Goal: Task Accomplishment & Management: Manage account settings

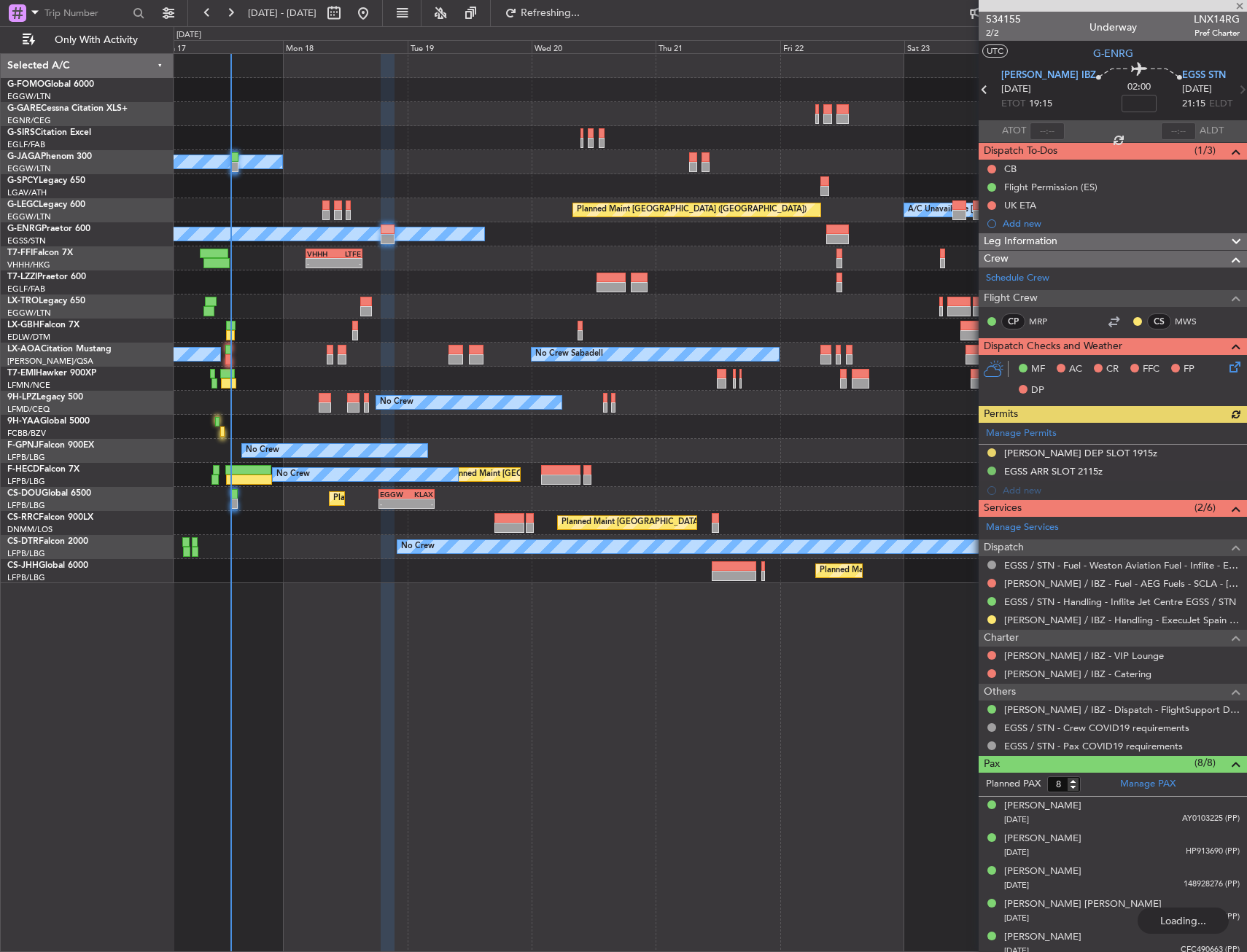
click at [487, 98] on div "Planned Maint Windsor Locks ([PERSON_NAME] Intl)" at bounding box center [710, 90] width 1073 height 24
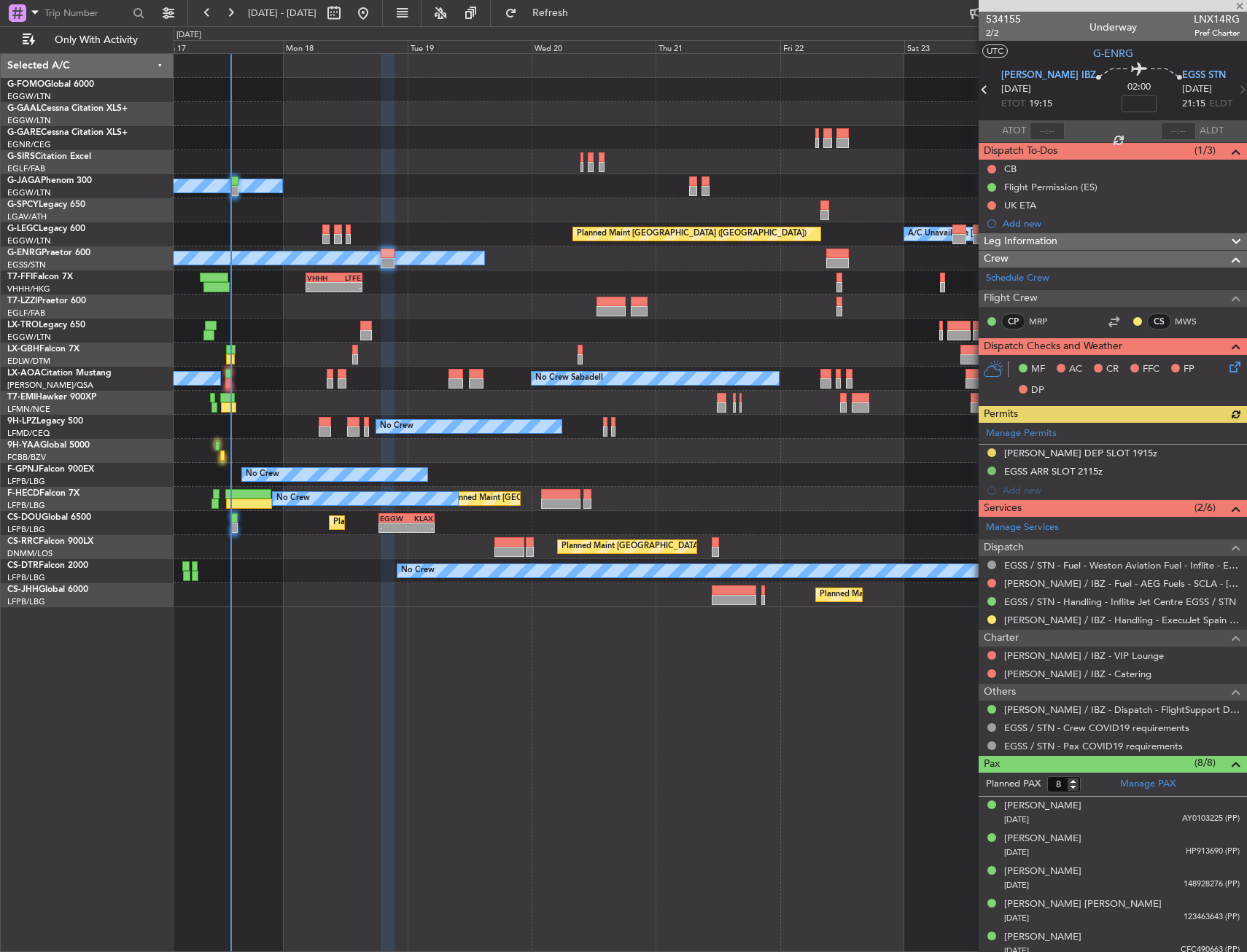
click at [221, 460] on div at bounding box center [222, 455] width 4 height 10
type input "-00:05"
type input "12:03"
type input "13"
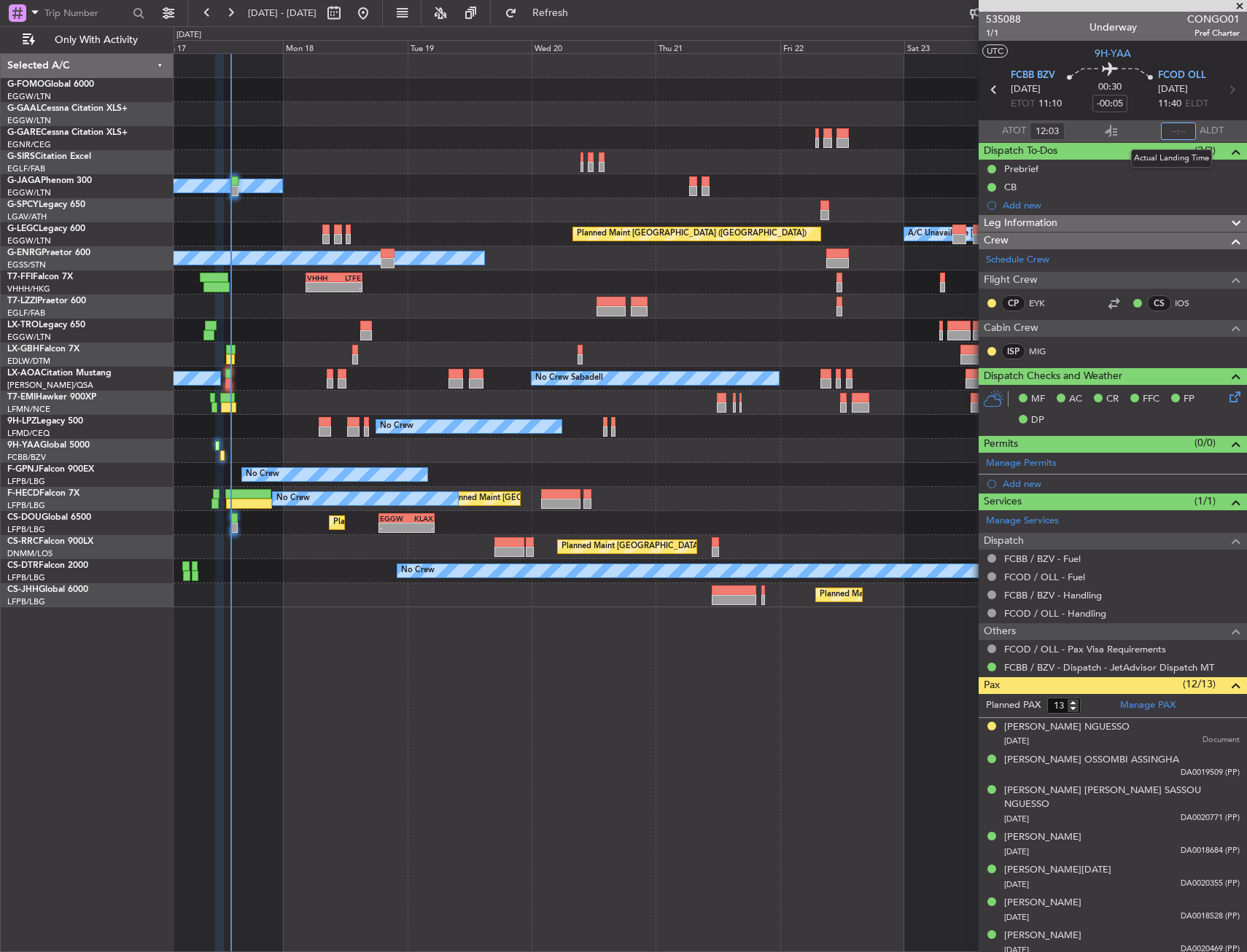
click at [1184, 129] on input "text" at bounding box center [1178, 131] width 35 height 18
click at [1124, 125] on section "ATOT 12:03 1233 ALDT" at bounding box center [1113, 131] width 268 height 22
type input "12:33"
click at [375, 676] on div "Planned Maint Windsor Locks ([PERSON_NAME] Intl) Planned [GEOGRAPHIC_DATA] Owne…" at bounding box center [710, 503] width 1073 height 898
click at [552, 13] on button "Refresh" at bounding box center [541, 13] width 88 height 23
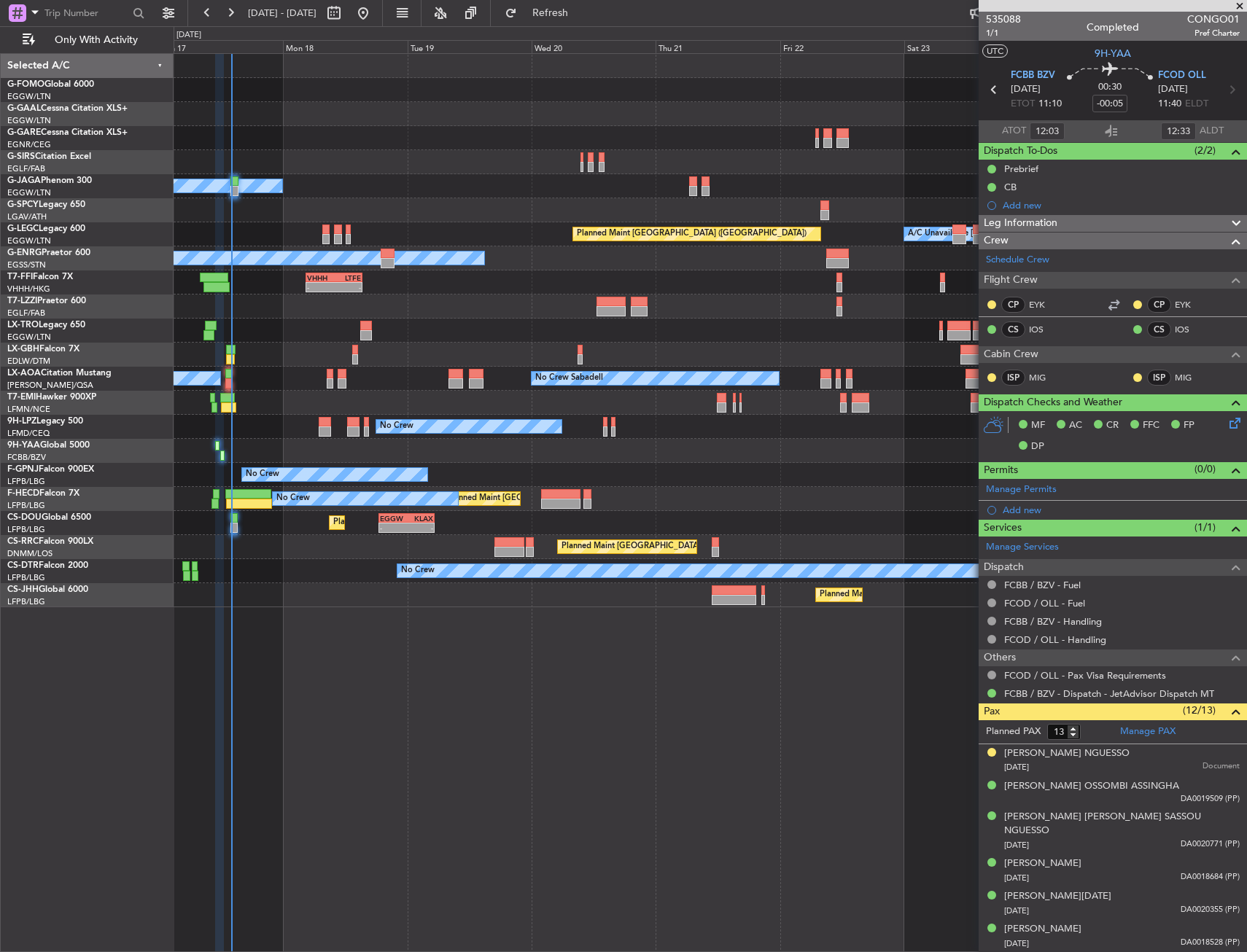
click at [237, 197] on div "Owner" at bounding box center [710, 186] width 1073 height 24
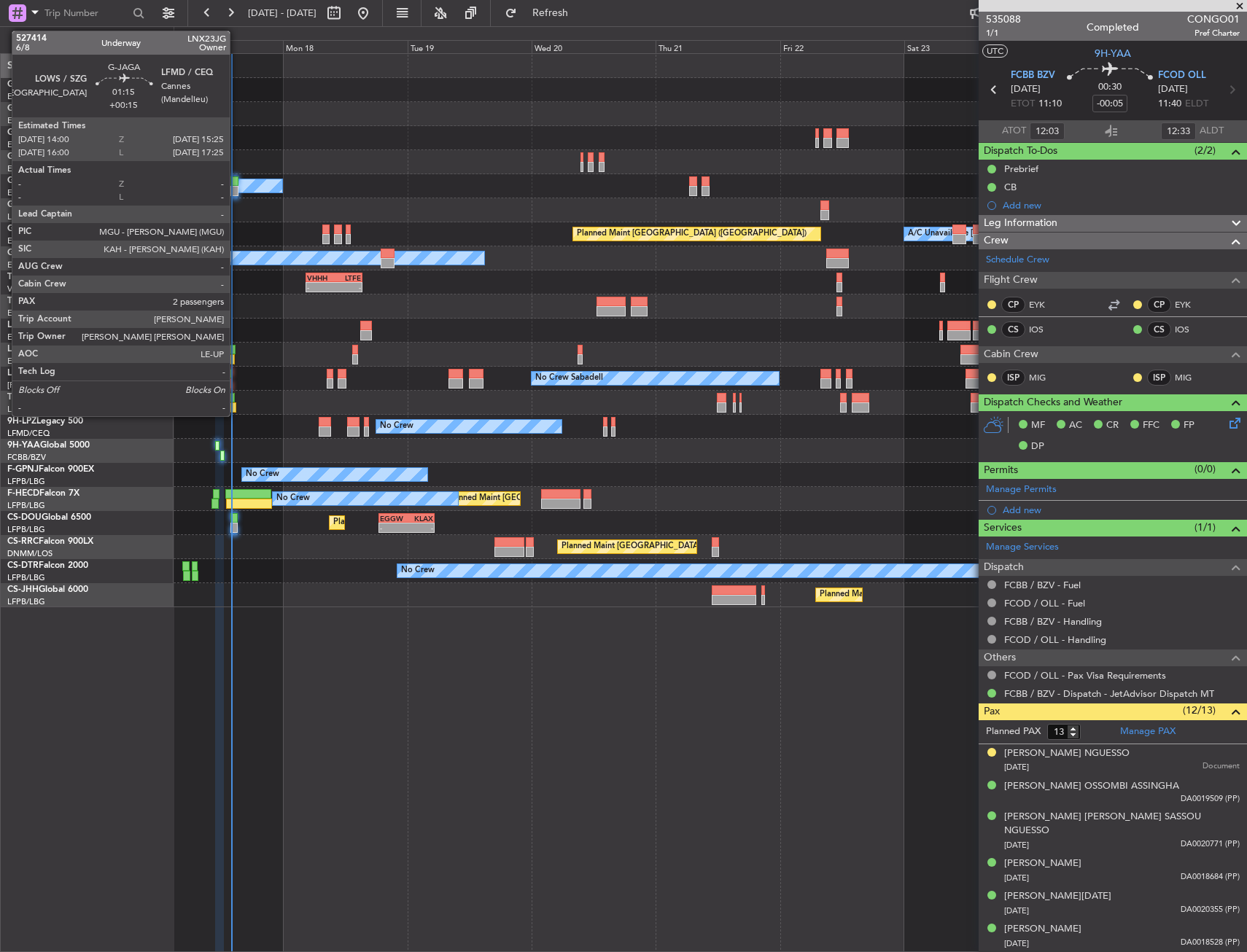
click at [237, 191] on div at bounding box center [234, 191] width 8 height 10
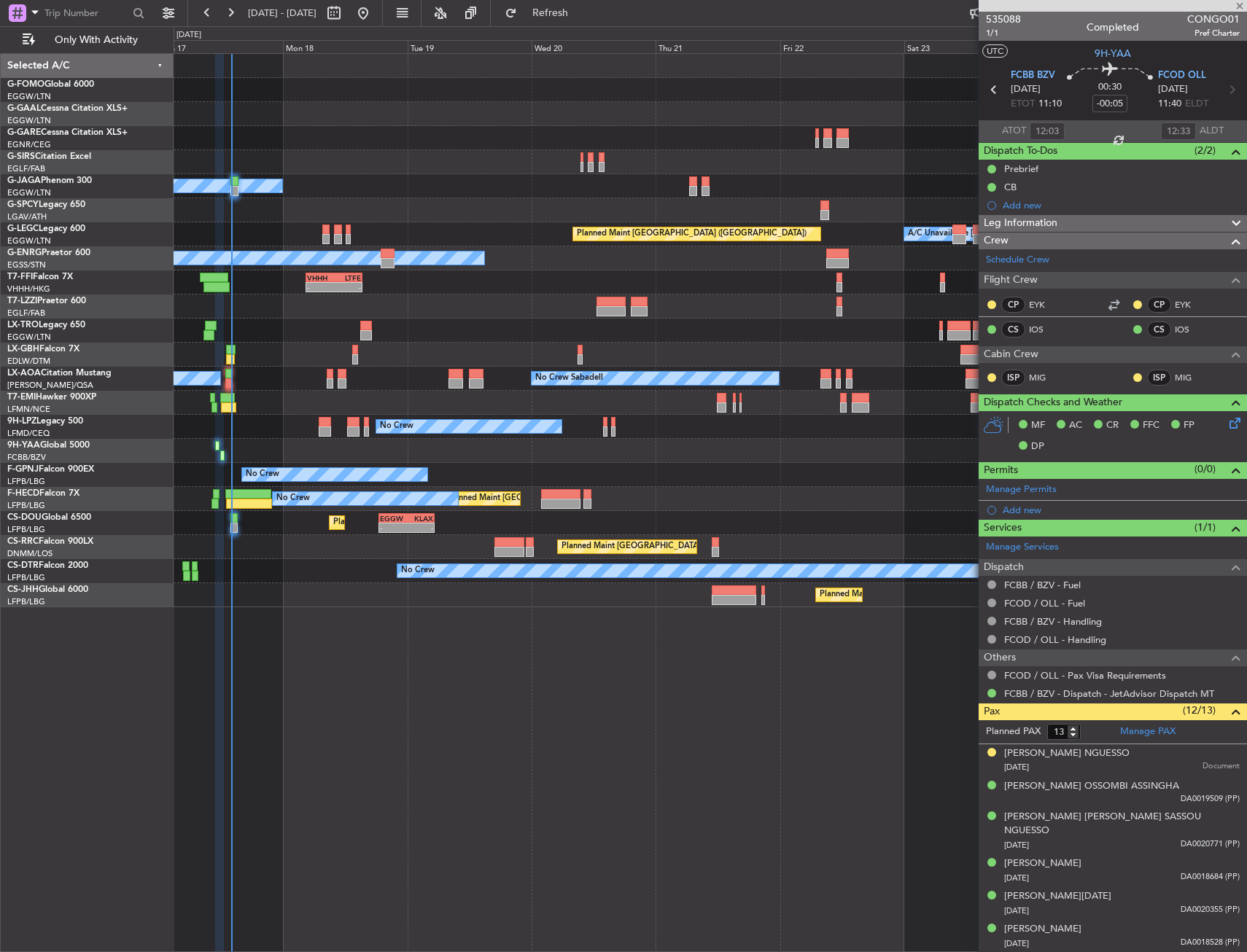
type input "+00:15"
type input "2"
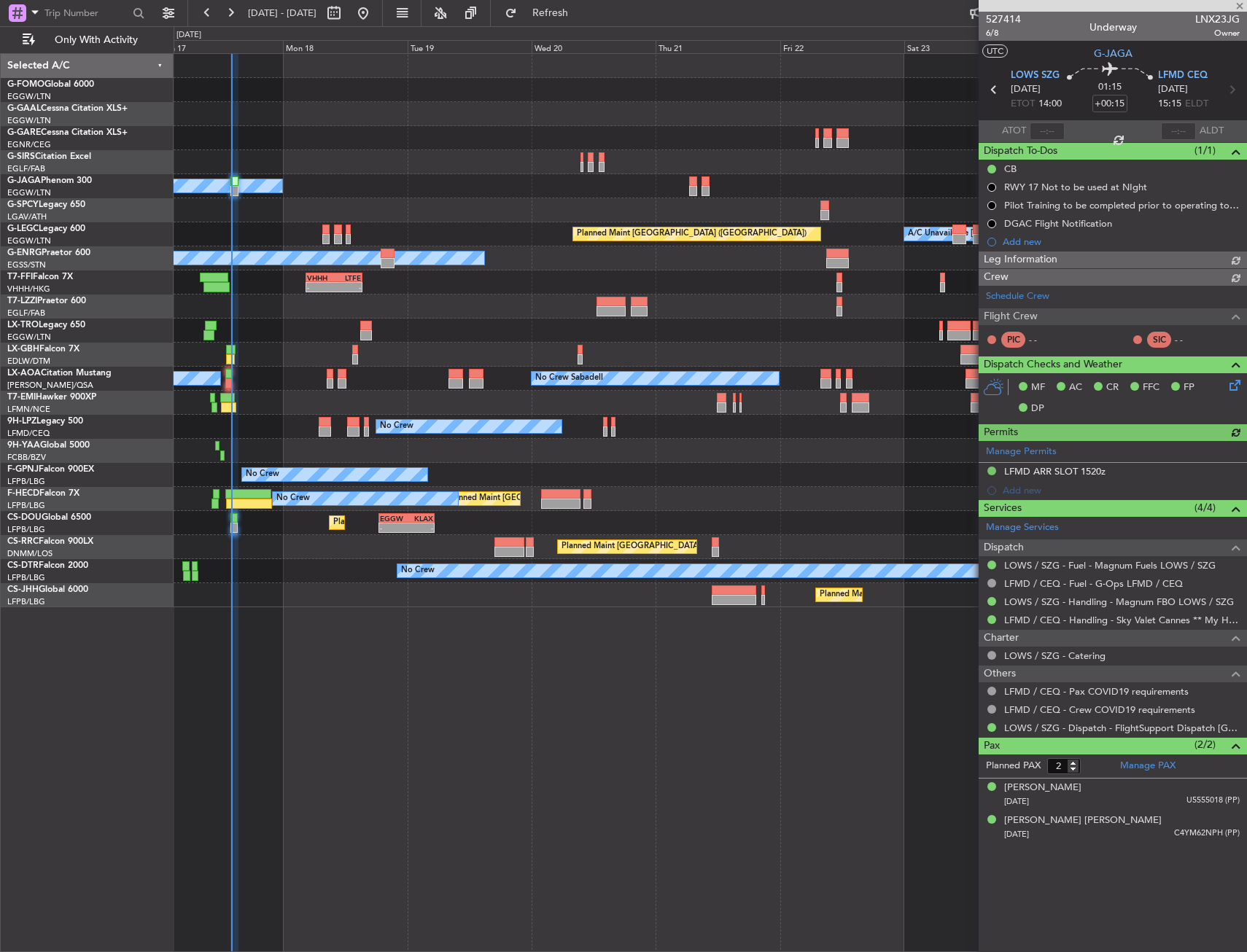
click at [1200, 24] on span "LNX23JG" at bounding box center [1217, 20] width 44 height 15
click at [1200, 23] on span "LNX23JG" at bounding box center [1217, 20] width 44 height 15
copy span "LNX23JG"
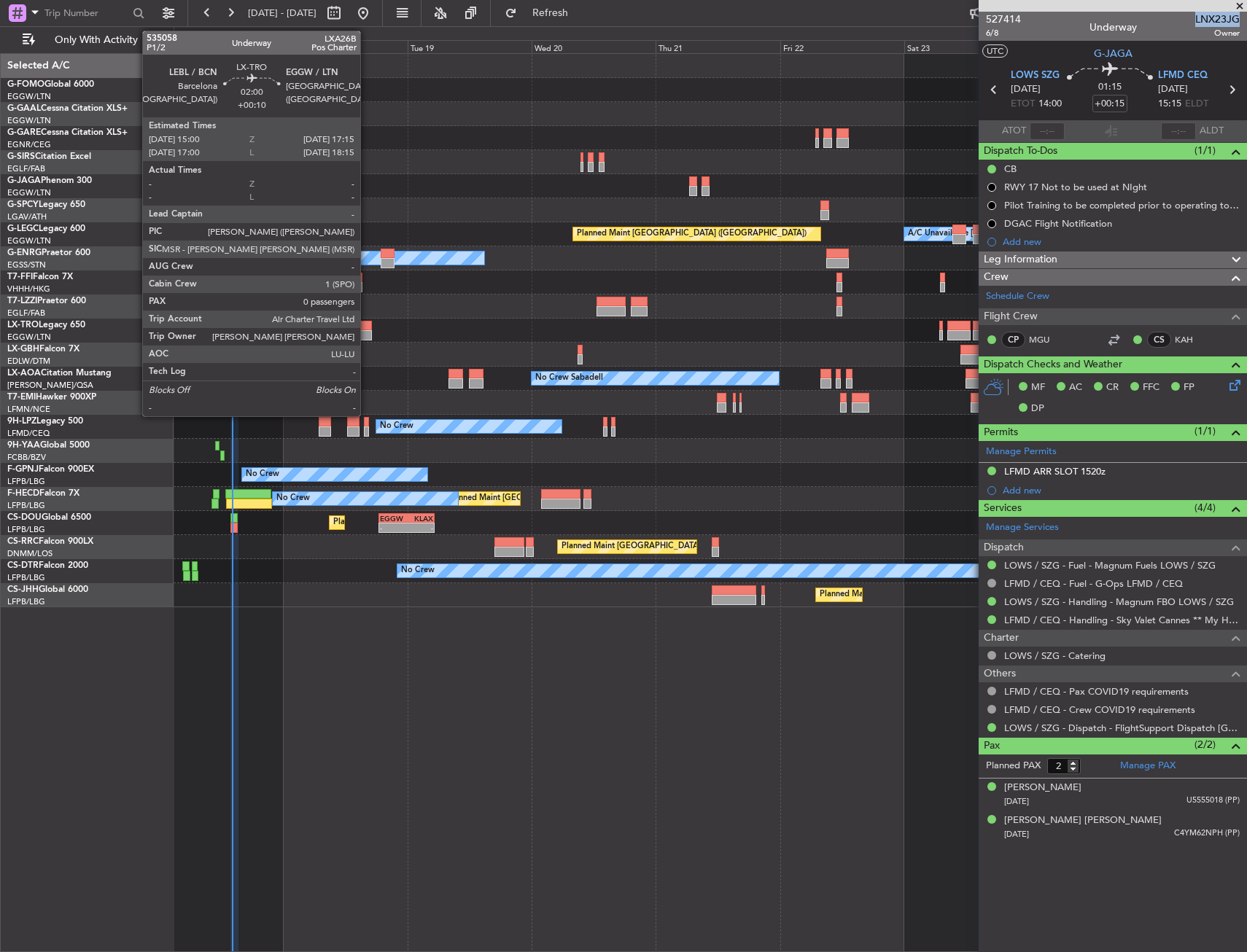
click at [367, 327] on div at bounding box center [366, 326] width 12 height 10
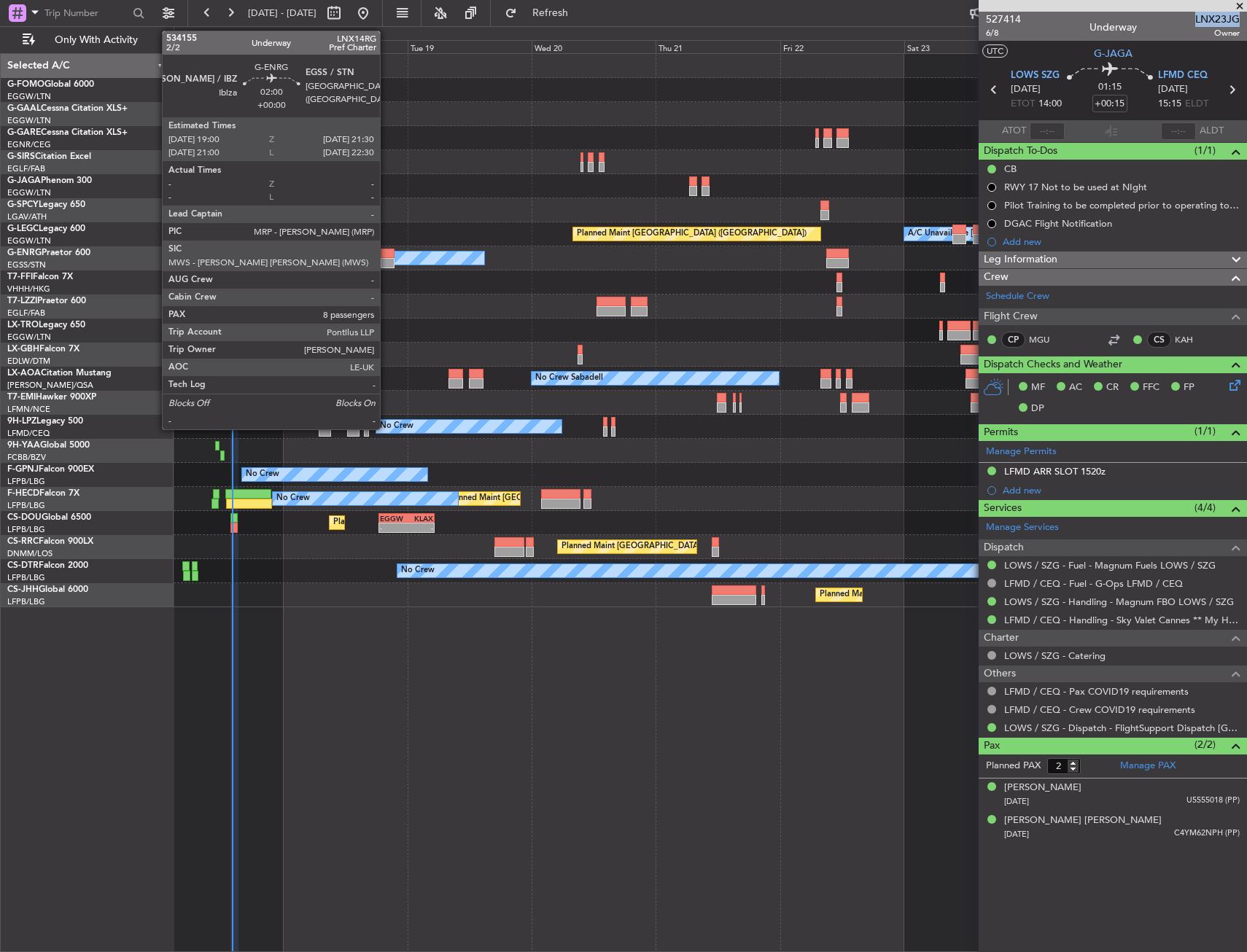
click at [386, 263] on div at bounding box center [386, 263] width 13 height 10
click at [390, 263] on div at bounding box center [386, 263] width 13 height 10
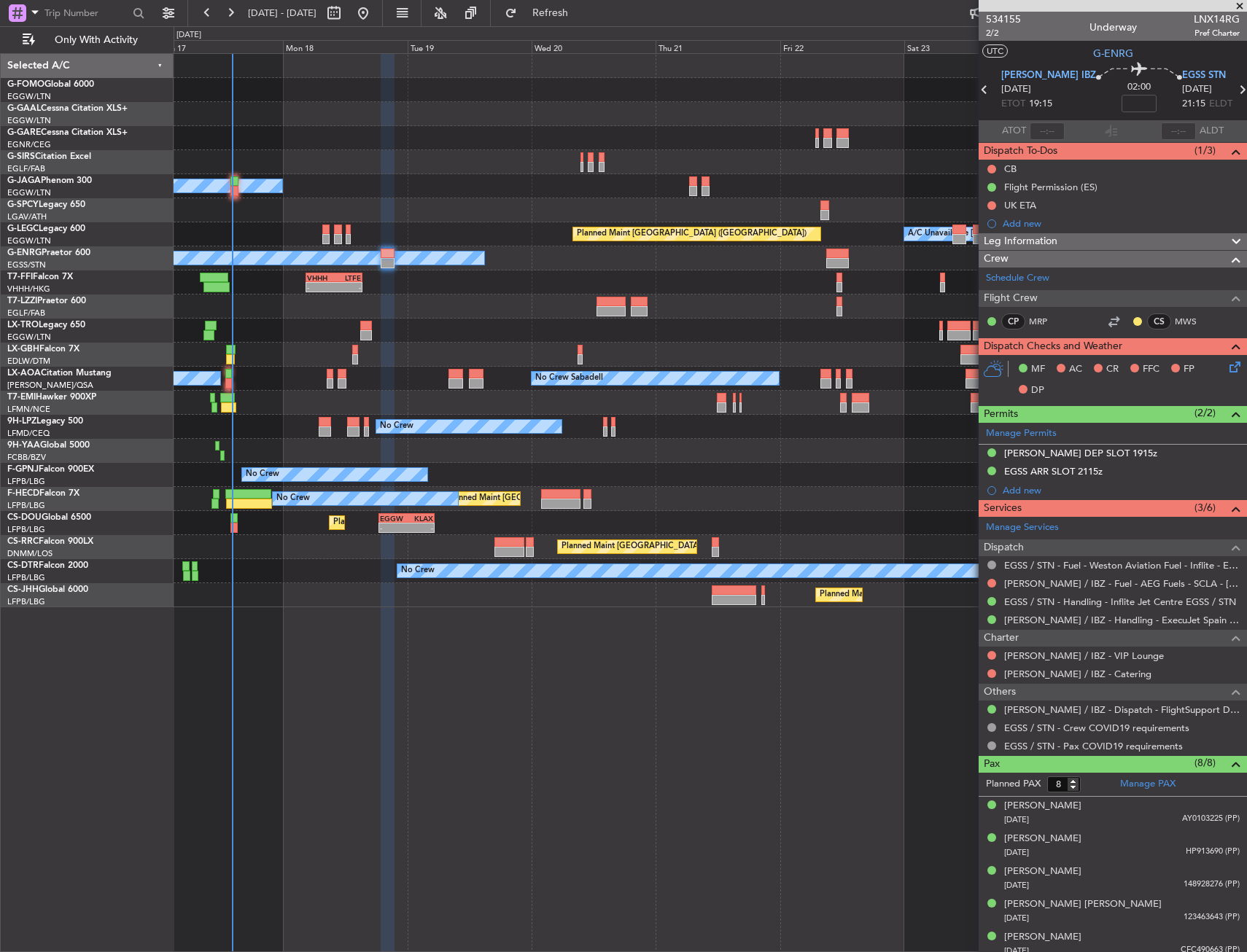
click at [233, 385] on div "No Crew Sabadell No Crew Sabadell No Crew Luxembourg (Findel)" at bounding box center [710, 379] width 1073 height 24
click at [221, 385] on div "No Crew Sabadell No Crew Sabadell No Crew Luxembourg (Findel)" at bounding box center [710, 379] width 1073 height 24
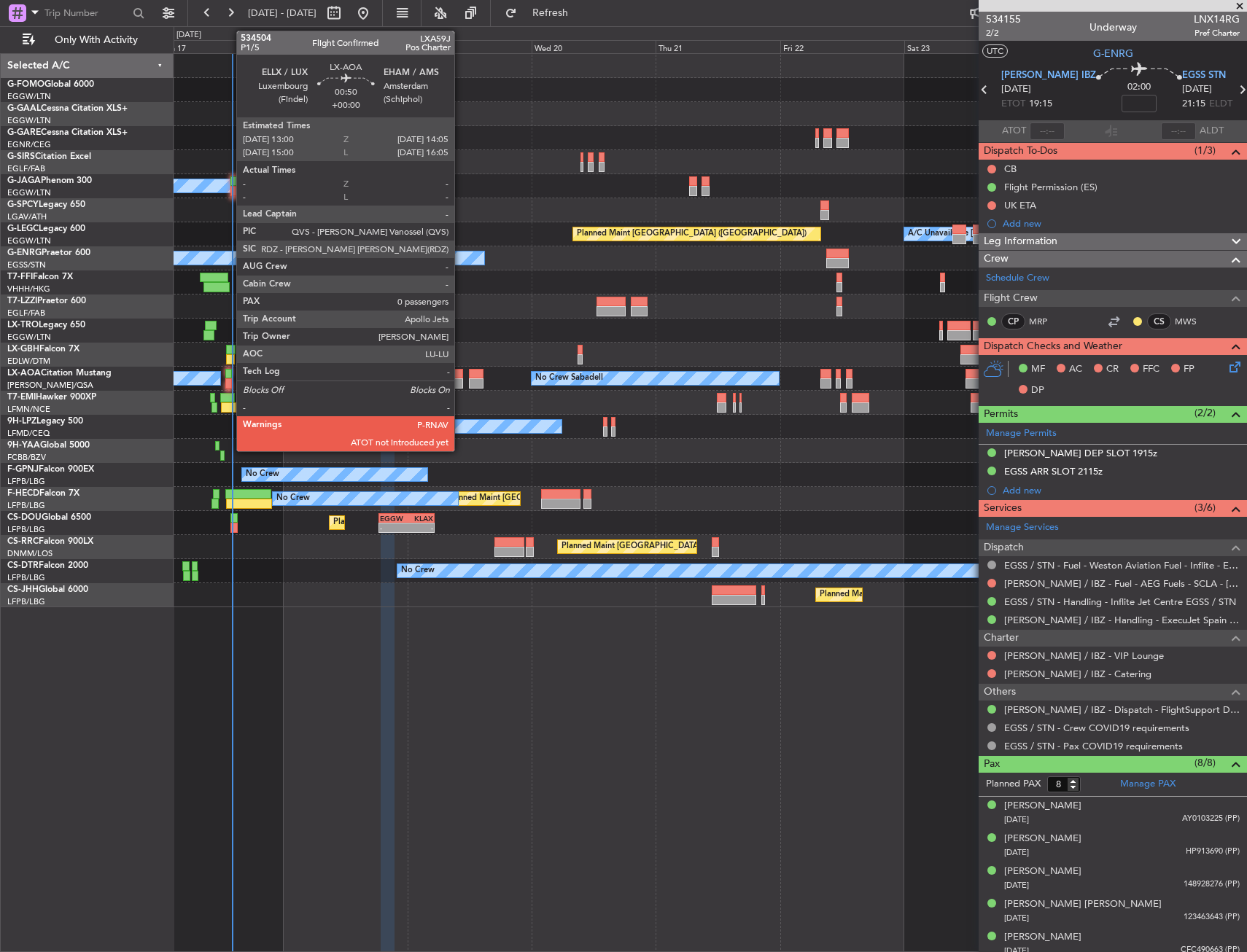
click at [229, 379] on div at bounding box center [228, 384] width 6 height 10
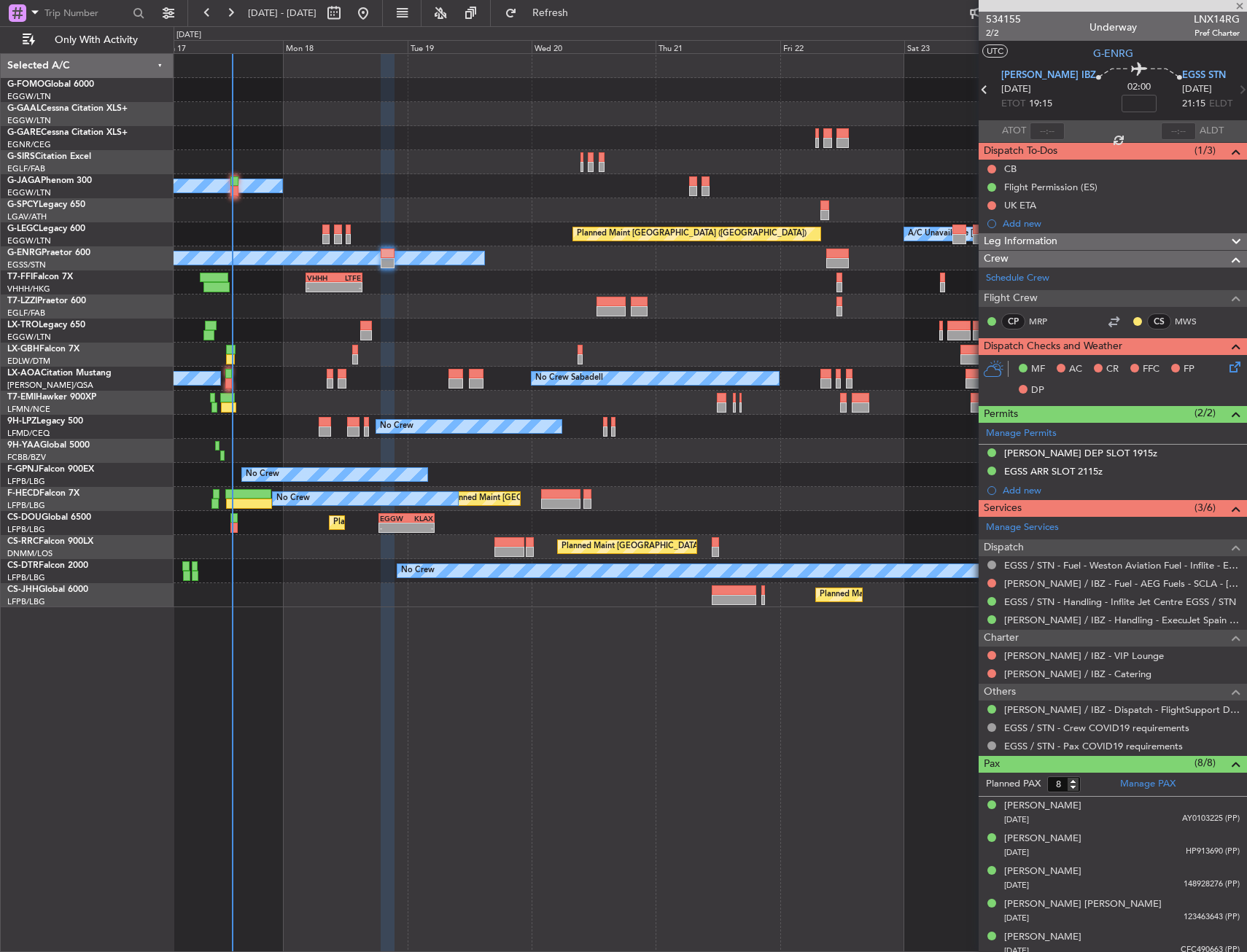
type input "0"
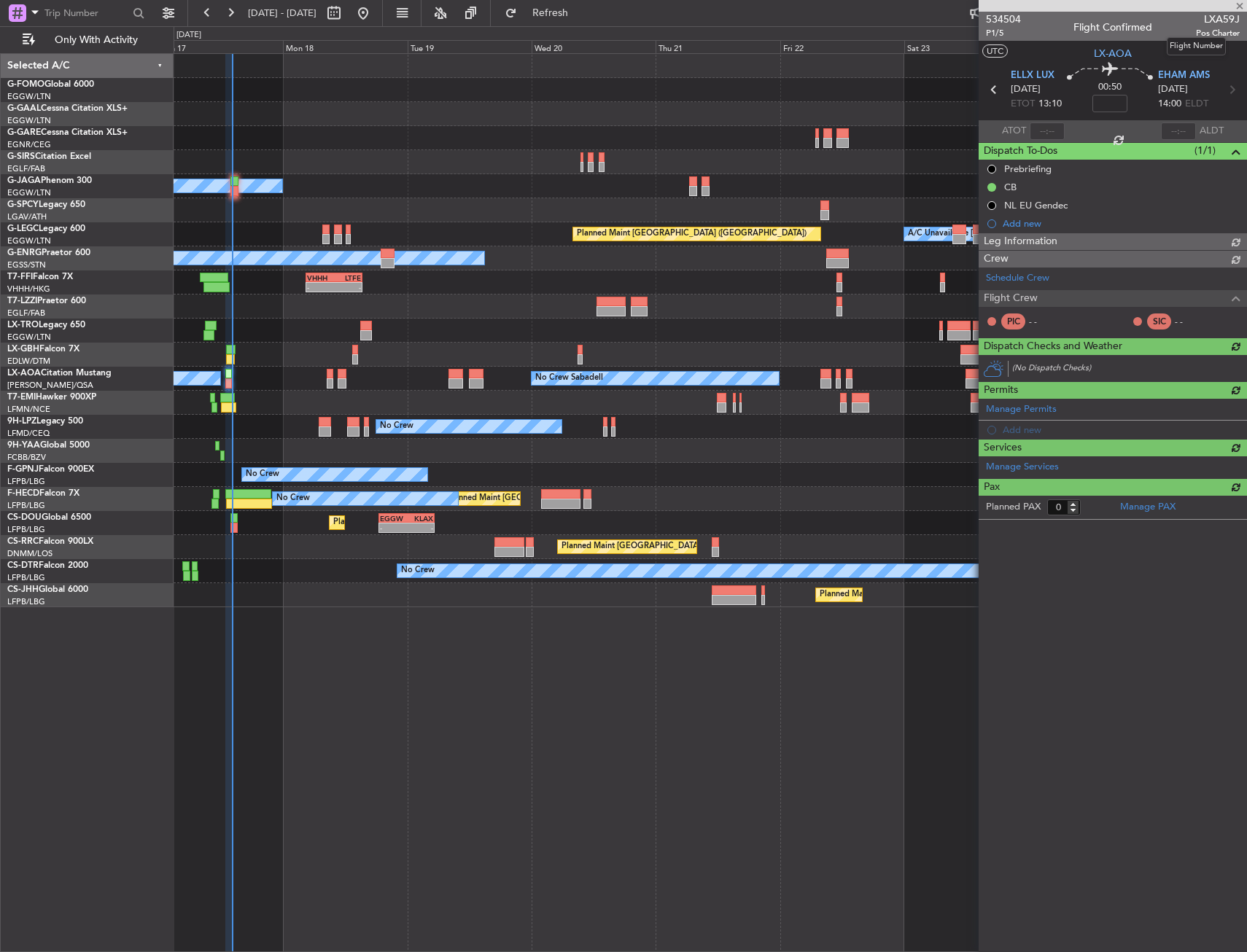
click at [1201, 21] on span "LXA59J" at bounding box center [1217, 20] width 43 height 15
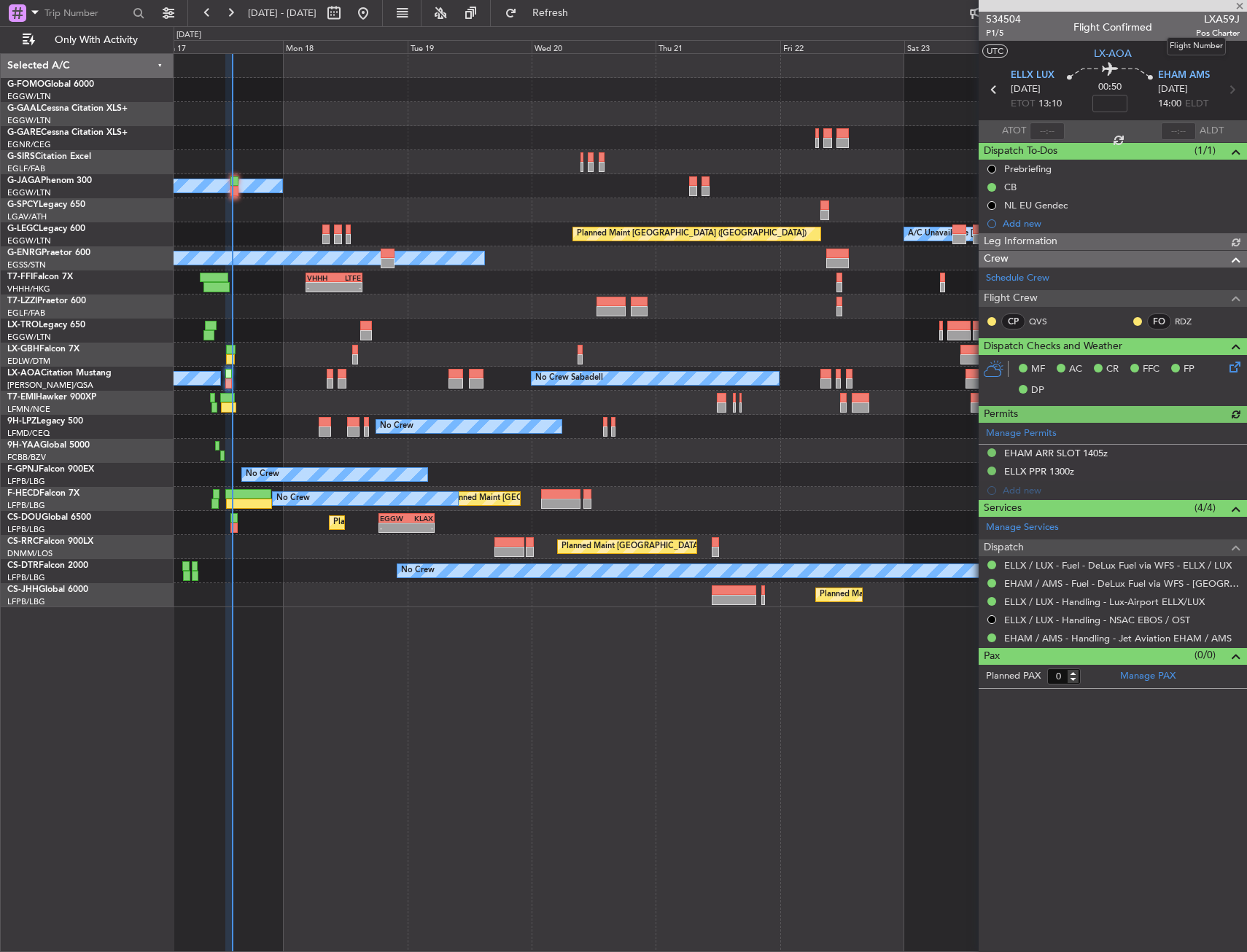
click at [1210, 20] on span "LXA59J" at bounding box center [1217, 20] width 43 height 15
copy span "LXA59J"
click at [1041, 126] on input "text" at bounding box center [1047, 131] width 35 height 18
click at [1068, 120] on section "ATOT 1353 ALDT" at bounding box center [1113, 131] width 268 height 22
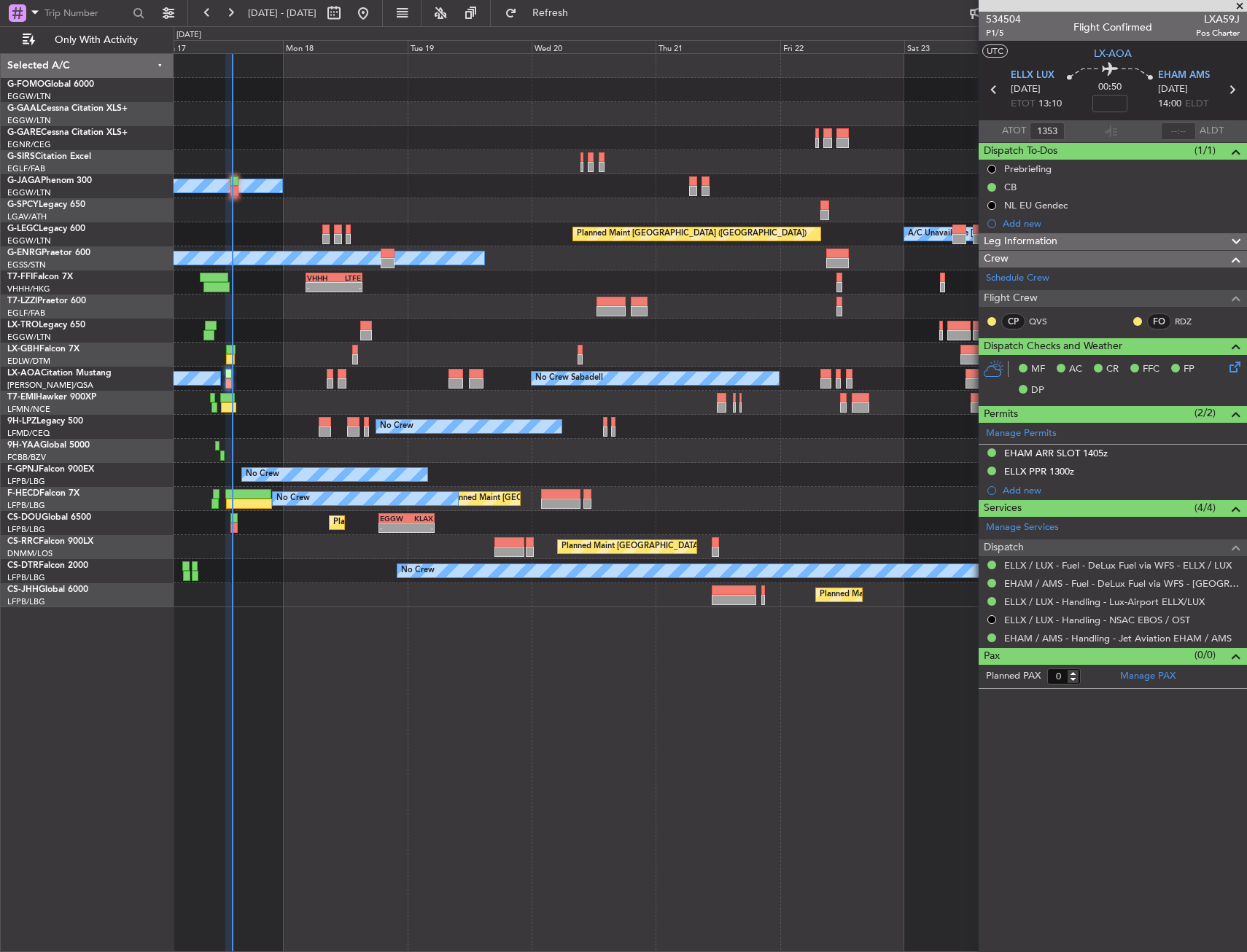
type input "13:53"
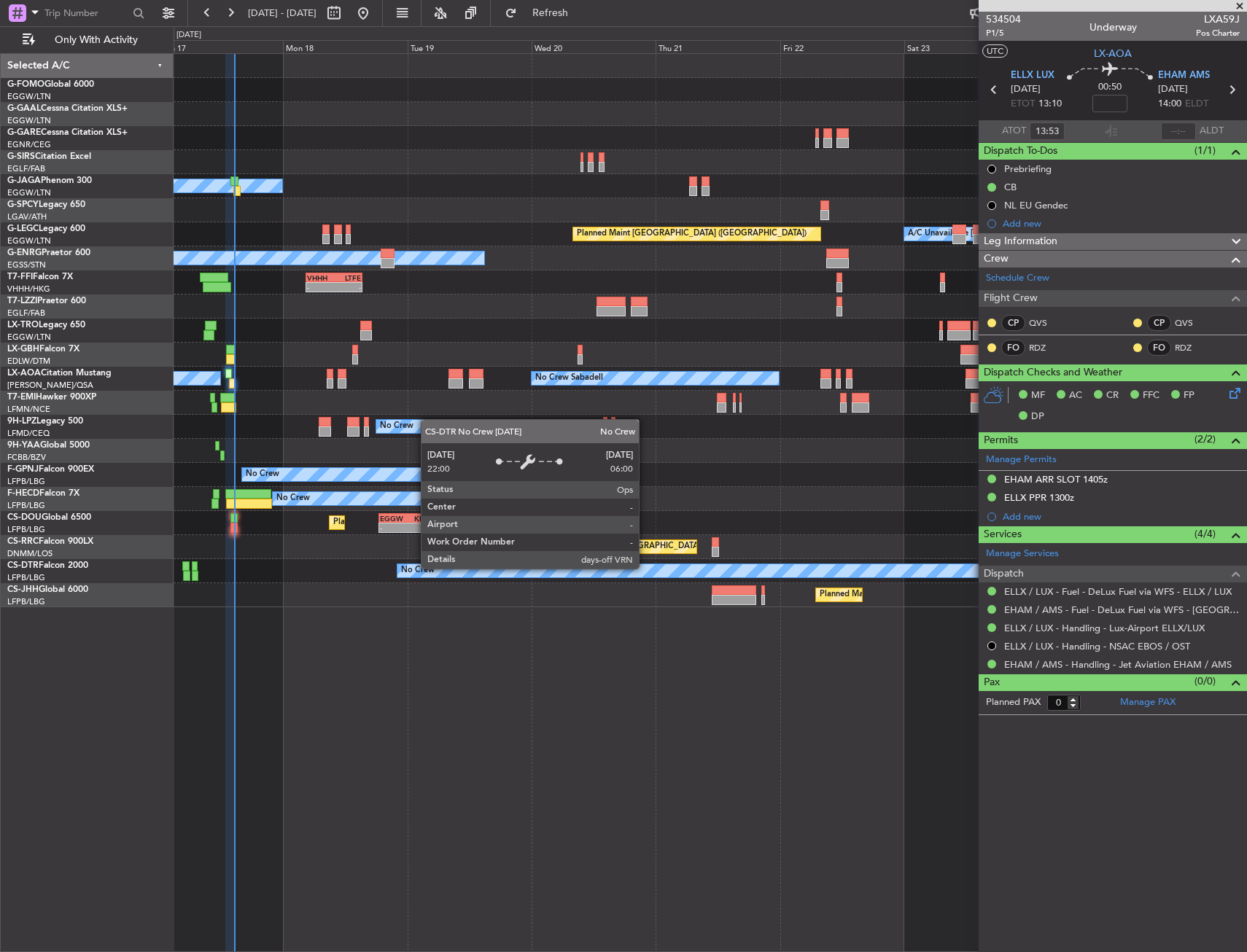
click at [595, 659] on div "Planned Maint Windsor Locks ([PERSON_NAME] Intl) Planned [GEOGRAPHIC_DATA] Owne…" at bounding box center [710, 503] width 1073 height 898
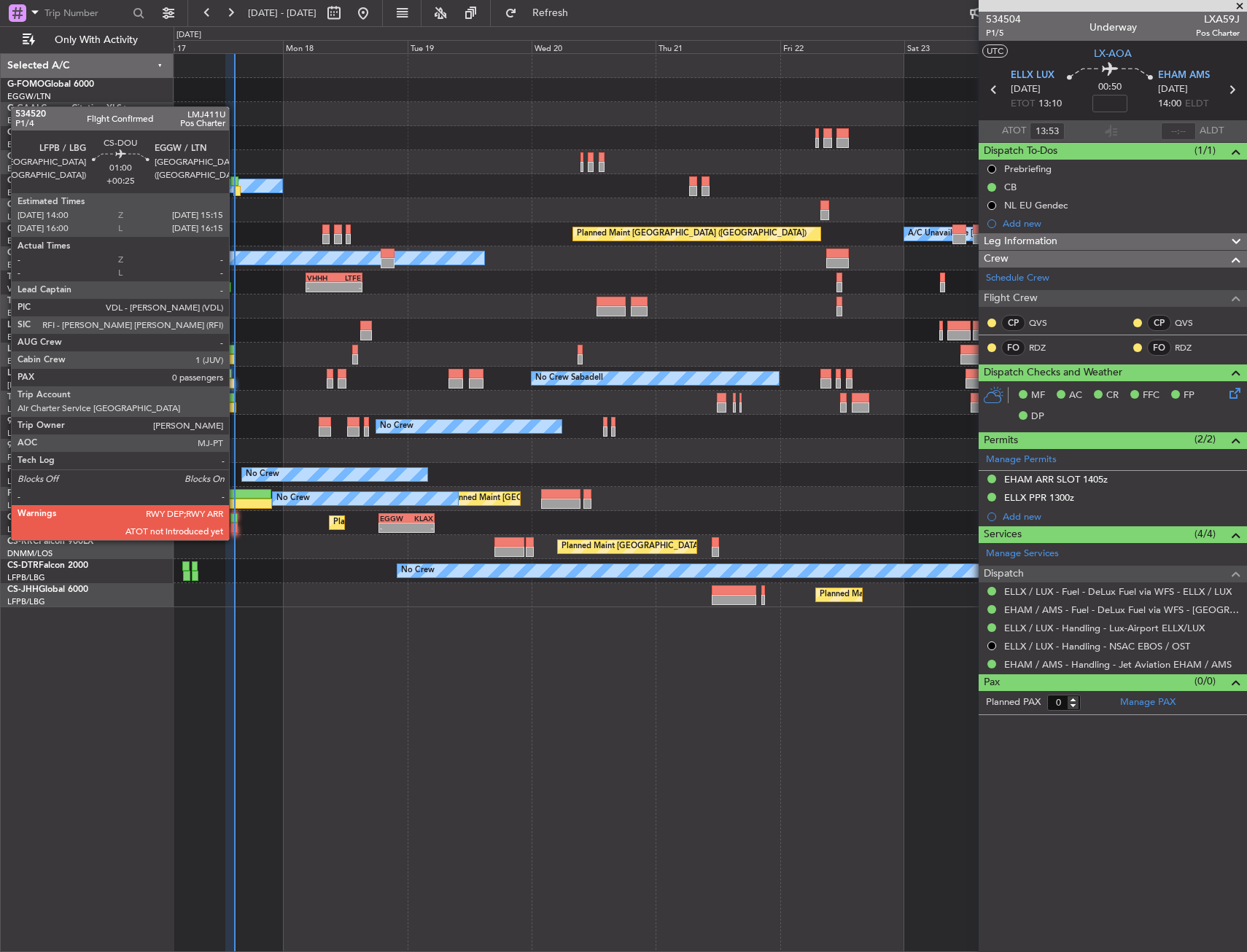
click at [236, 526] on div at bounding box center [234, 527] width 7 height 10
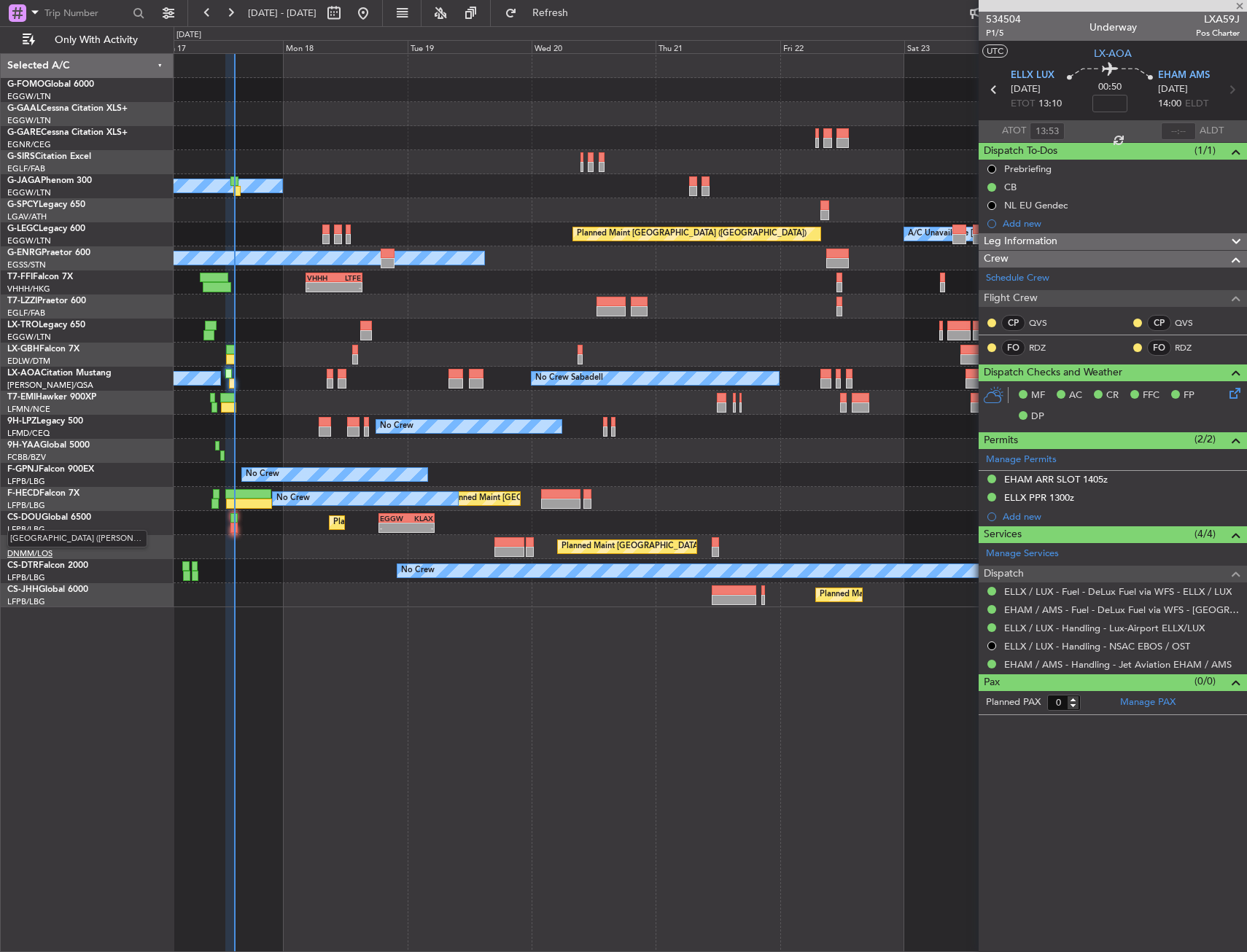
type input "+00:25"
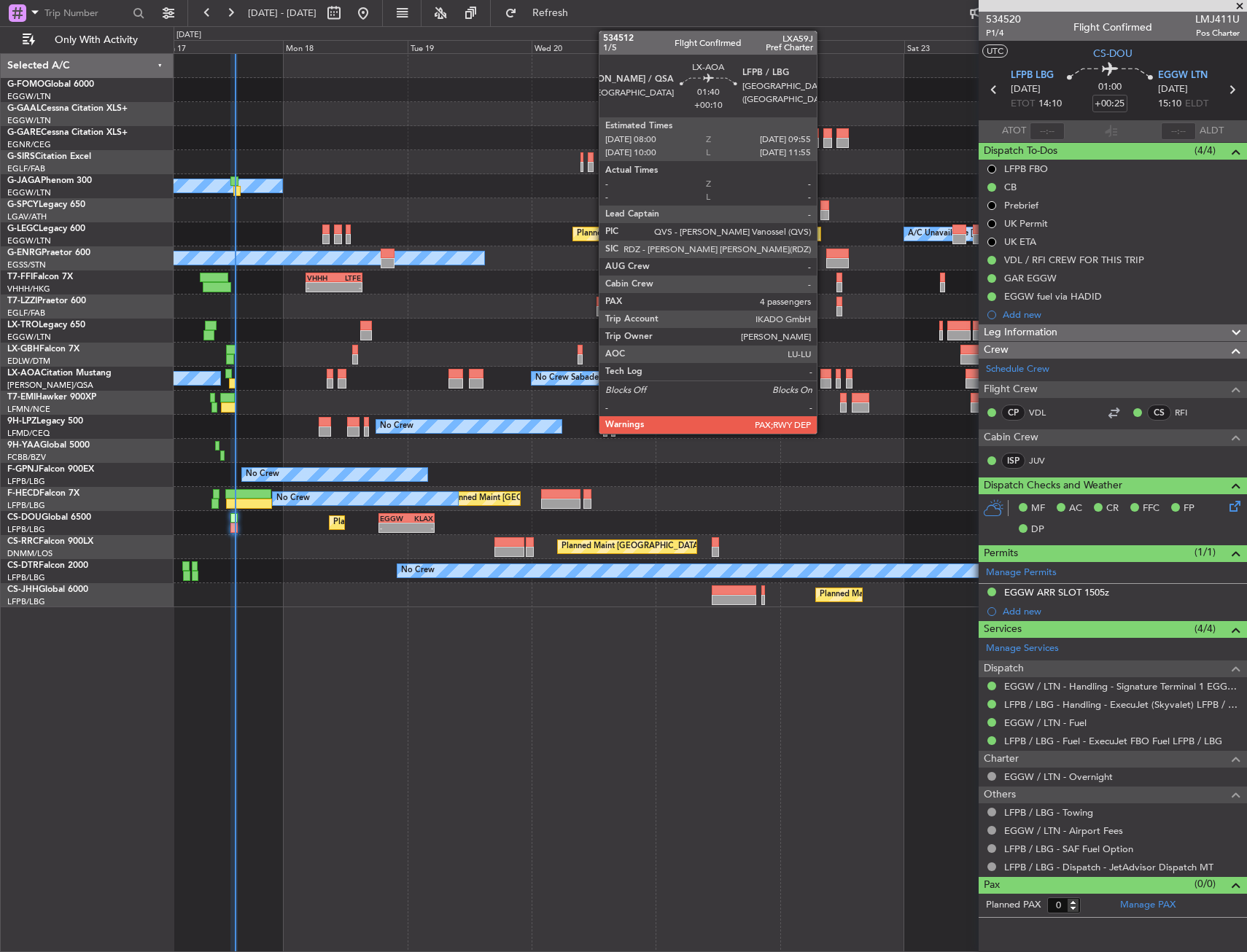
click at [823, 380] on div at bounding box center [826, 384] width 10 height 10
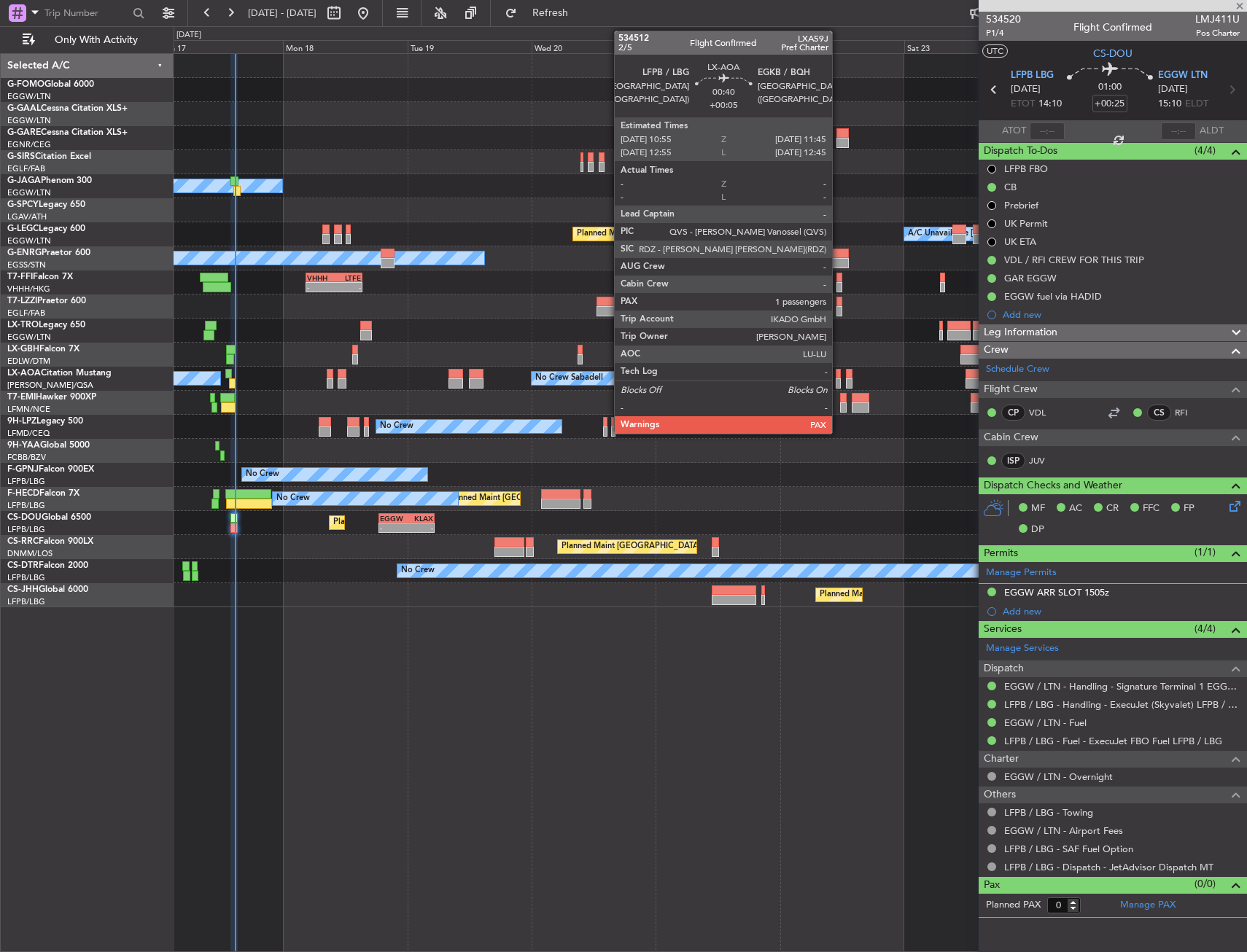
type input "+00:10"
type input "4"
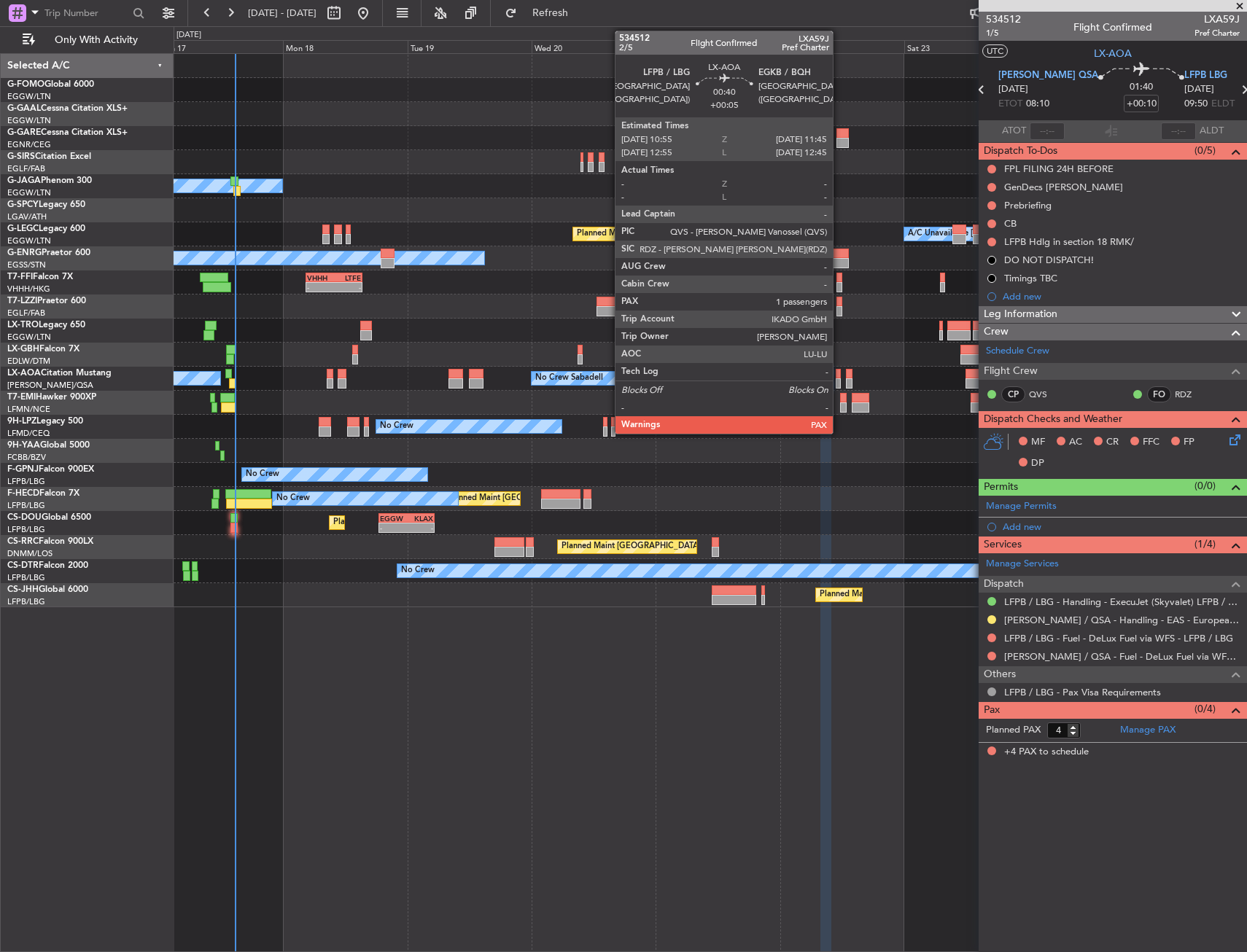
click at [839, 379] on div at bounding box center [838, 384] width 4 height 10
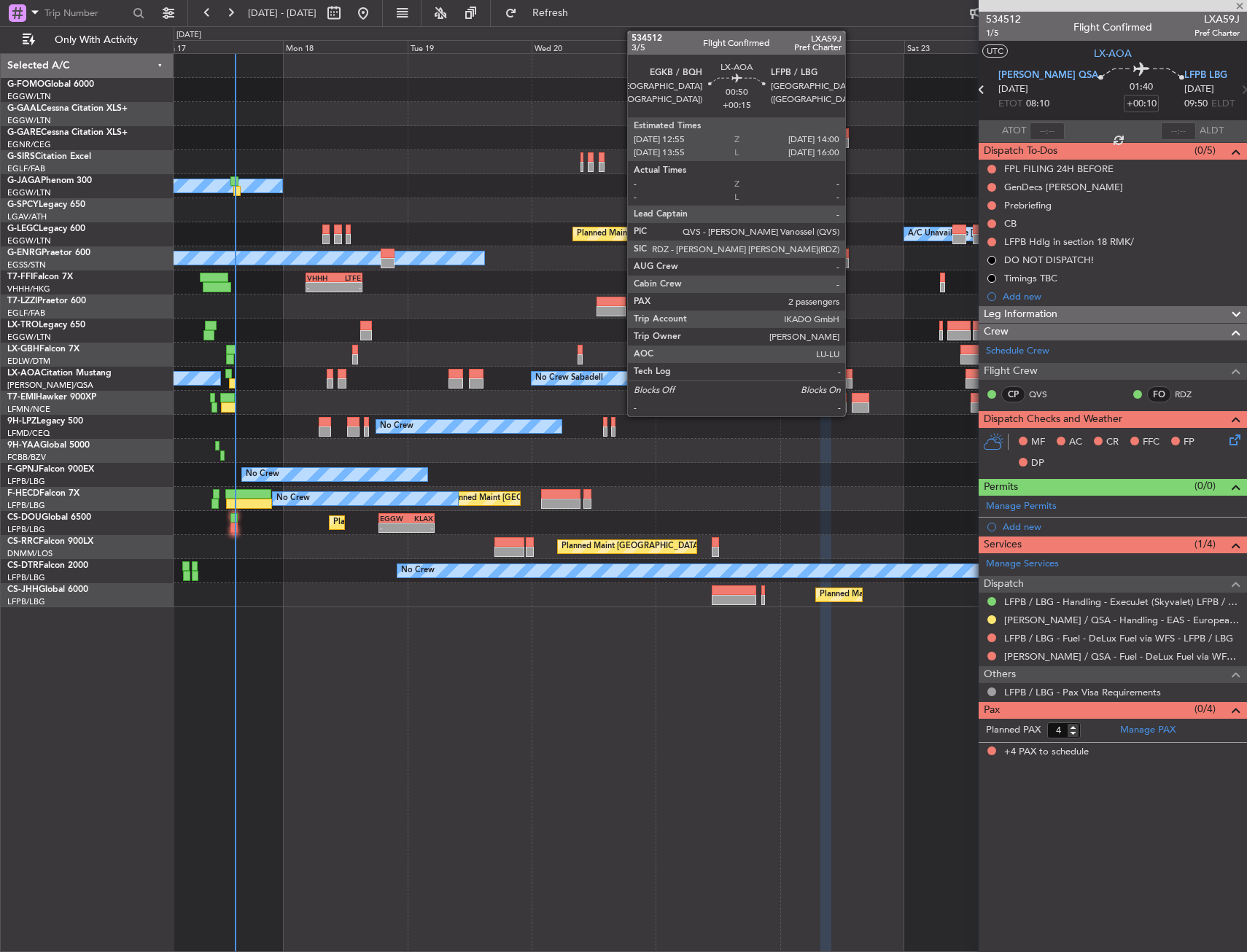
type input "+00:05"
type input "1"
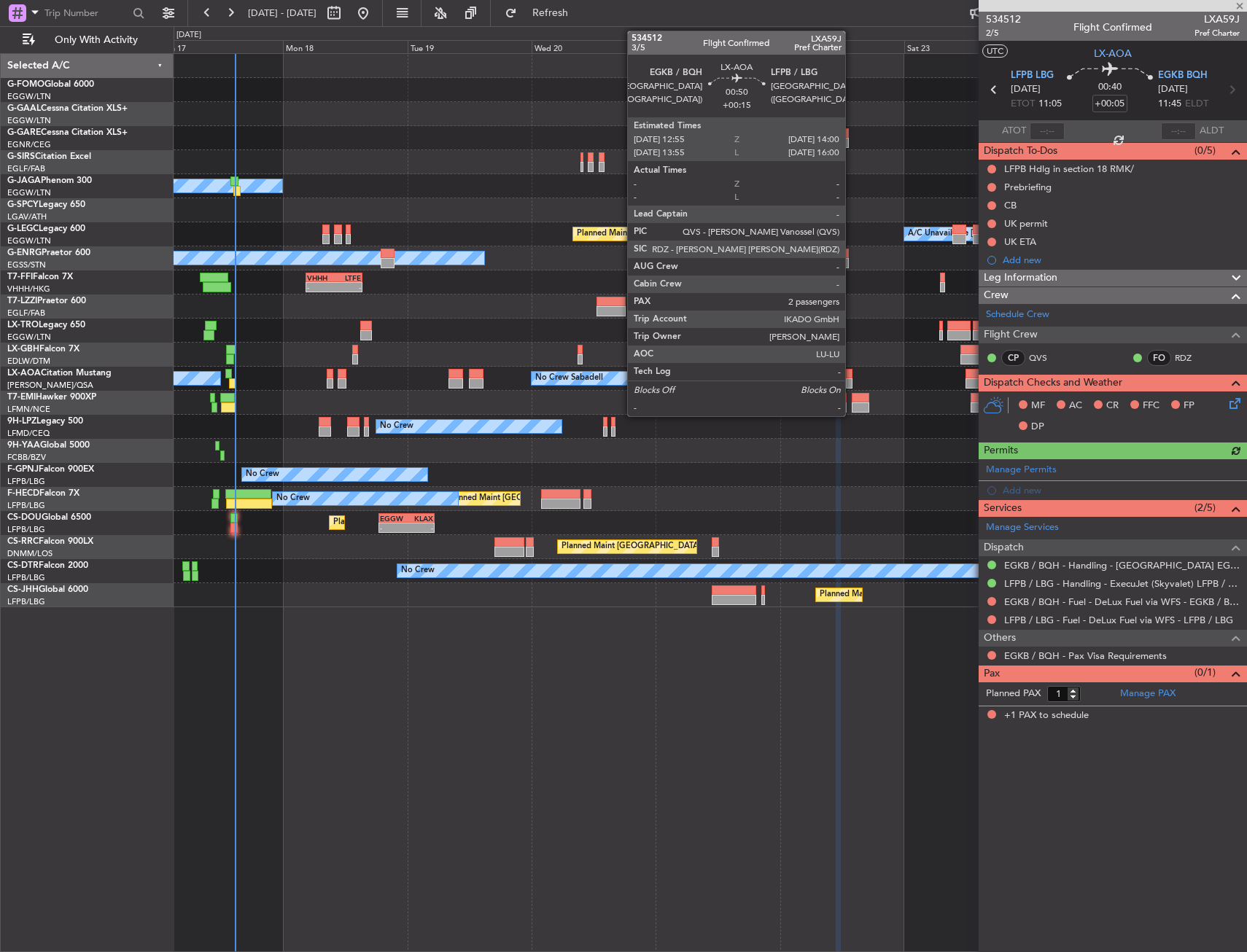
click at [852, 370] on div "No Crew Sabadell No Crew Sabadell No Crew Luxembourg (Findel)" at bounding box center [710, 379] width 1073 height 24
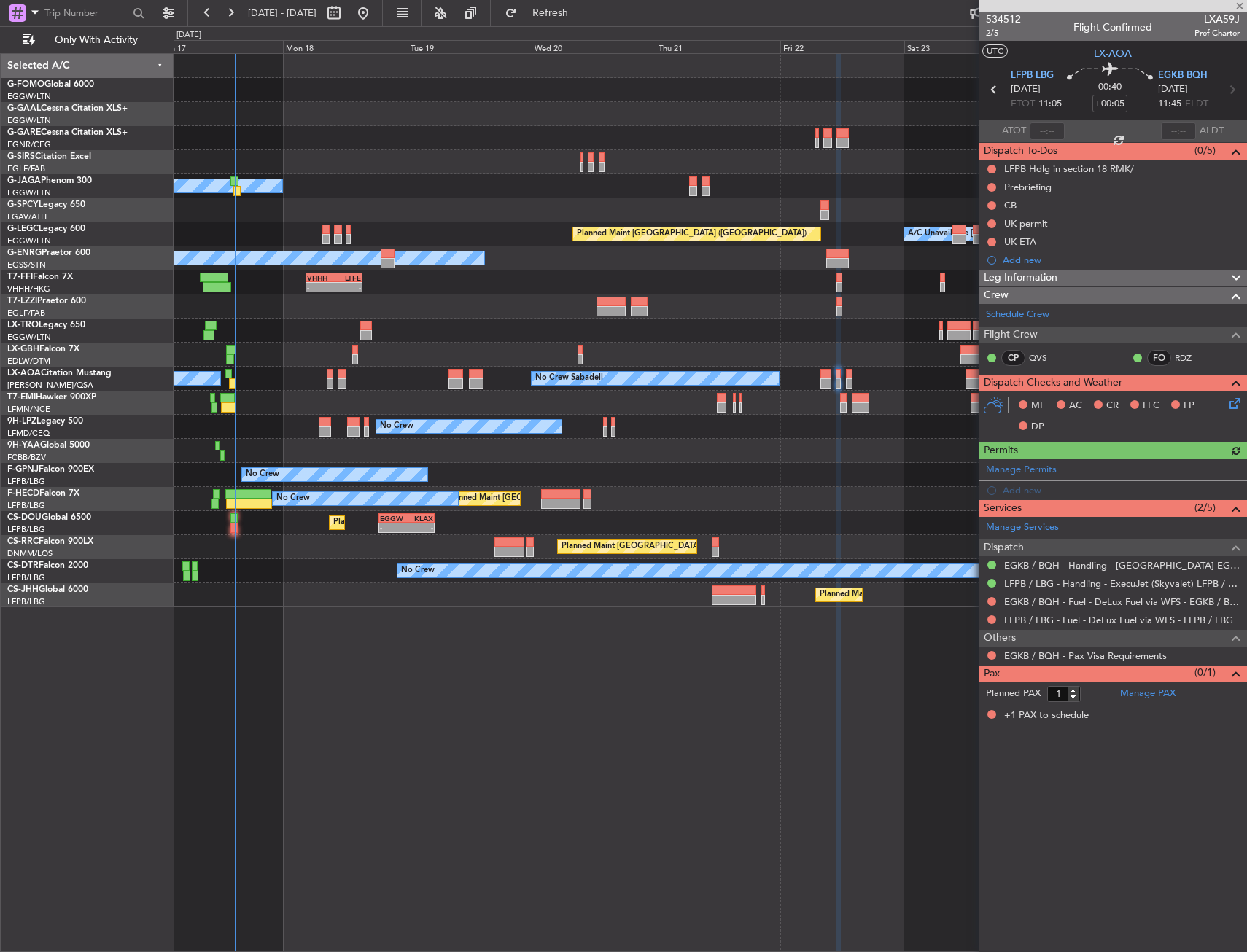
click at [853, 376] on div "No Crew Sabadell No Crew Sabadell No Crew Luxembourg (Findel)" at bounding box center [710, 379] width 1073 height 24
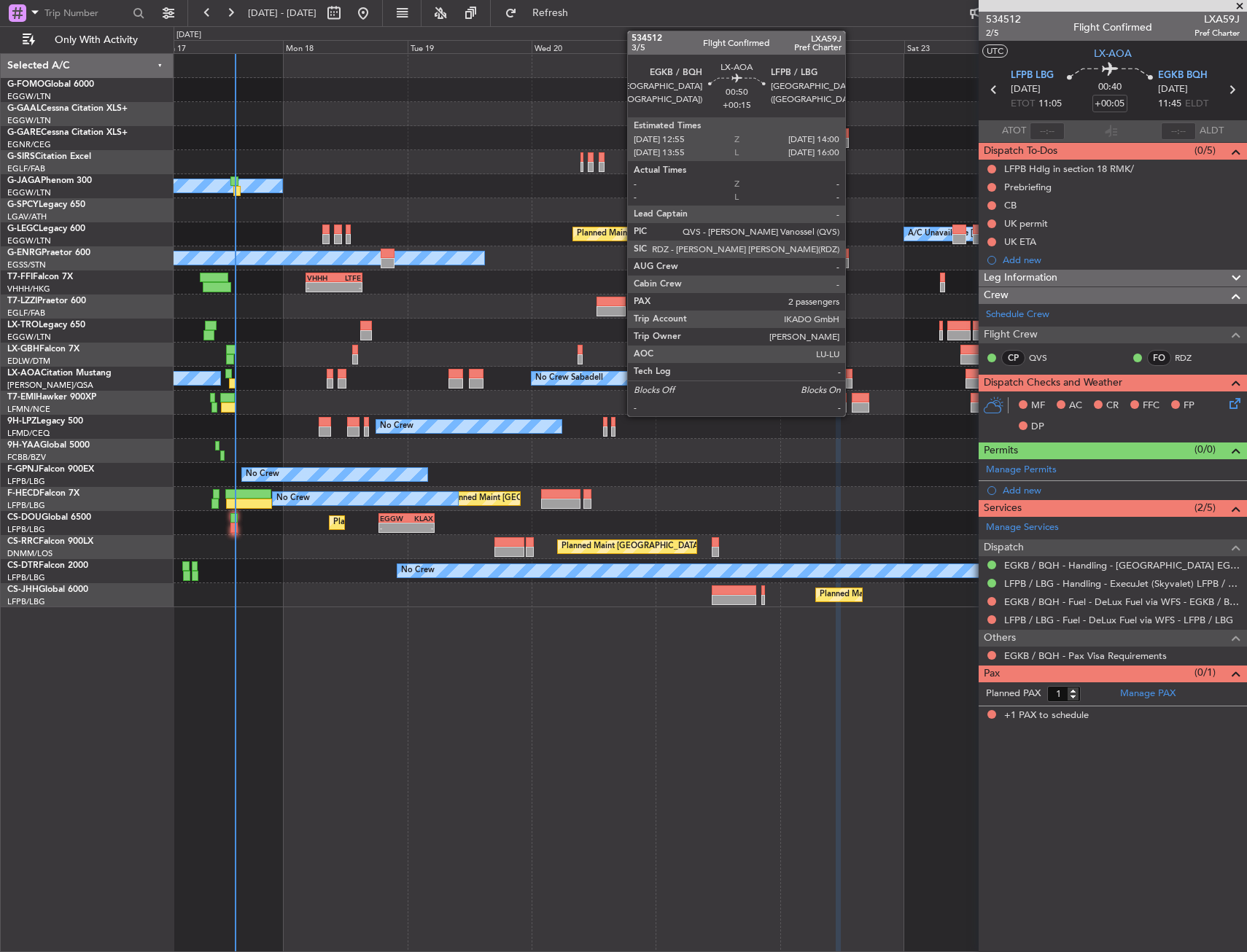
click at [852, 376] on div at bounding box center [849, 373] width 6 height 10
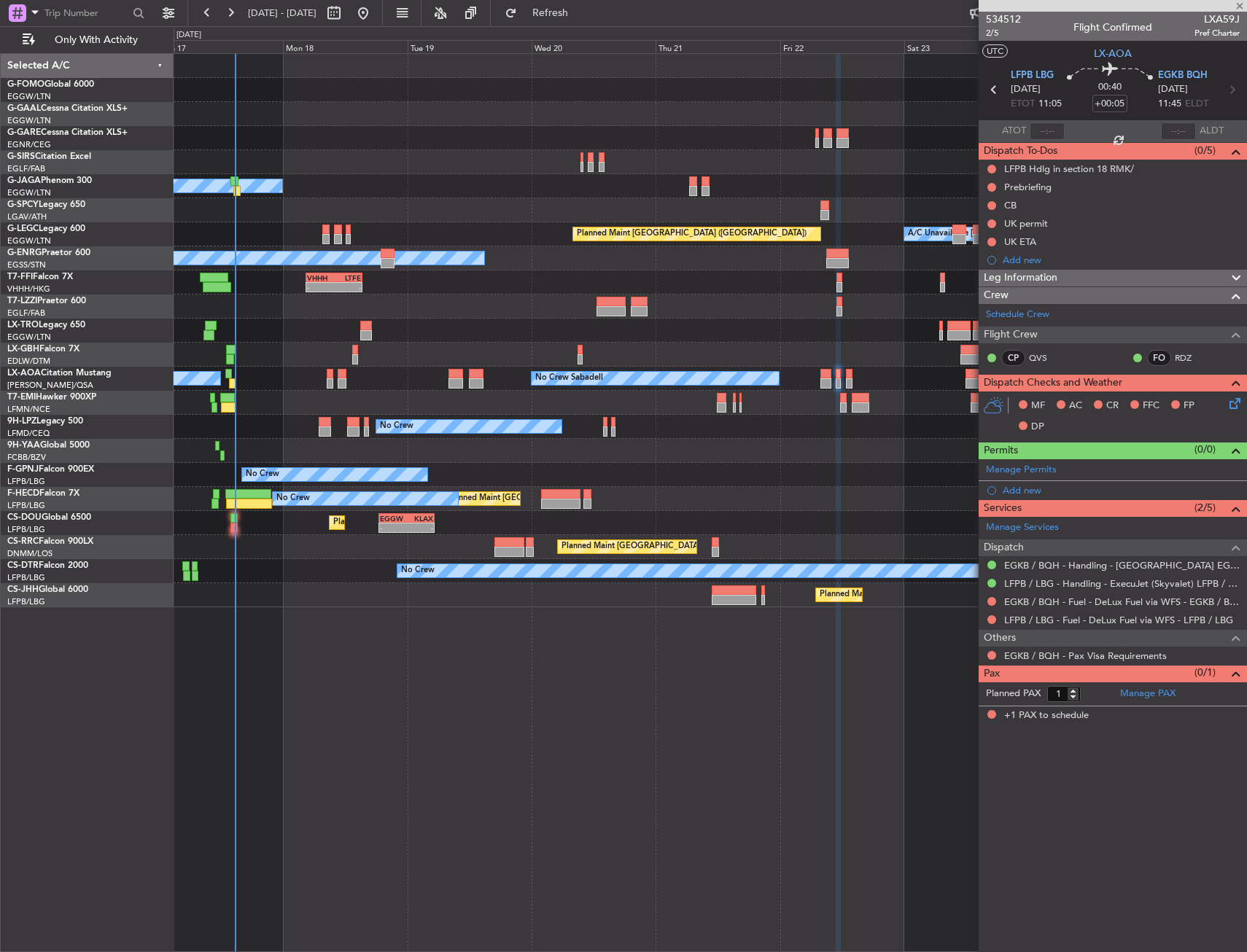
type input "+00:15"
type input "2"
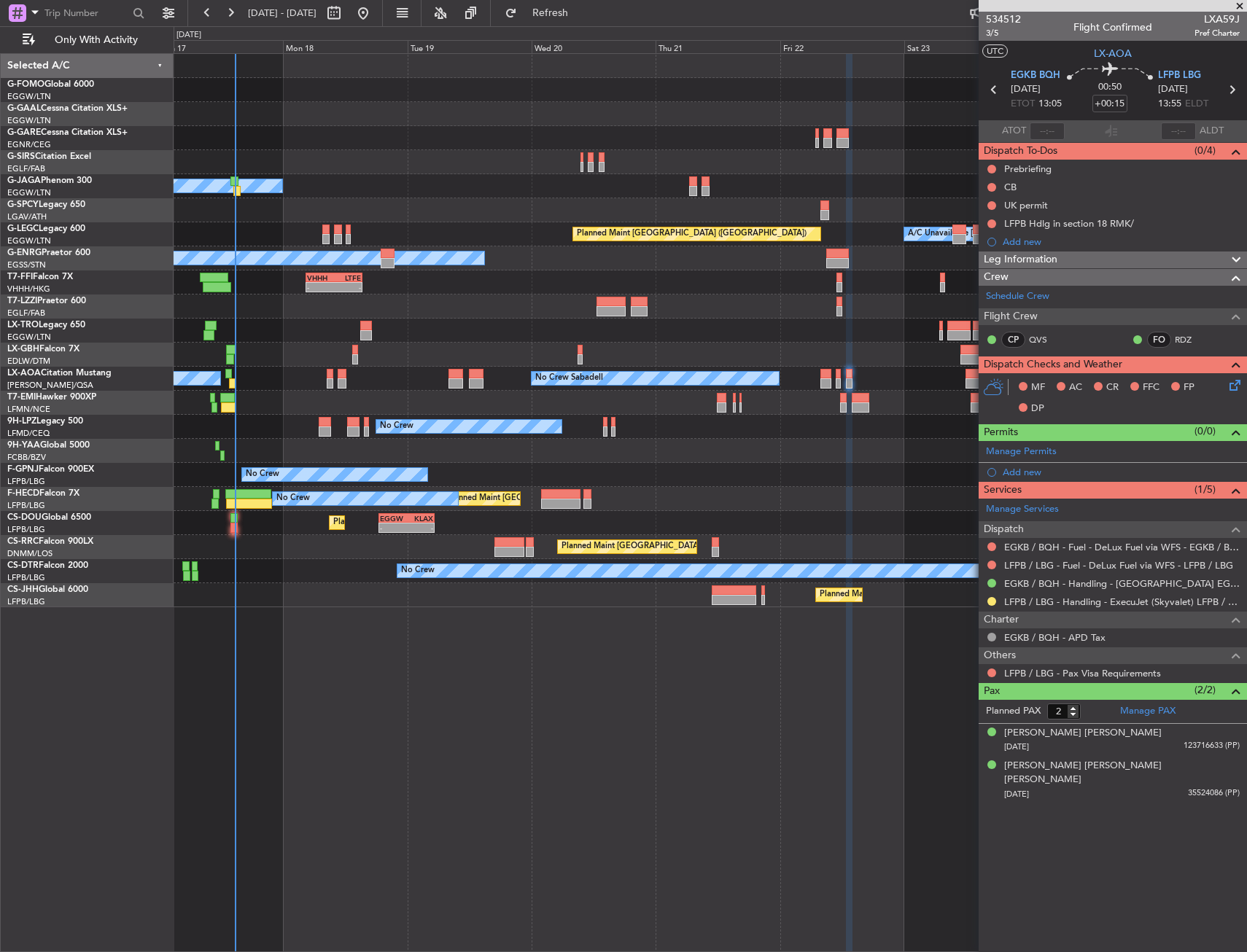
click at [616, 725] on div "Planned Maint Windsor Locks ([PERSON_NAME] Intl) Planned [GEOGRAPHIC_DATA] Owne…" at bounding box center [710, 503] width 1073 height 898
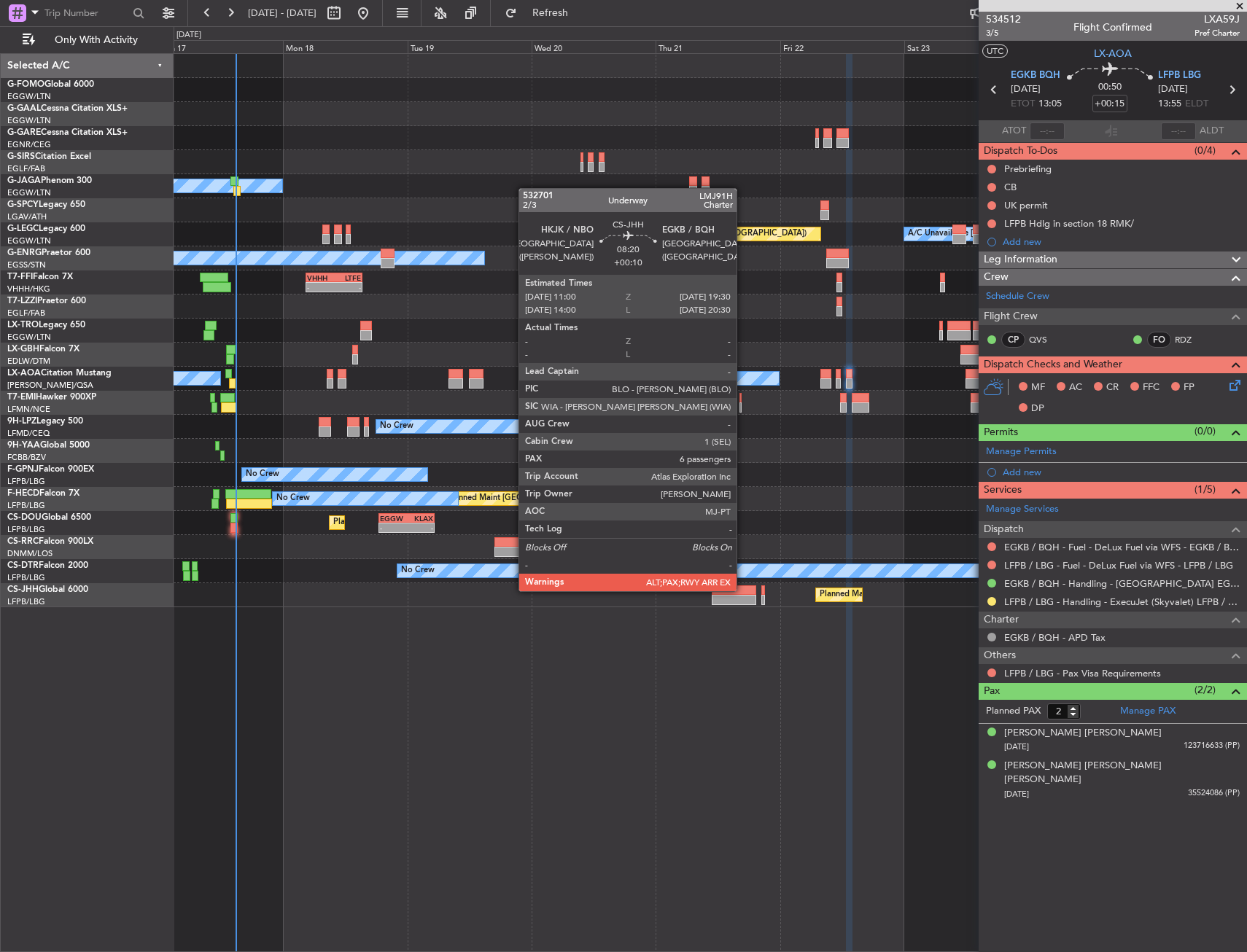
click at [743, 590] on div at bounding box center [734, 590] width 44 height 10
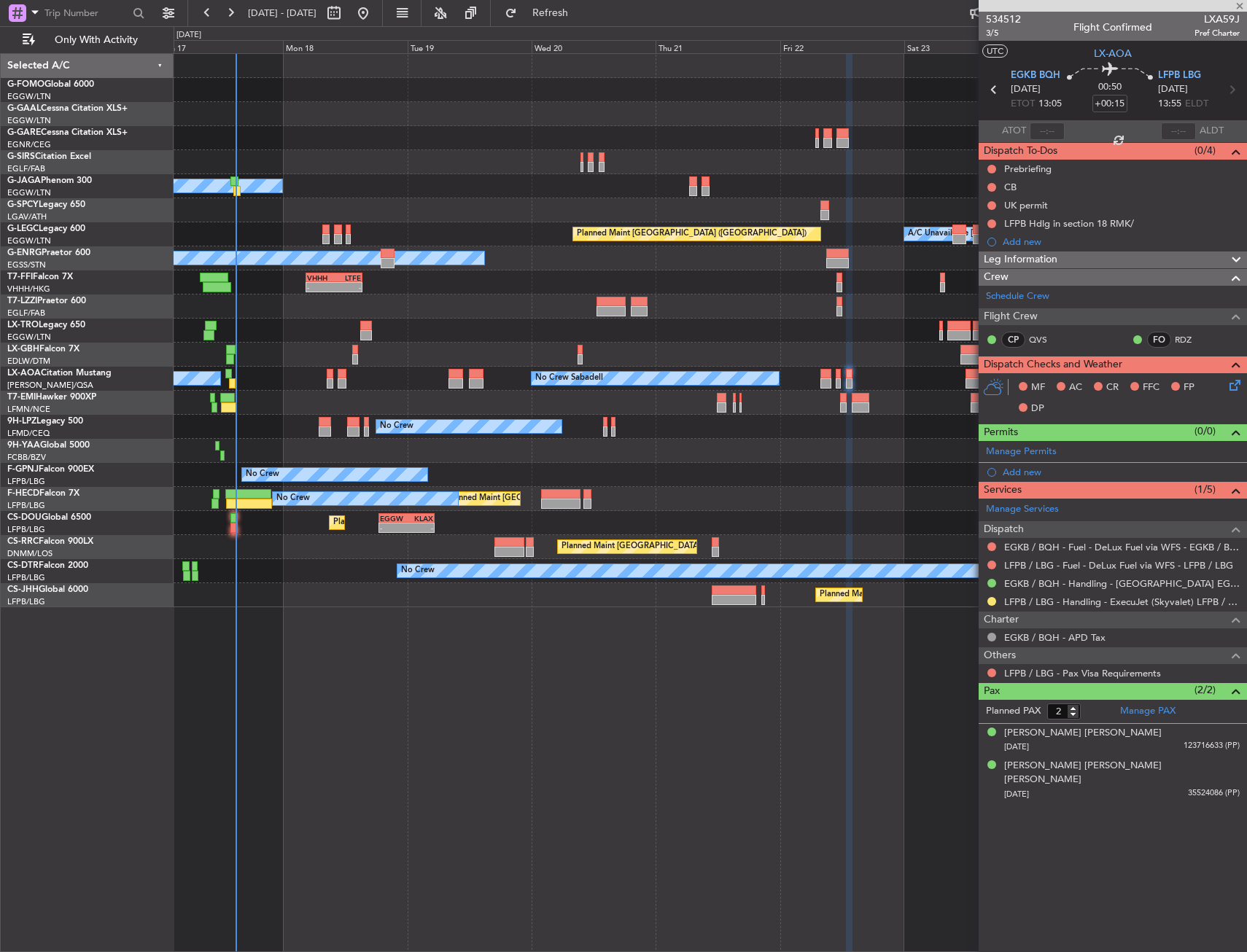
type input "+00:10"
type input "6"
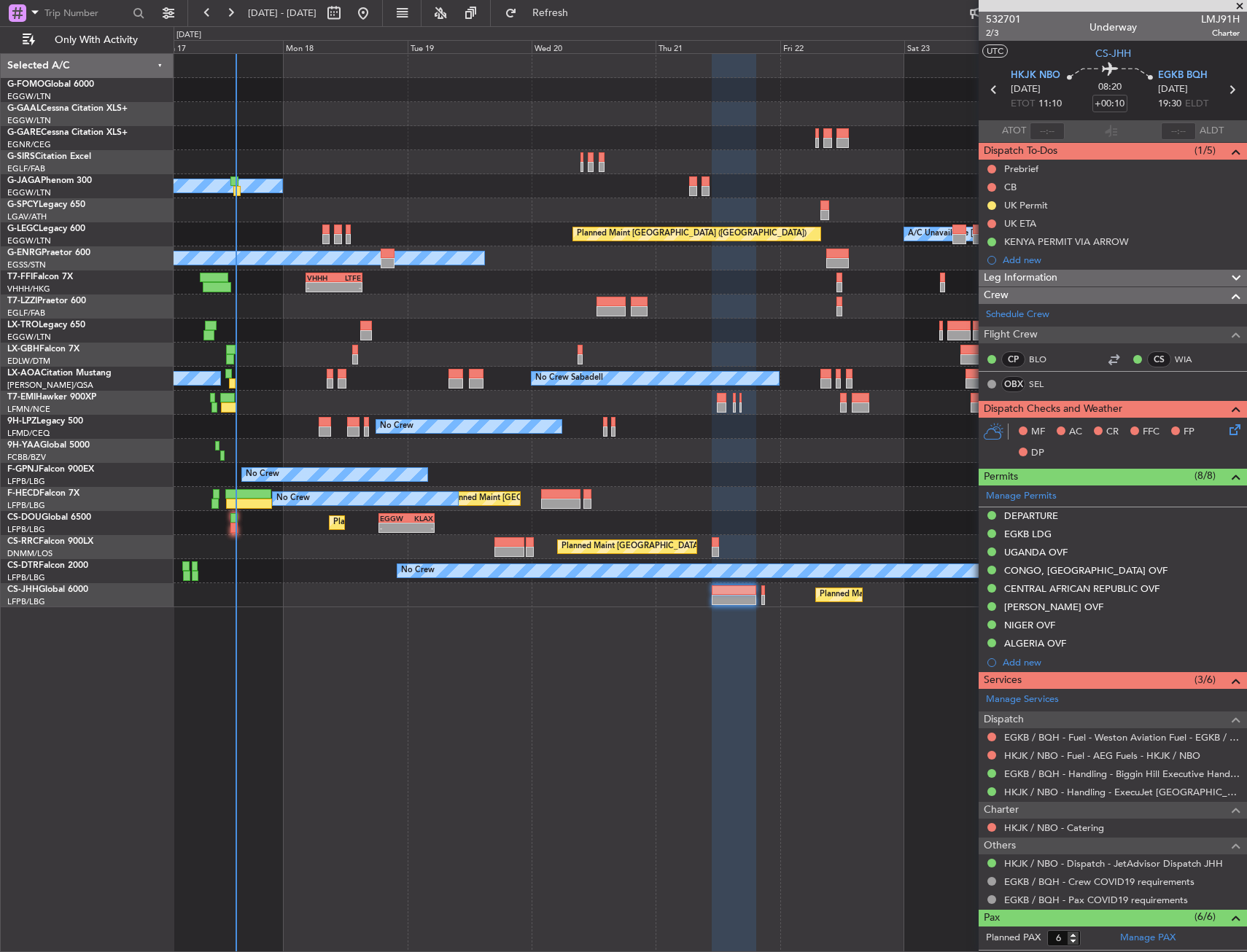
click at [237, 533] on div "Planned Maint [GEOGRAPHIC_DATA] ([GEOGRAPHIC_DATA]) A/C Unavailable Planned Mai…" at bounding box center [710, 523] width 1073 height 24
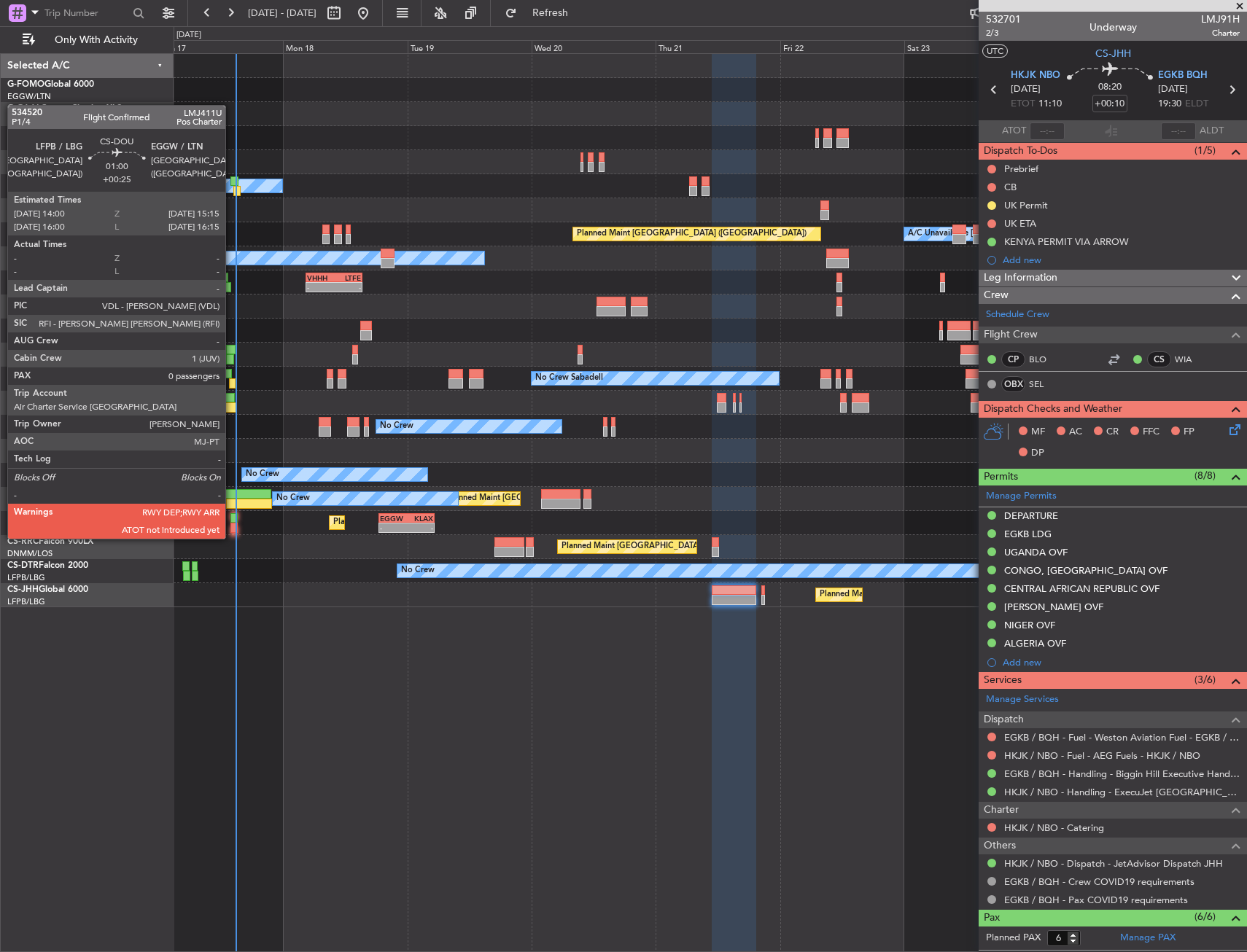
click at [232, 524] on div at bounding box center [234, 527] width 7 height 10
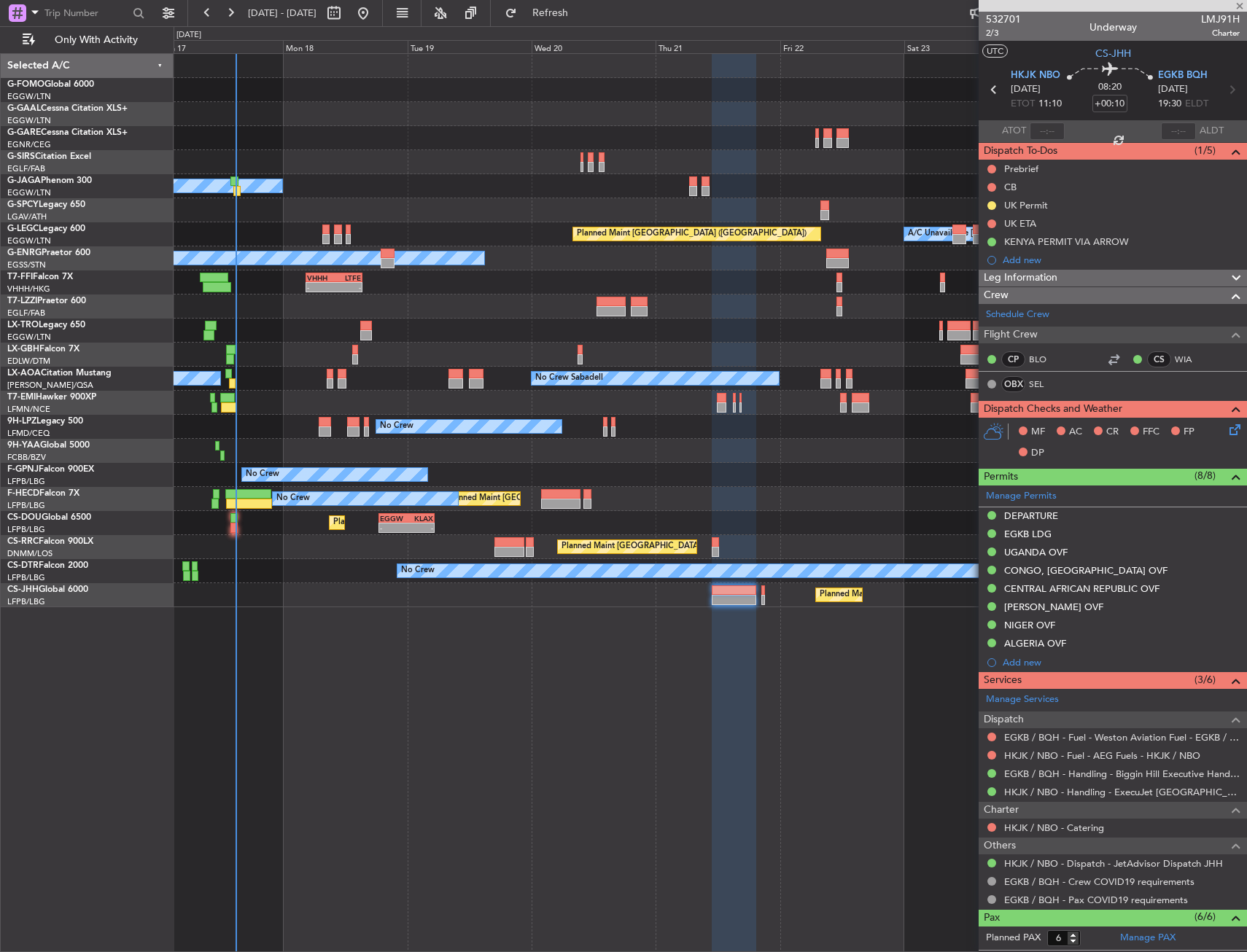
type input "+00:25"
type input "0"
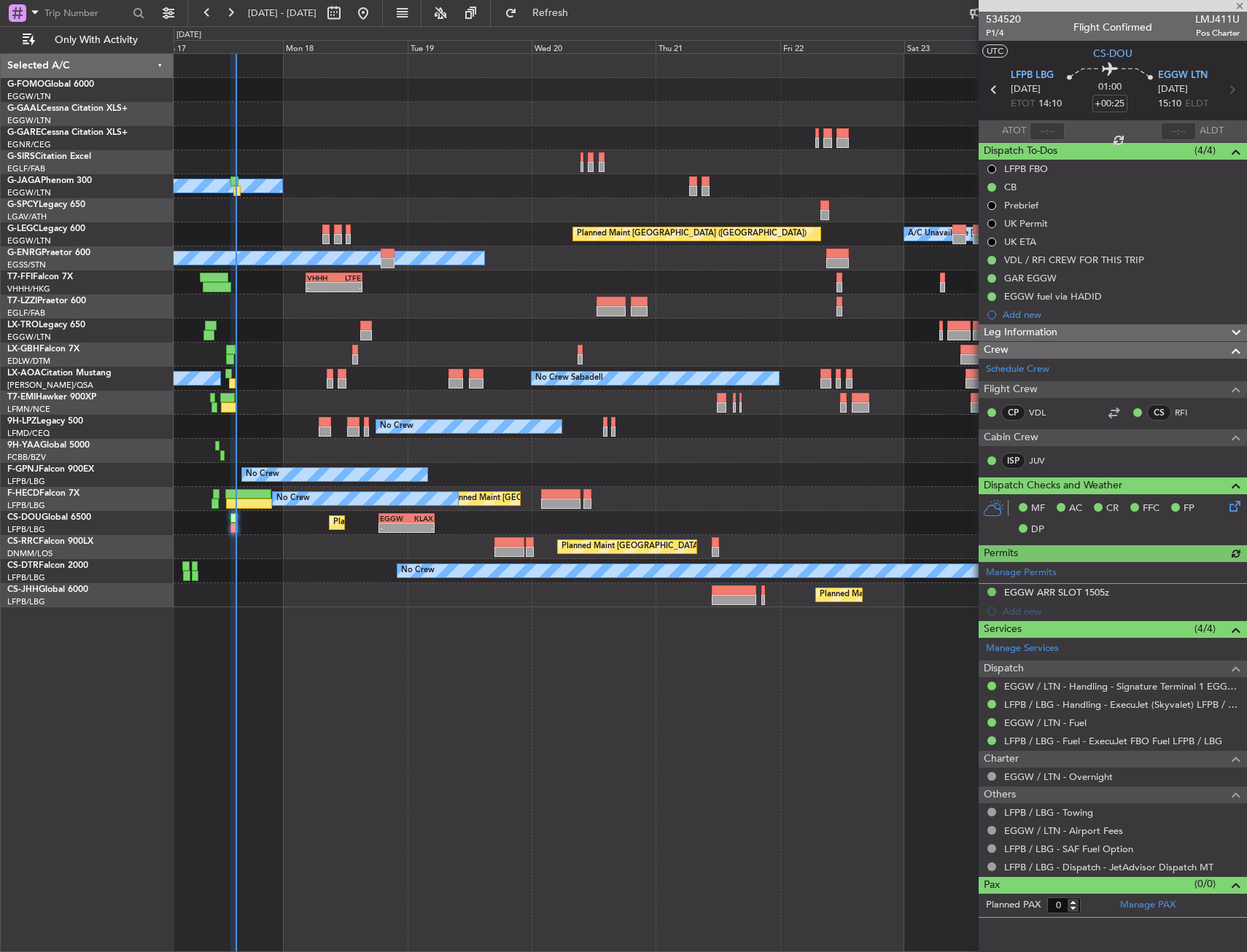
click at [1210, 18] on span "LMJ411U" at bounding box center [1217, 20] width 44 height 15
click at [1211, 14] on span "LMJ411U" at bounding box center [1217, 20] width 44 height 15
copy span "LMJ411U"
click at [617, 679] on div "Planned Maint Windsor Locks ([PERSON_NAME] Intl) Planned [GEOGRAPHIC_DATA] Owne…" at bounding box center [710, 503] width 1073 height 898
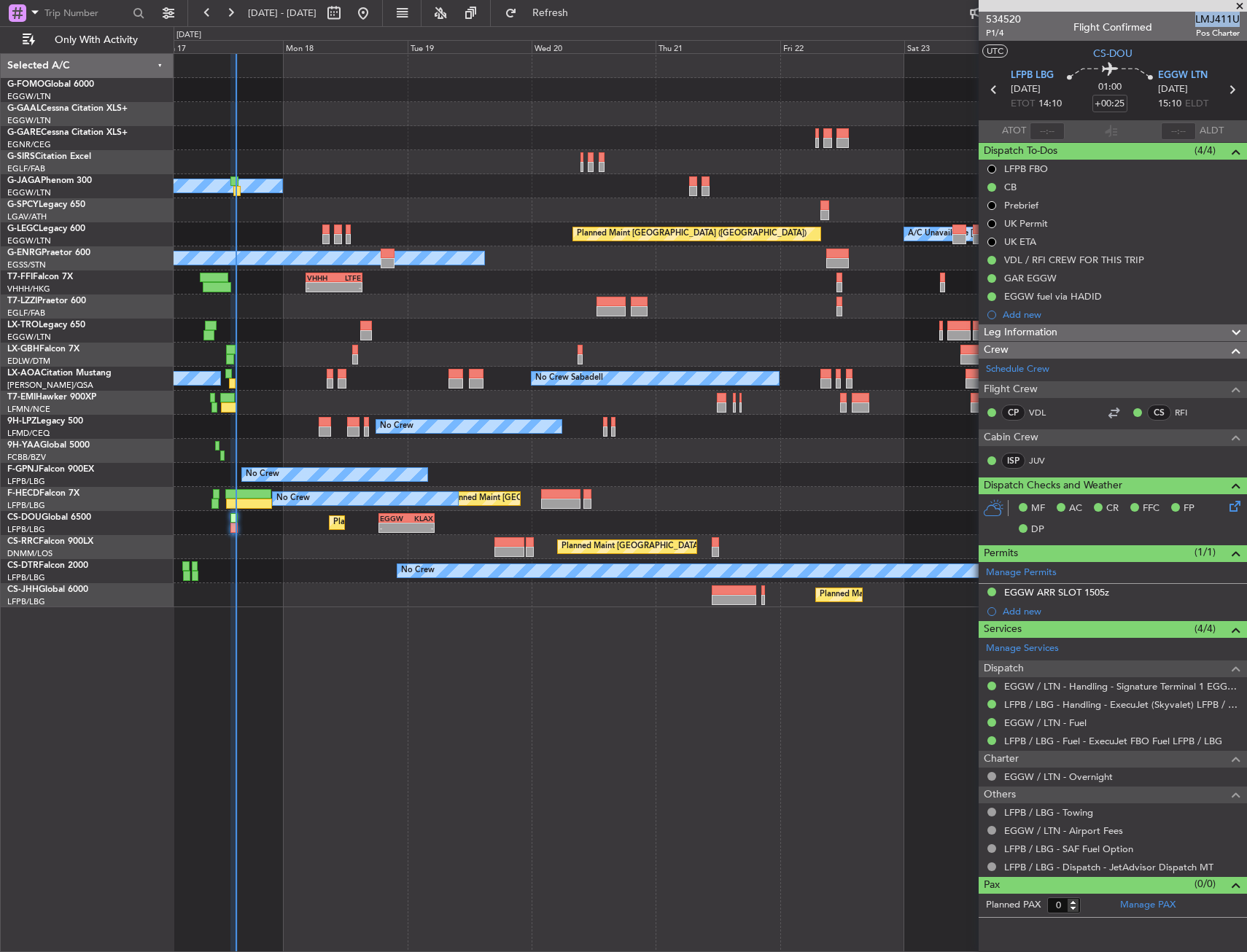
click at [367, 661] on div "Planned Maint Windsor Locks ([PERSON_NAME] Intl) Planned [GEOGRAPHIC_DATA] Owne…" at bounding box center [710, 503] width 1073 height 898
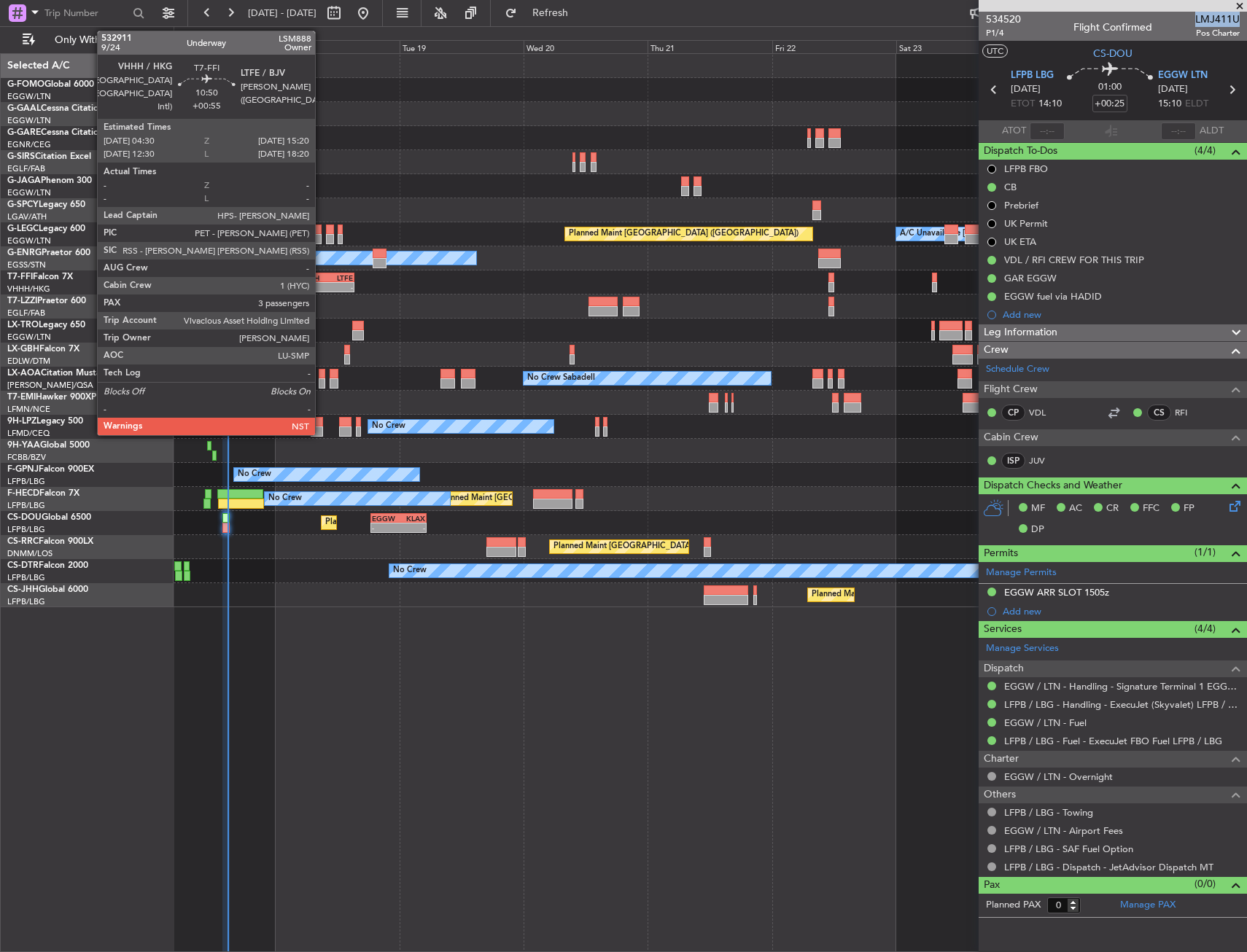
click at [322, 282] on div "-" at bounding box center [312, 287] width 27 height 9
type input "+00:55"
type input "3"
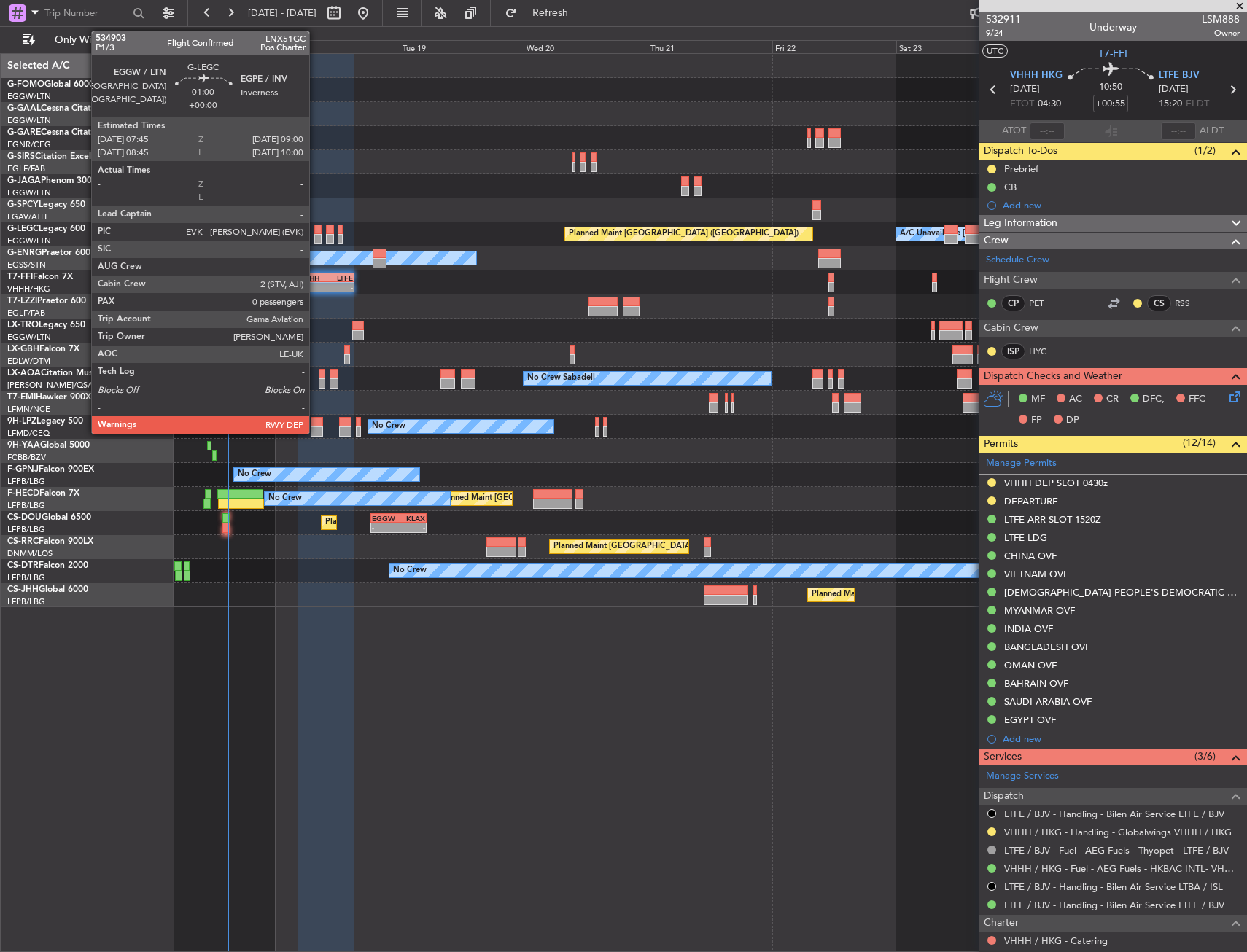
click at [316, 235] on div at bounding box center [317, 239] width 7 height 10
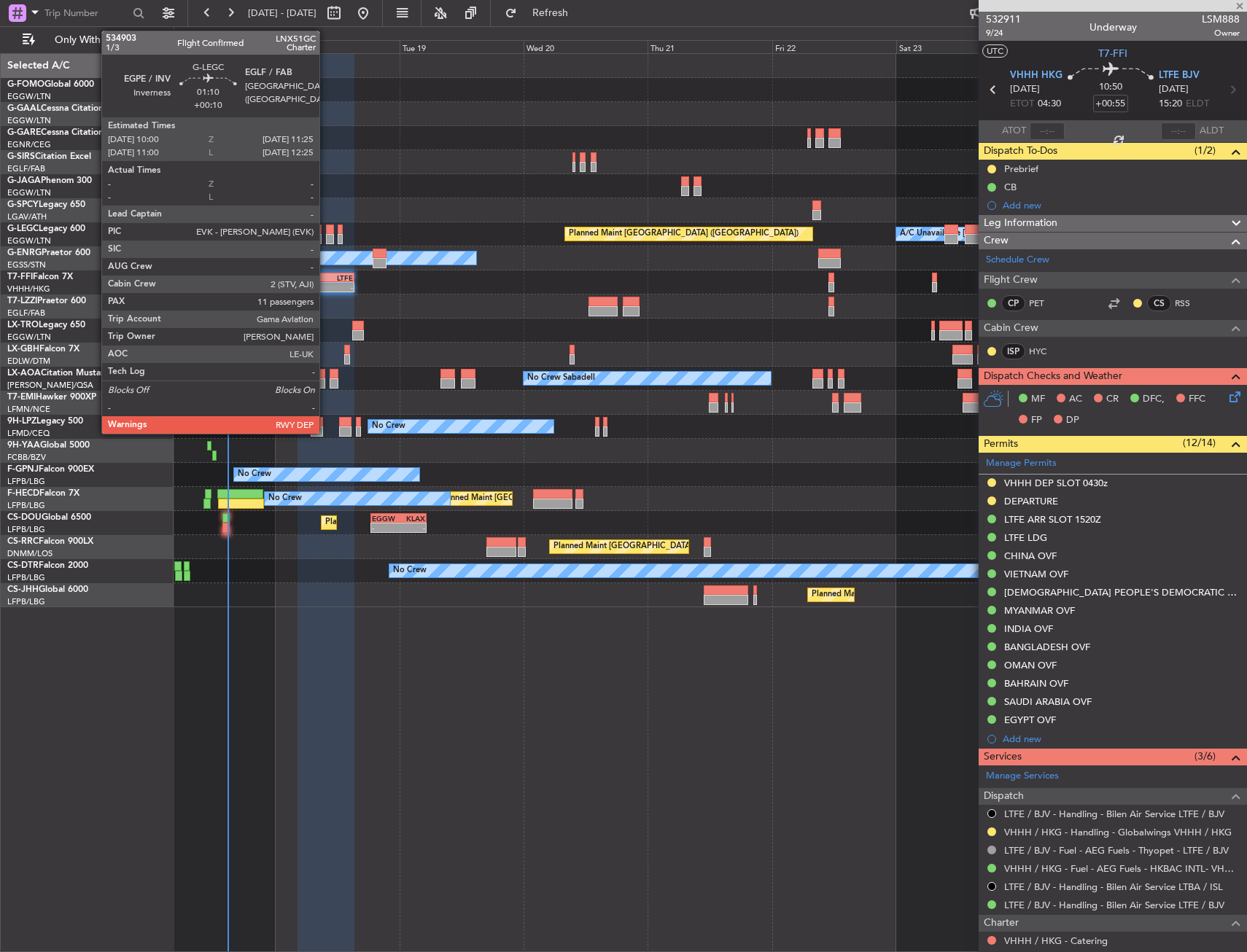
type input "0"
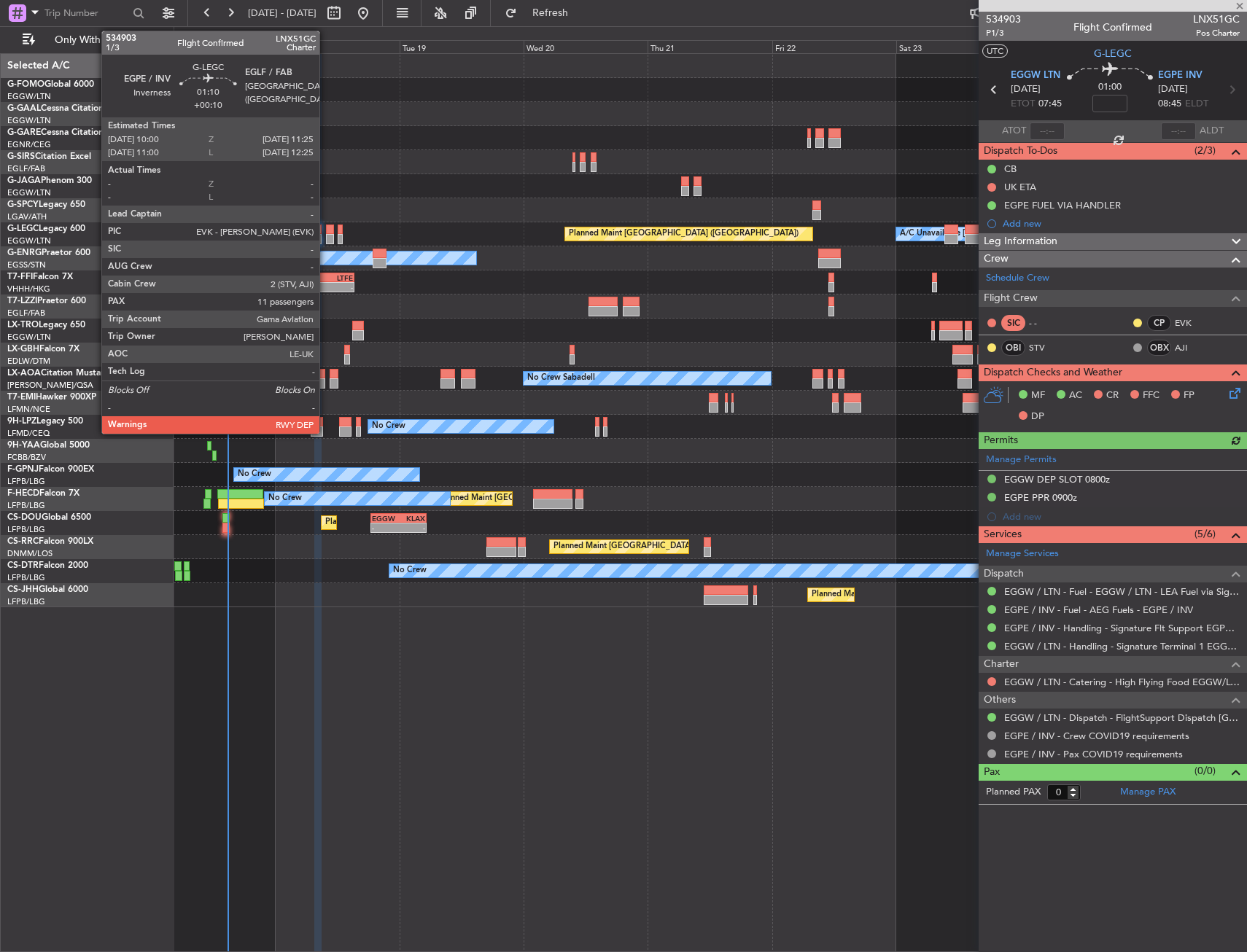
click at [326, 231] on div at bounding box center [329, 230] width 8 height 10
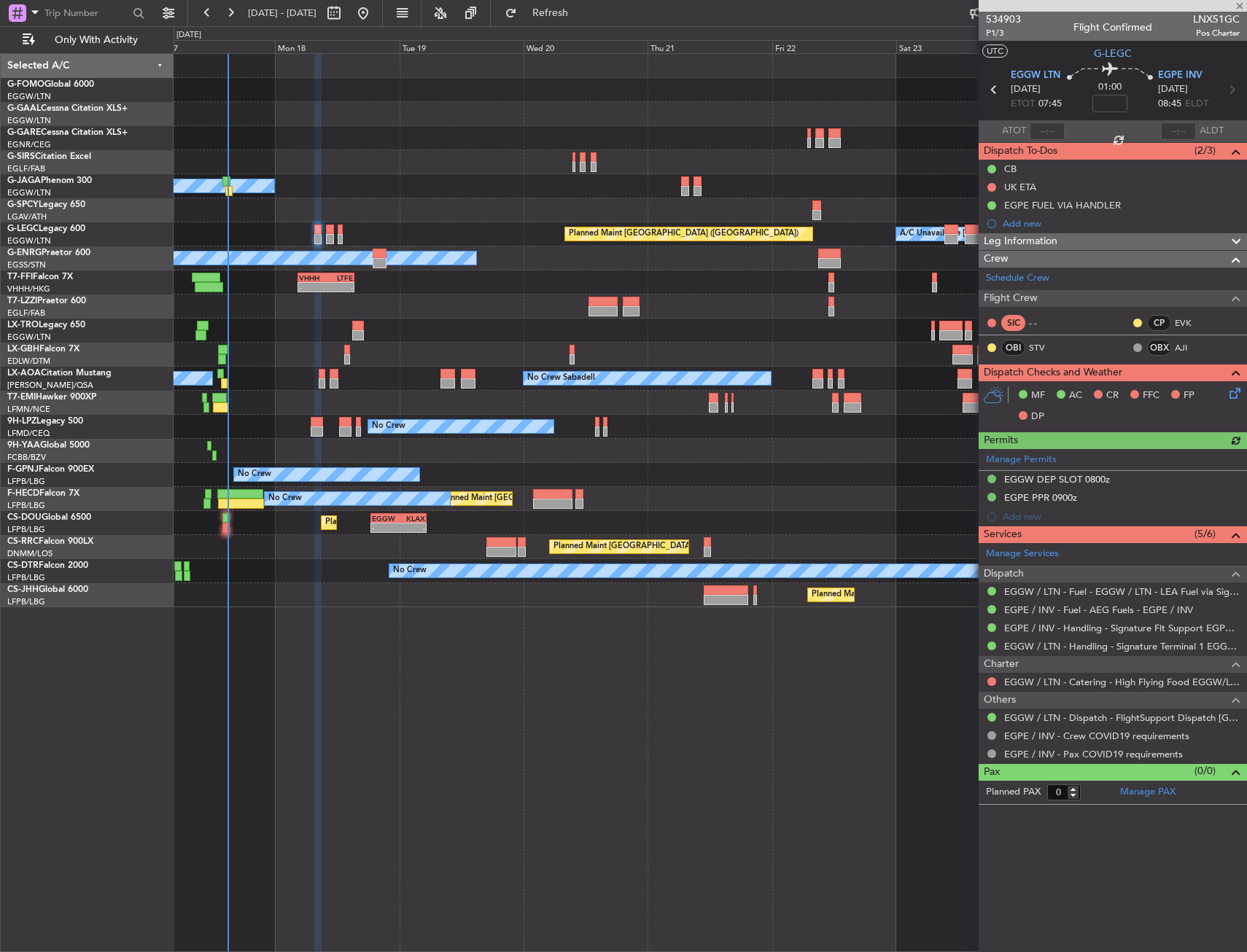
type input "+00:10"
type input "11"
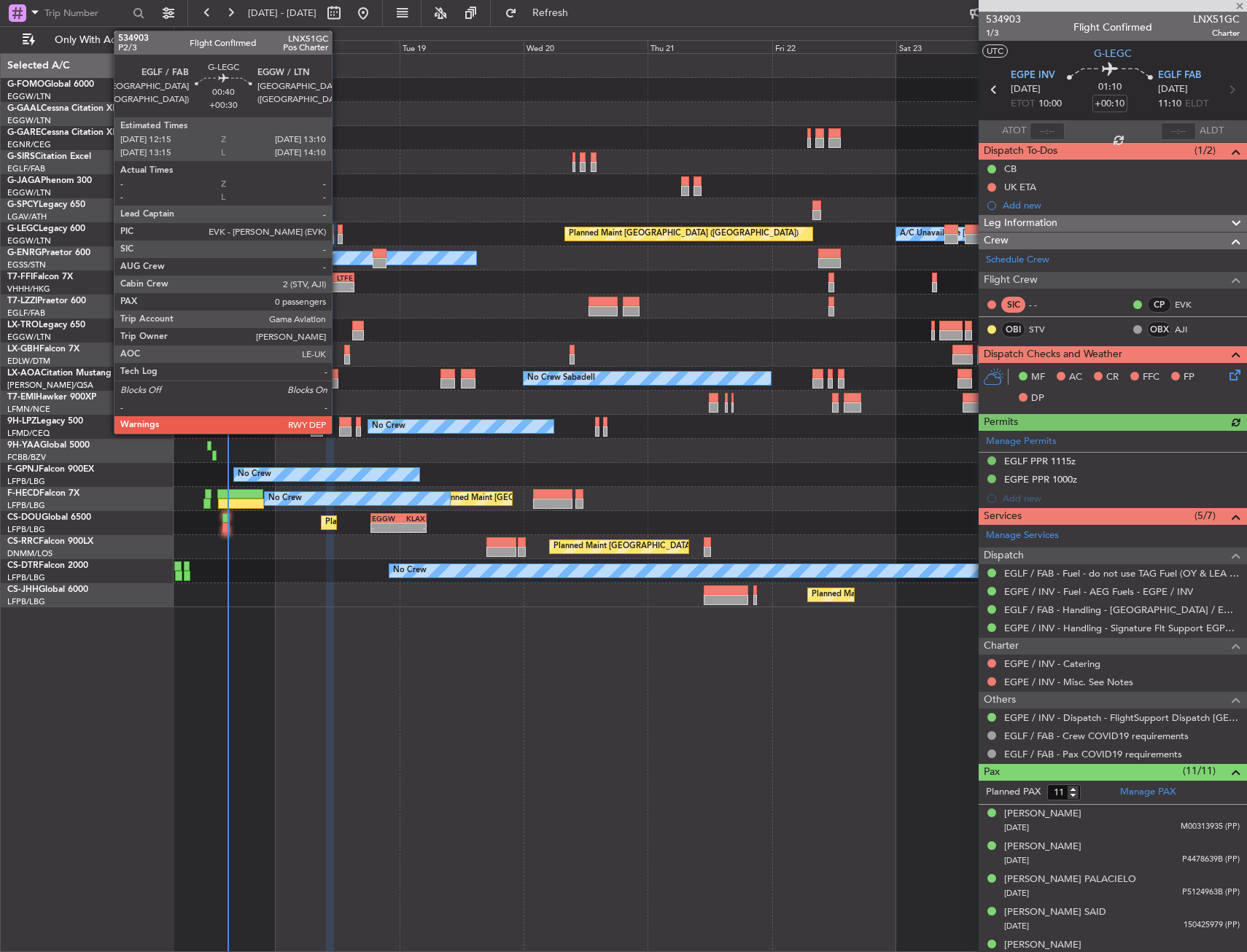
click at [338, 233] on div at bounding box center [340, 230] width 5 height 10
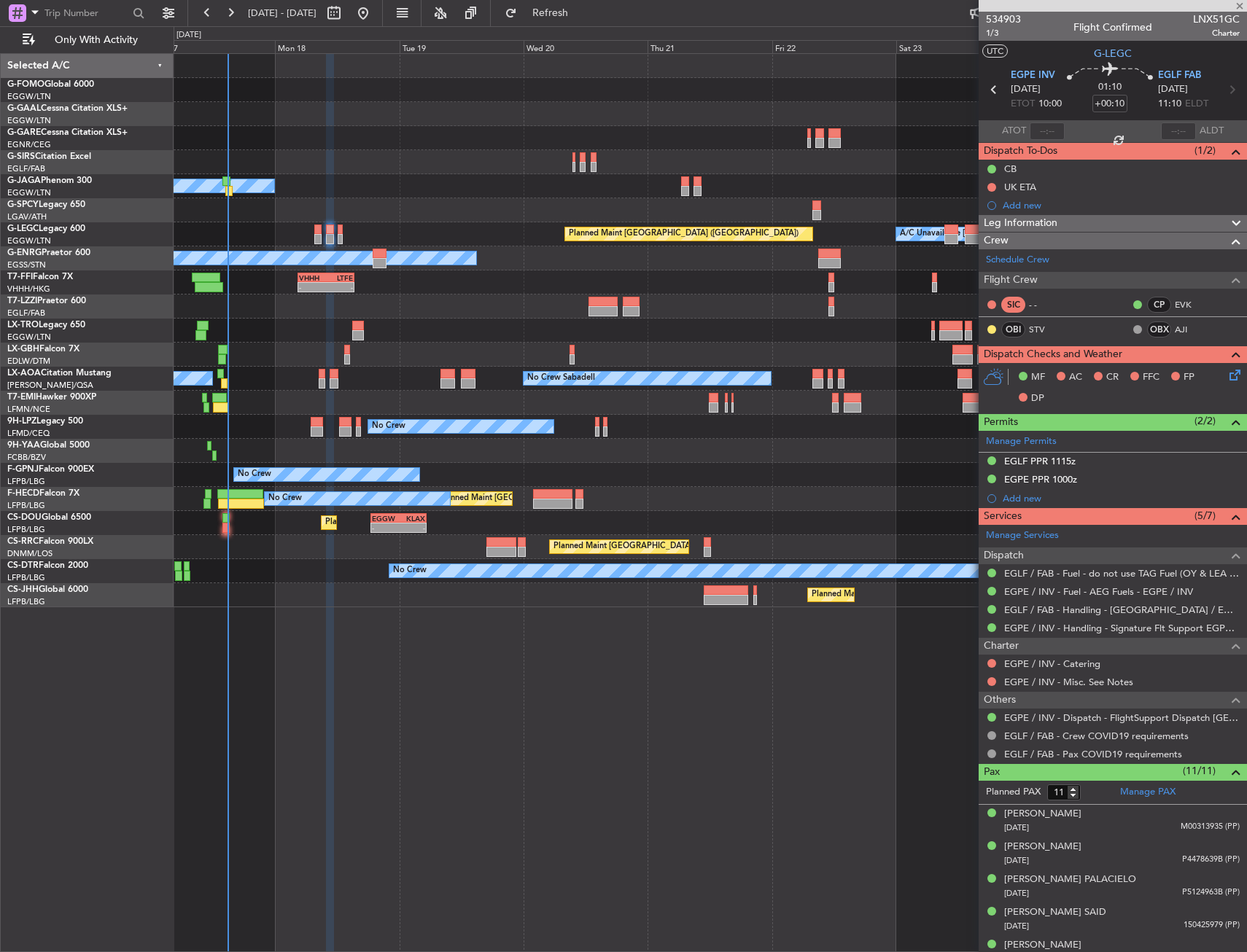
type input "+00:30"
type input "0"
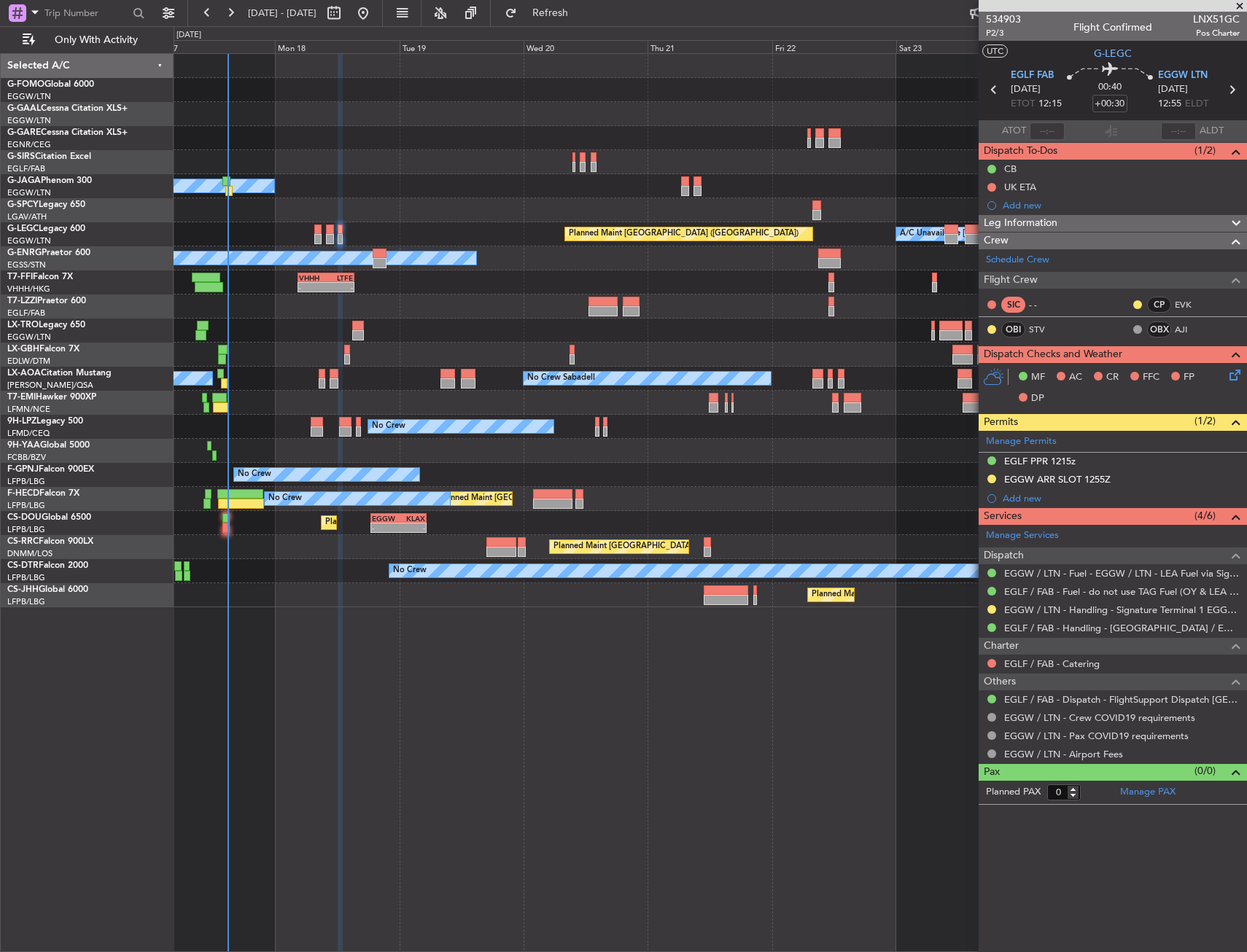
click at [388, 256] on div "Owner" at bounding box center [252, 258] width 449 height 13
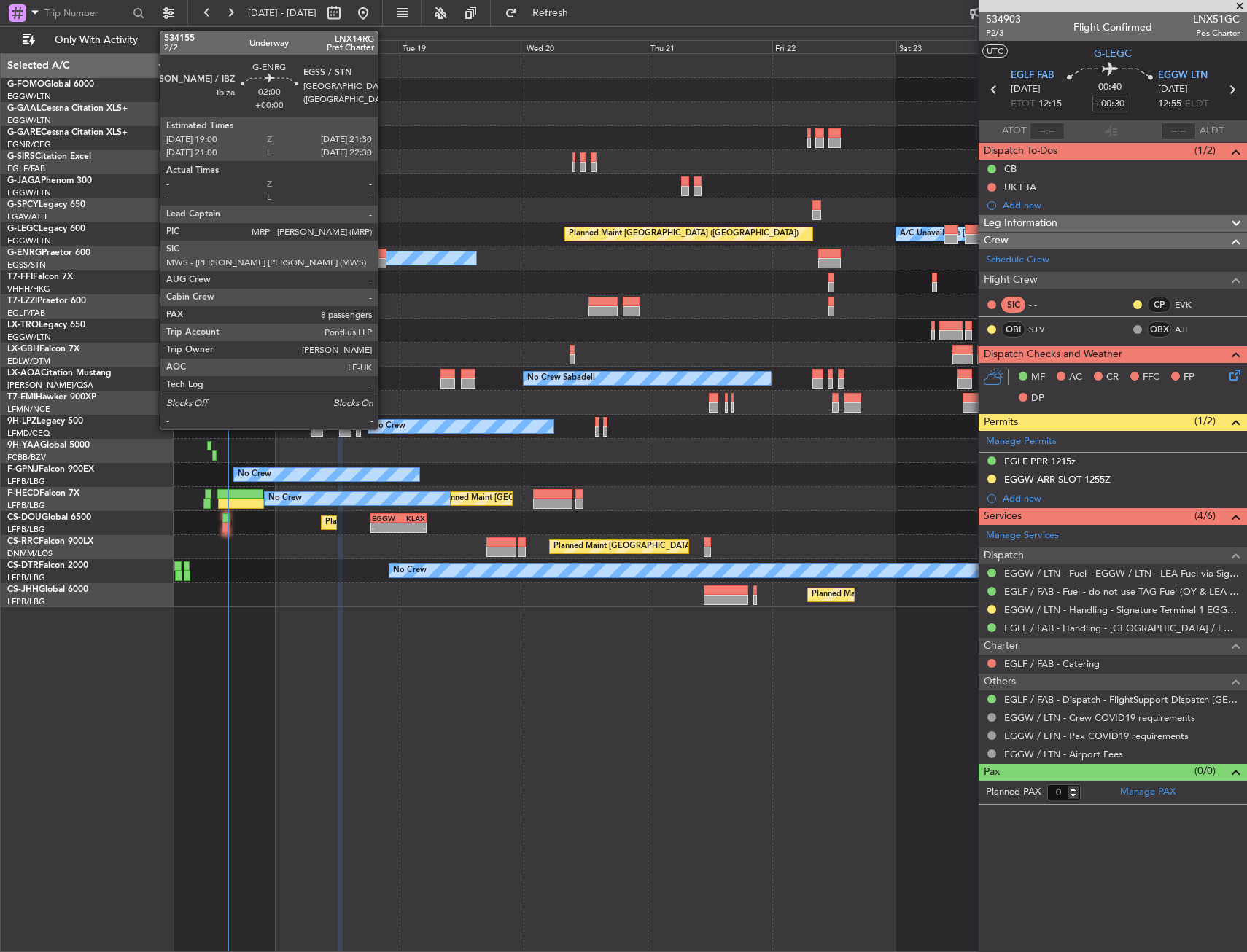
click at [382, 257] on div at bounding box center [379, 254] width 13 height 10
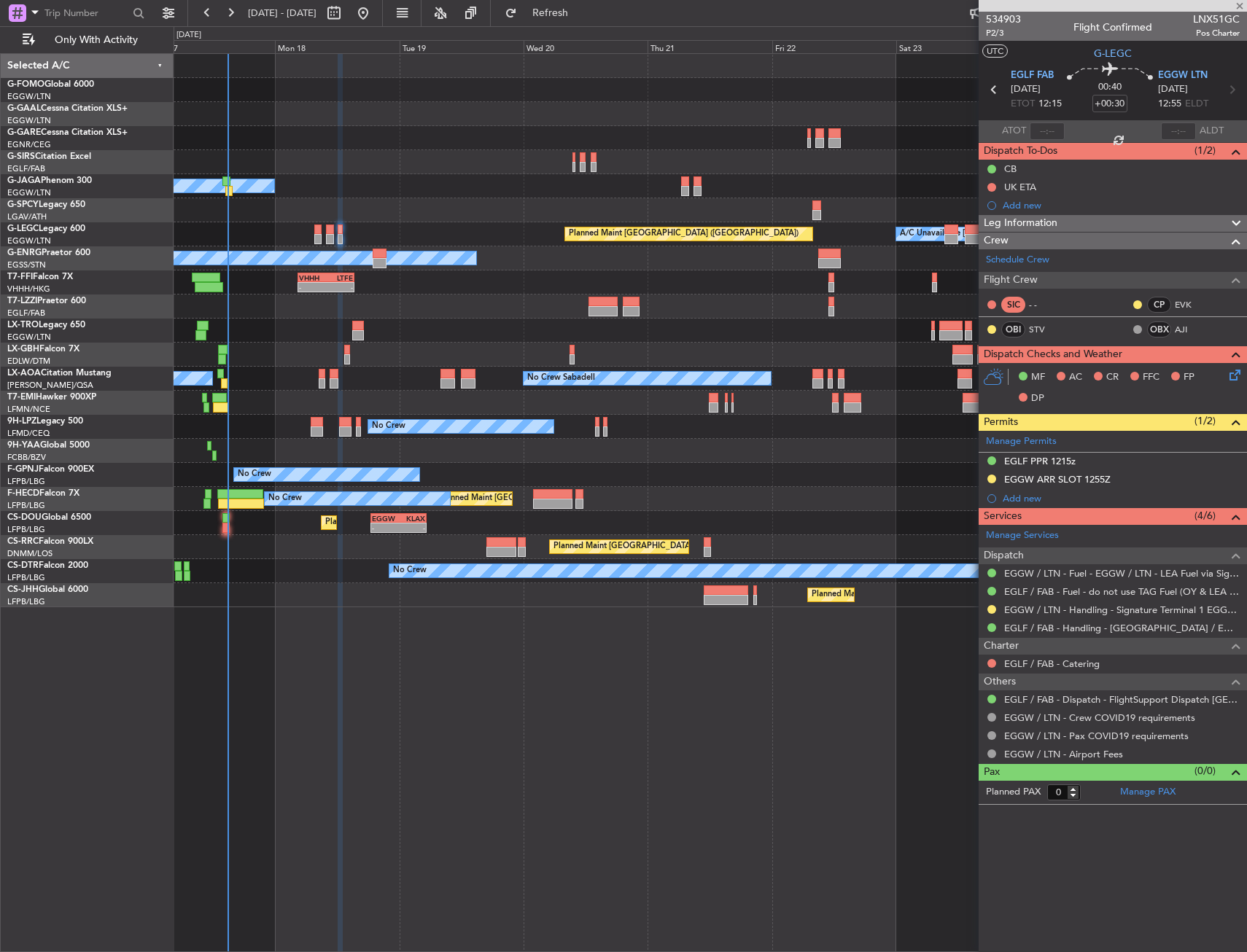
type input "8"
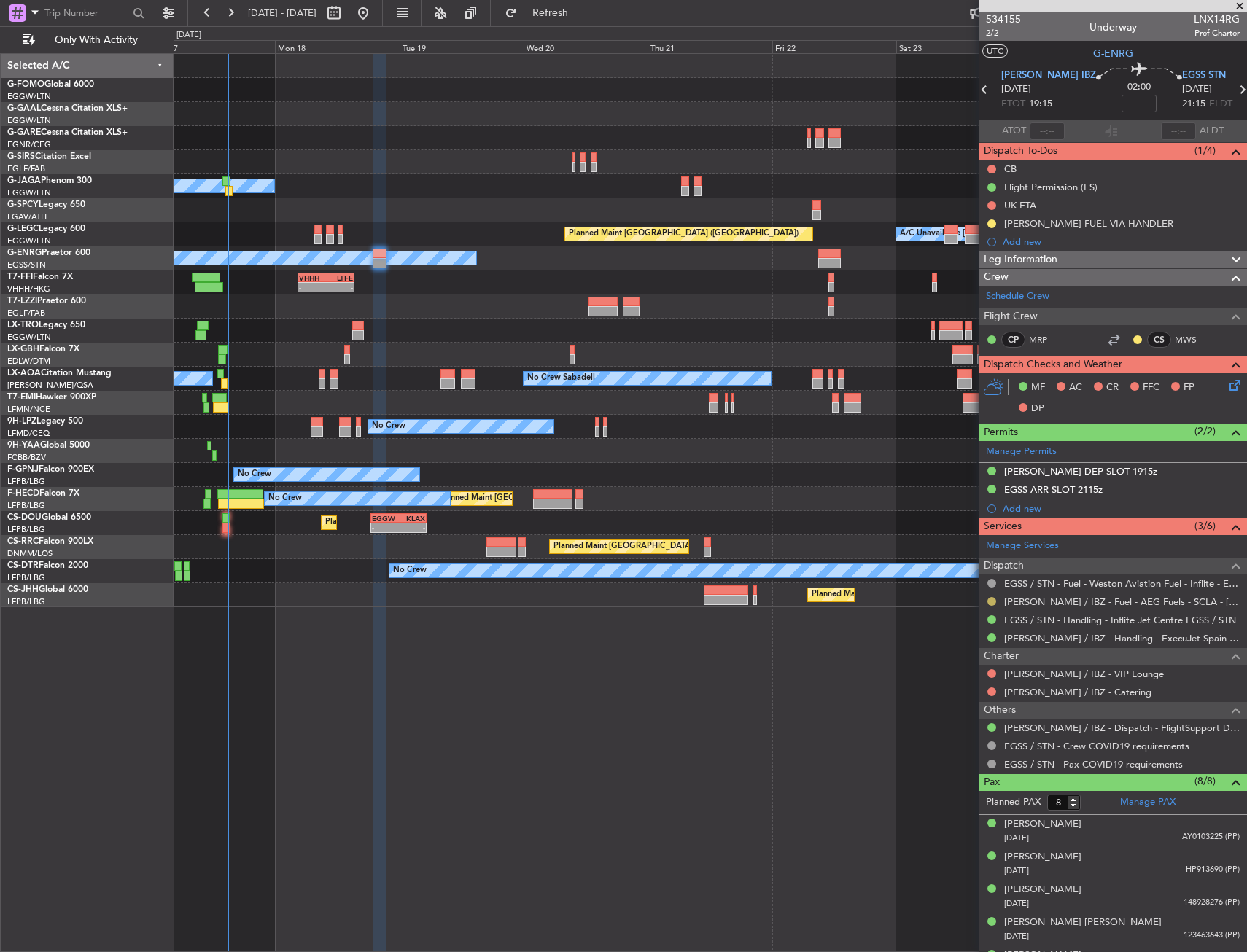
click at [989, 600] on div "[PERSON_NAME] / IBZ - Fuel - AEG Fuels - SCLA - [PERSON_NAME] / IBZ" at bounding box center [1113, 601] width 268 height 18
click at [989, 601] on button at bounding box center [992, 601] width 9 height 9
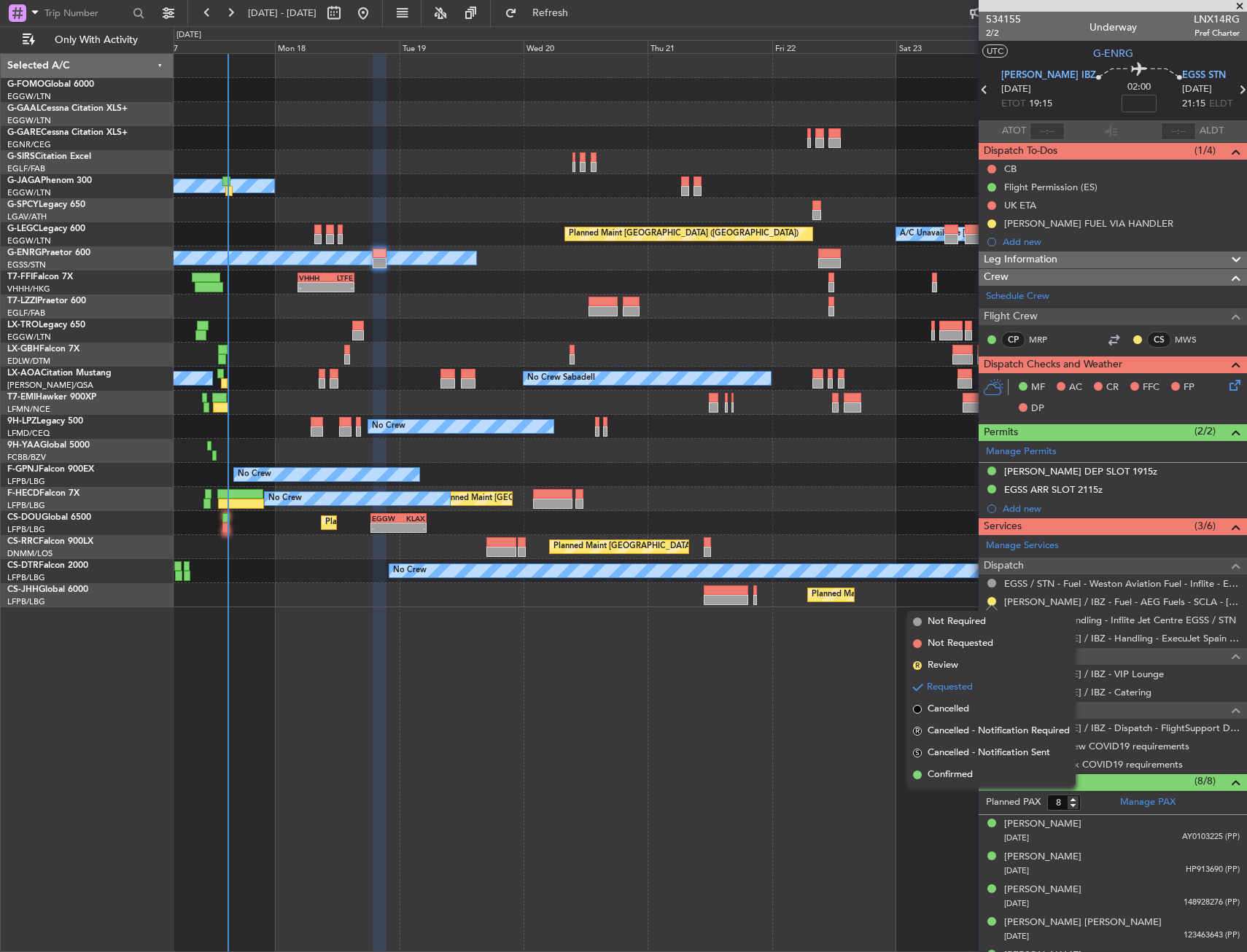
click at [982, 785] on div "Pax (8/8)" at bounding box center [1113, 783] width 268 height 17
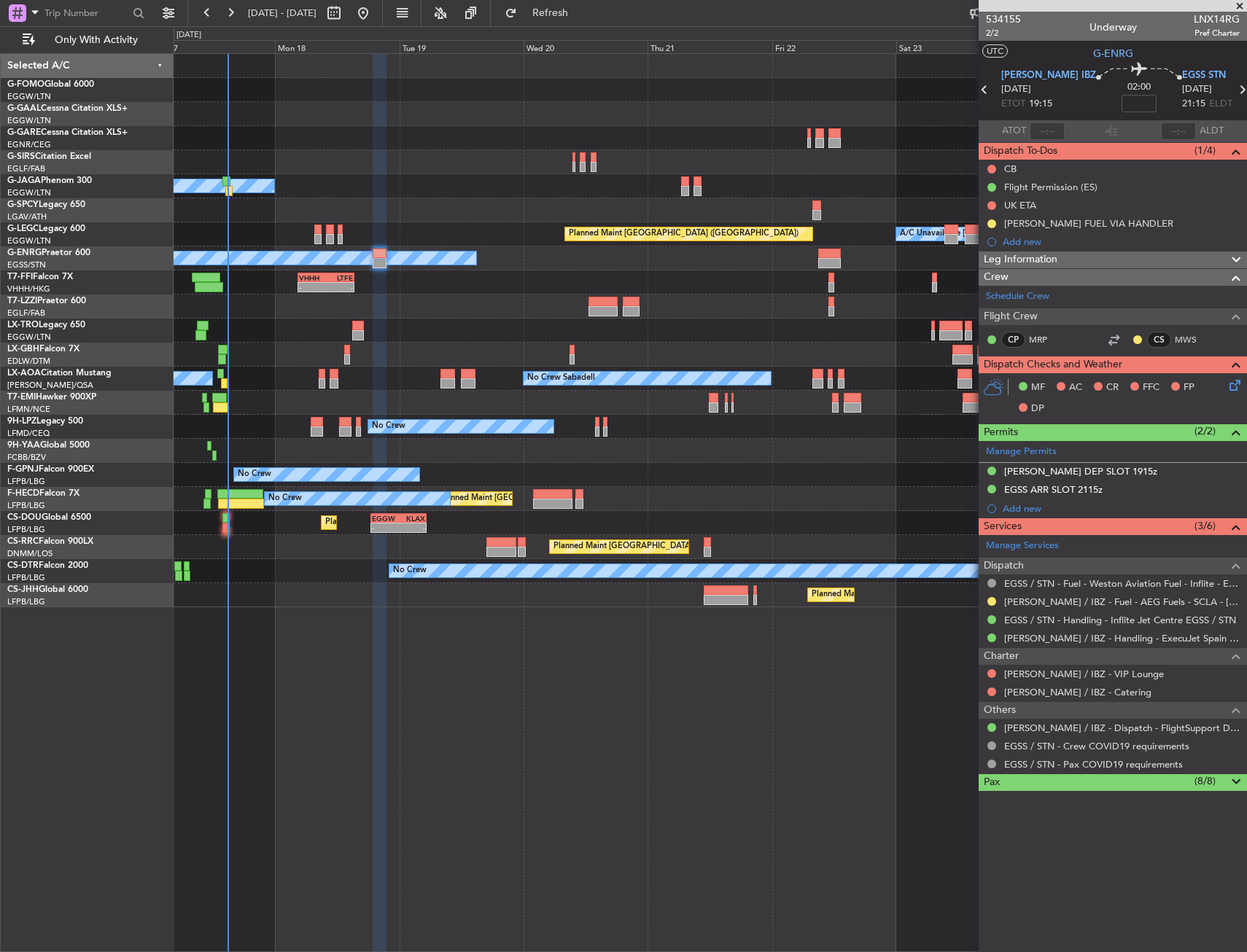
click at [996, 780] on span "Pax" at bounding box center [992, 783] width 16 height 17
click at [993, 600] on button at bounding box center [992, 601] width 9 height 9
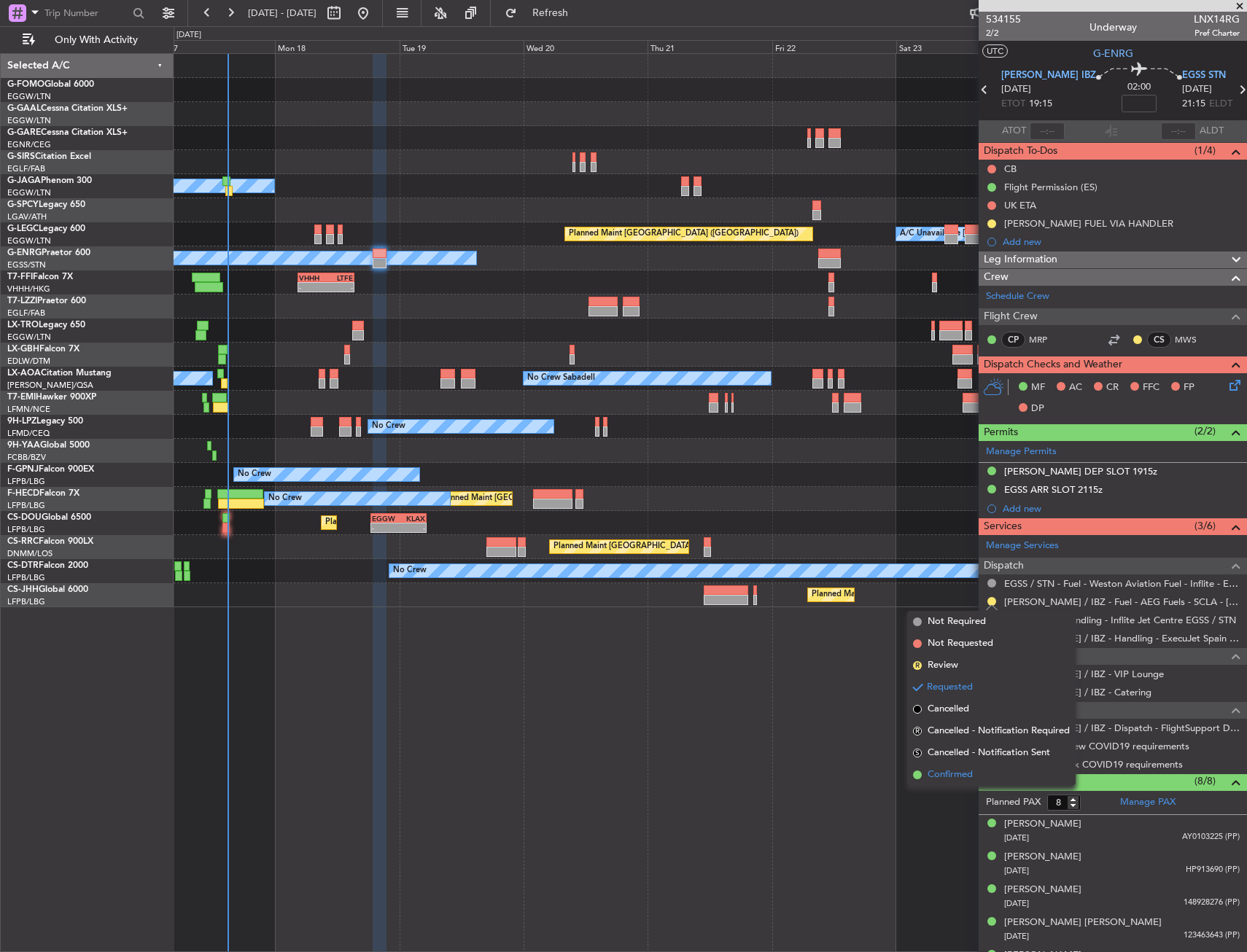
click at [979, 775] on li "Confirmed" at bounding box center [992, 775] width 169 height 22
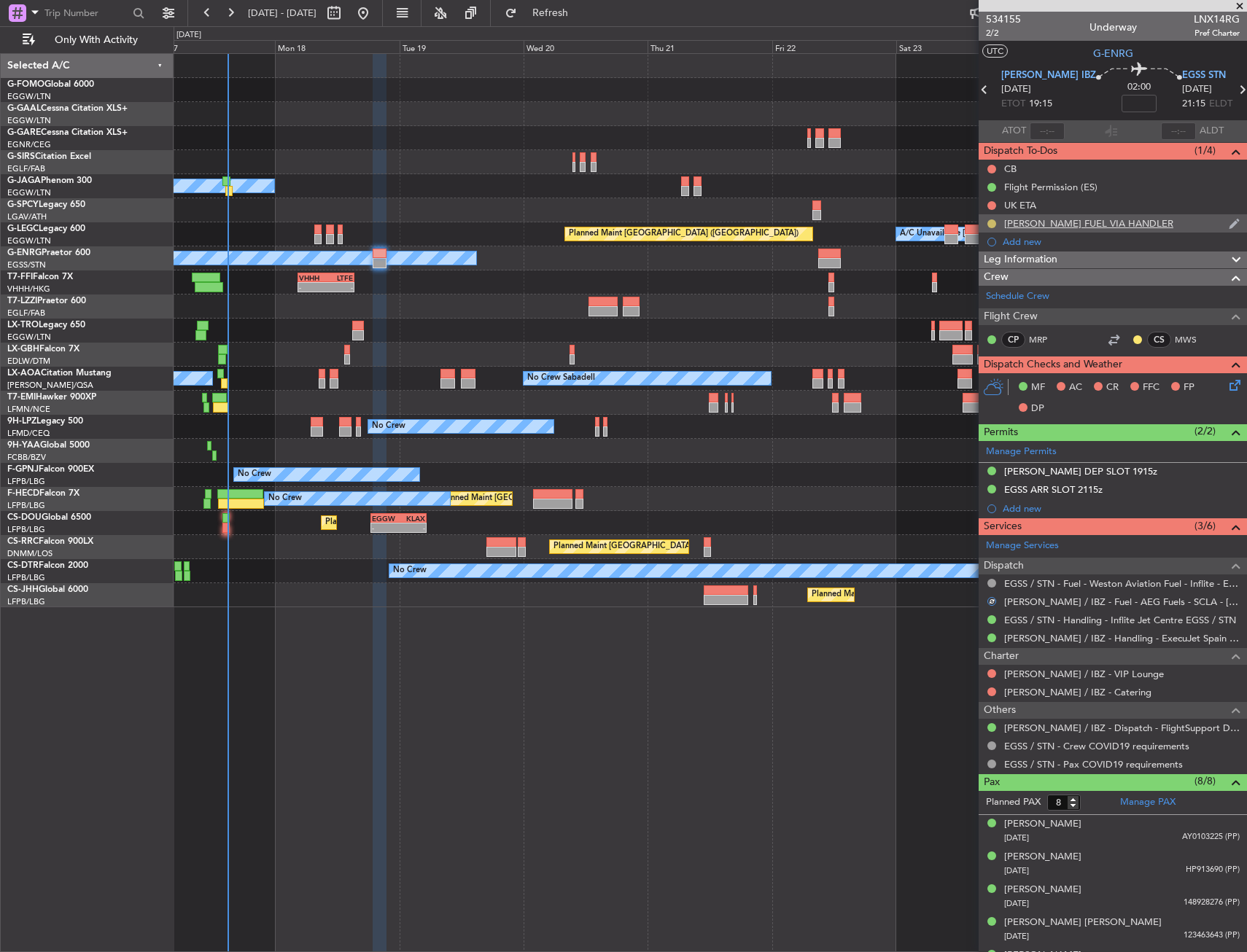
click at [990, 221] on button at bounding box center [992, 224] width 9 height 9
click at [970, 283] on li "Completed" at bounding box center [992, 288] width 78 height 22
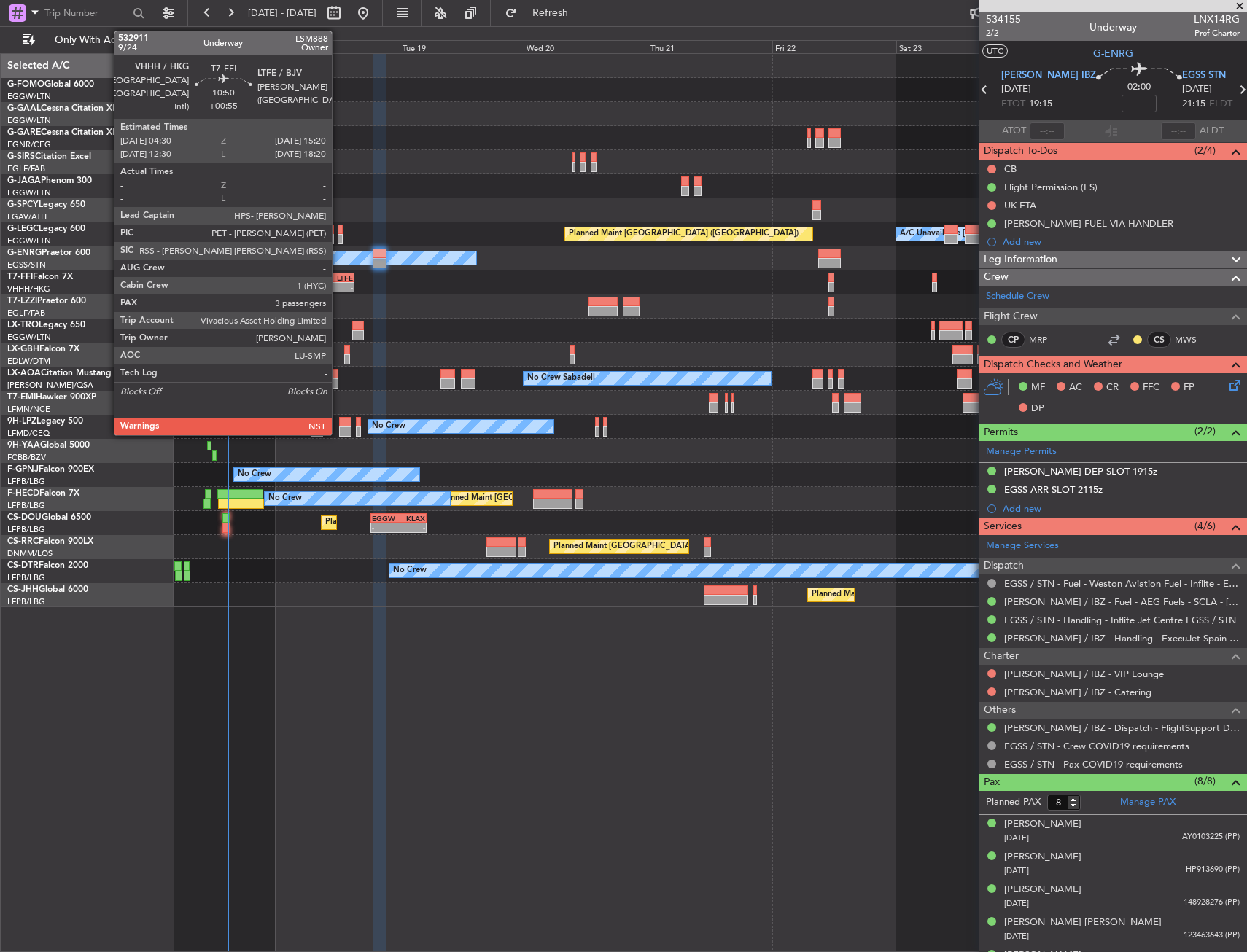
click at [338, 291] on div "-" at bounding box center [340, 287] width 27 height 9
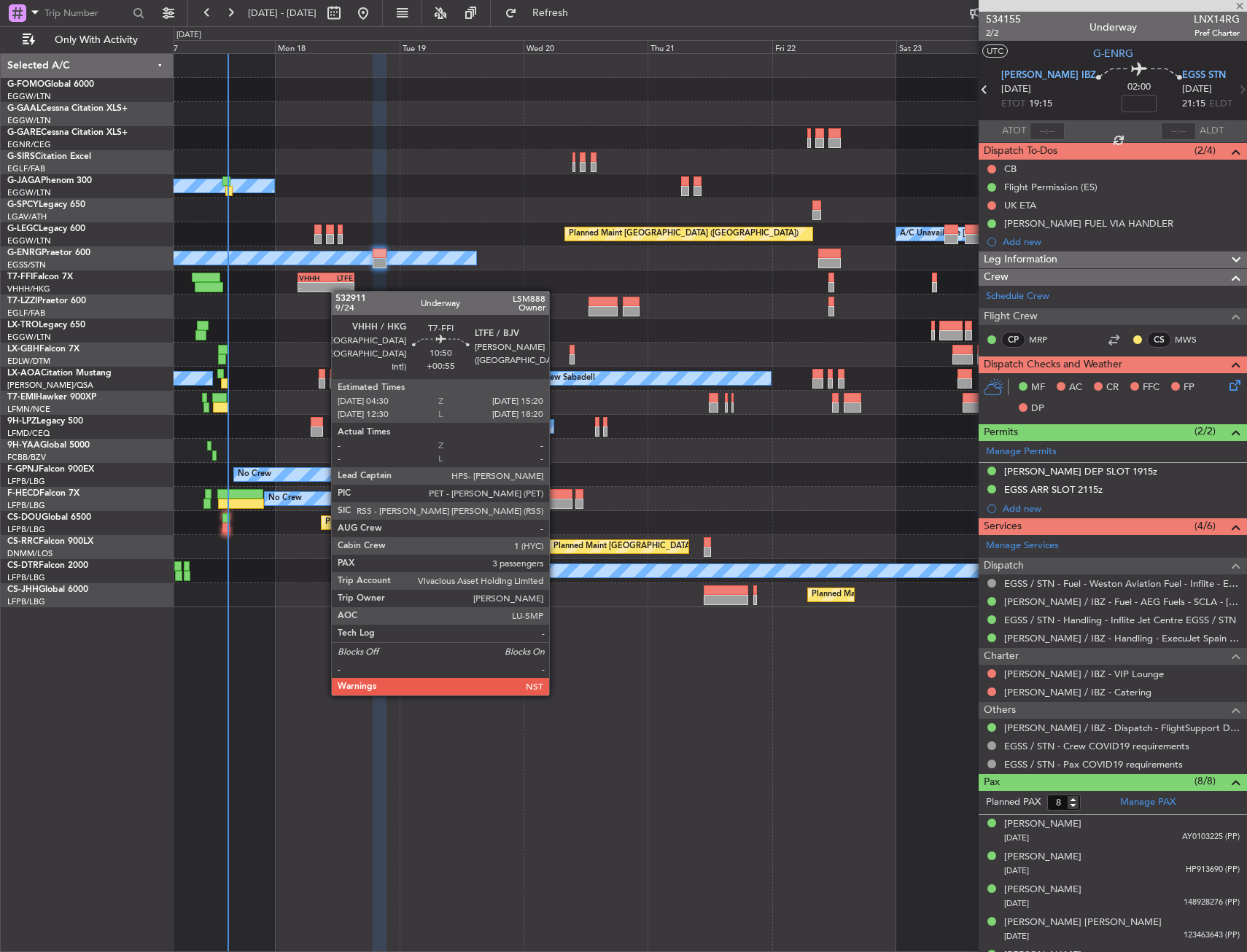
type input "+00:55"
type input "3"
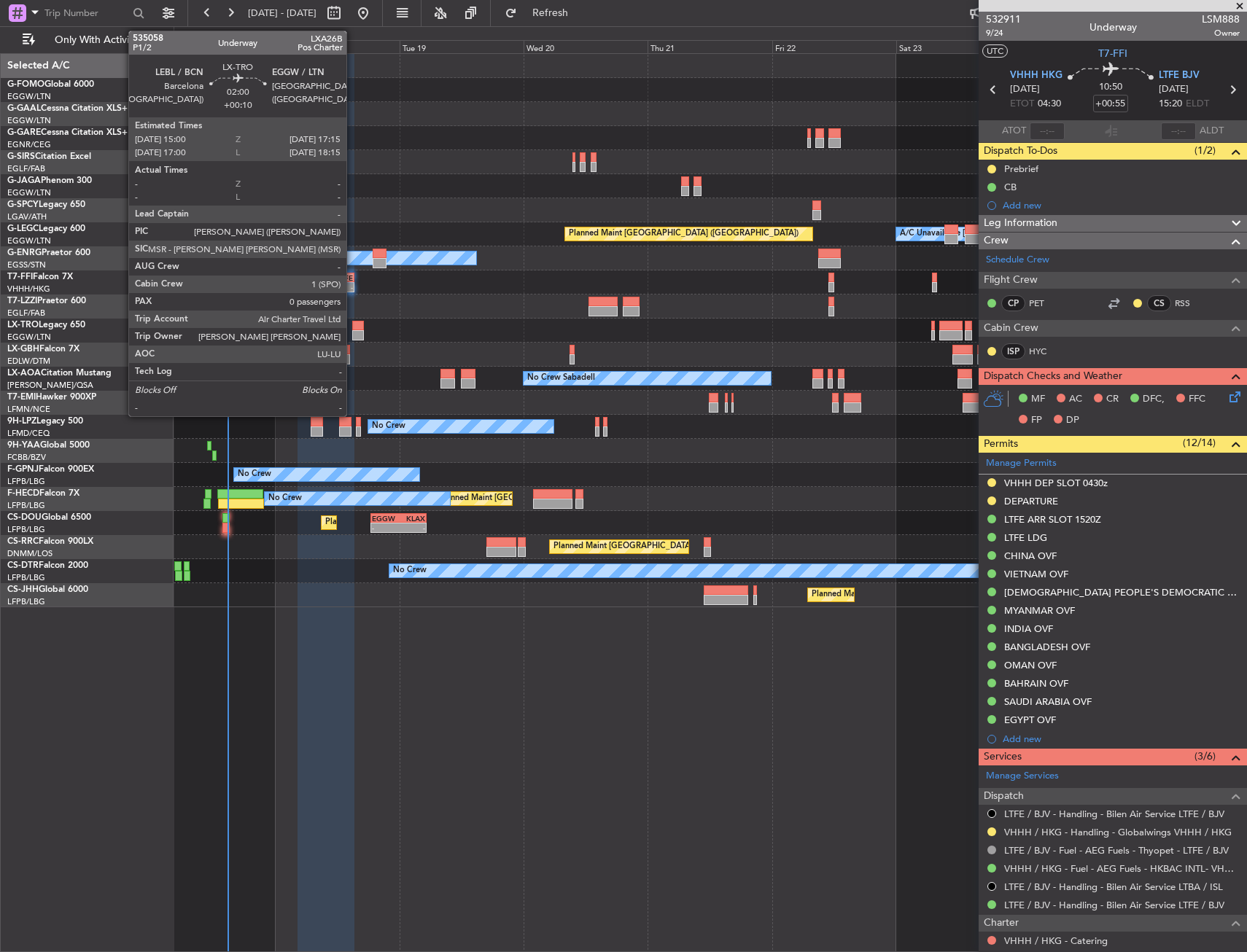
click at [353, 328] on div at bounding box center [358, 326] width 12 height 10
type input "+00:10"
type input "0"
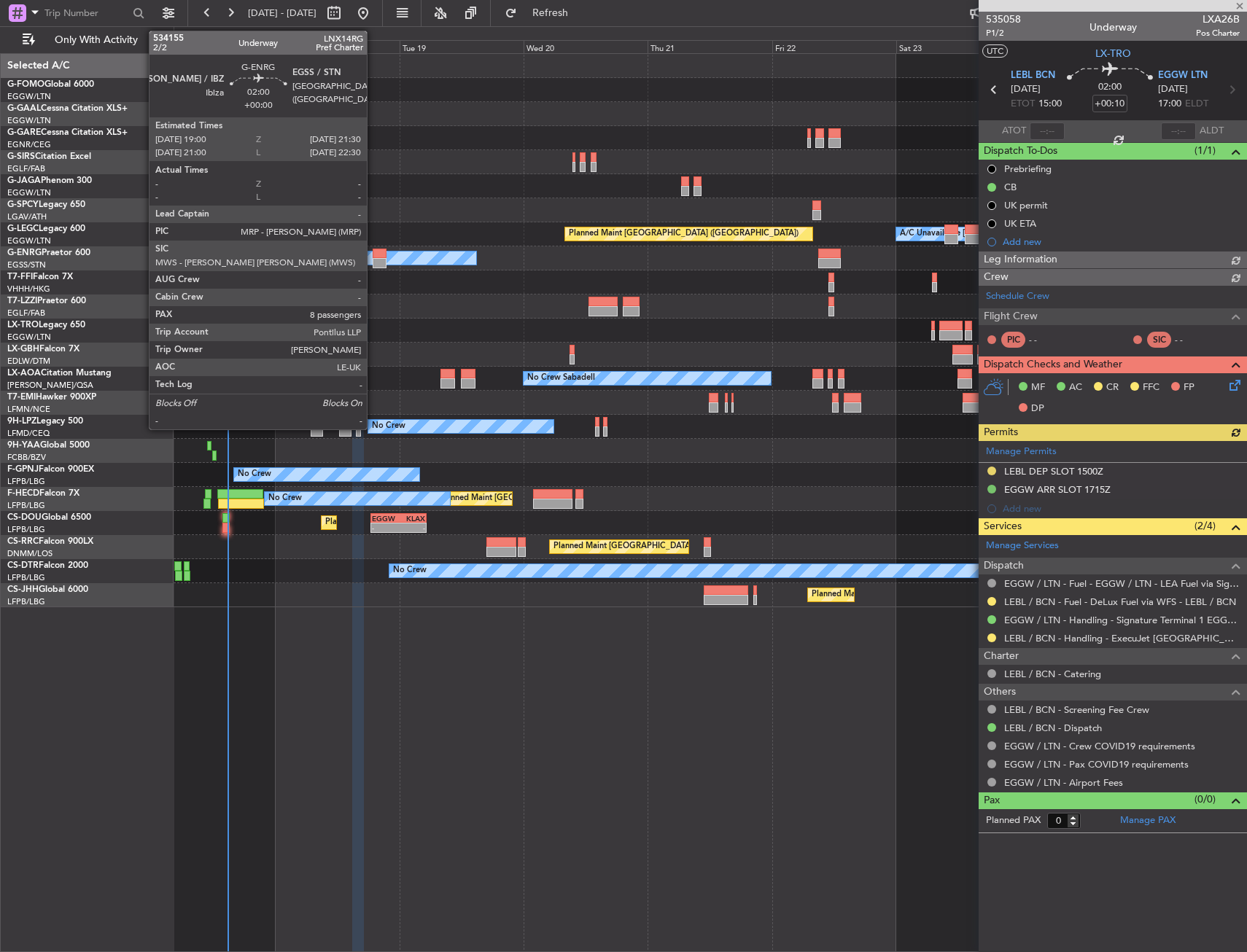
click at [378, 259] on div at bounding box center [379, 263] width 13 height 10
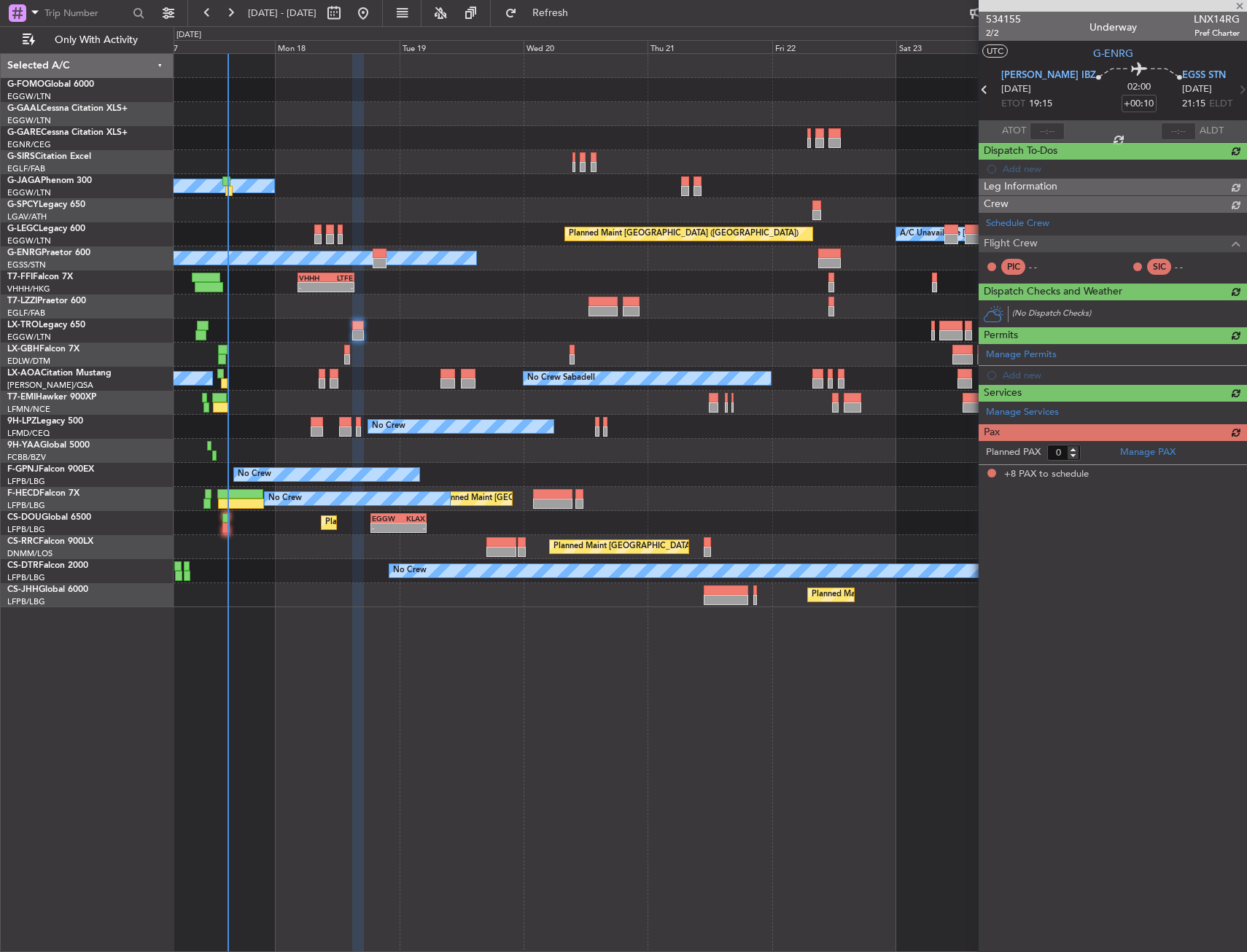
type input "8"
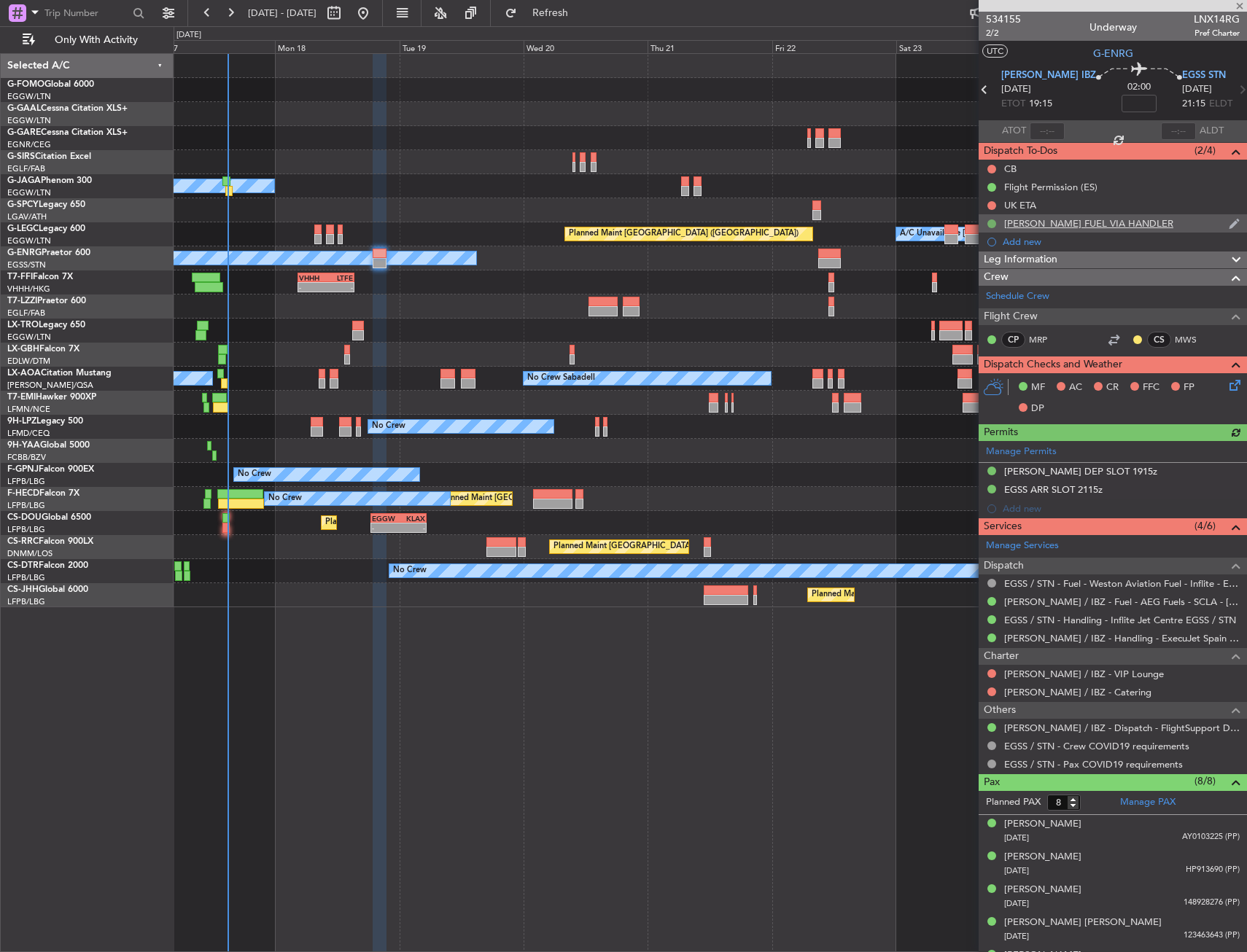
click at [990, 221] on button at bounding box center [992, 224] width 9 height 9
click at [970, 274] on li "In Progress" at bounding box center [992, 266] width 78 height 22
click at [991, 603] on button at bounding box center [992, 601] width 9 height 9
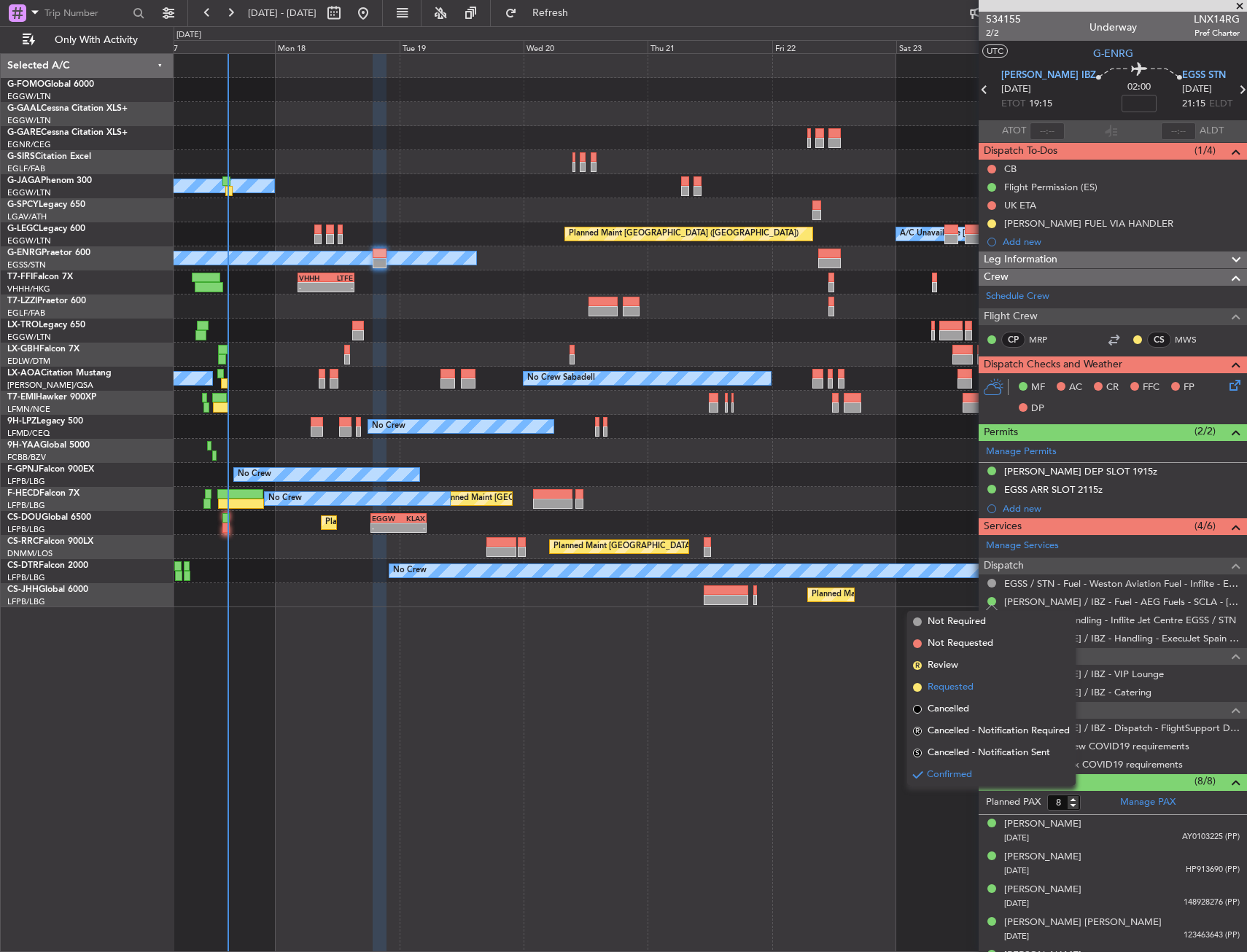
click at [967, 678] on li "Requested" at bounding box center [992, 687] width 169 height 22
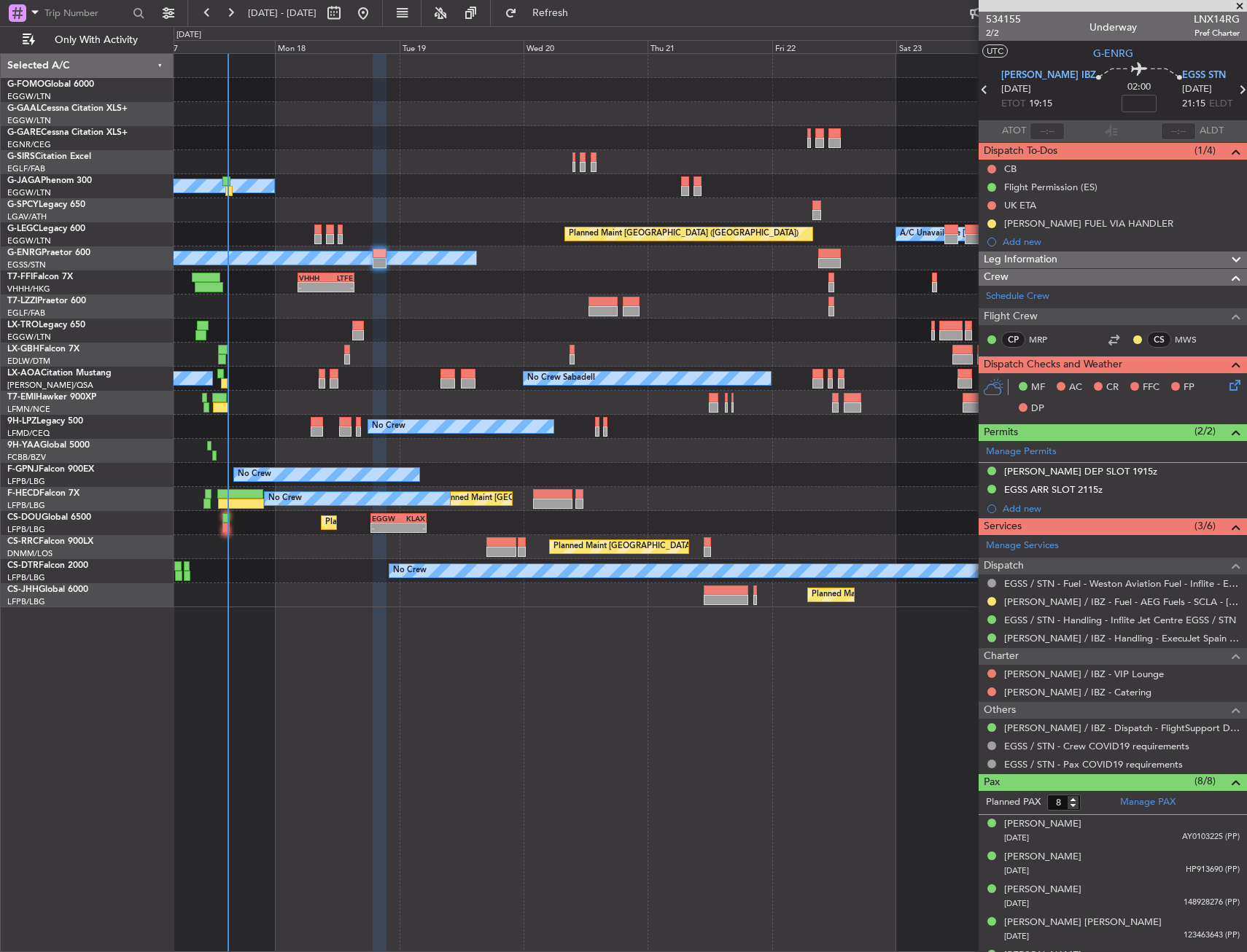
click at [348, 360] on div at bounding box center [346, 359] width 6 height 10
type input "-00:05"
type input "6"
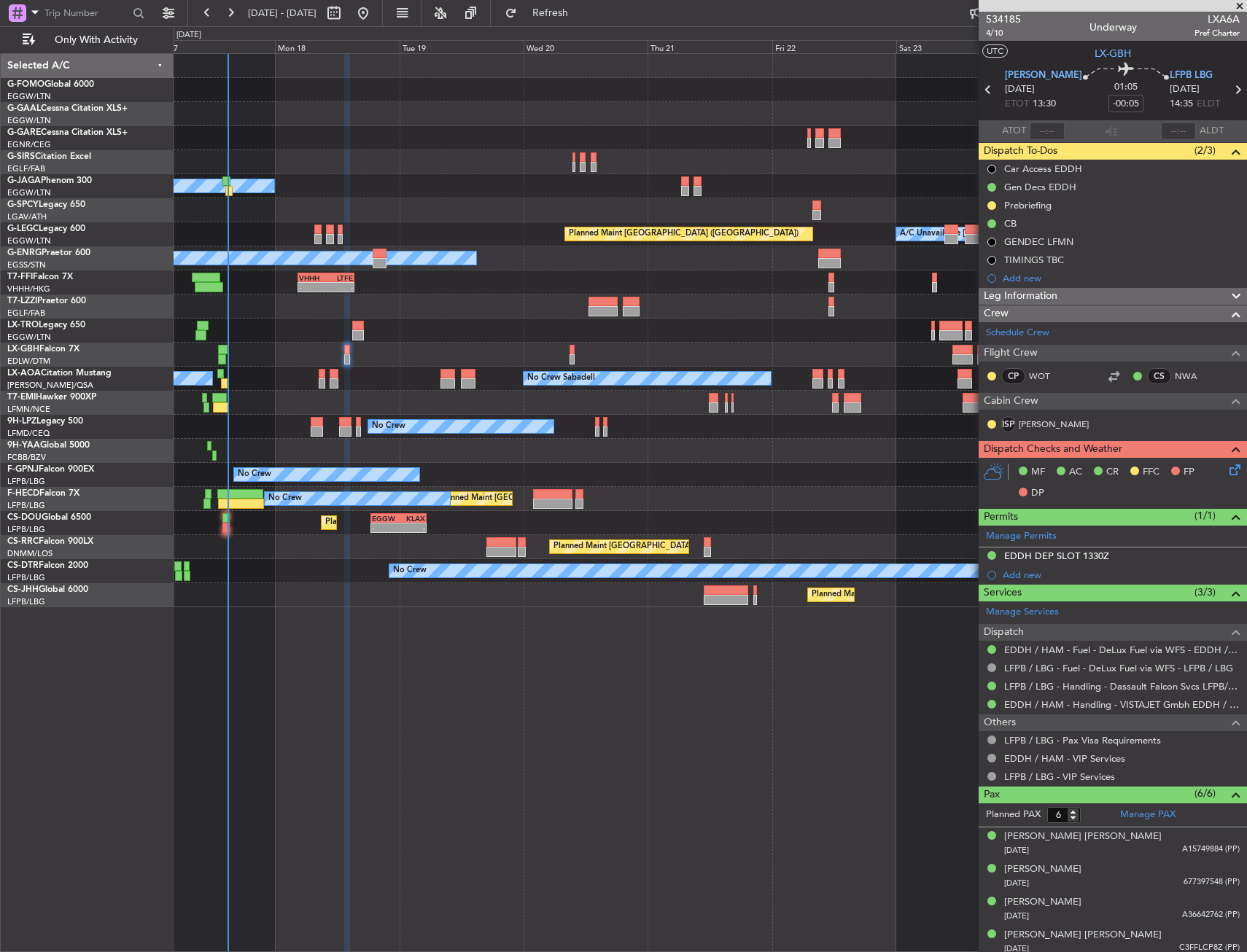
click at [1227, 464] on icon at bounding box center [1233, 467] width 12 height 12
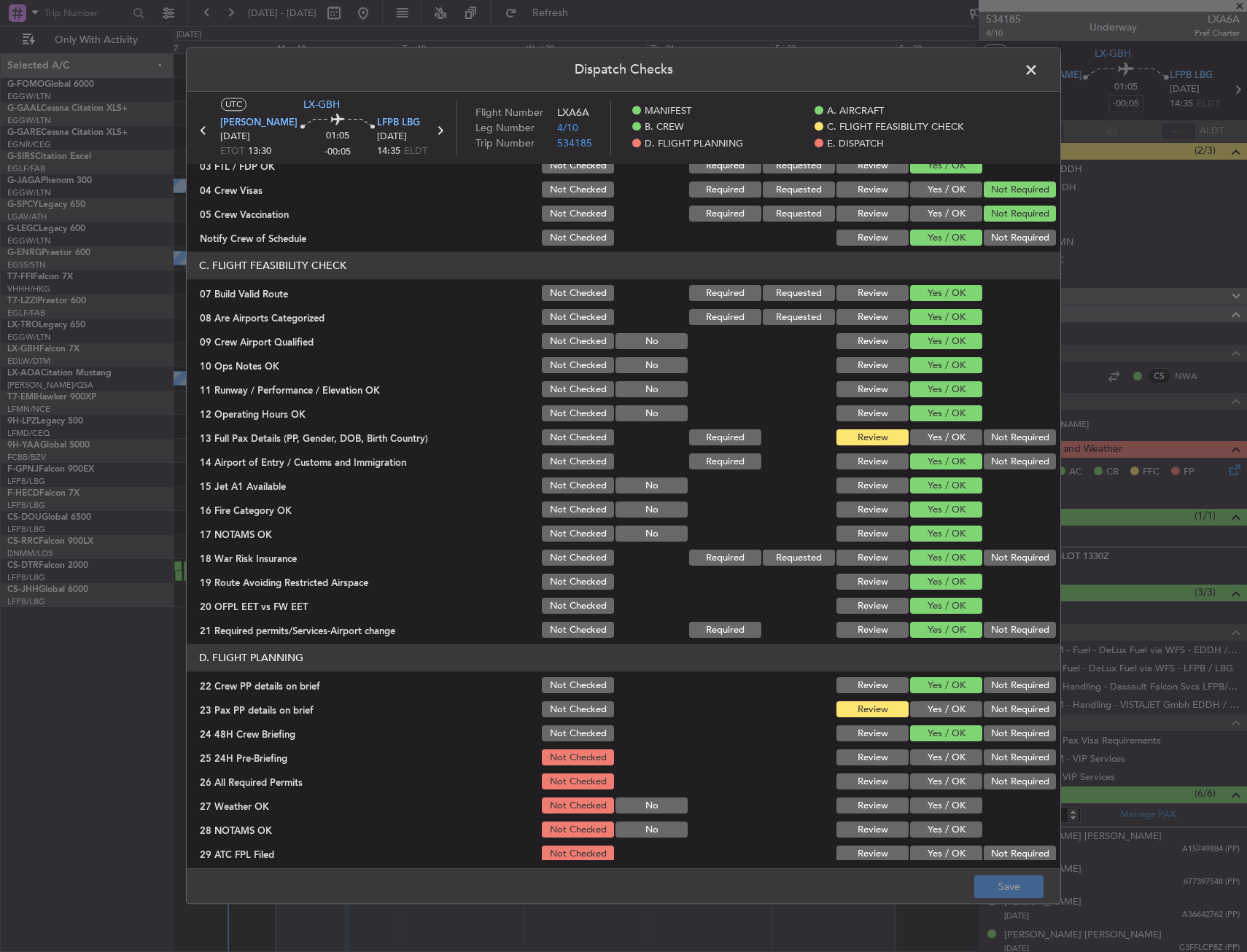
scroll to position [219, 0]
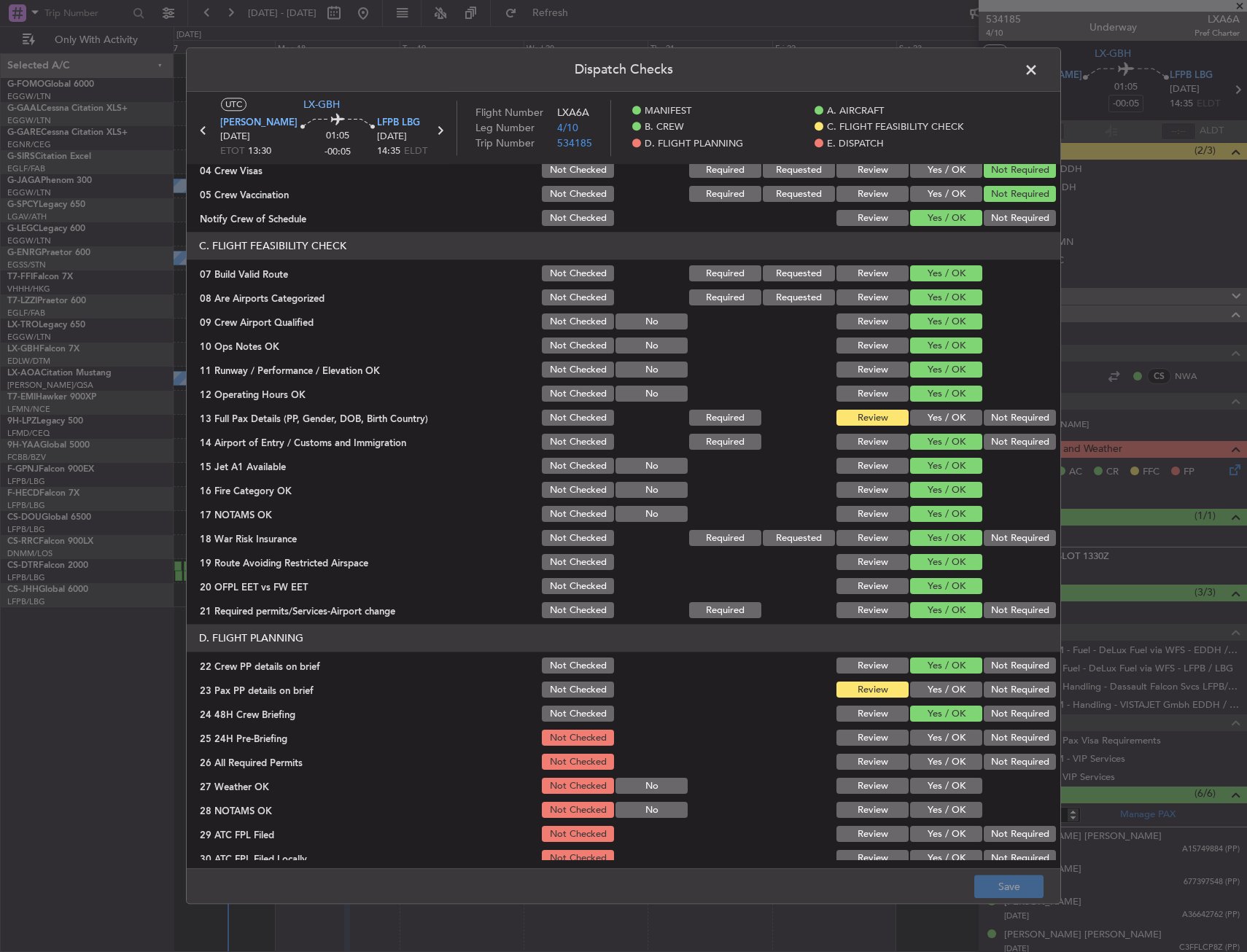
click at [943, 408] on div "Yes / OK" at bounding box center [945, 419] width 74 height 20
drag, startPoint x: 935, startPoint y: 419, endPoint x: 949, endPoint y: 402, distance: 22.0
click at [941, 416] on button "Yes / OK" at bounding box center [946, 418] width 72 height 16
click at [949, 402] on div "Yes / OK" at bounding box center [945, 394] width 74 height 20
click at [939, 683] on button "Yes / OK" at bounding box center [946, 690] width 72 height 16
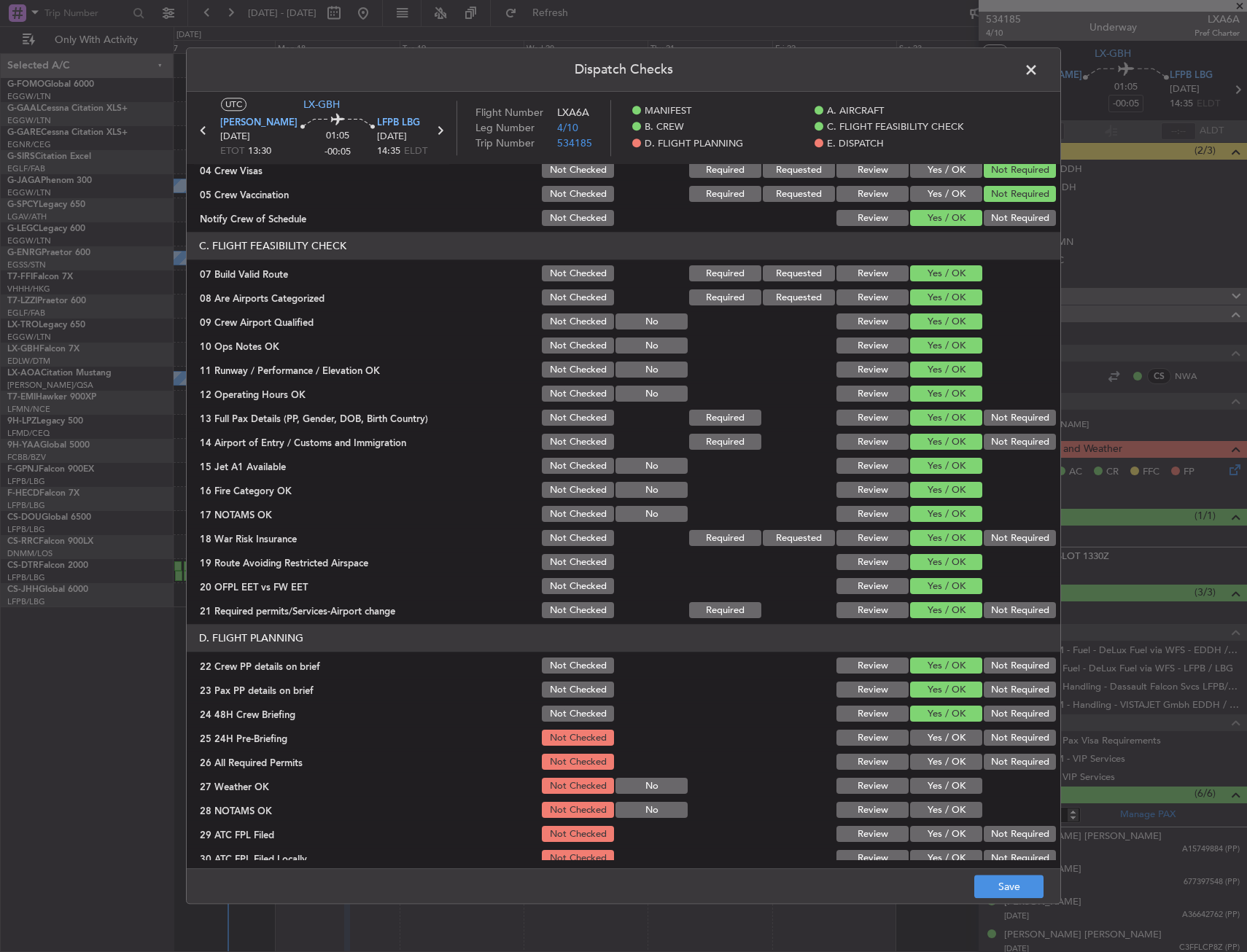
click at [939, 689] on button "Yes / OK" at bounding box center [946, 690] width 72 height 16
click at [985, 732] on button "Not Required" at bounding box center [1020, 738] width 72 height 16
drag, startPoint x: 998, startPoint y: 886, endPoint x: 999, endPoint y: 899, distance: 13.0
click at [998, 886] on button "Save" at bounding box center [1009, 886] width 69 height 23
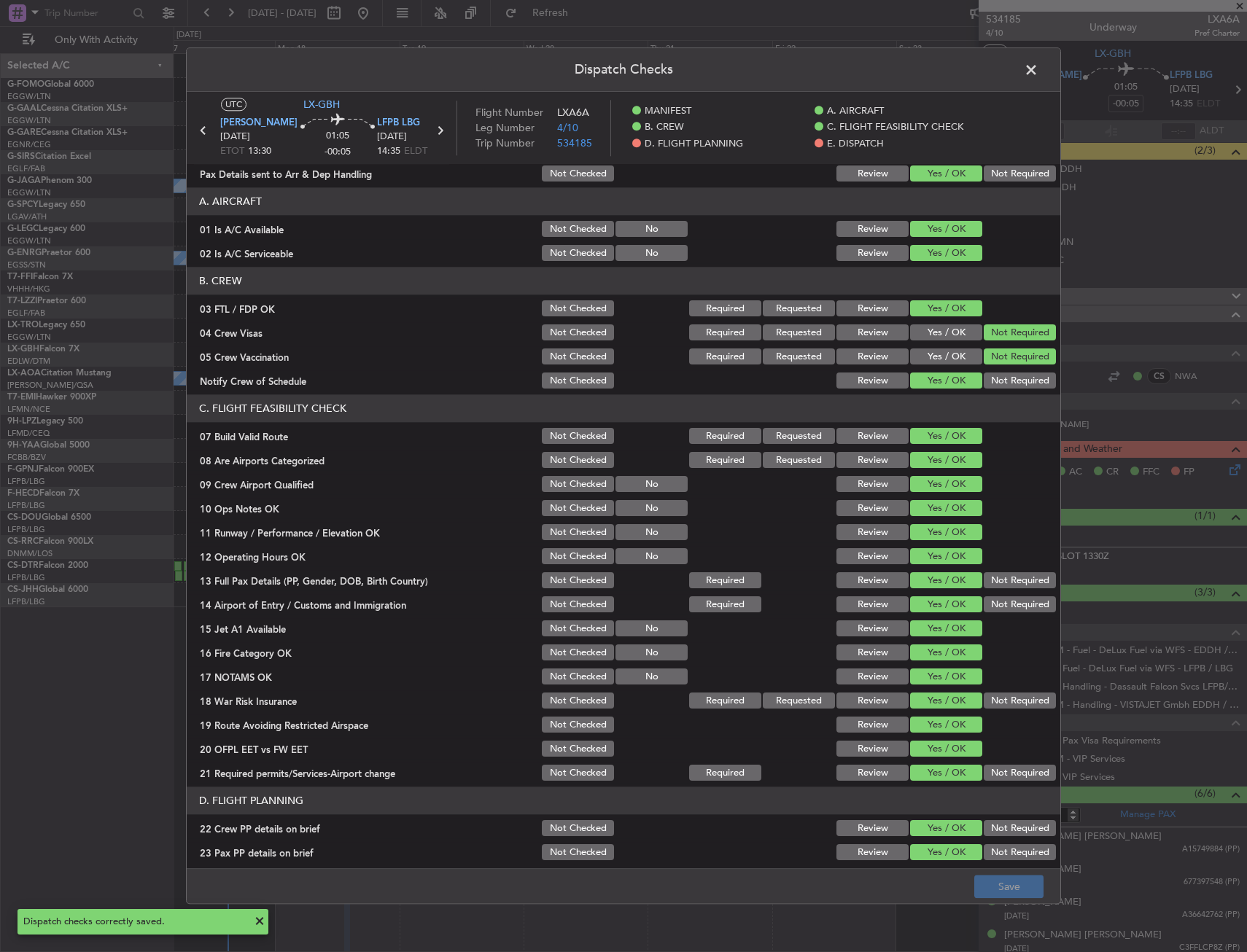
scroll to position [0, 0]
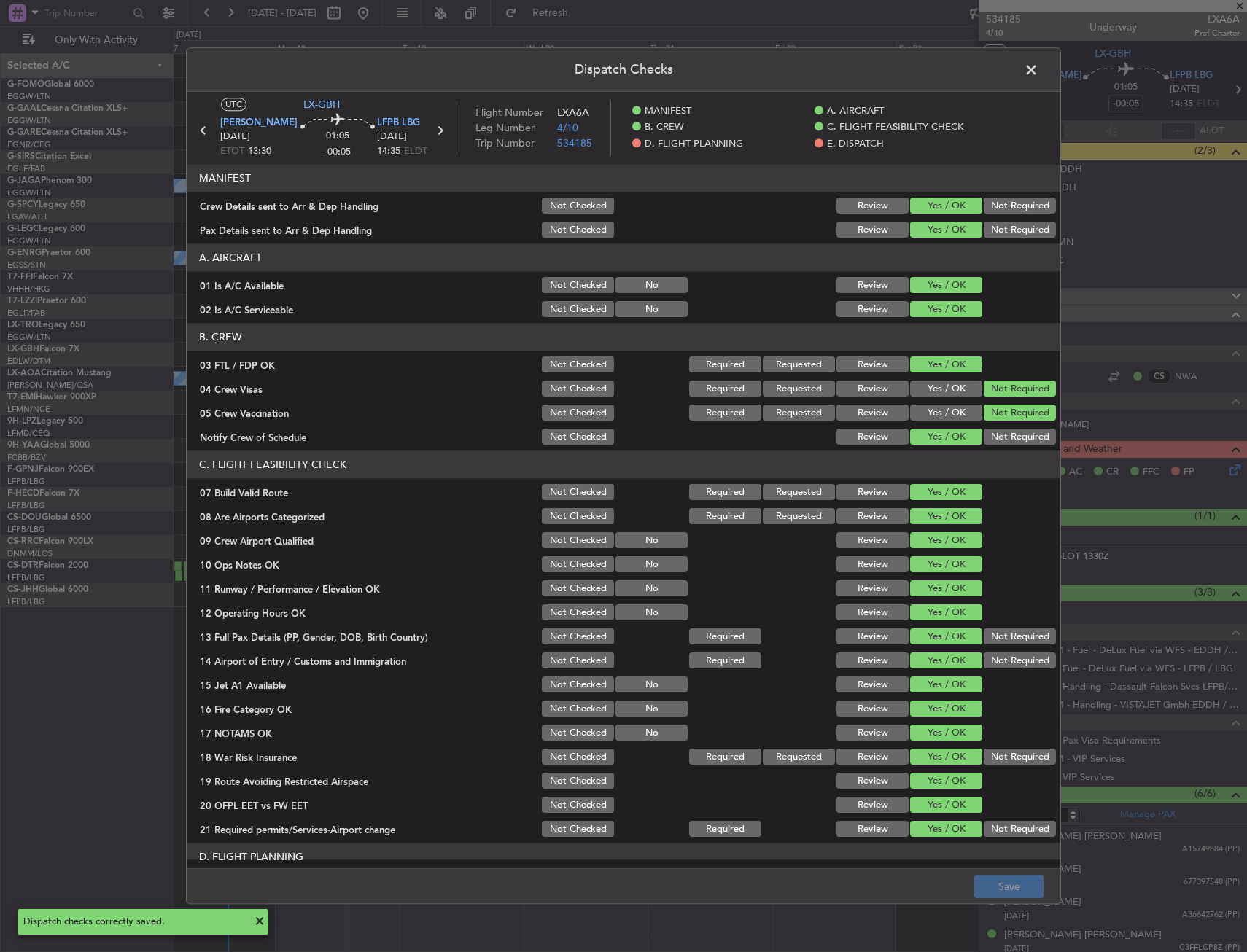
click at [1037, 58] on header "Dispatch Checks" at bounding box center [623, 70] width 873 height 43
click at [1038, 67] on span at bounding box center [1038, 73] width 0 height 29
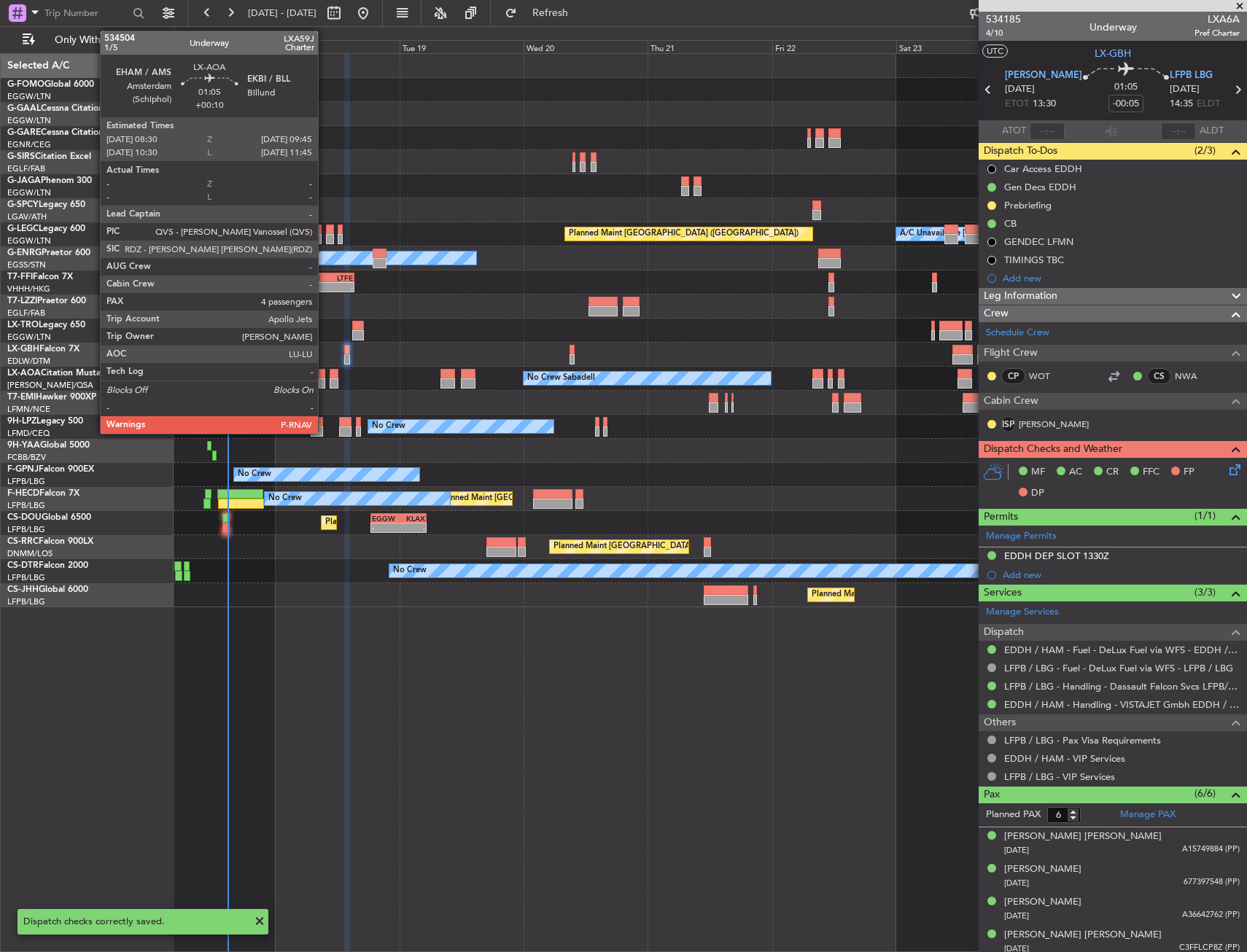
click at [323, 378] on div at bounding box center [322, 373] width 7 height 10
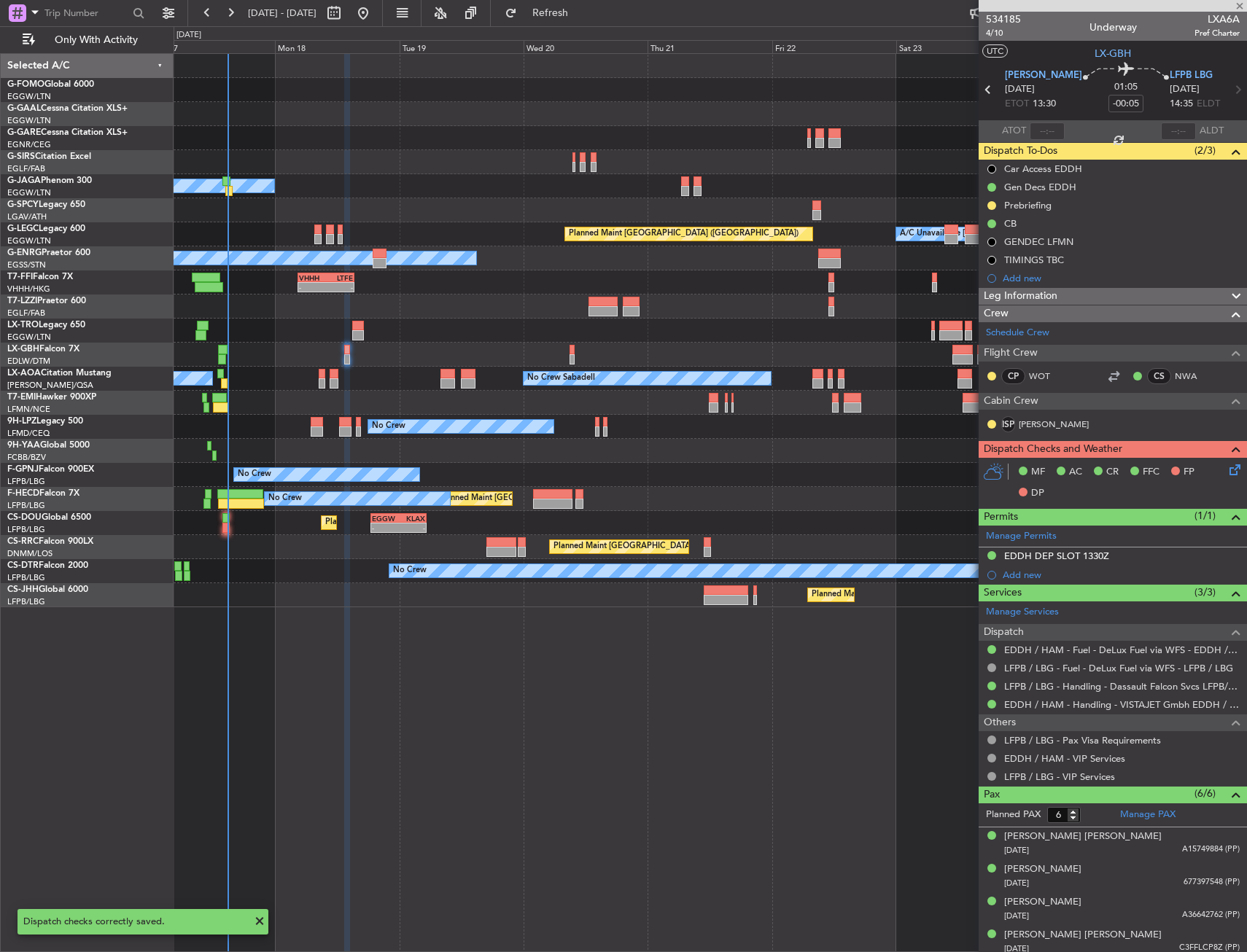
type input "+00:10"
type input "4"
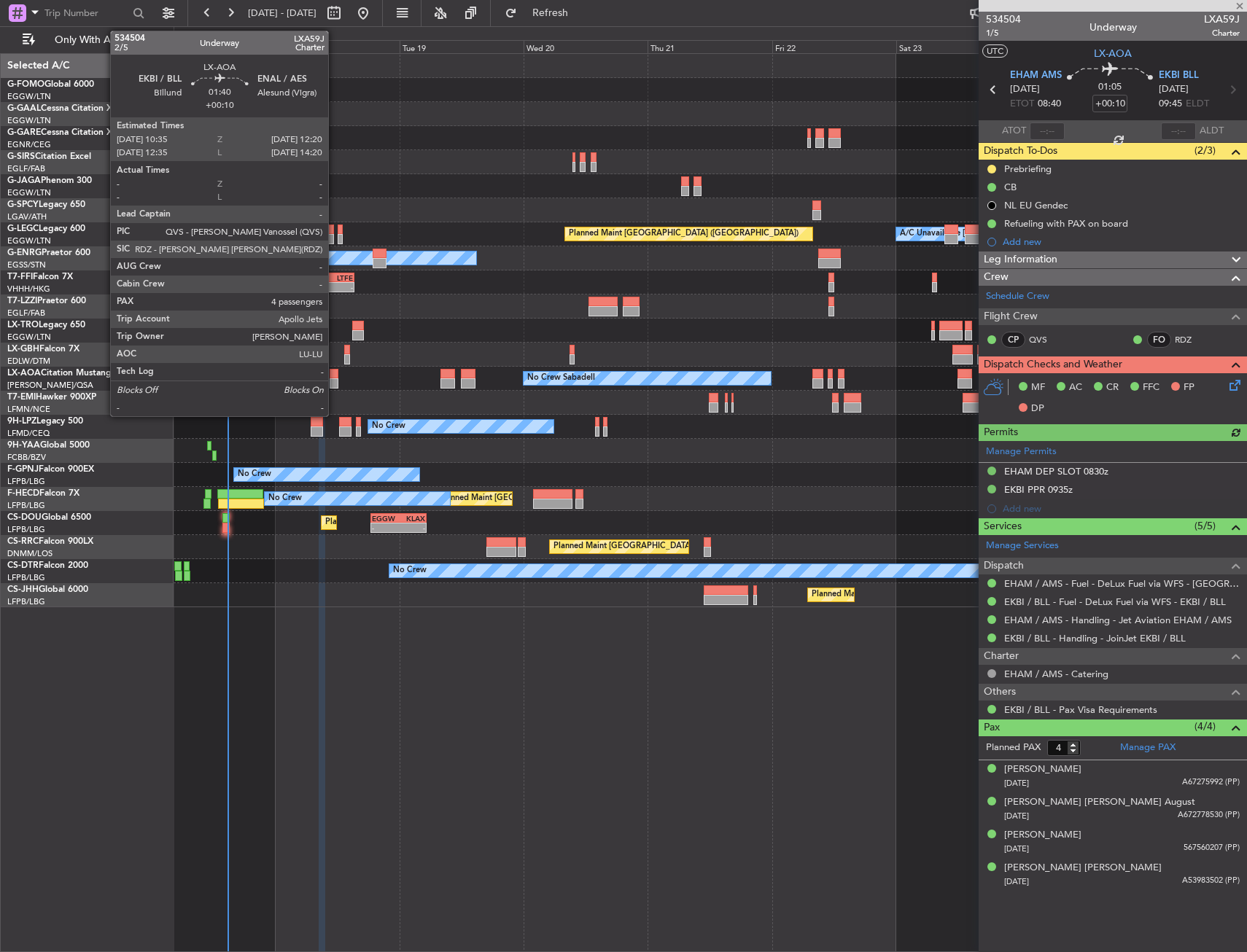
click at [334, 376] on div at bounding box center [334, 373] width 9 height 10
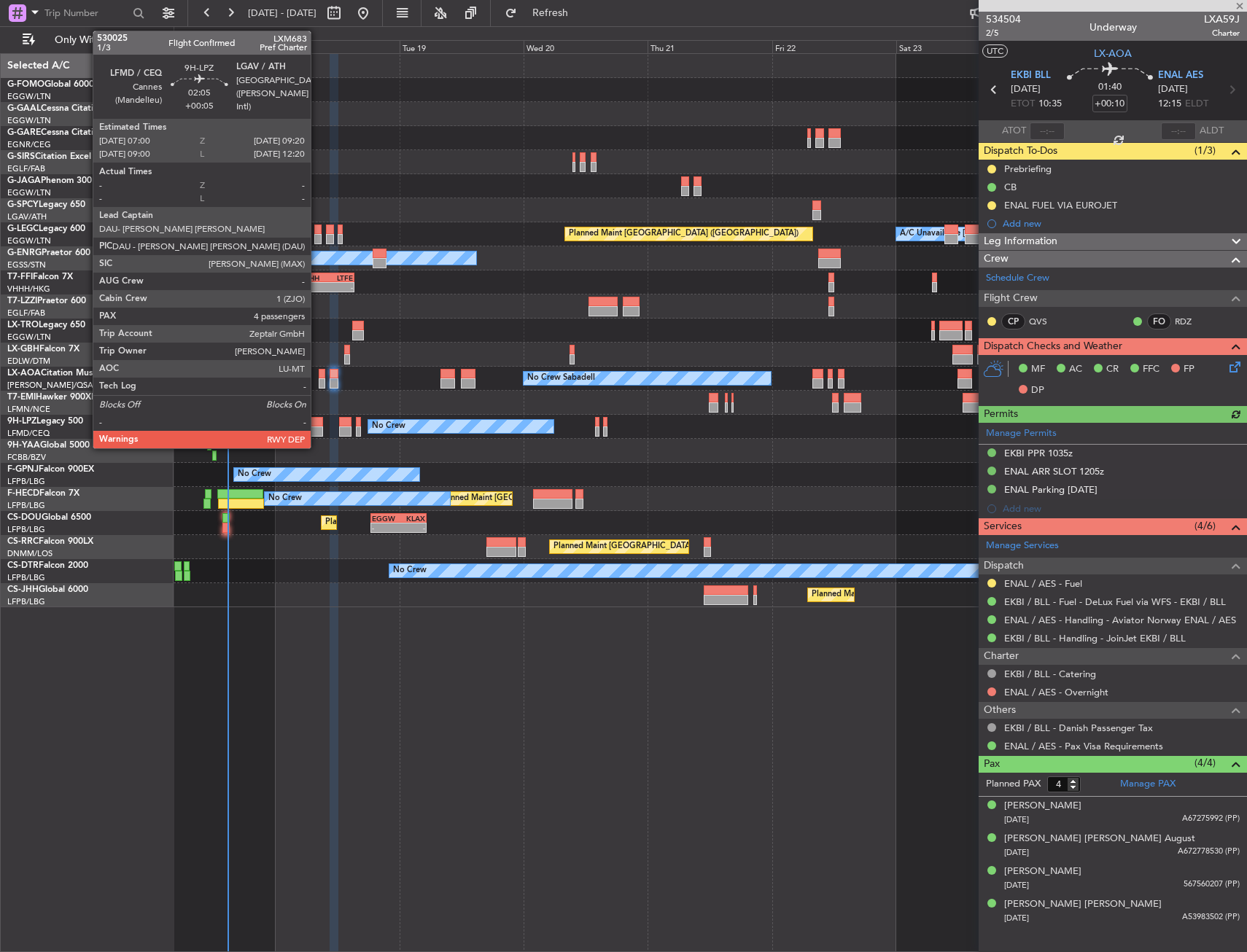
click at [317, 433] on div at bounding box center [317, 431] width 13 height 10
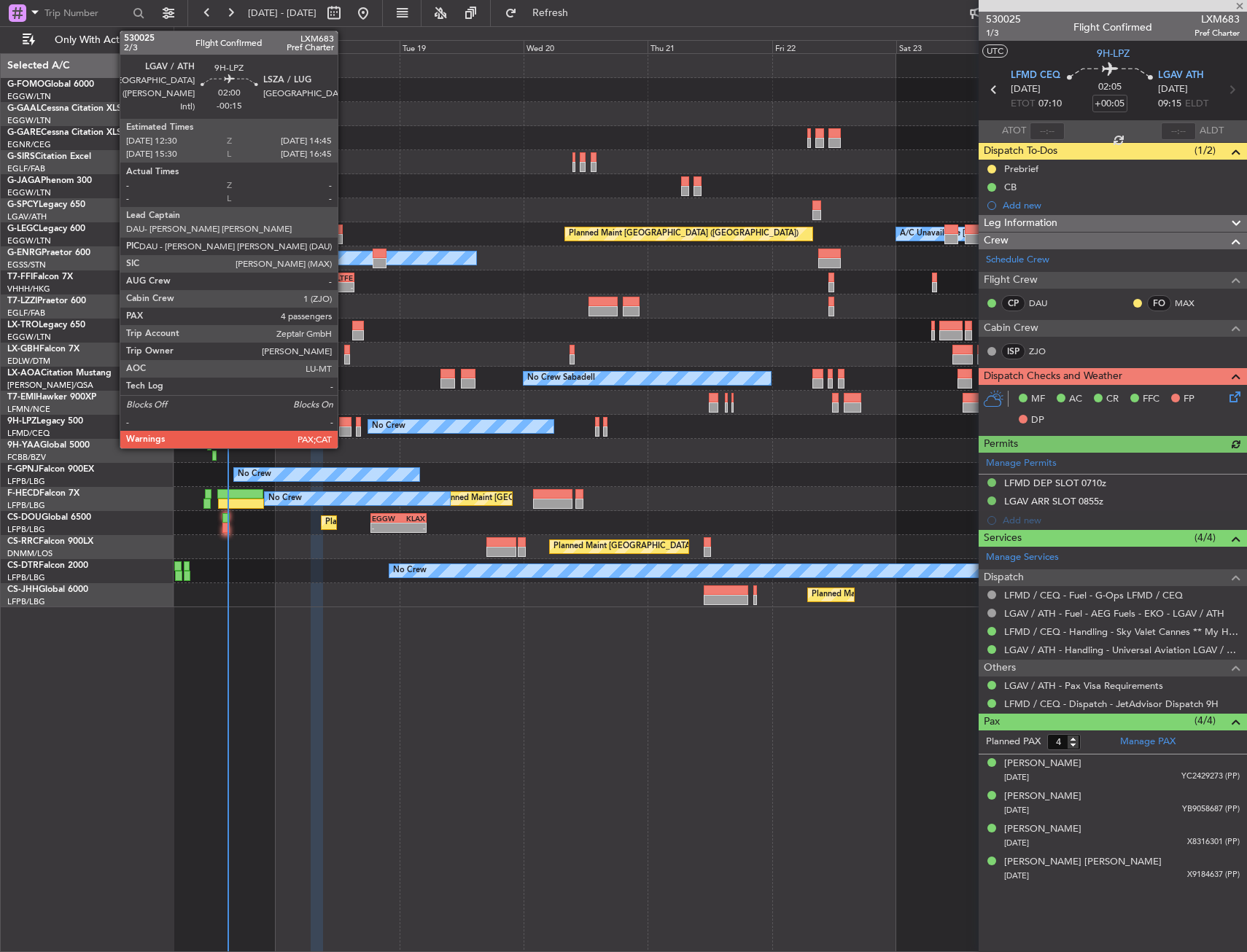
click at [344, 425] on div at bounding box center [345, 422] width 12 height 10
type input "-00:15"
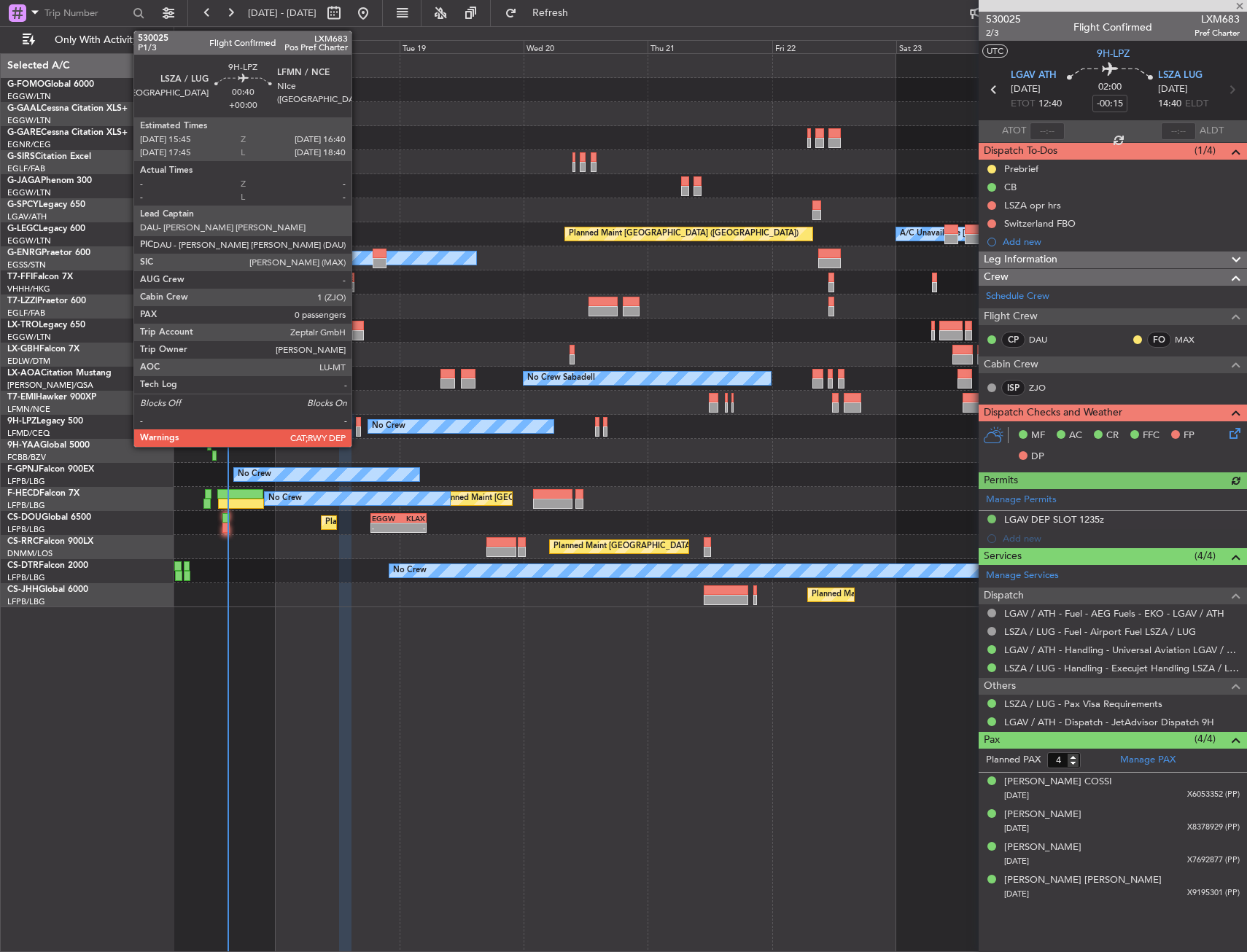
click at [358, 425] on div at bounding box center [358, 422] width 5 height 10
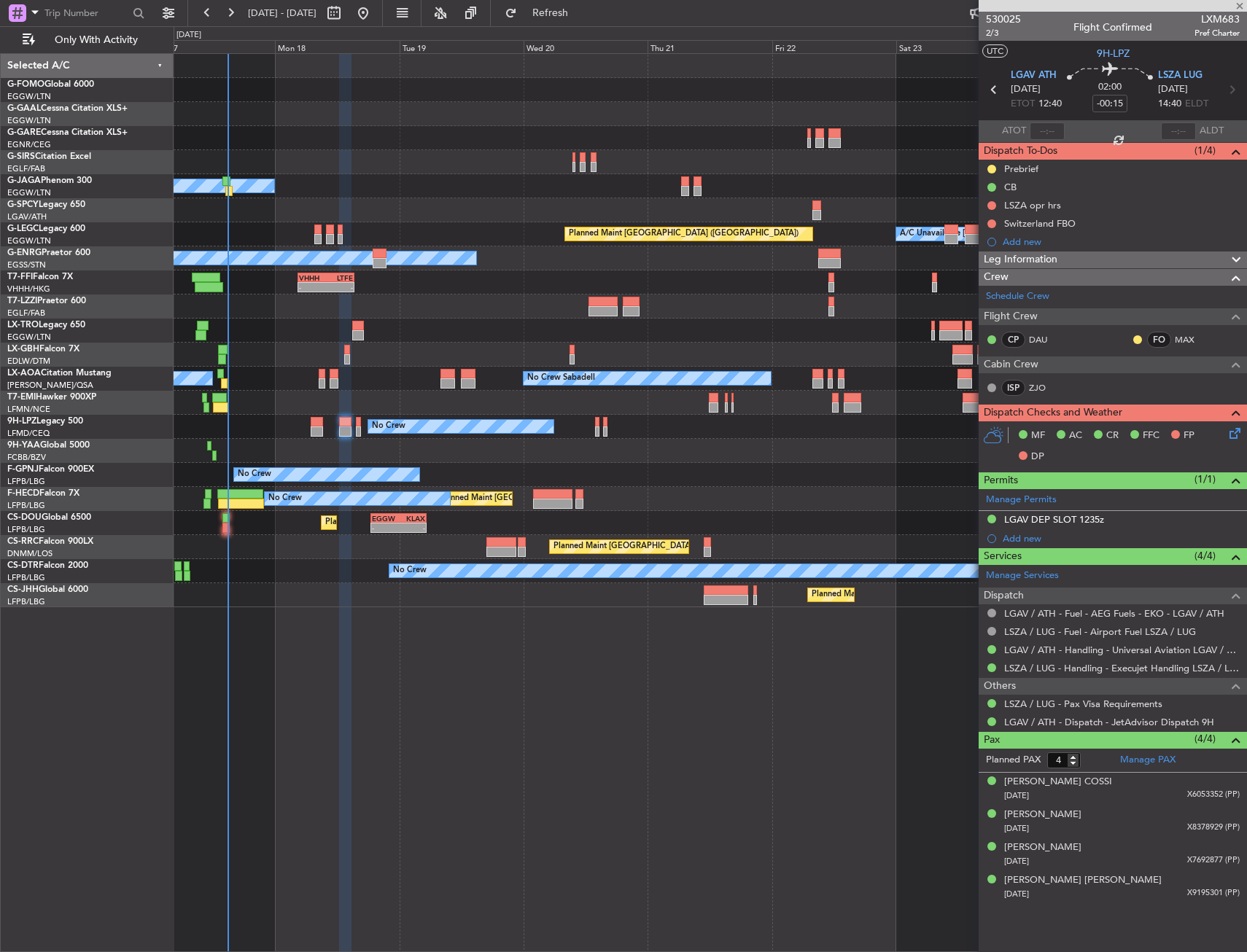
type input "0"
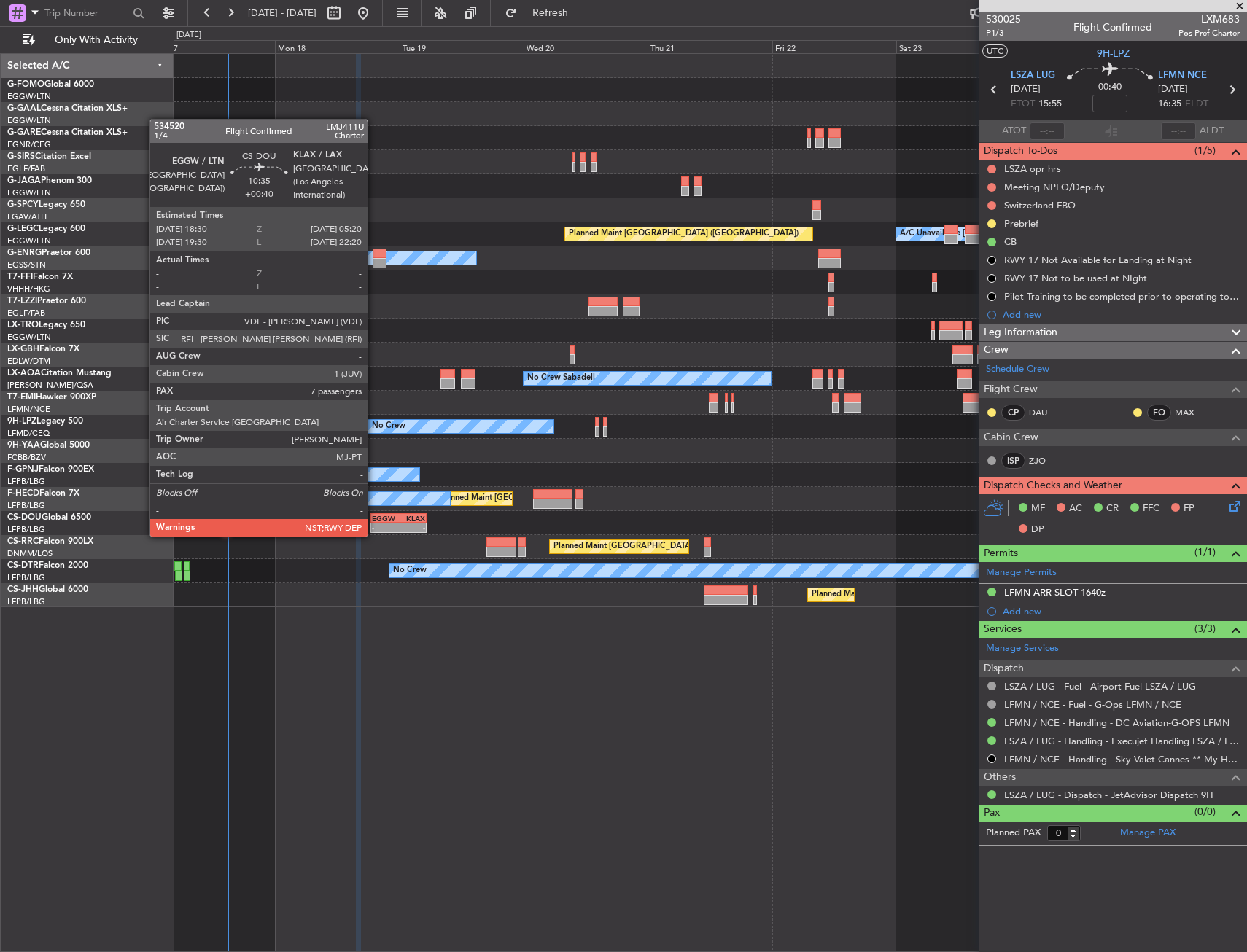
click at [375, 522] on div "EGGW 18:30 Z KLAX 05:20 Z" at bounding box center [398, 518] width 56 height 10
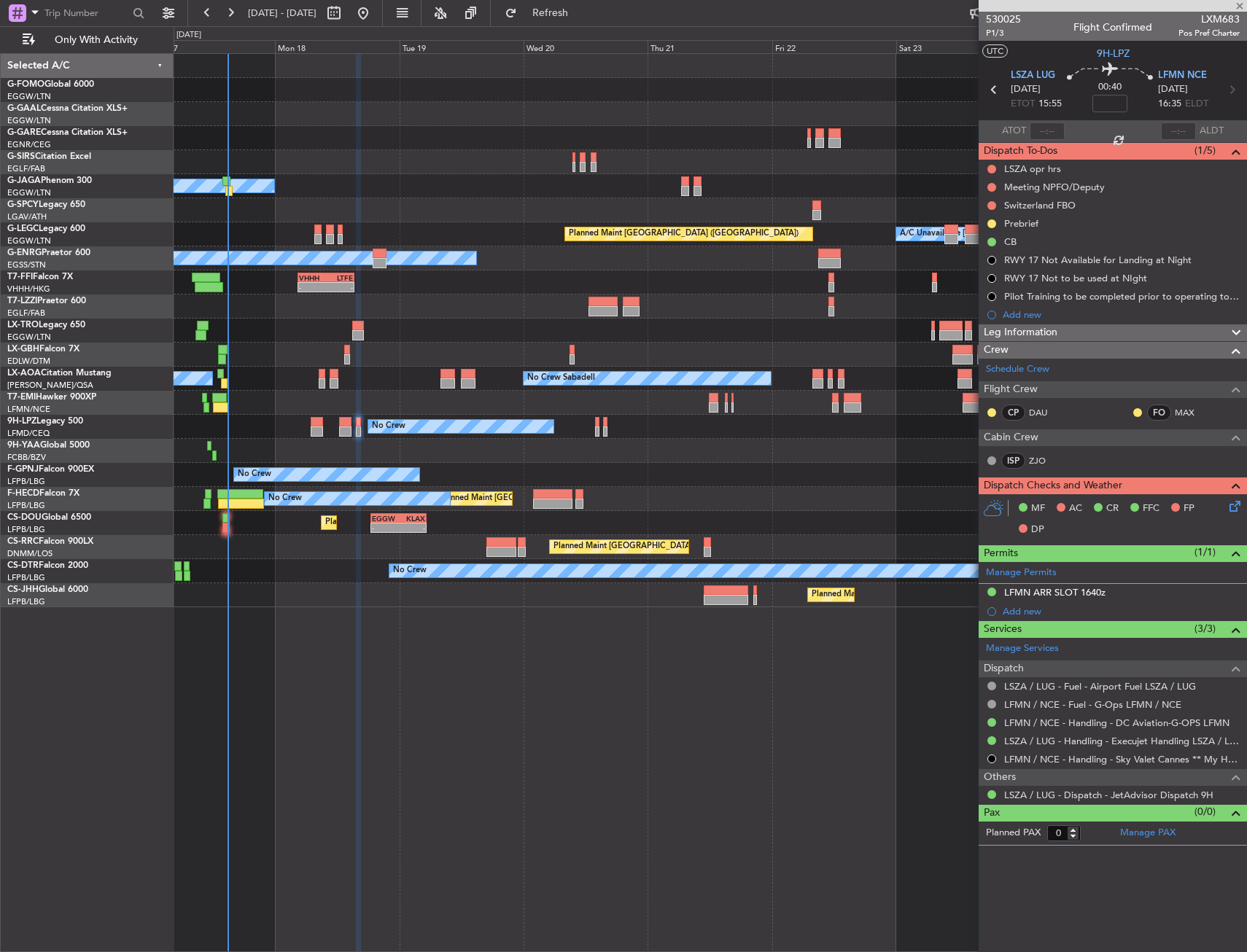
type input "+00:40"
type input "7"
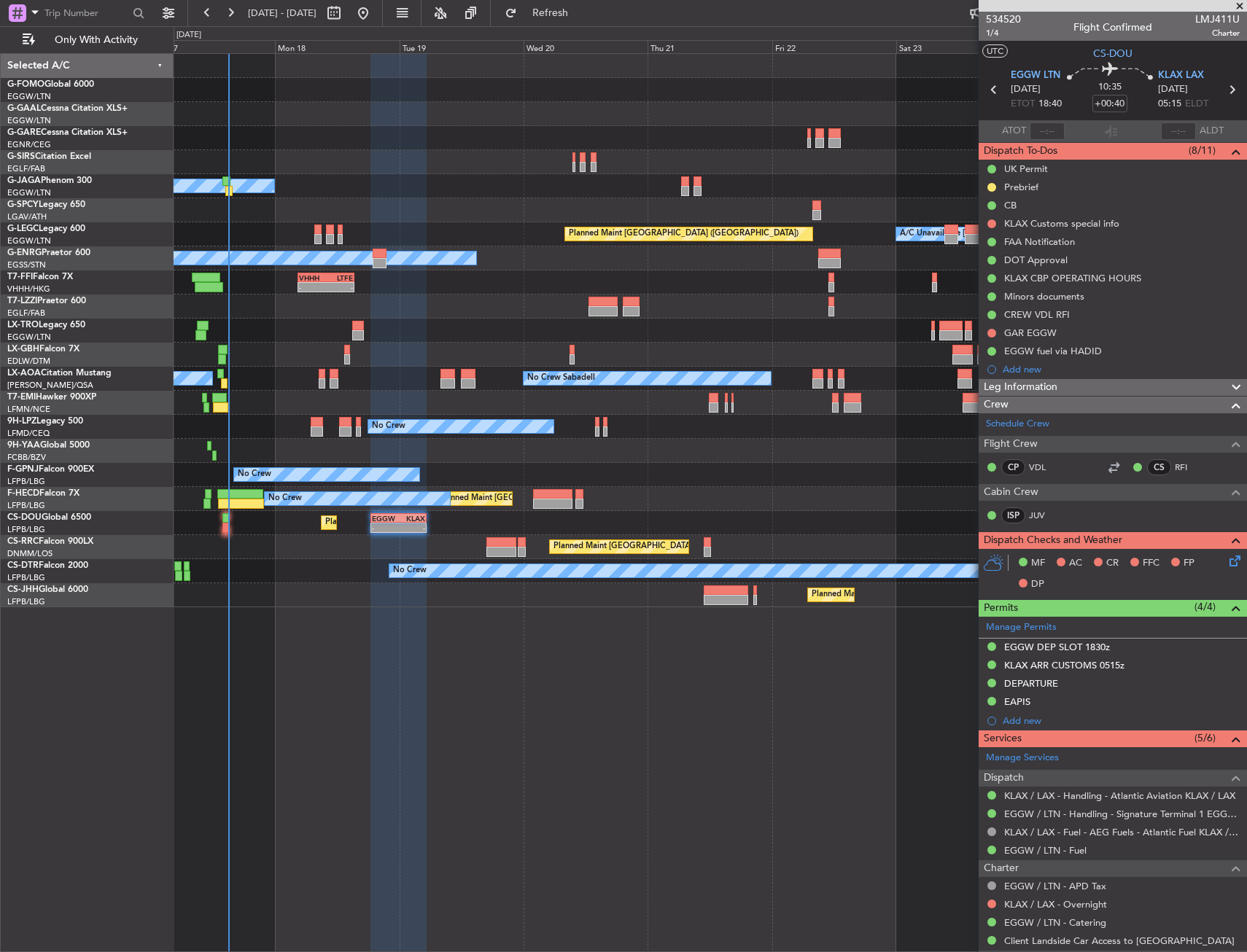
click at [230, 384] on div "No Crew Luxembourg (Findel) No Crew Sabadell No Crew Sabadell" at bounding box center [710, 379] width 1073 height 24
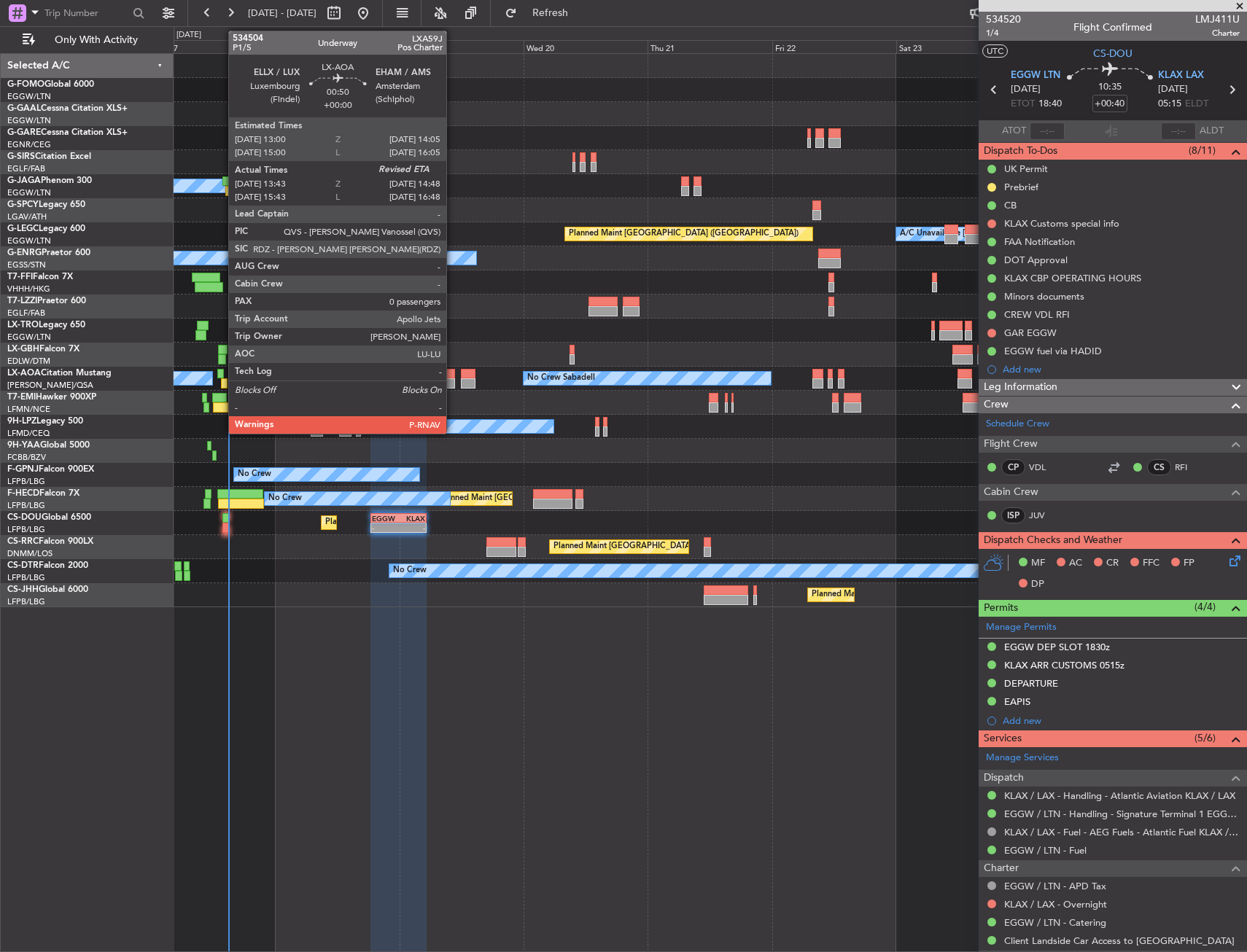
click at [221, 382] on div at bounding box center [224, 384] width 6 height 10
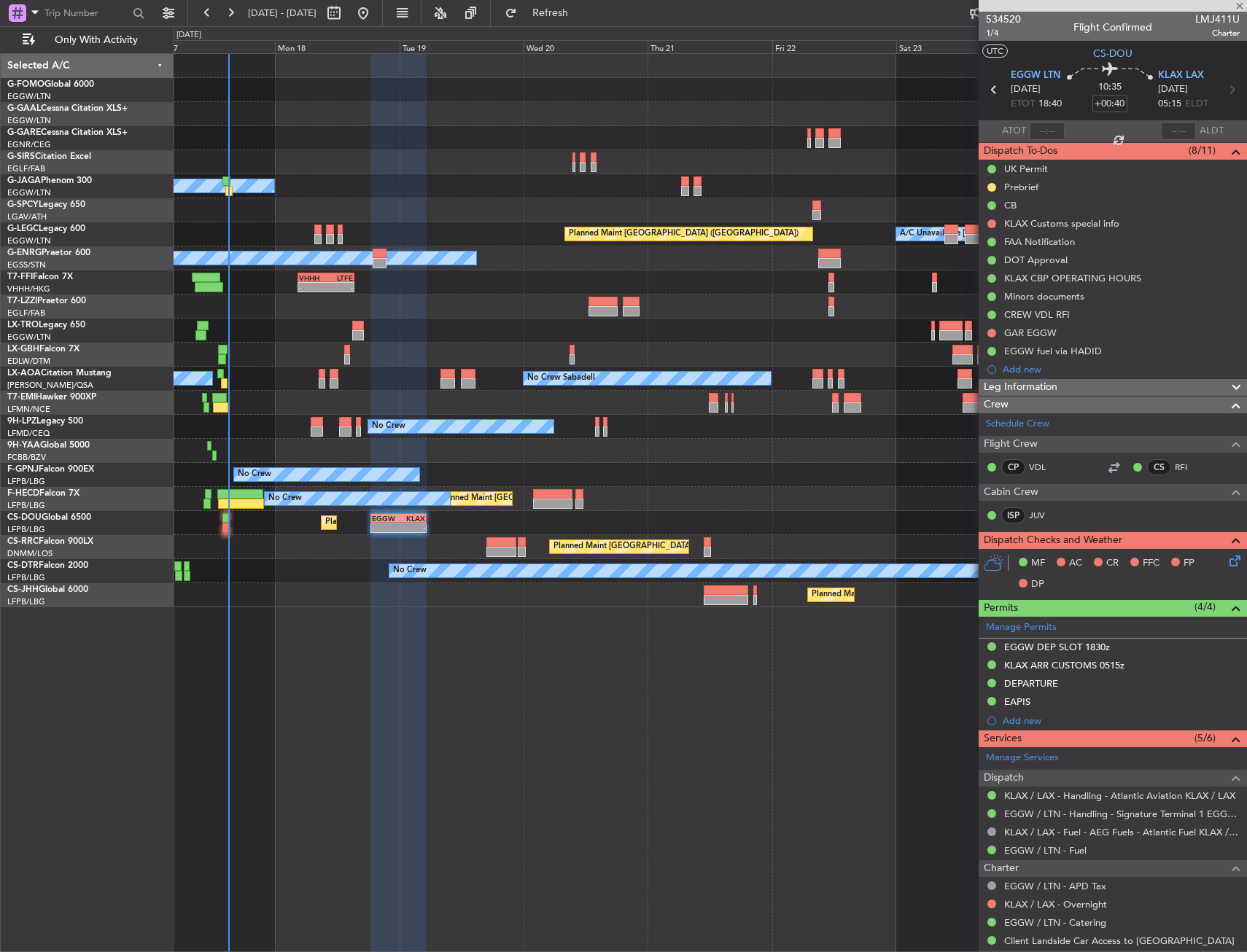
type input "13:53"
type input "0"
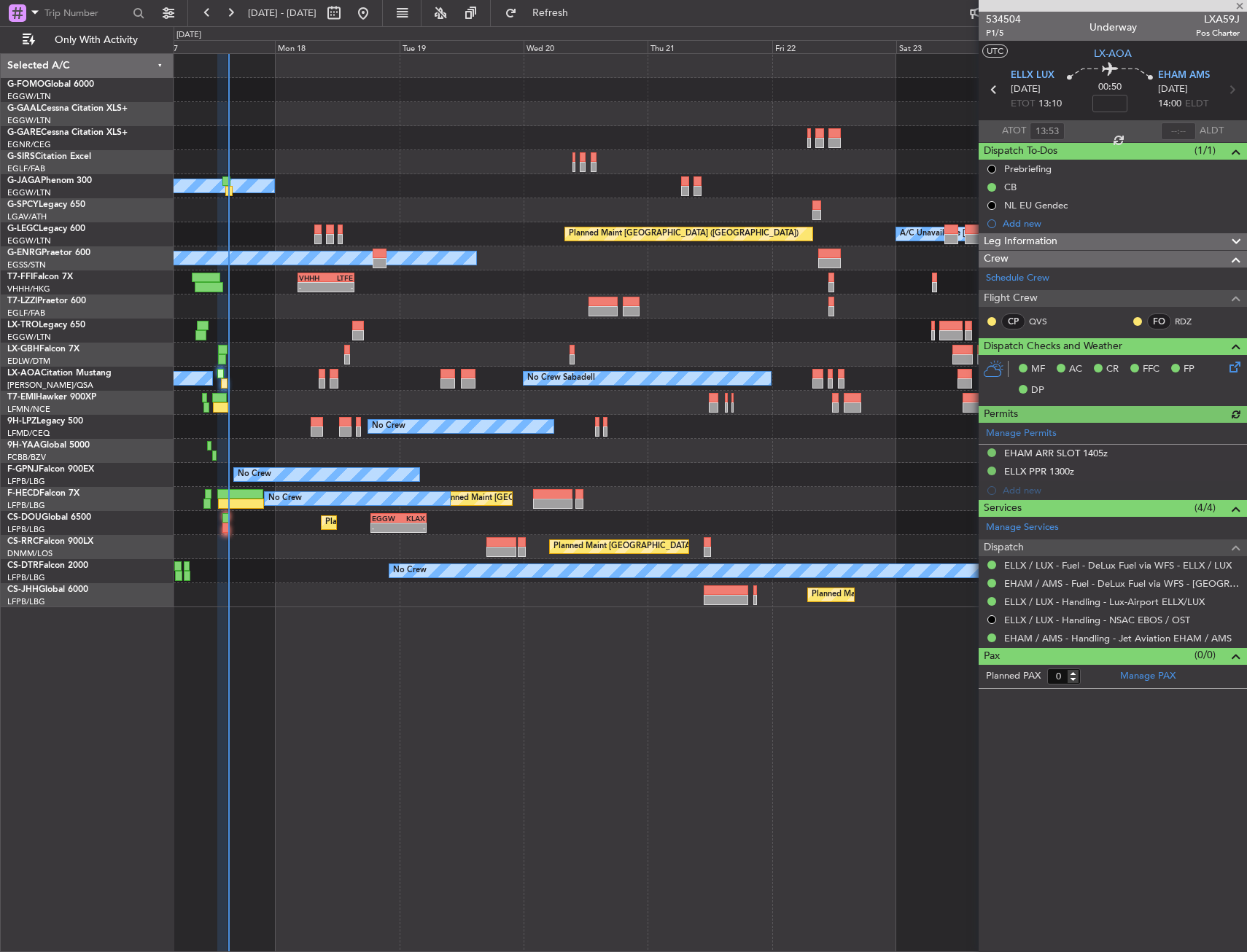
click at [1181, 129] on div at bounding box center [1178, 131] width 35 height 18
click at [1172, 140] on mat-tooltip-component "Actual Landing Time" at bounding box center [1178, 158] width 101 height 38
click at [1178, 134] on input "text" at bounding box center [1178, 131] width 35 height 18
click at [1152, 130] on section "ATOT 13:53 1438 ALDT" at bounding box center [1113, 131] width 268 height 22
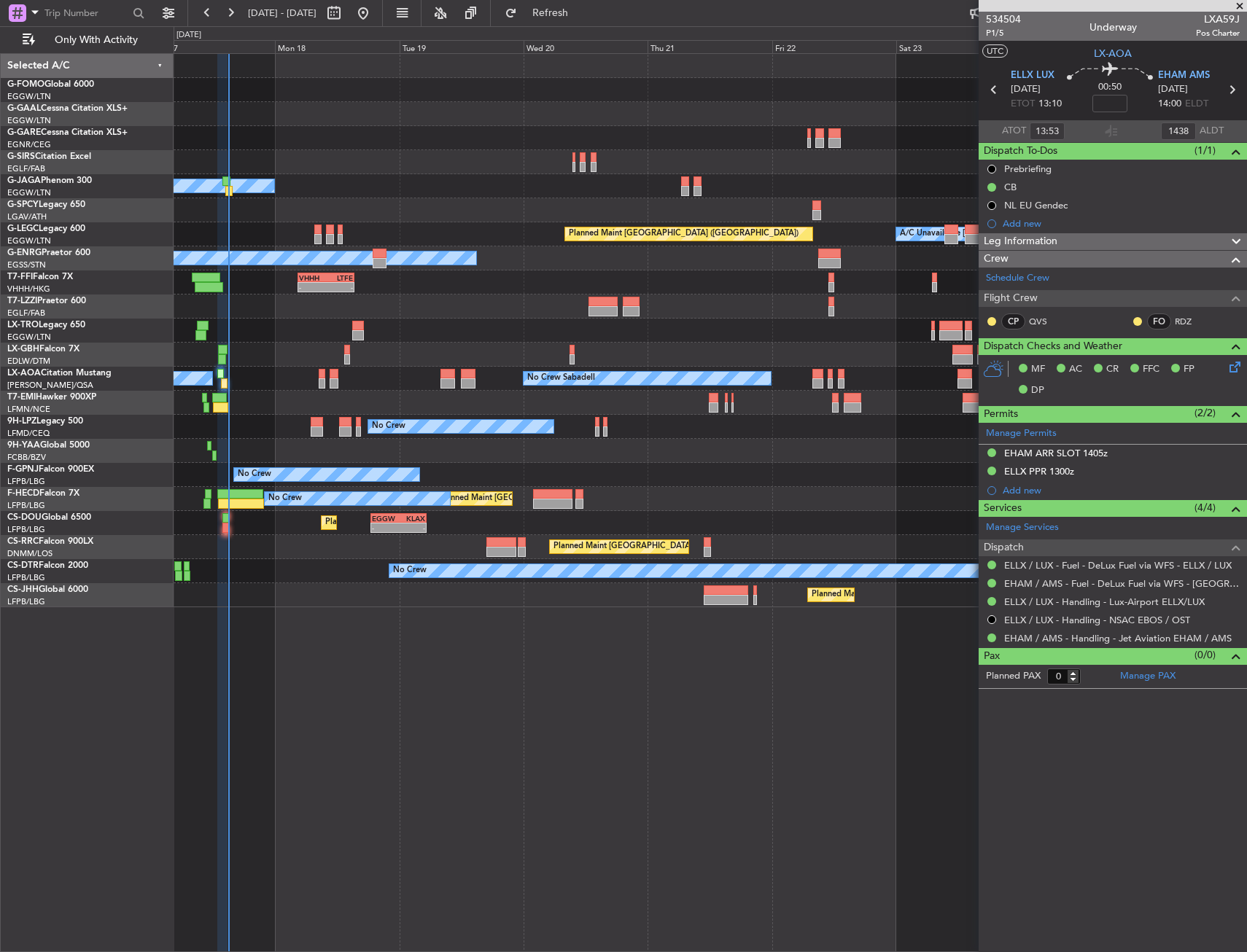
type input "14:38"
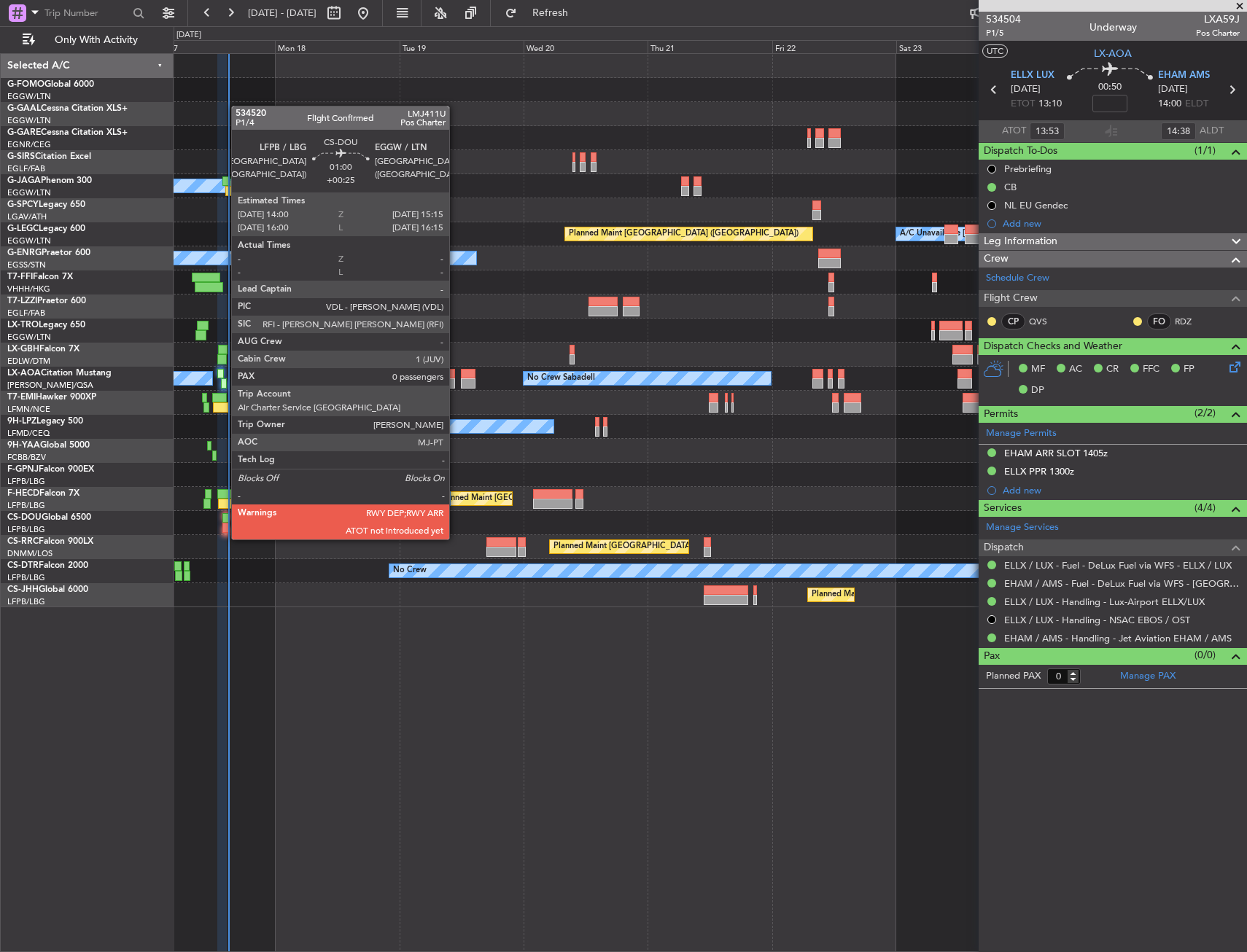
click at [224, 525] on div at bounding box center [226, 527] width 7 height 10
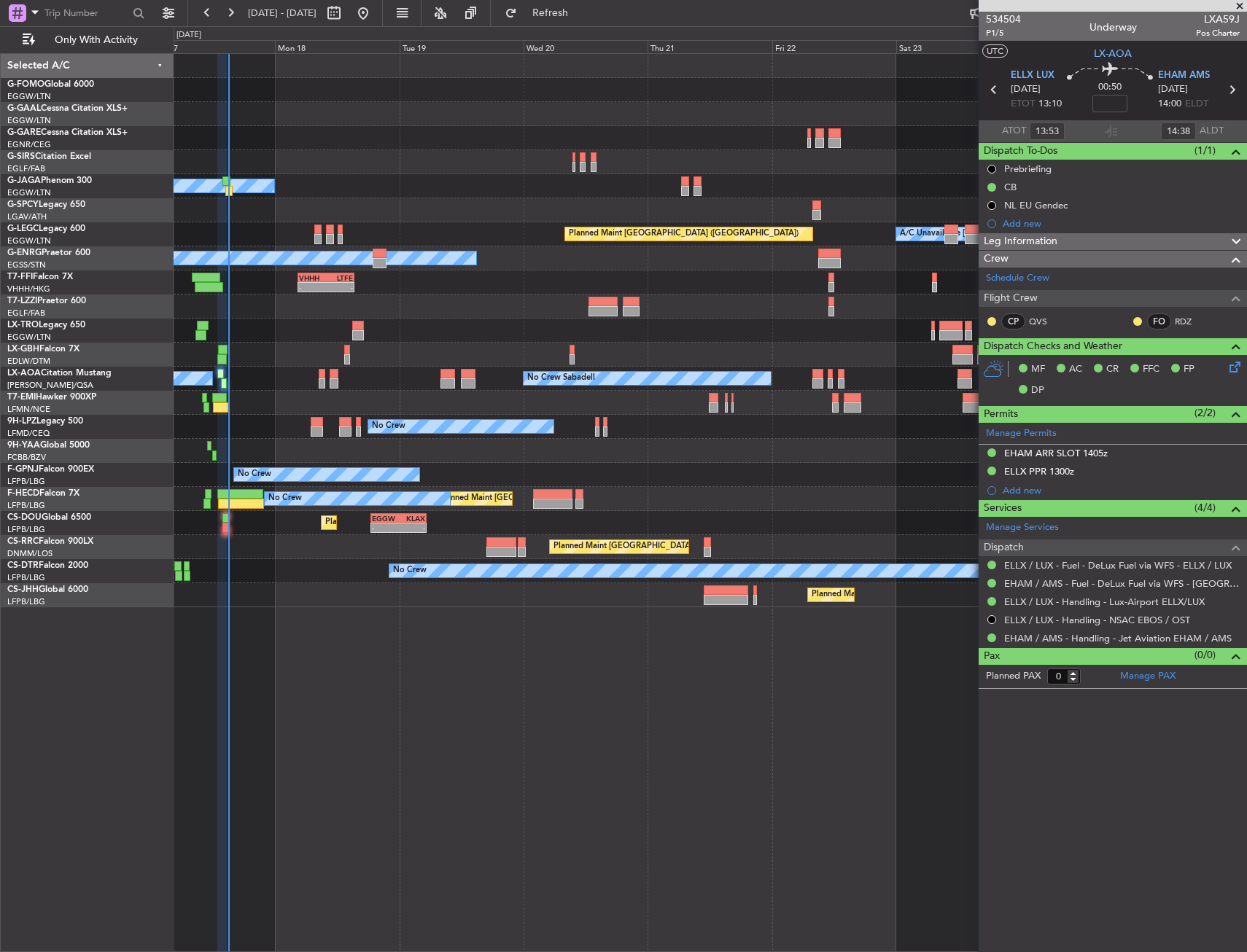
click at [264, 560] on div "No Crew Planned Maint Paris (Le Bourget)" at bounding box center [710, 571] width 1073 height 24
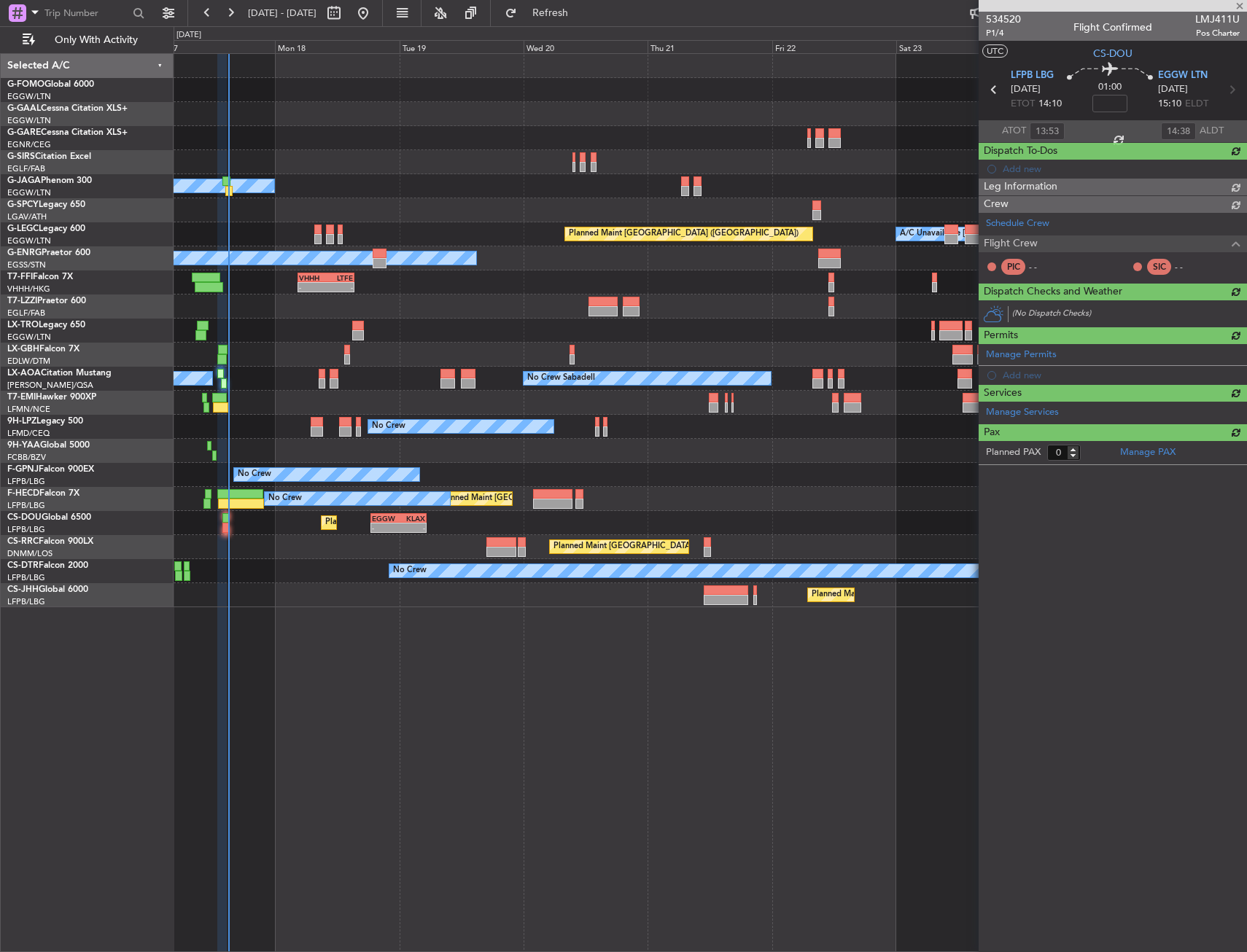
type input "+00:25"
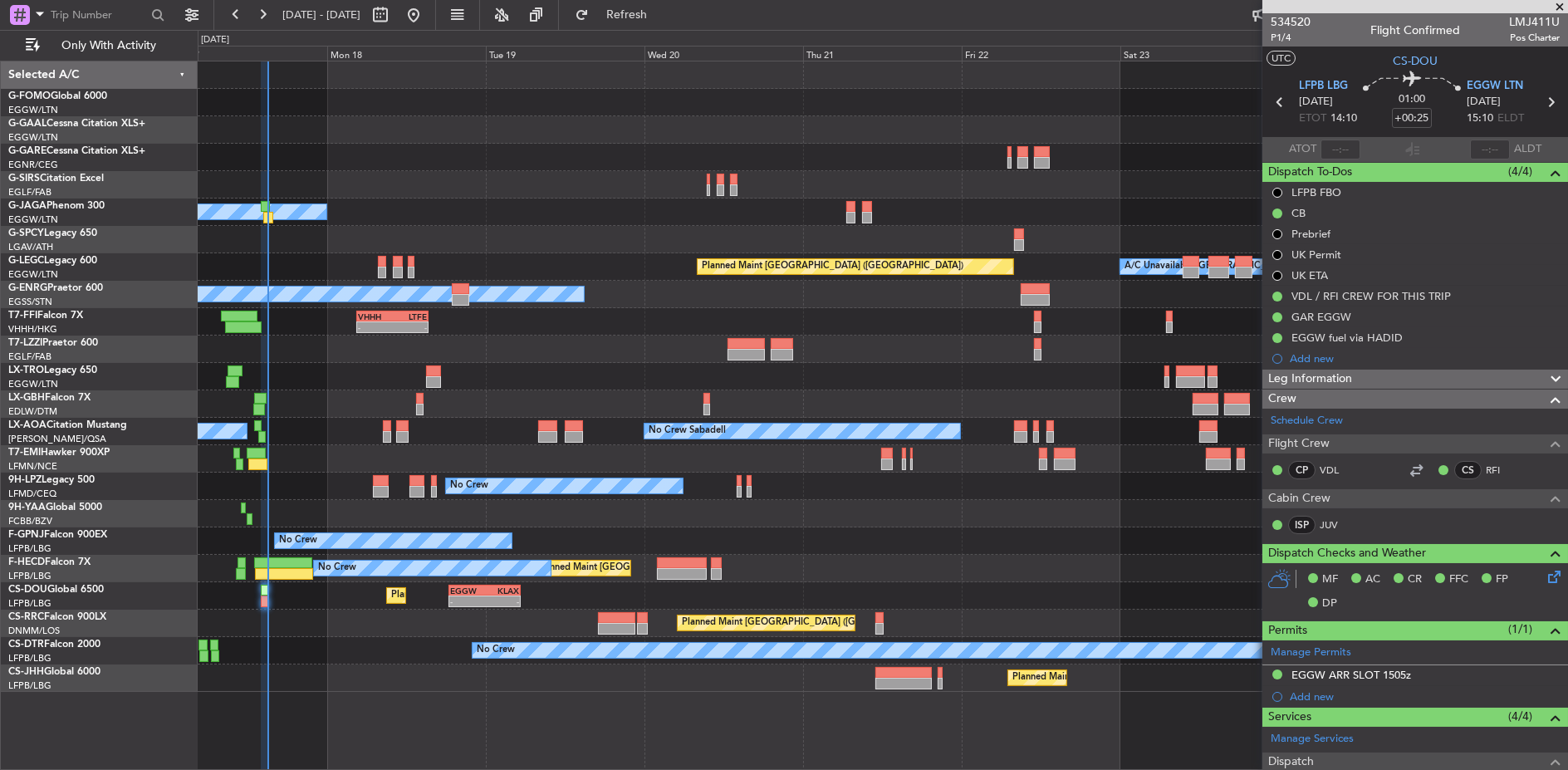
click at [464, 398] on div at bounding box center [882, 404] width 1370 height 27
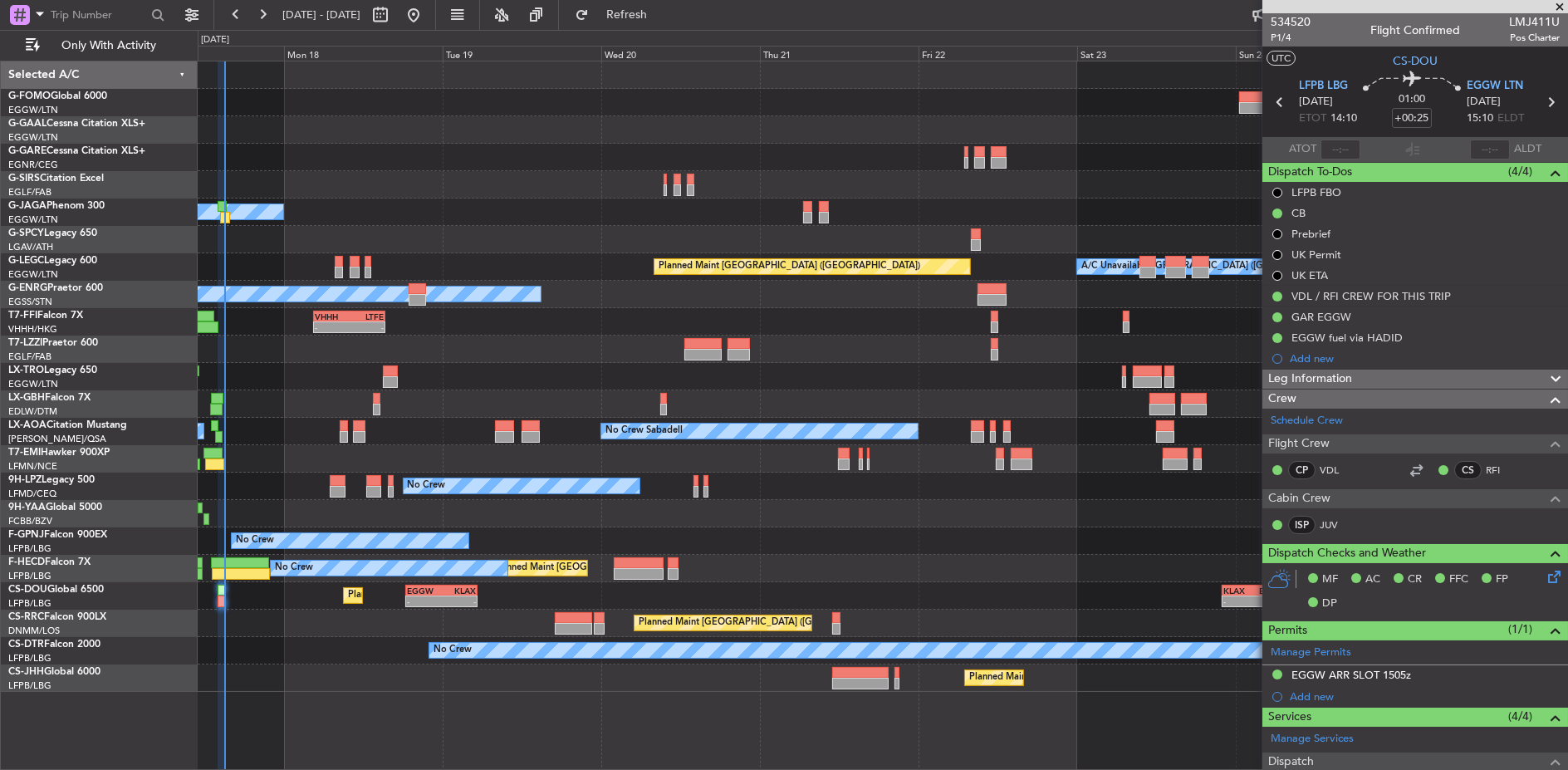
click at [739, 89] on div "Planned Maint Windsor Locks (Bradley Intl) Planned Maint Dusseldorf Owner A/C U…" at bounding box center [882, 376] width 1370 height 630
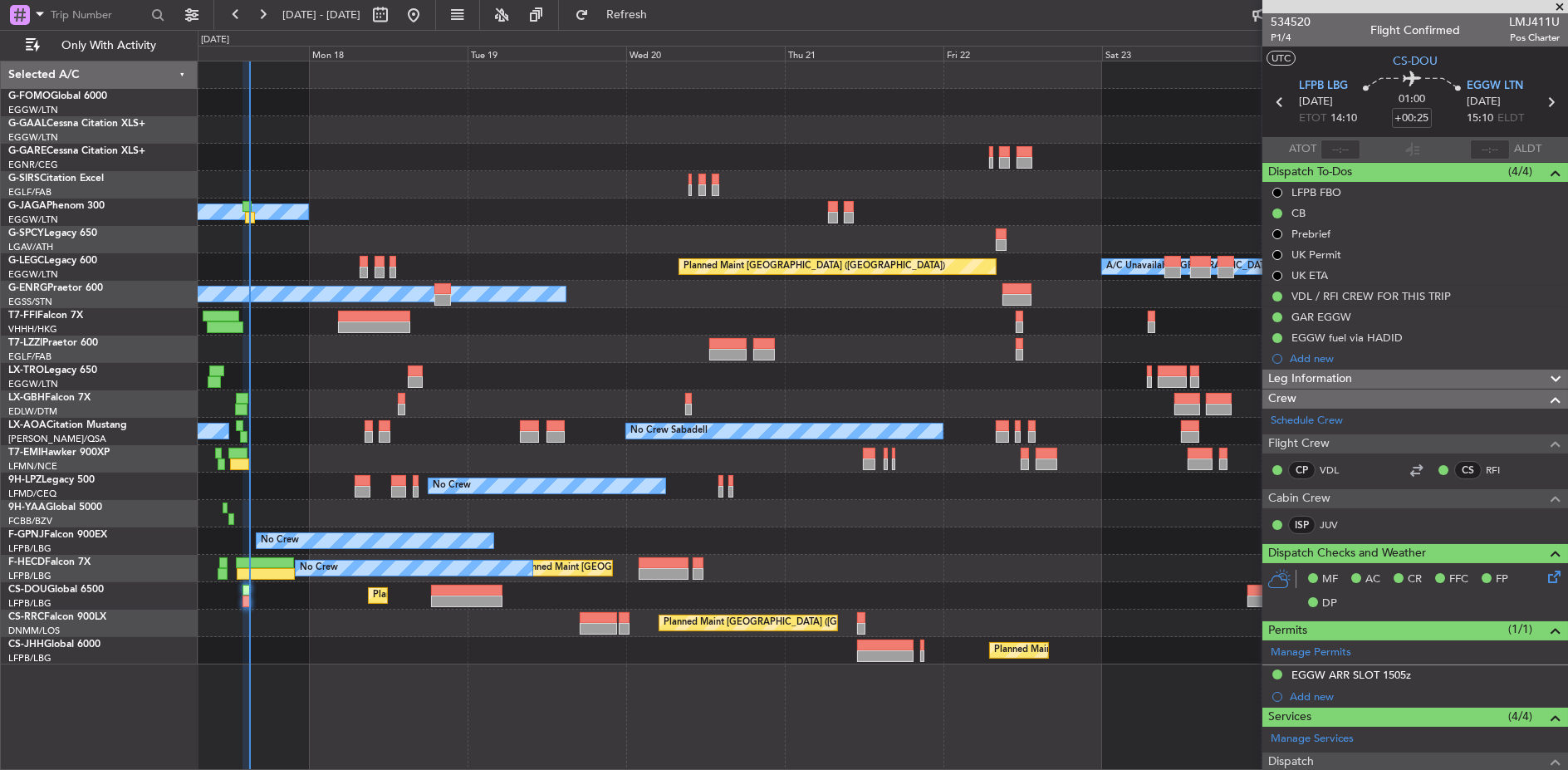
click at [798, 211] on div "Owner" at bounding box center [883, 212] width 1371 height 27
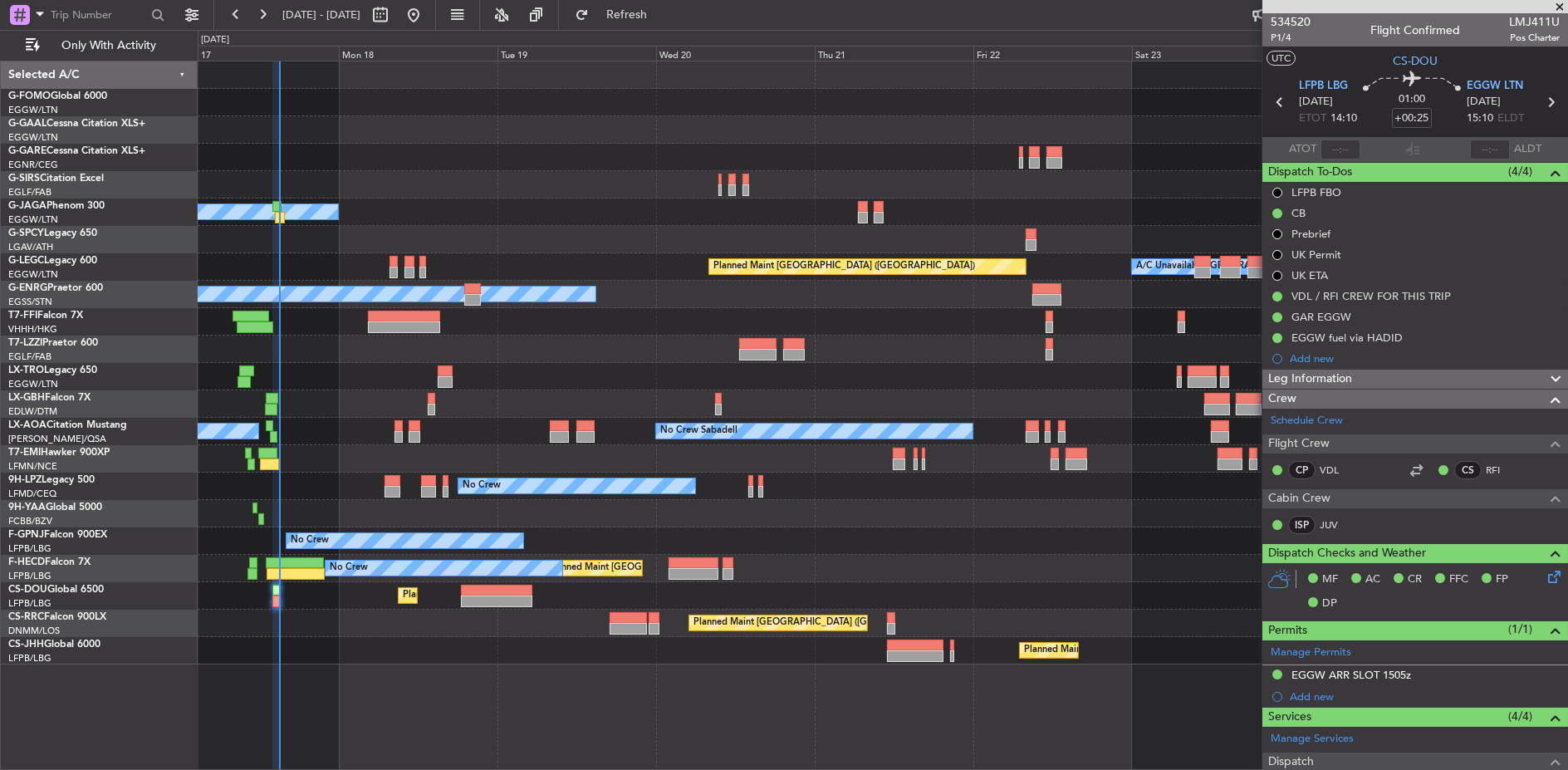
click at [826, 216] on div "Owner" at bounding box center [883, 212] width 1371 height 27
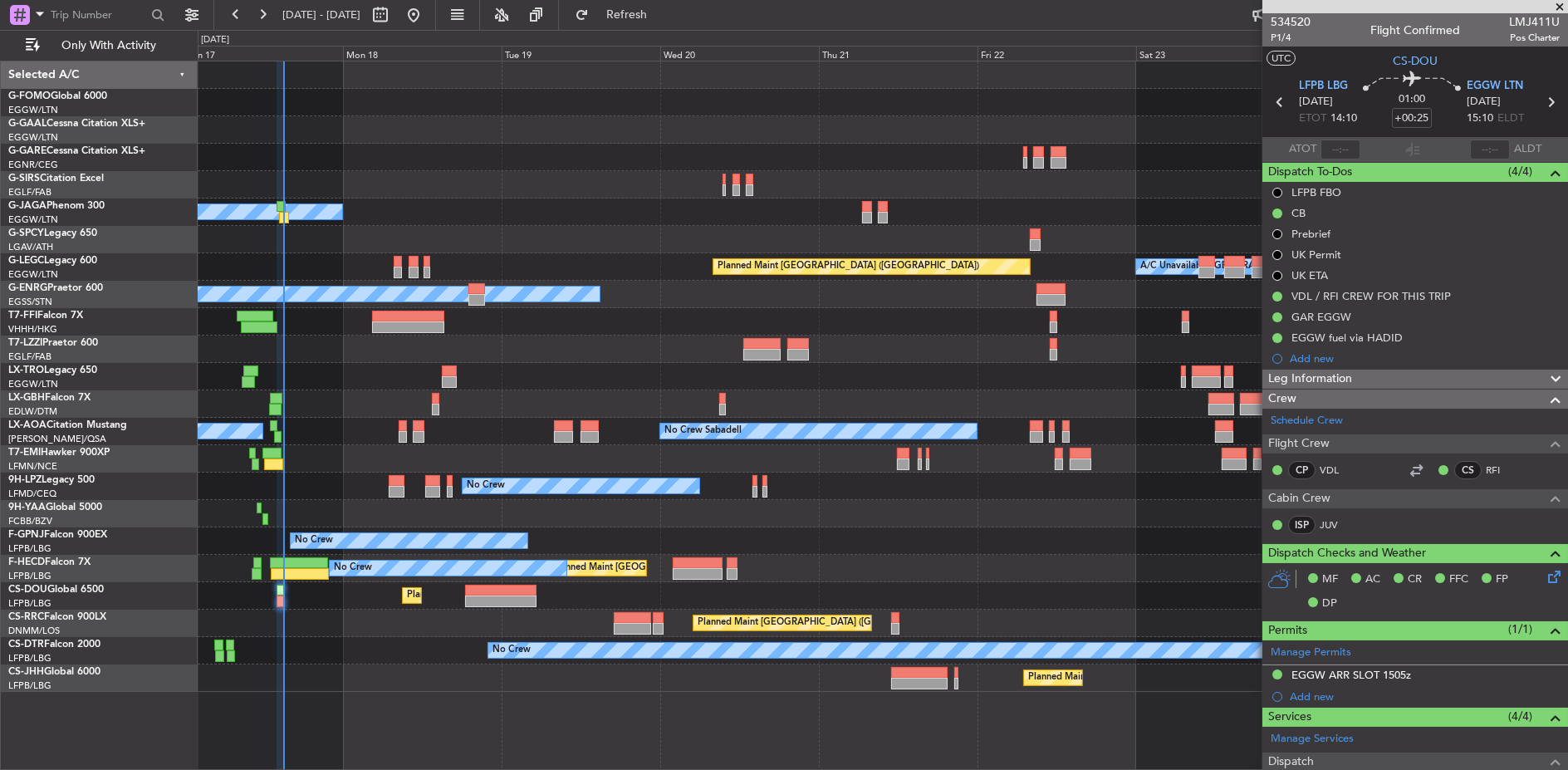
click at [524, 192] on div at bounding box center [883, 184] width 1371 height 27
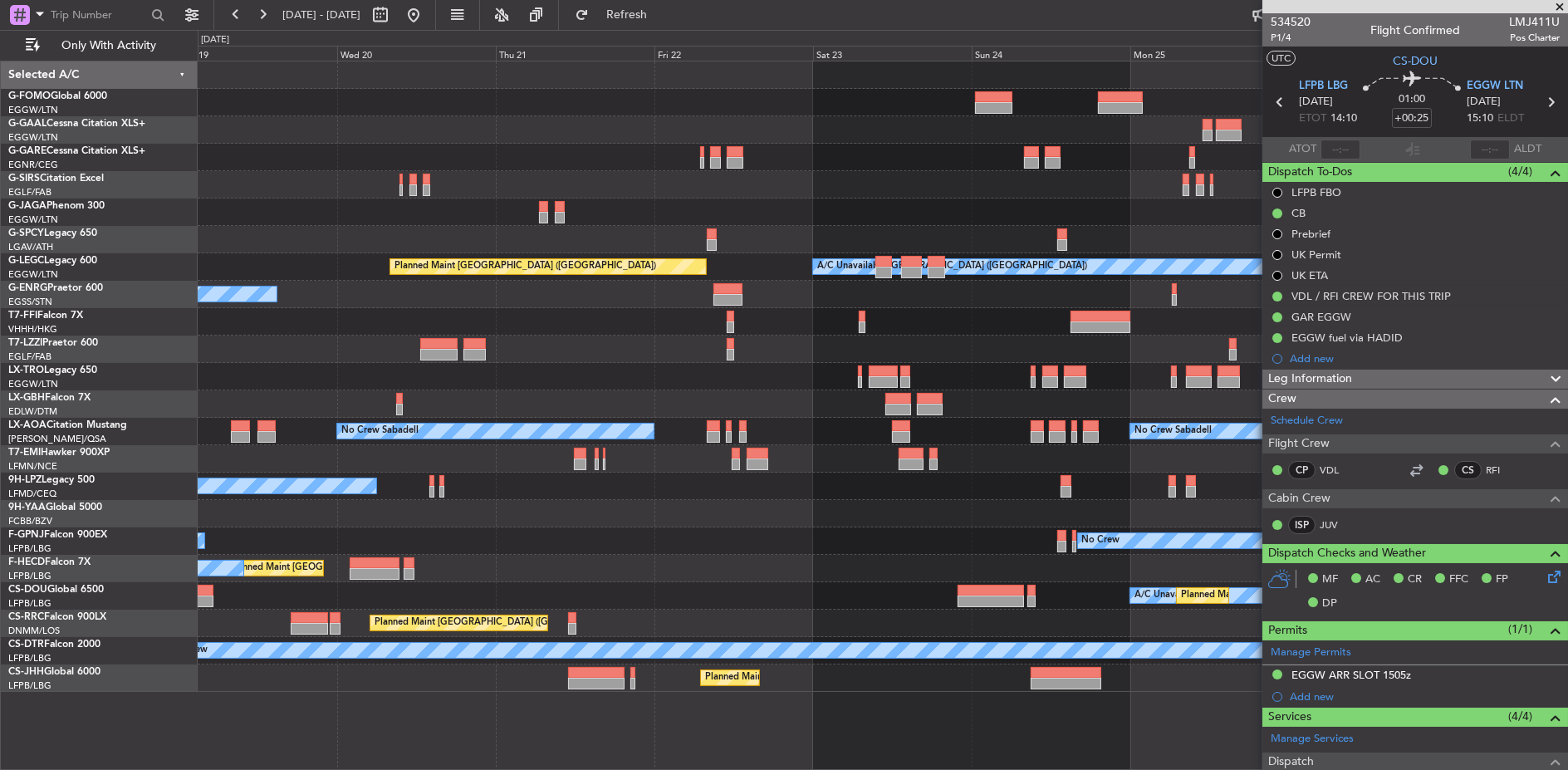
click at [525, 176] on div at bounding box center [882, 184] width 1370 height 27
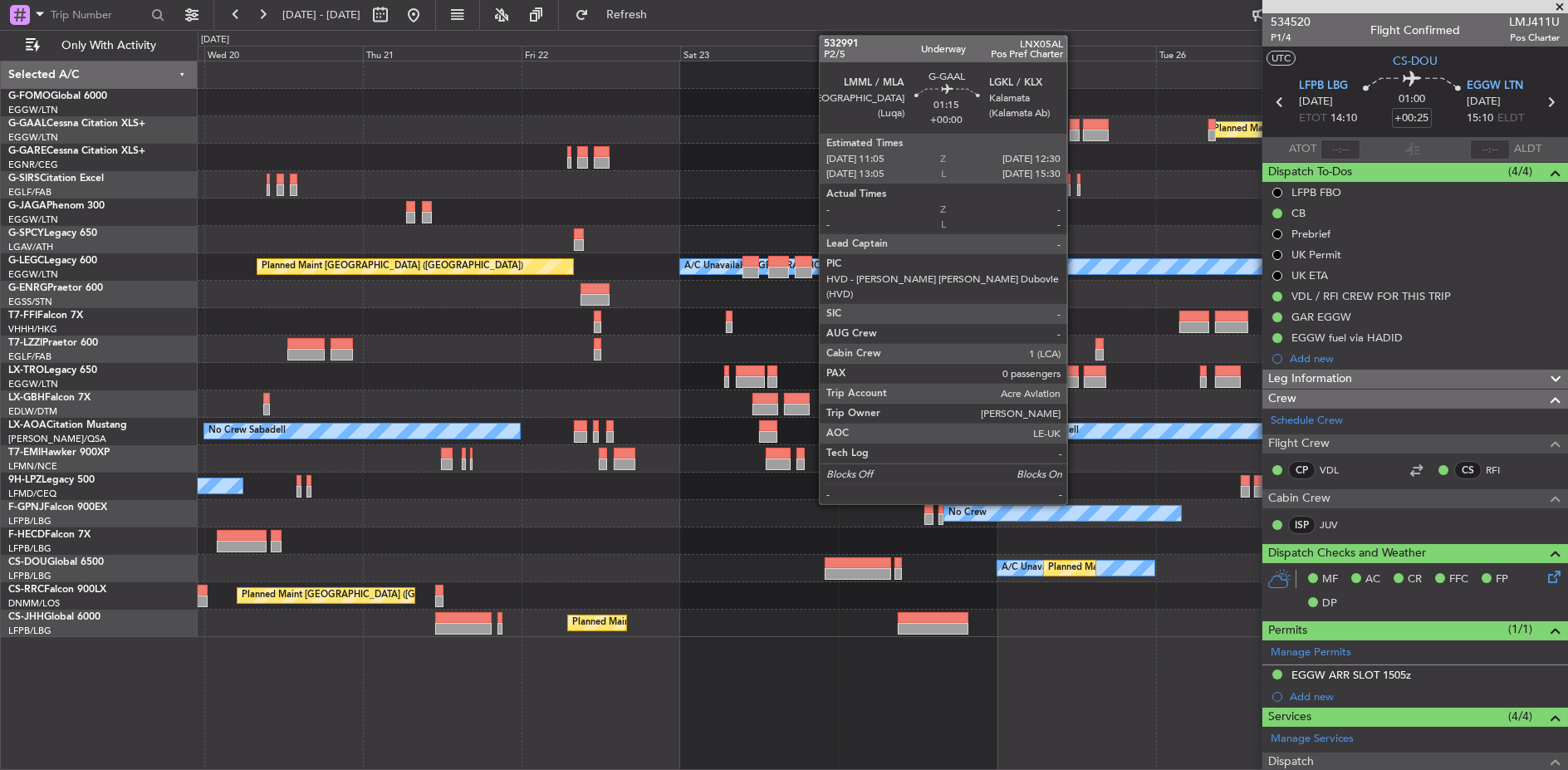
click at [1075, 119] on div at bounding box center [1074, 125] width 10 height 12
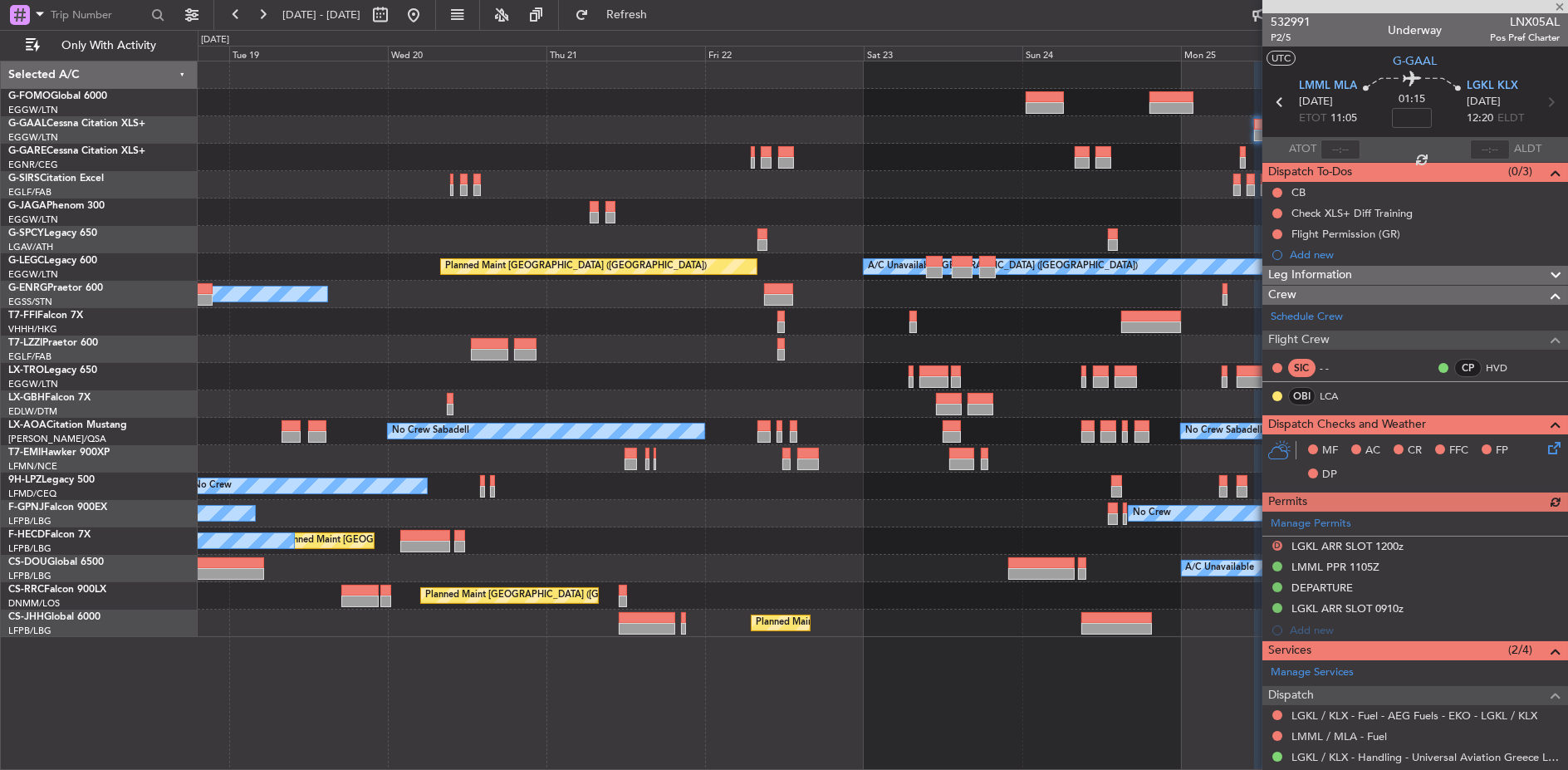
click at [1168, 173] on div "Planned Maint Windsor Locks (Bradley Intl) Planned Maint Dusseldorf Owner A/C U…" at bounding box center [883, 349] width 1371 height 576
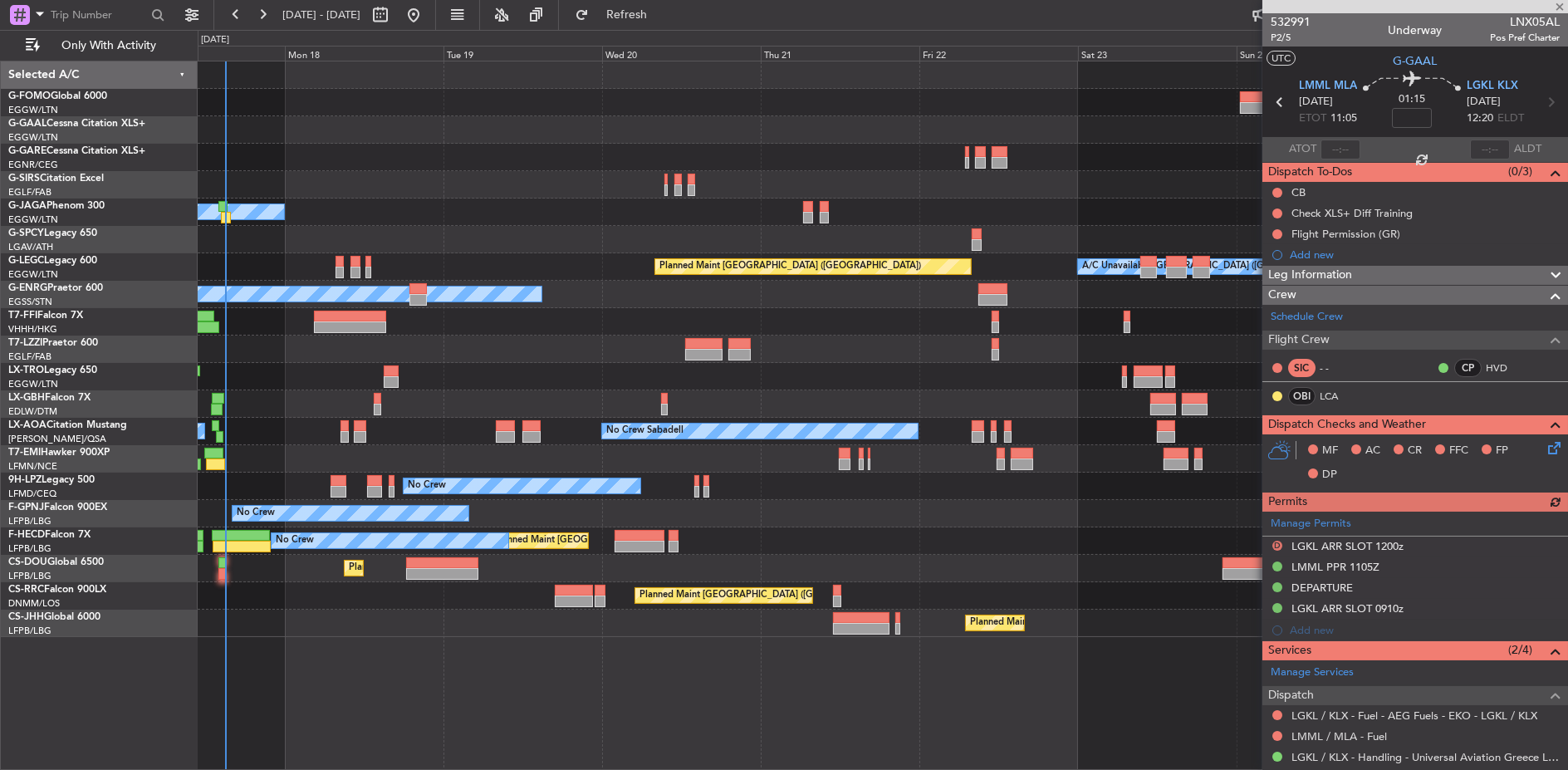
click at [693, 171] on div at bounding box center [882, 184] width 1370 height 27
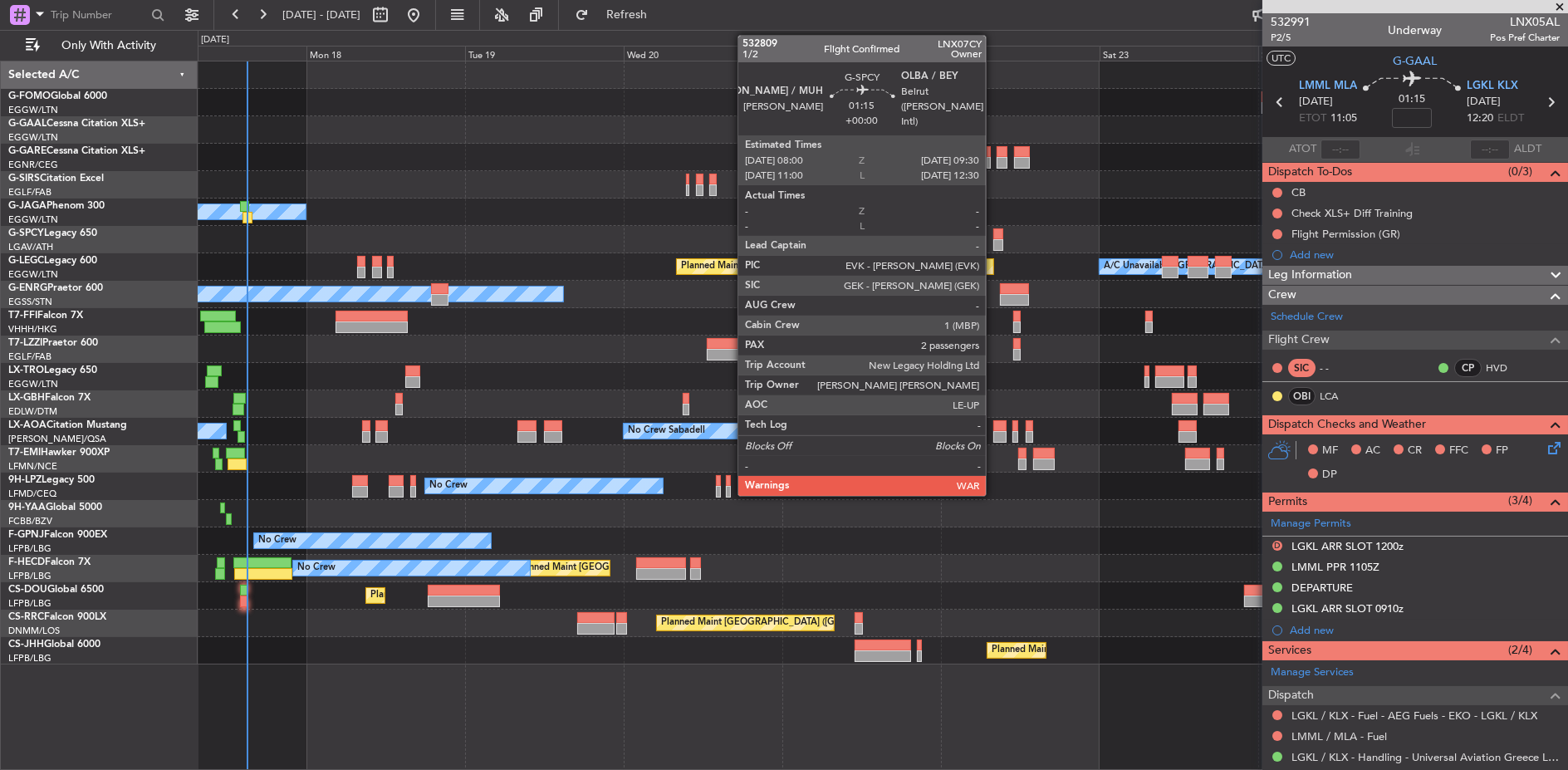
click at [994, 235] on div at bounding box center [999, 235] width 10 height 12
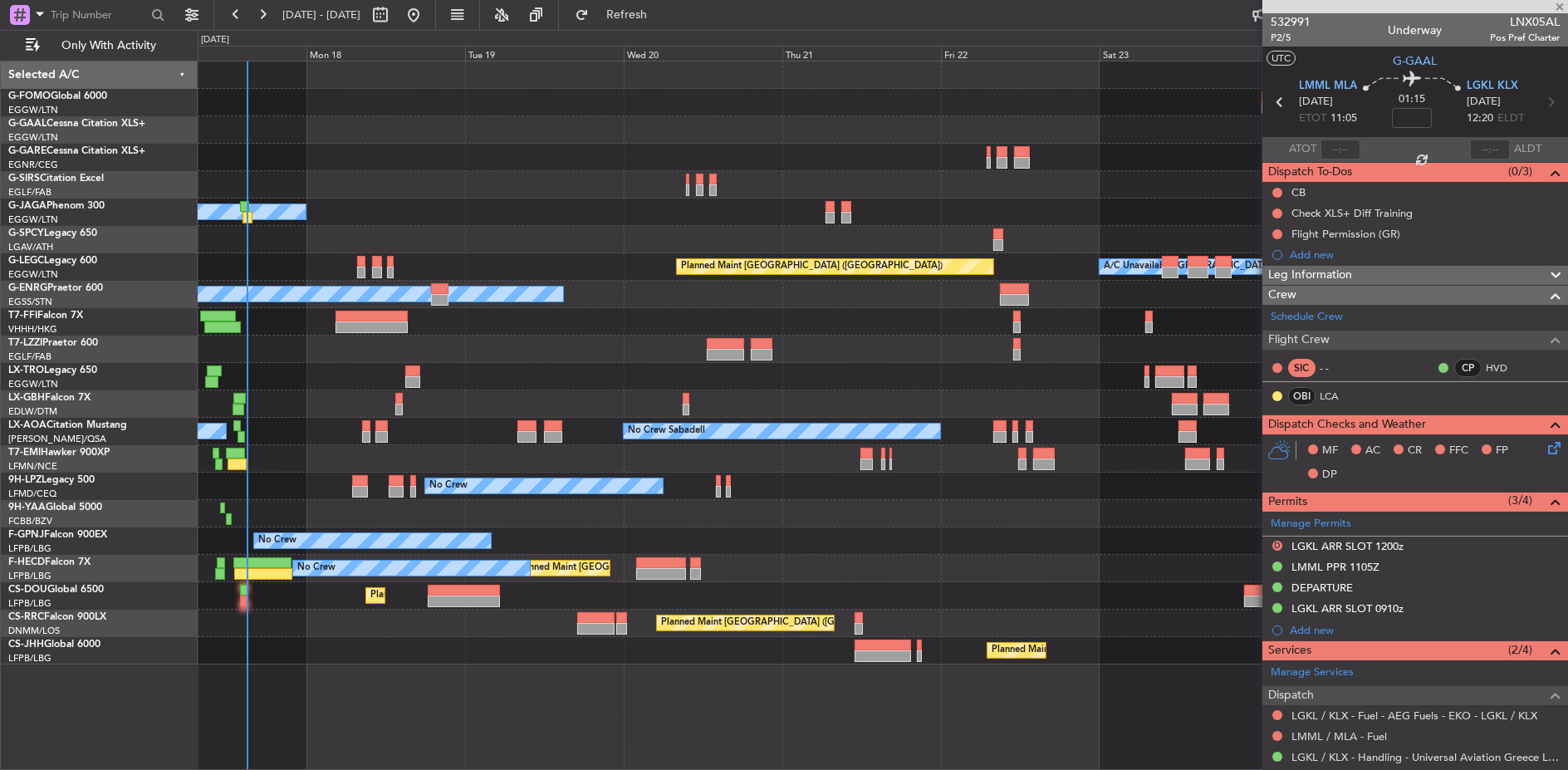
type input "2"
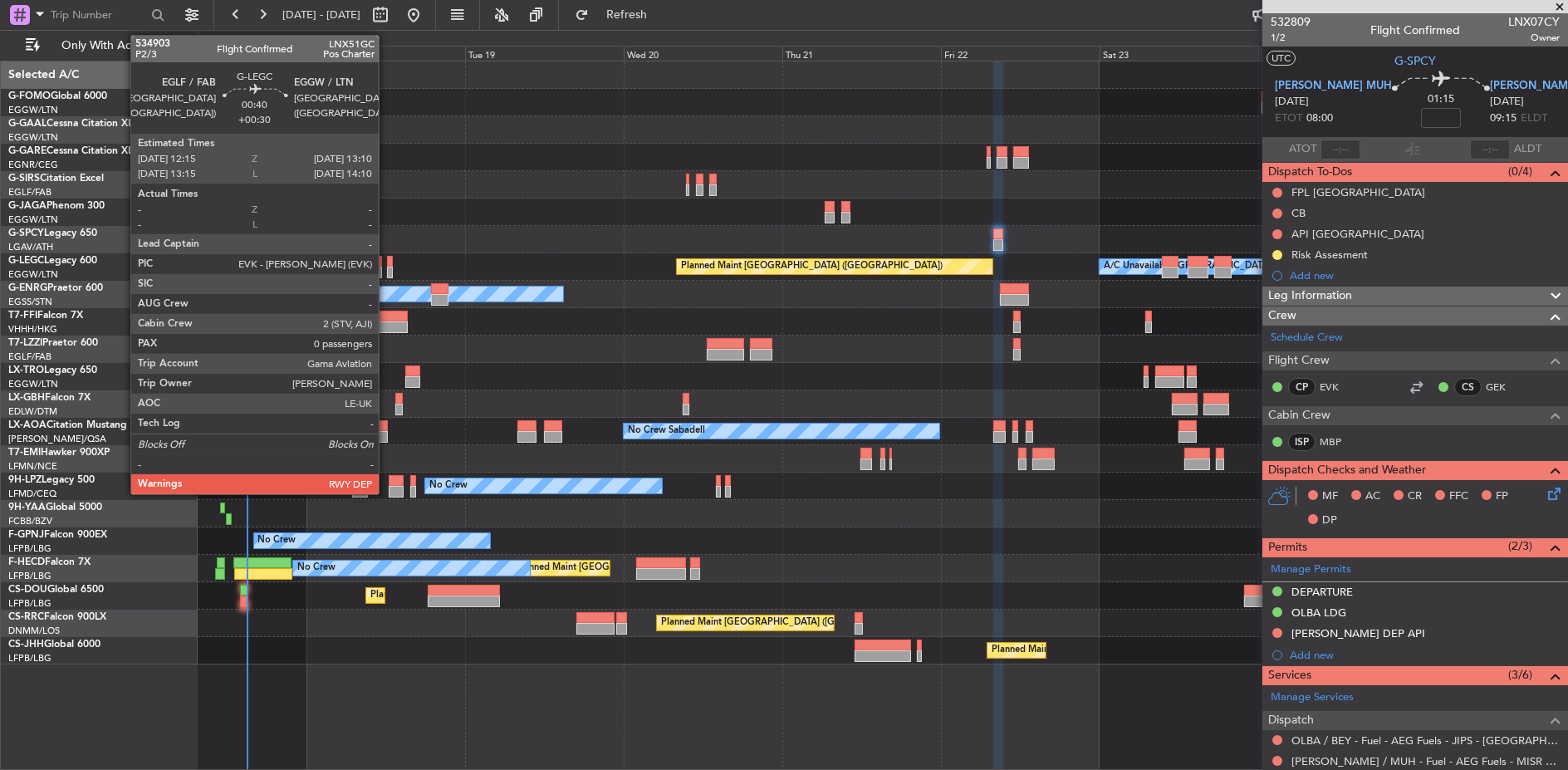
click at [387, 264] on div at bounding box center [390, 262] width 7 height 12
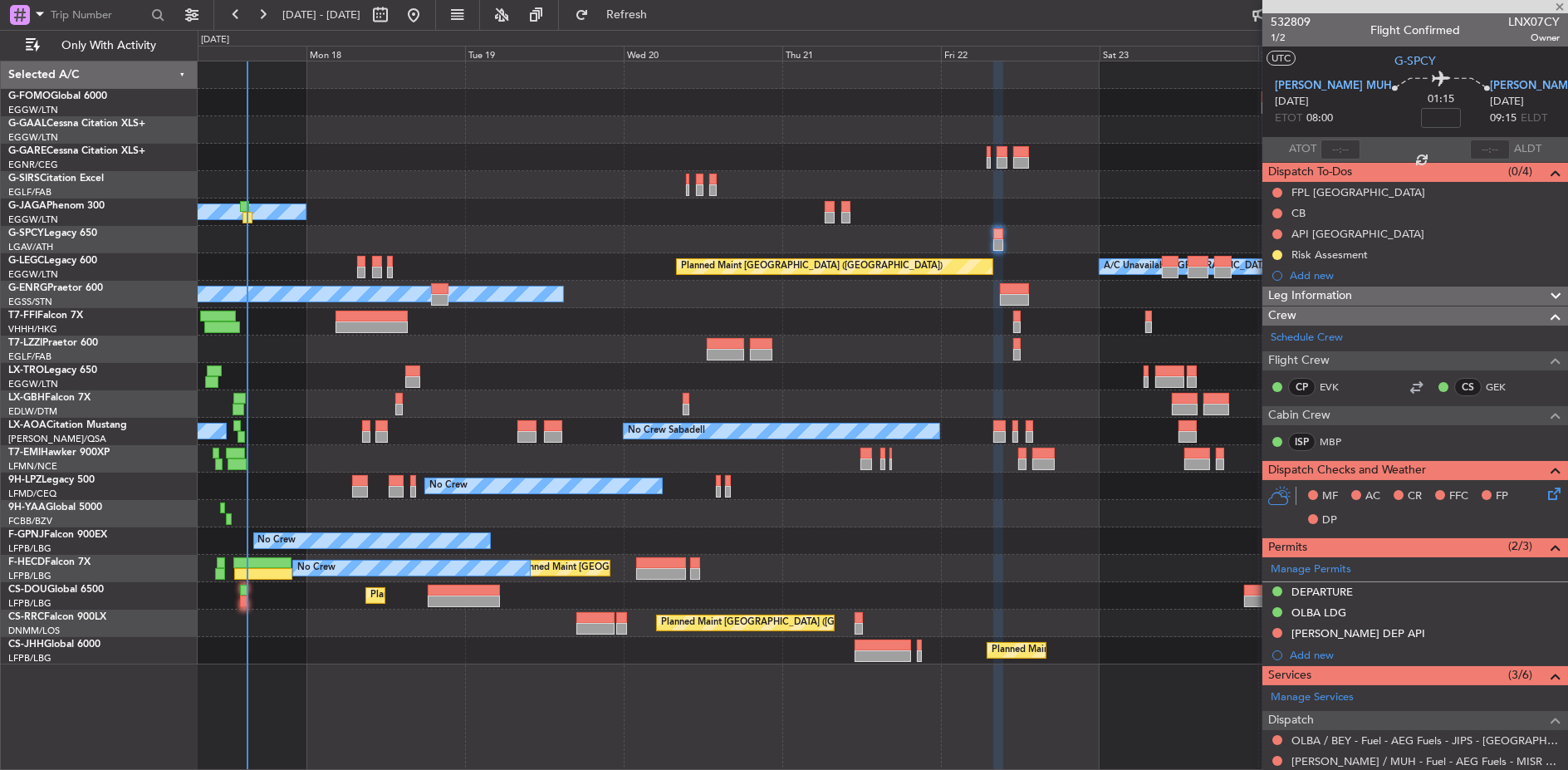
type input "+00:30"
type input "0"
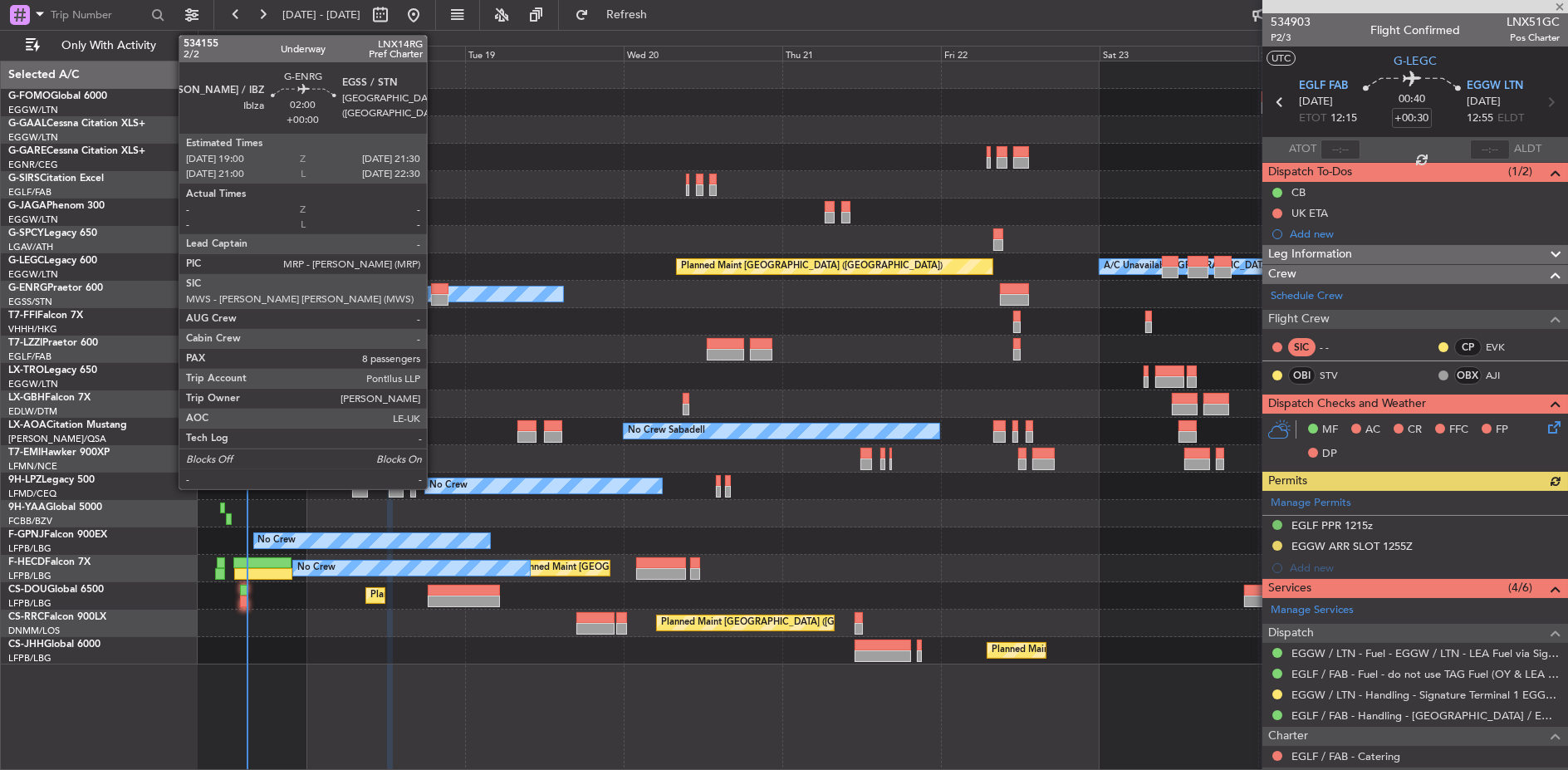
click at [435, 288] on div at bounding box center [439, 289] width 16 height 12
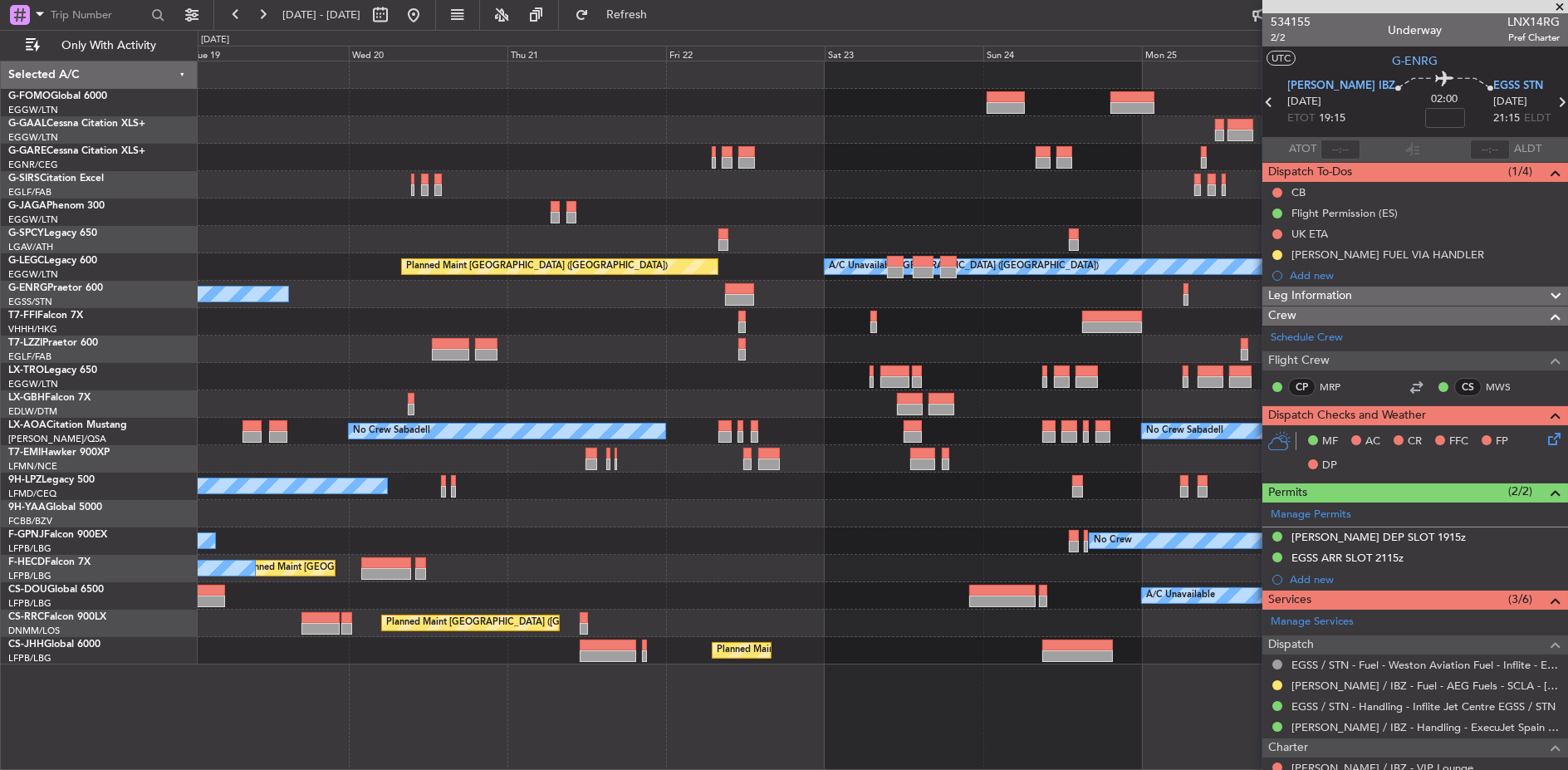
click at [736, 274] on div "Planned Maint Dusseldorf Owner A/C Unavailable London (Luton) Planned Maint Lon…" at bounding box center [883, 363] width 1371 height 603
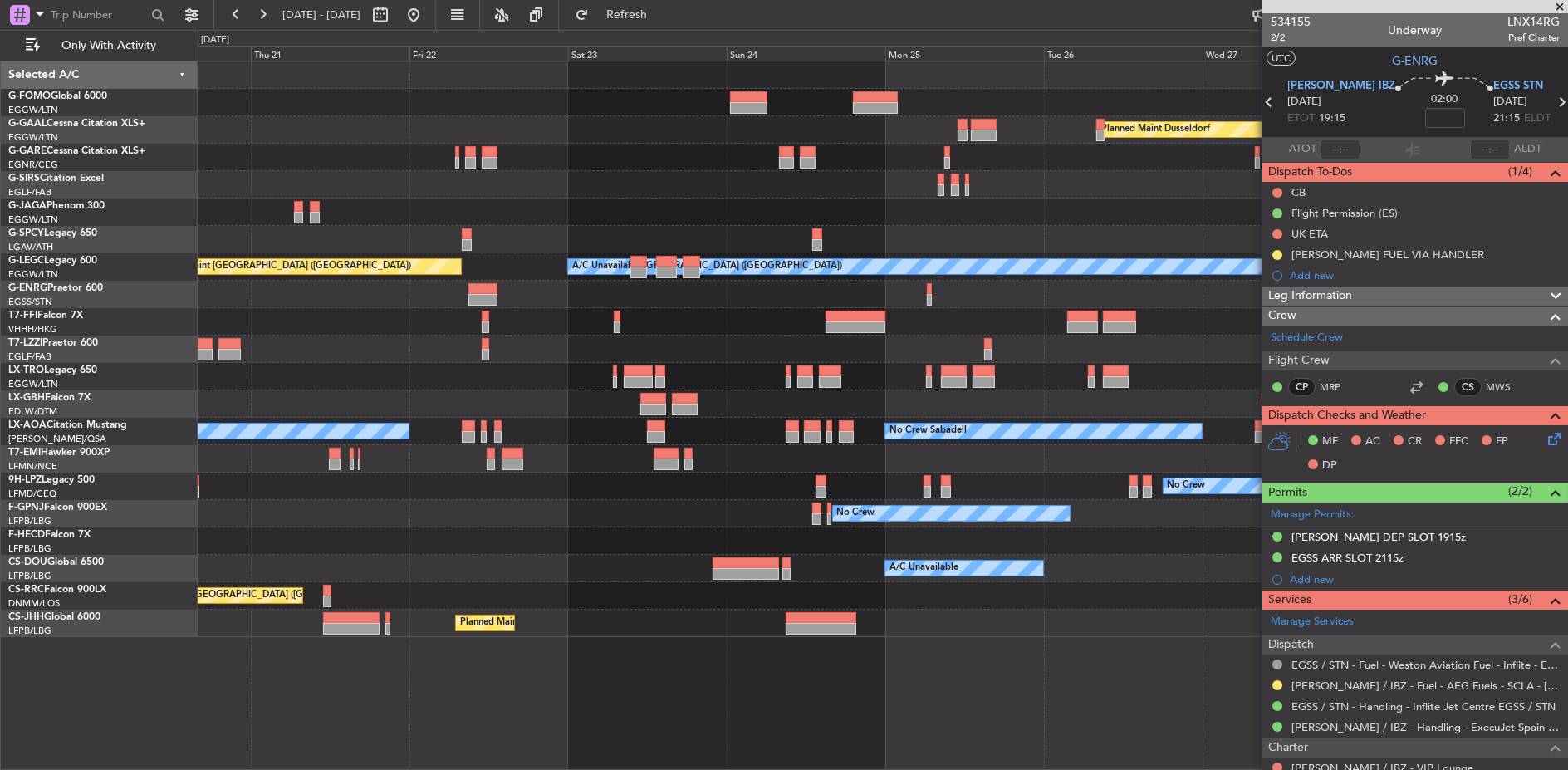
click at [897, 281] on div "Owner" at bounding box center [883, 295] width 1371 height 27
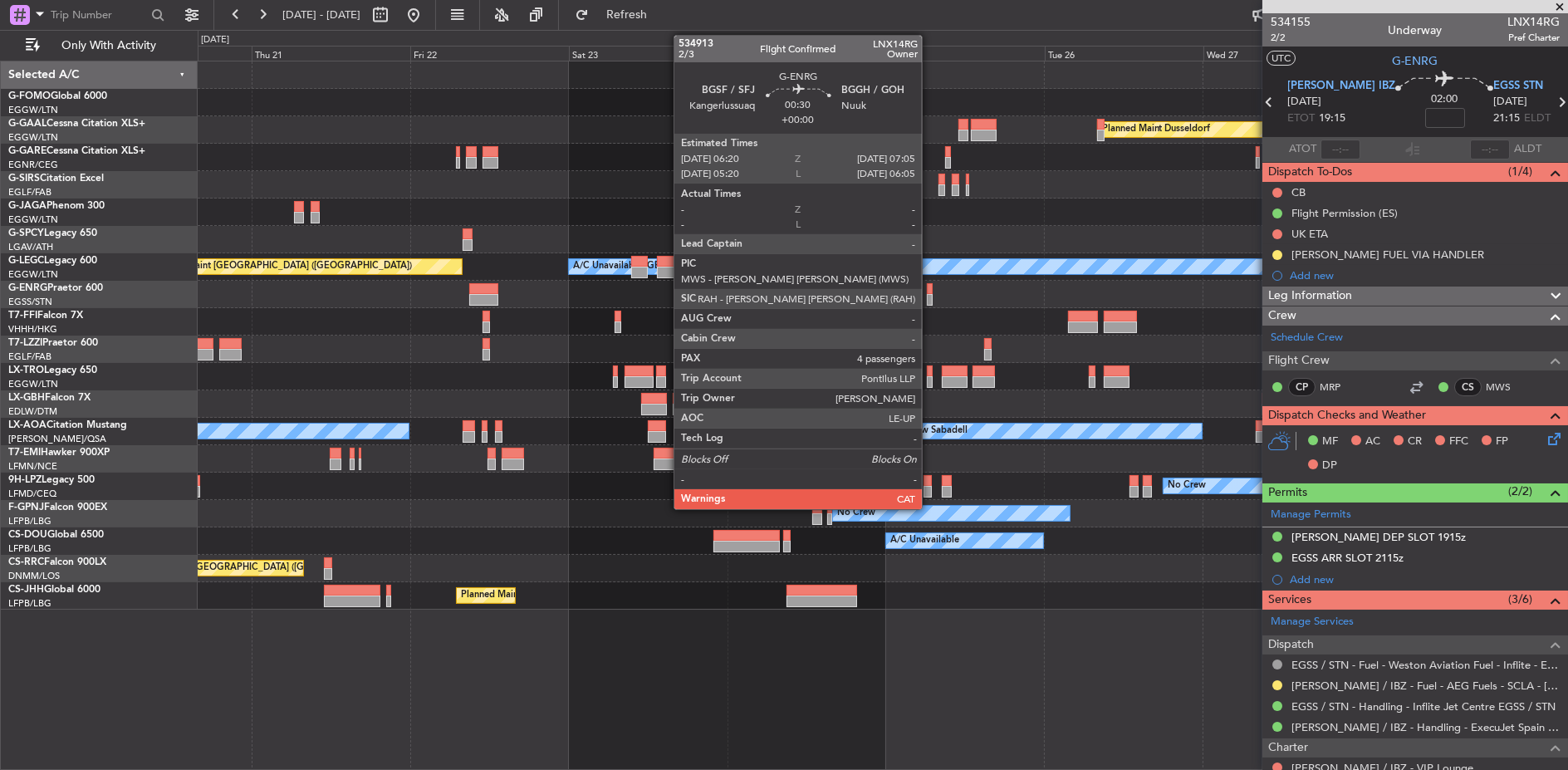
click at [930, 283] on div at bounding box center [929, 289] width 5 height 12
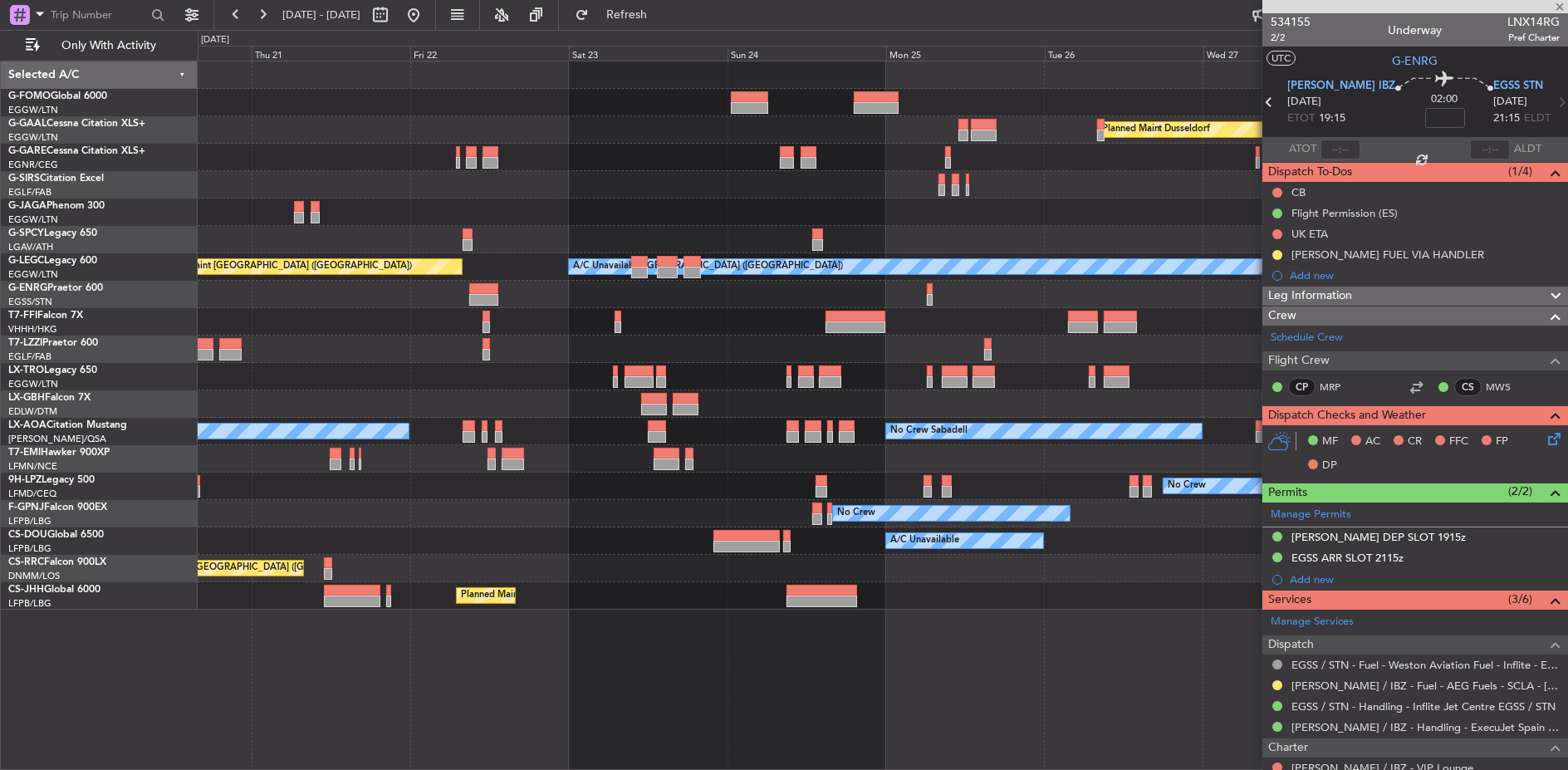
type input "4"
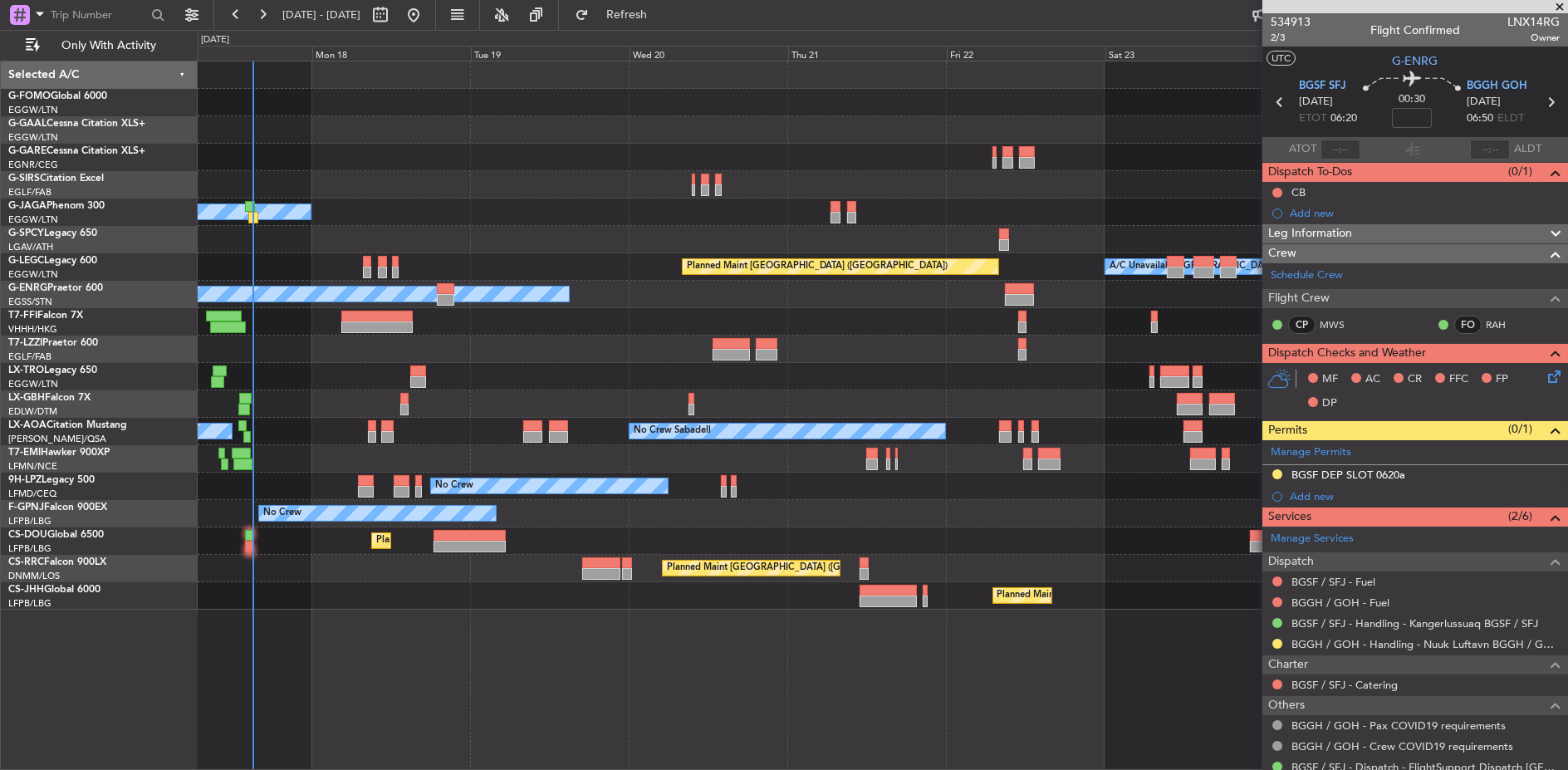
click at [1266, 298] on fb-app "20 Aug 2025 - 29 Aug 2025 Refresh Quick Links Only With Activity Planned Maint …" at bounding box center [784, 391] width 1568 height 757
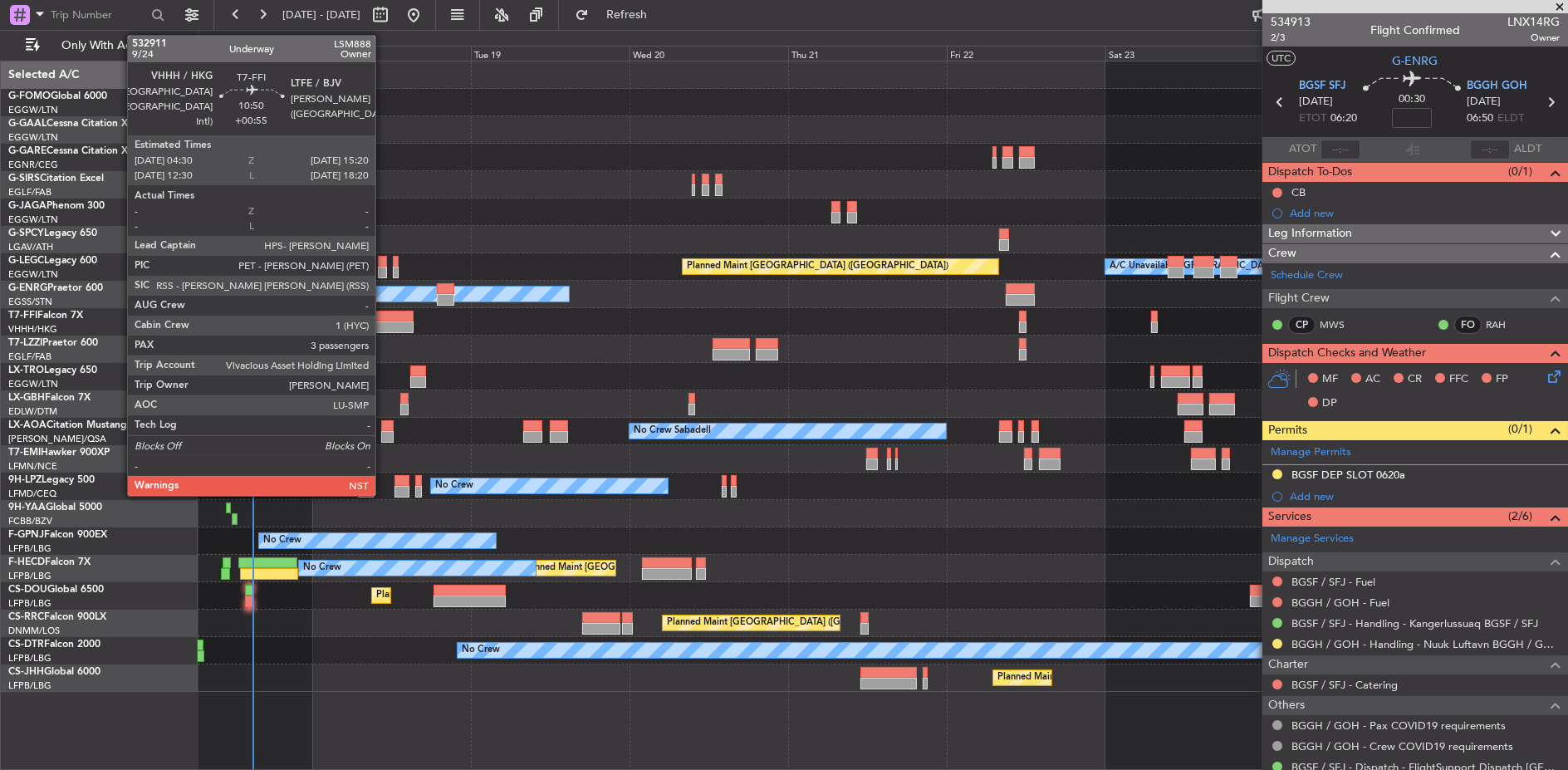
click at [384, 315] on div at bounding box center [377, 316] width 73 height 12
type input "+00:55"
type input "3"
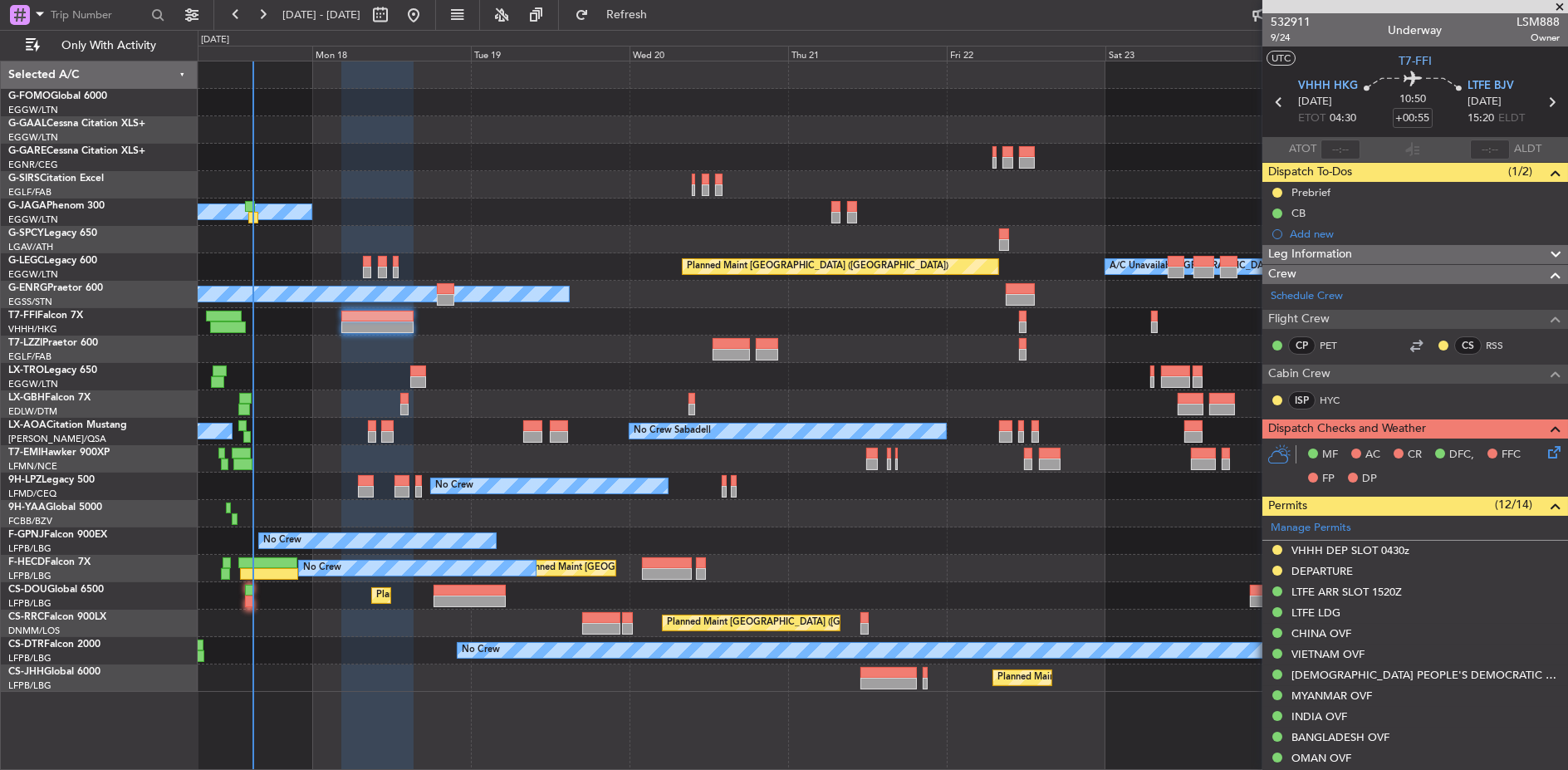
click at [723, 370] on div at bounding box center [883, 376] width 1371 height 27
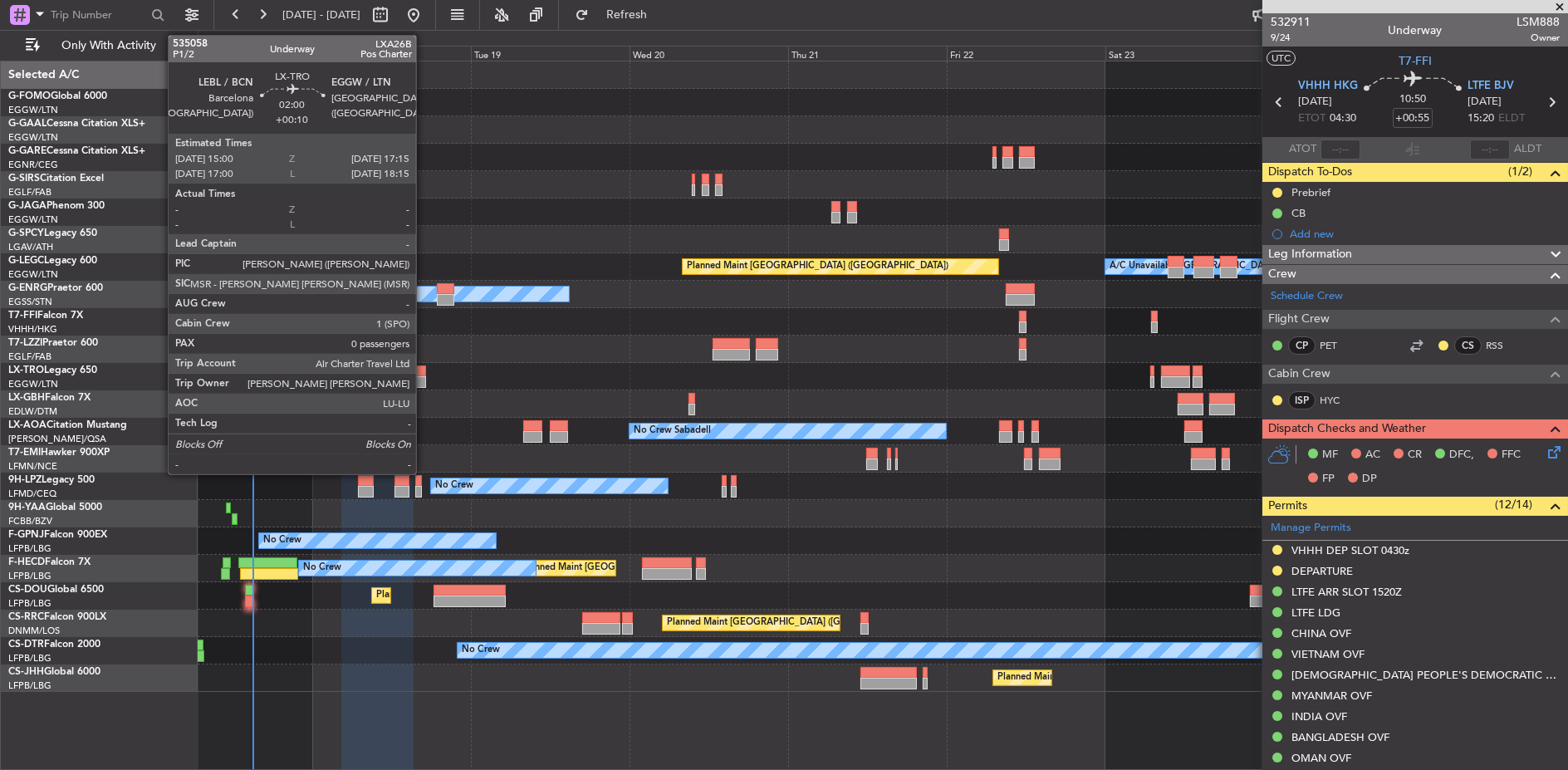
click at [425, 373] on div at bounding box center [417, 371] width 15 height 12
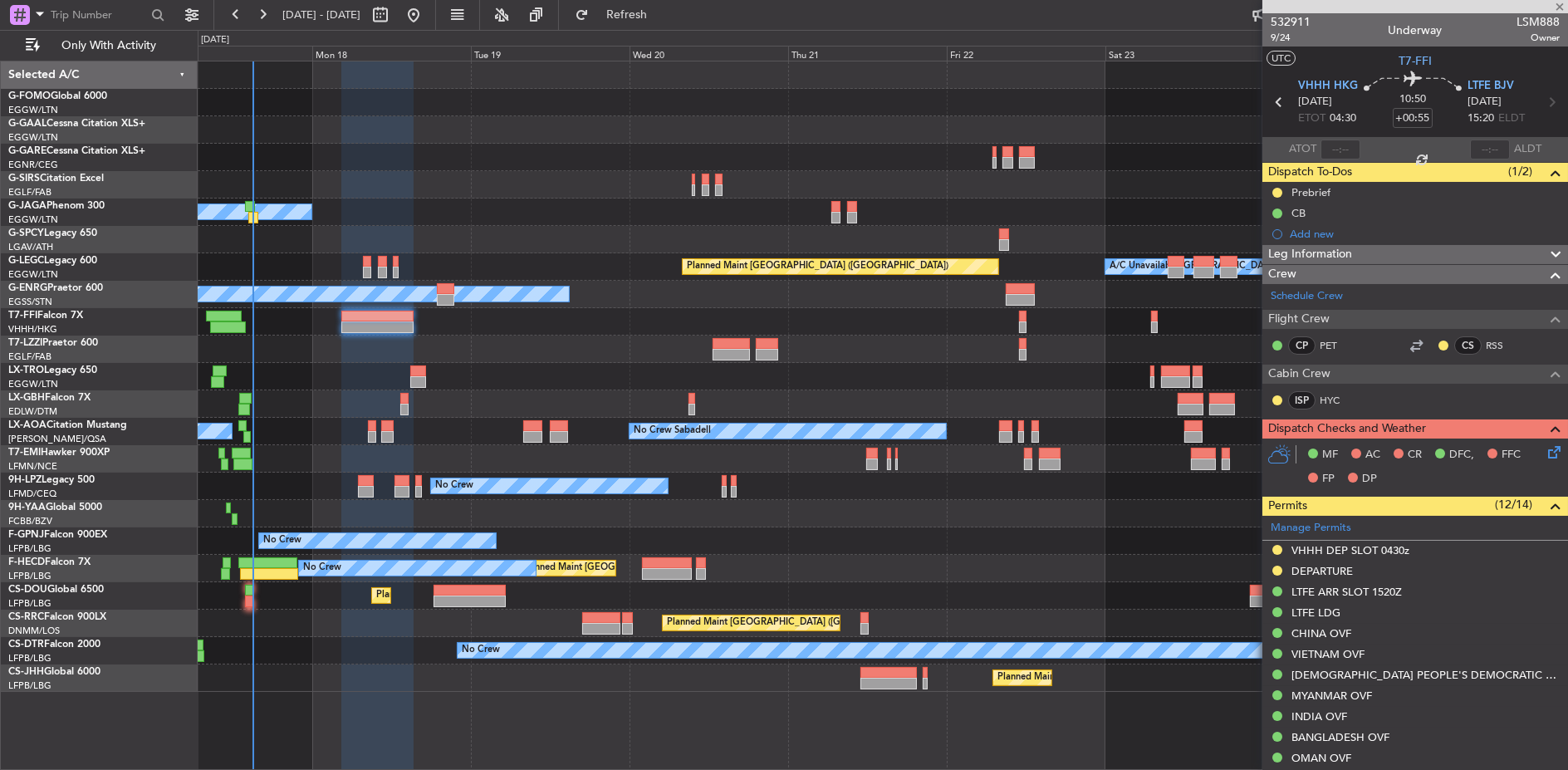
type input "+00:10"
type input "0"
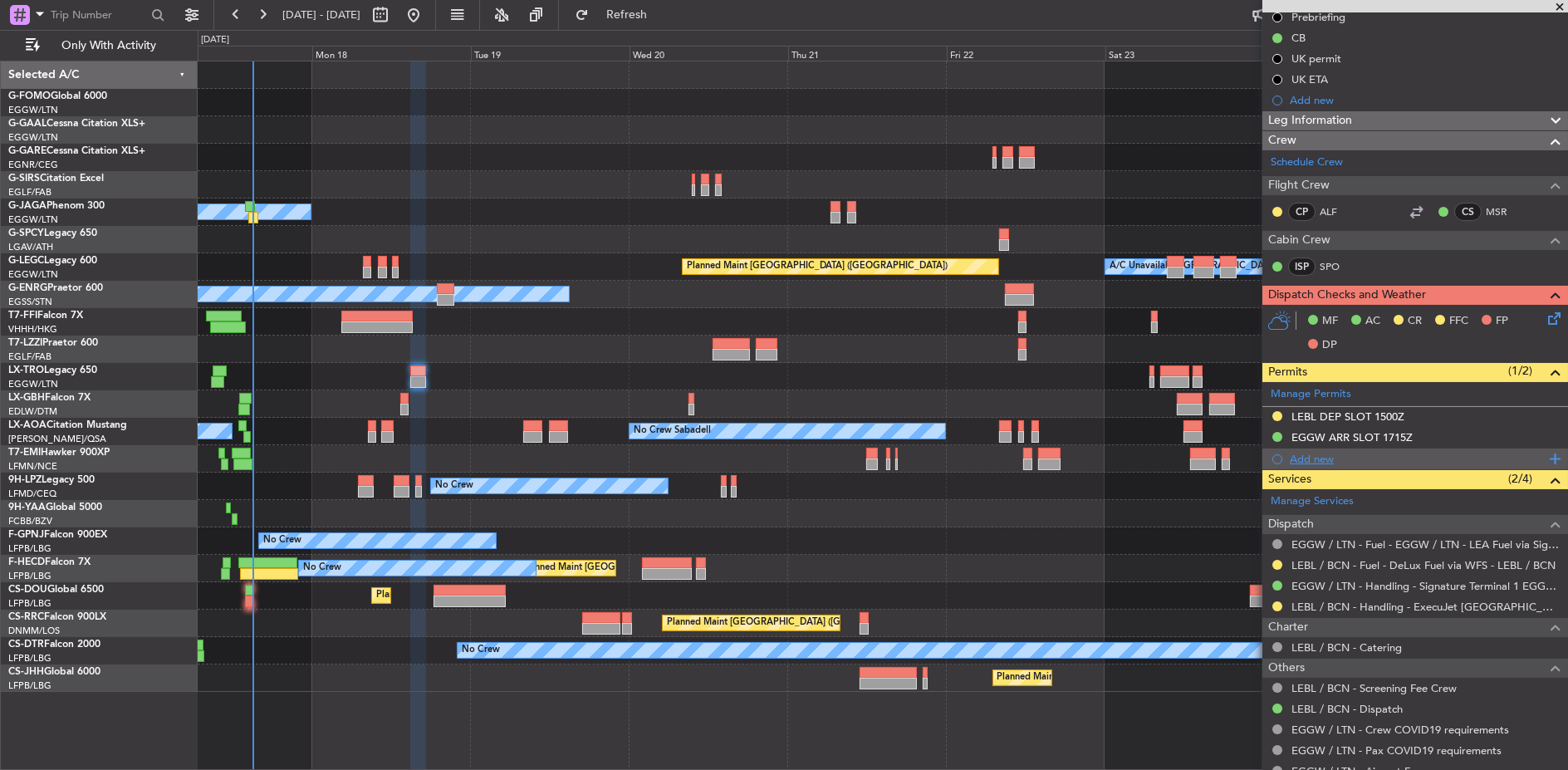
scroll to position [229, 0]
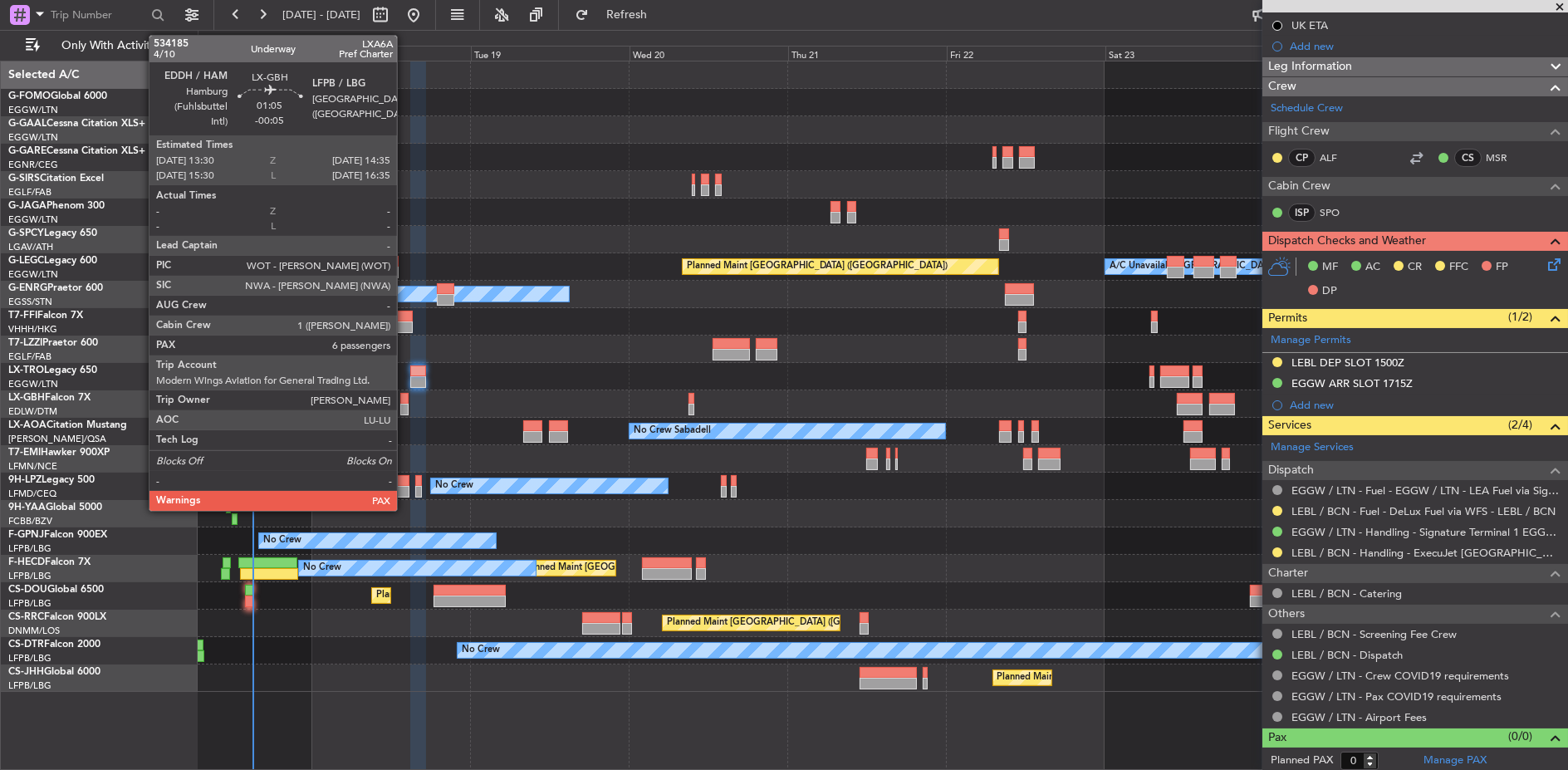
click at [405, 401] on div at bounding box center [404, 399] width 8 height 12
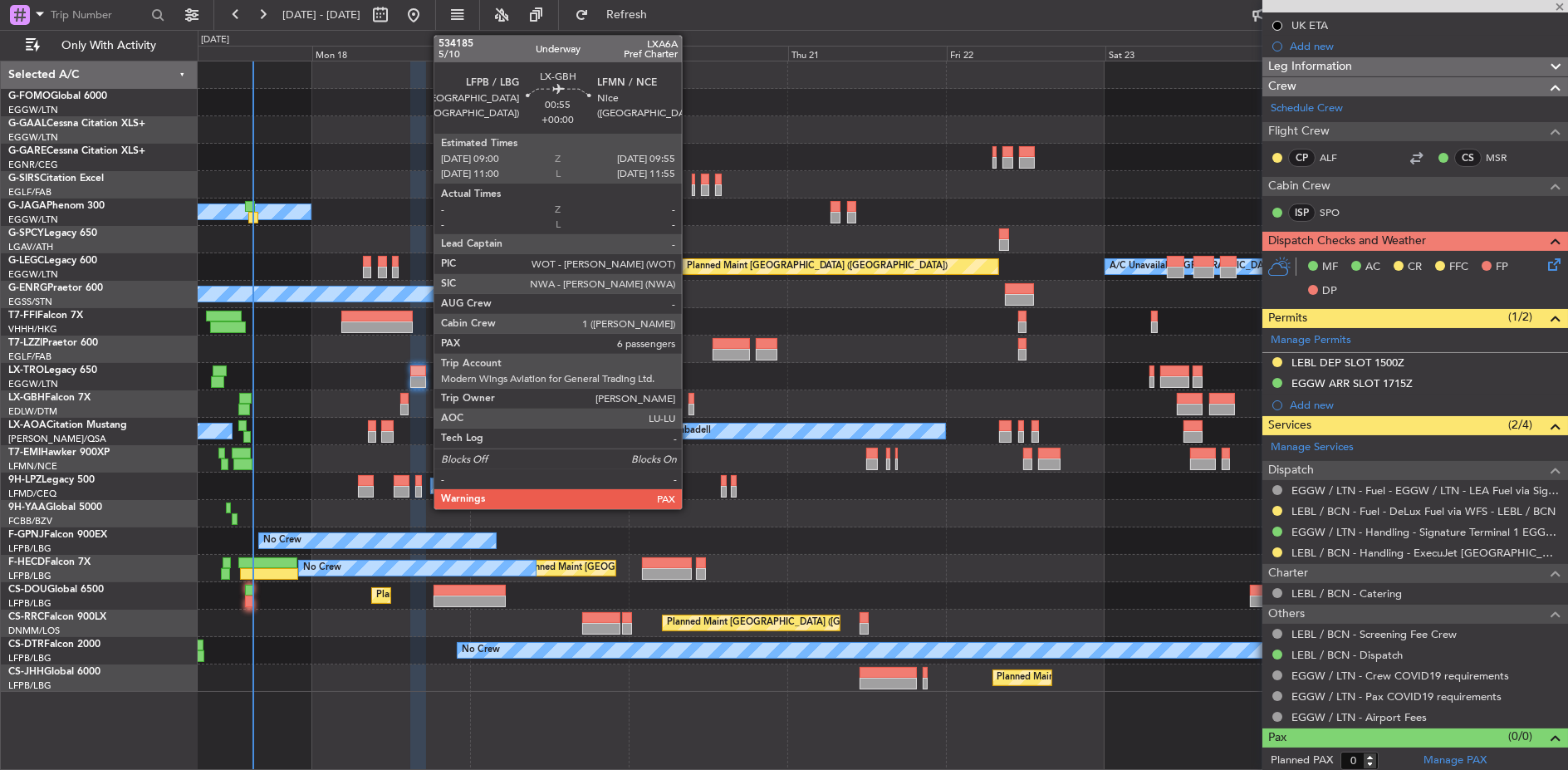
type input "-00:05"
type input "6"
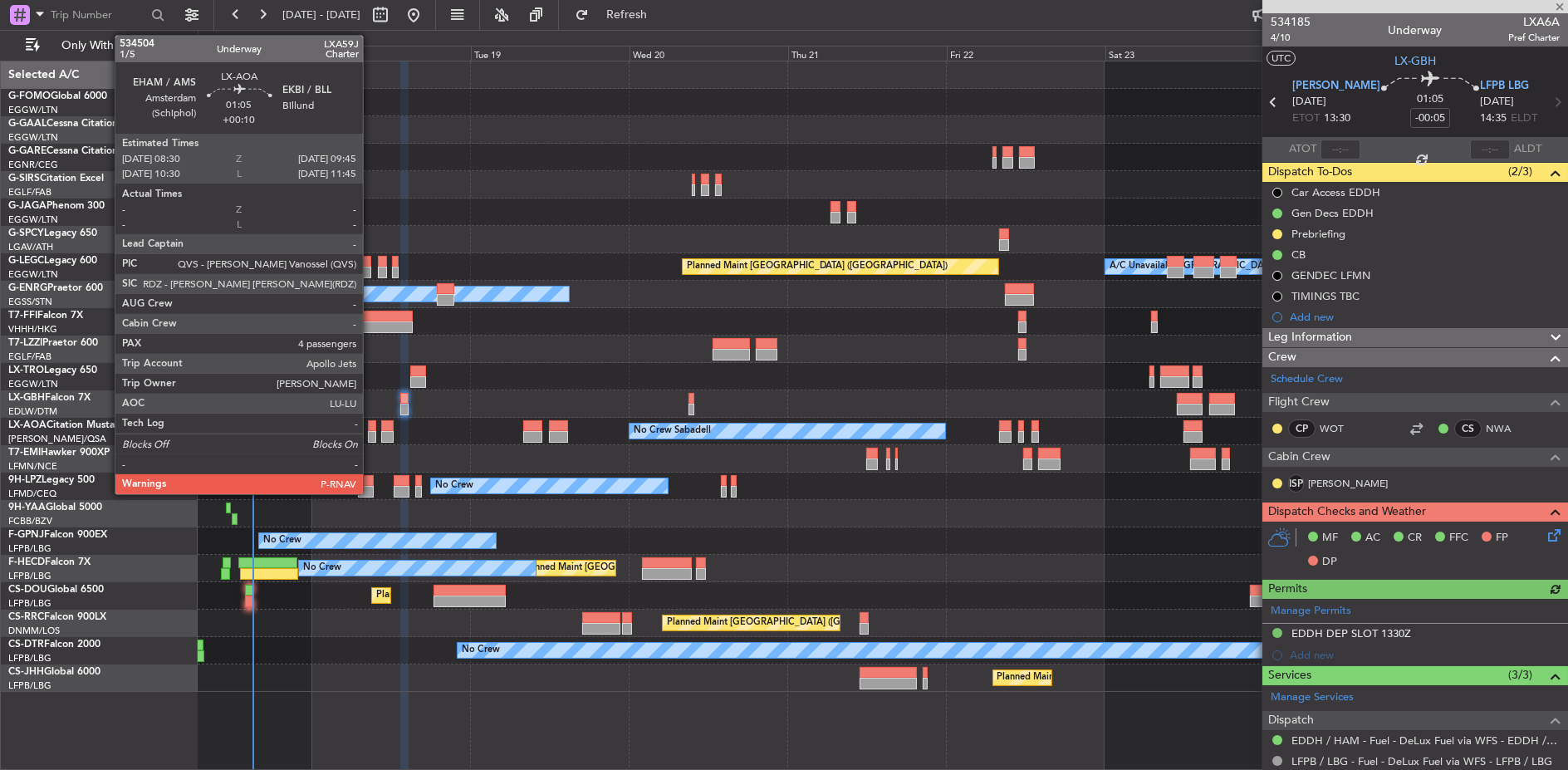
click at [371, 428] on div at bounding box center [372, 426] width 9 height 12
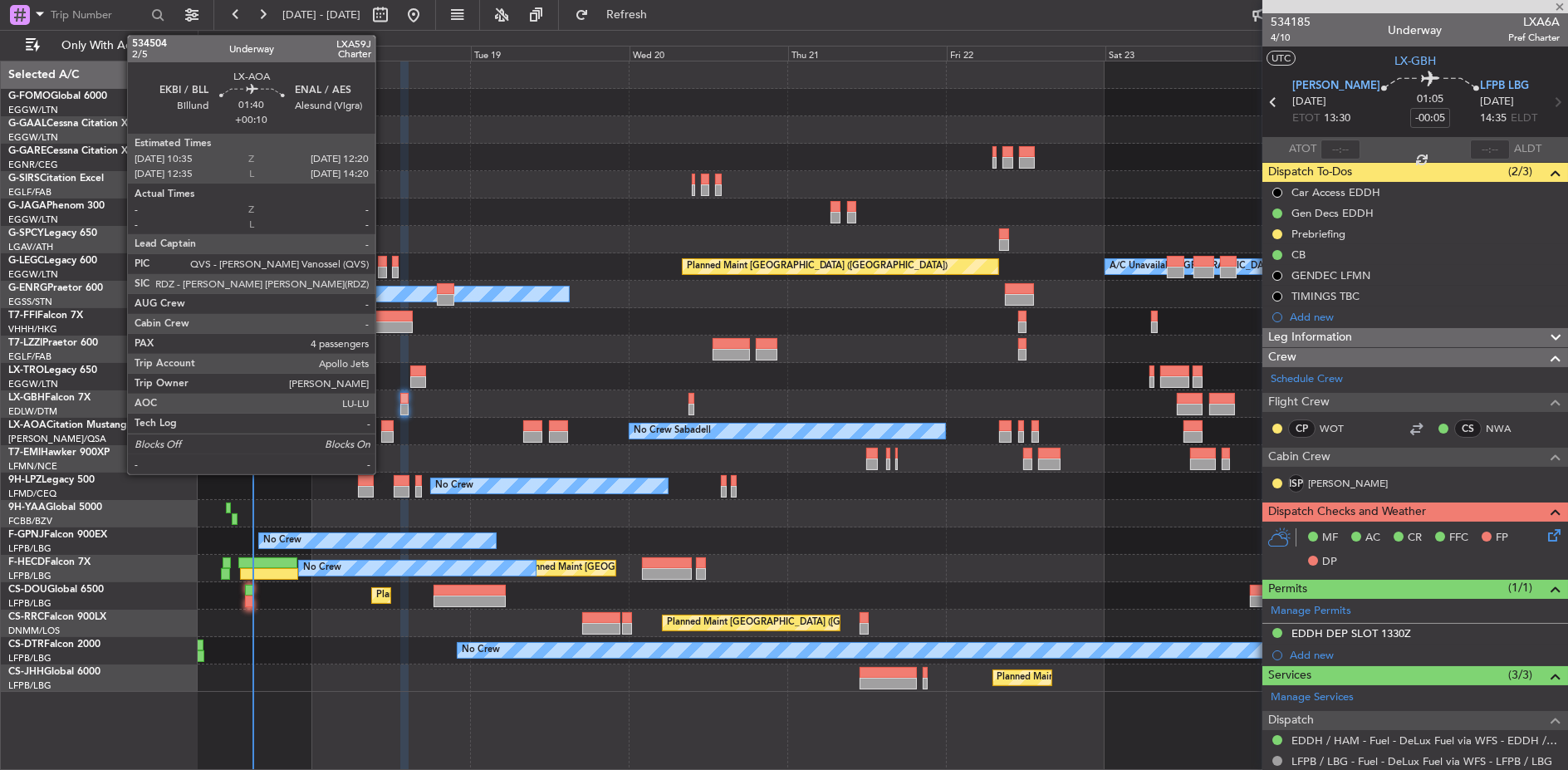
type input "+00:10"
type input "4"
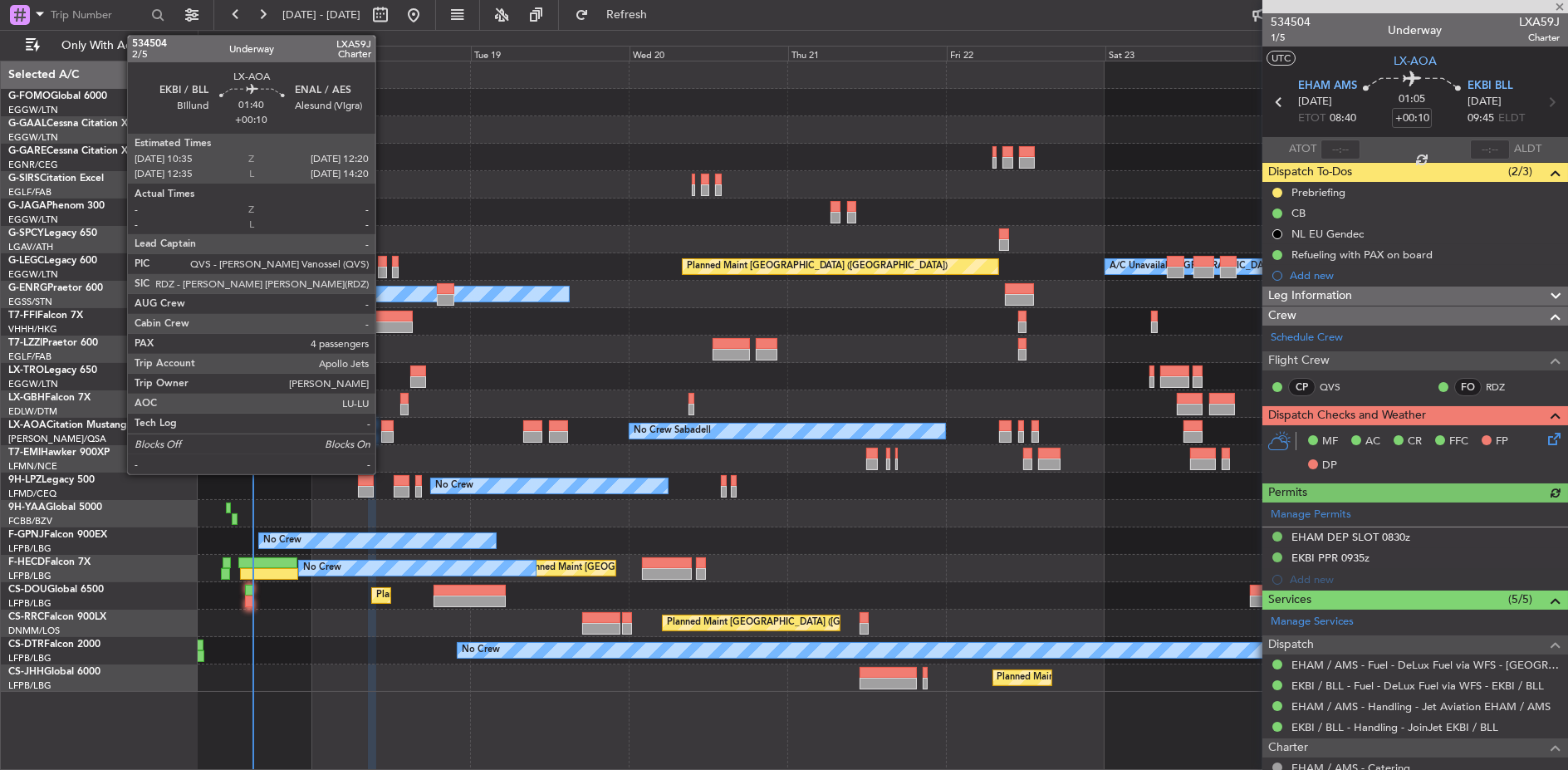
click at [384, 423] on div at bounding box center [387, 426] width 12 height 12
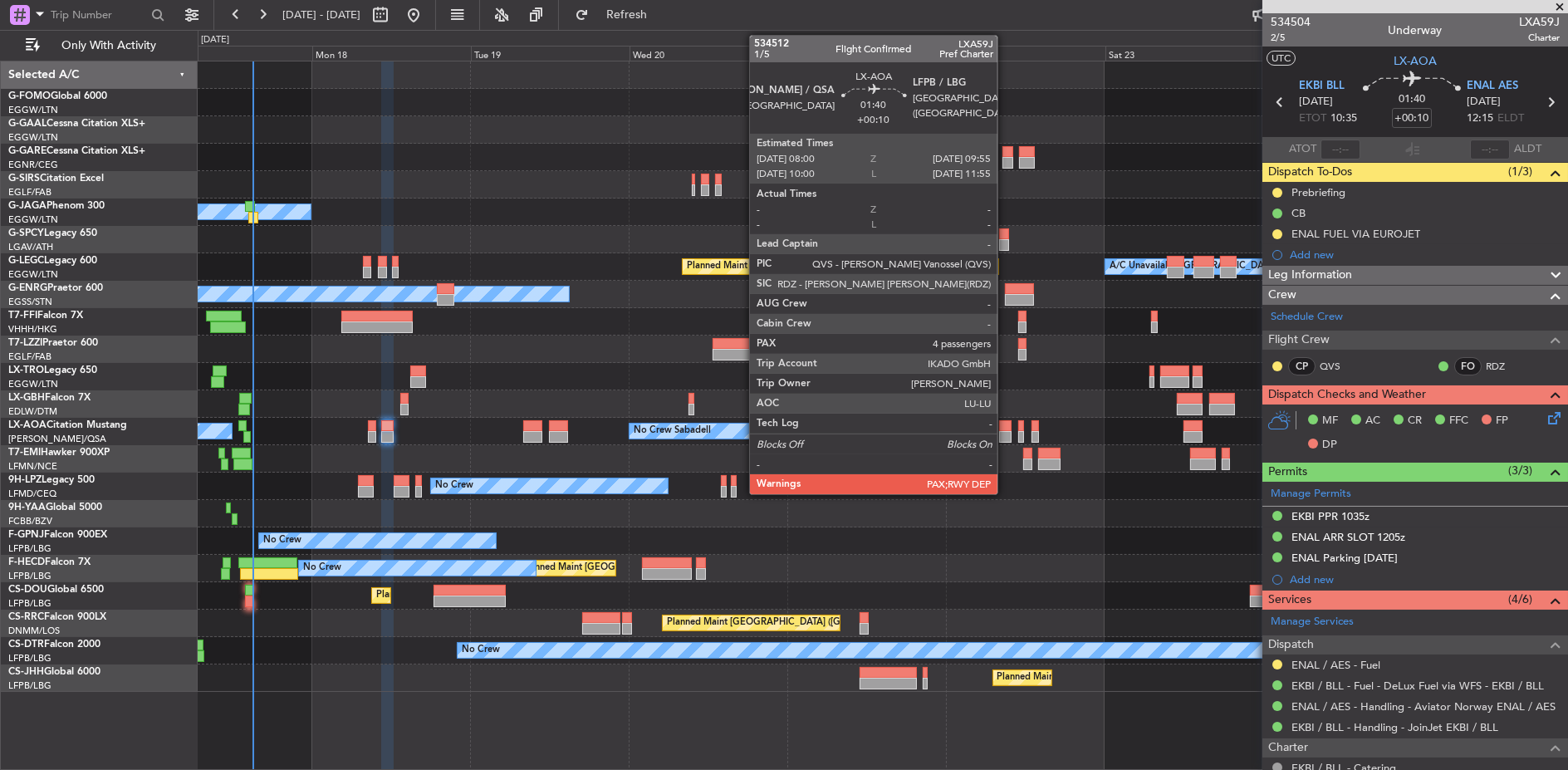
click at [1006, 426] on div at bounding box center [1007, 426] width 14 height 12
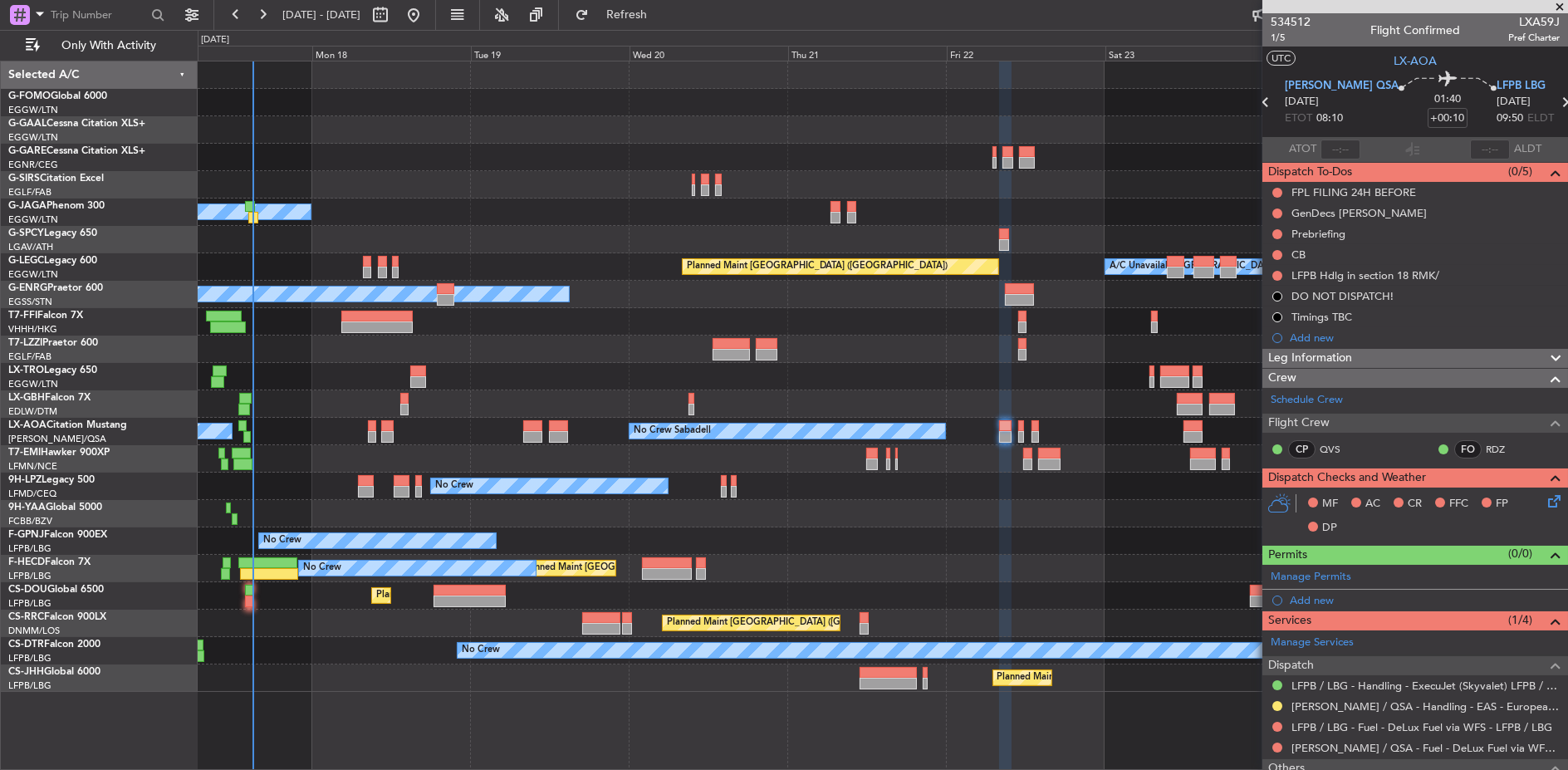
click at [541, 461] on div at bounding box center [882, 459] width 1370 height 27
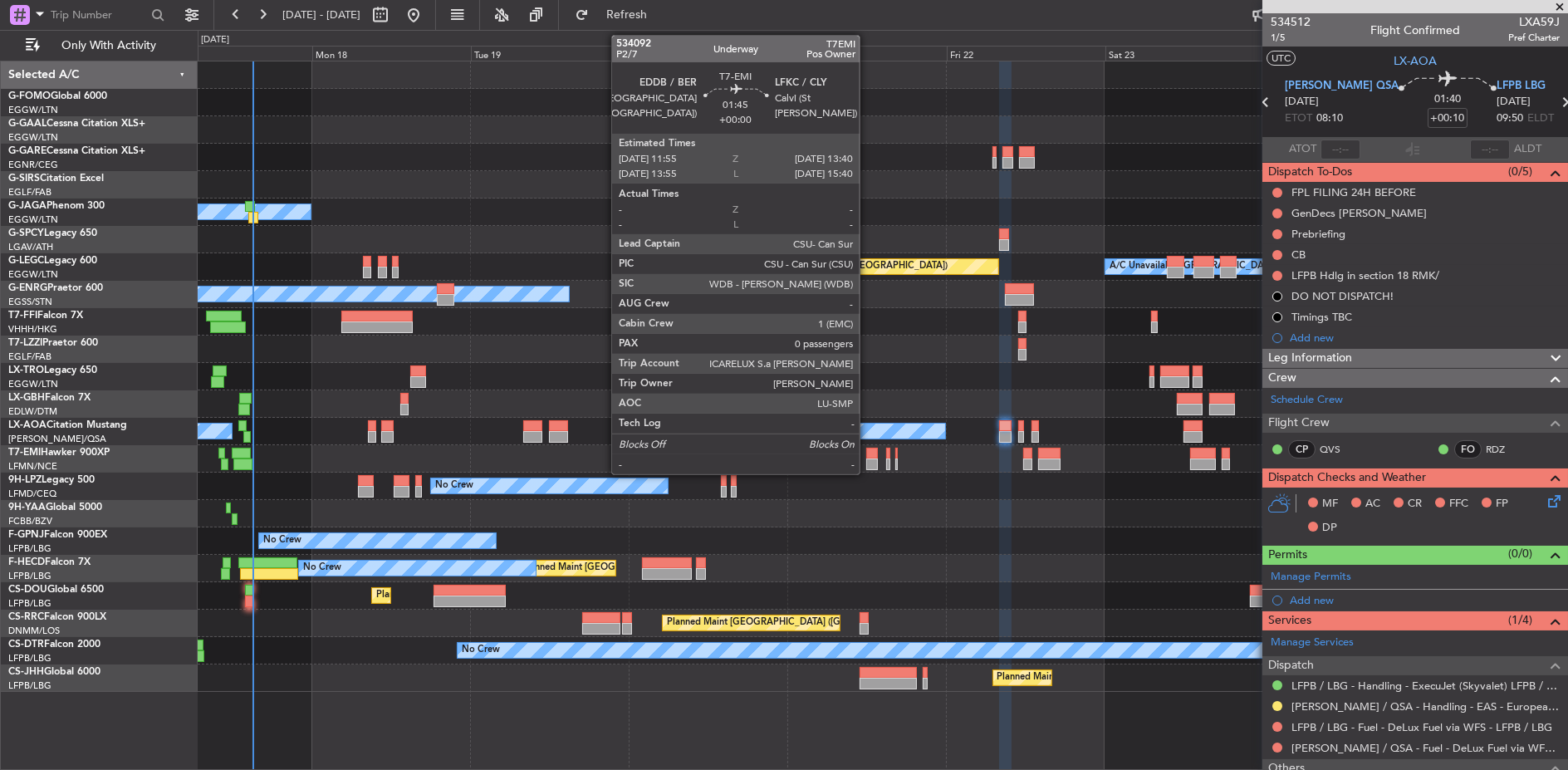
click at [867, 456] on div at bounding box center [873, 454] width 12 height 12
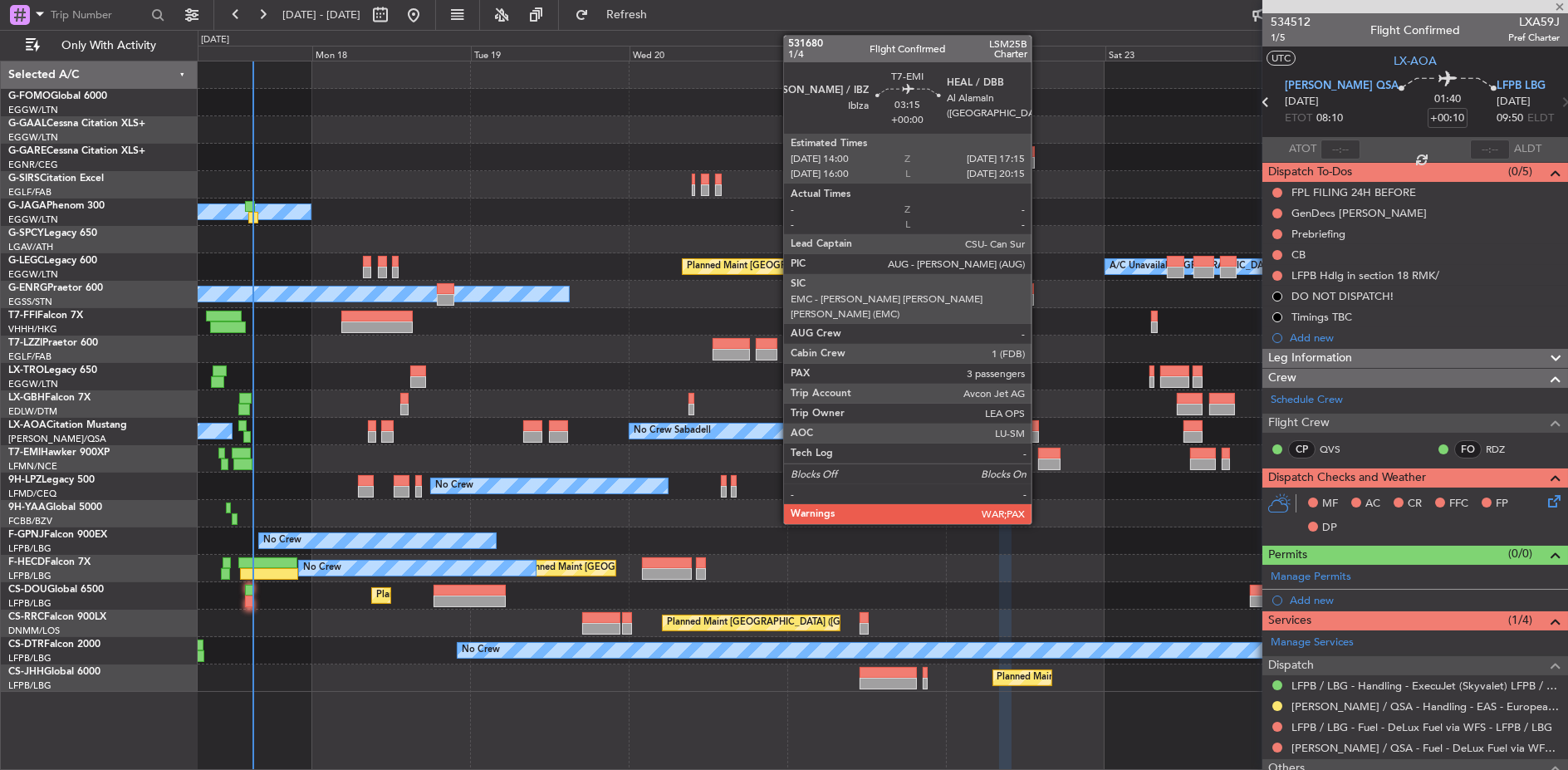
type input "0"
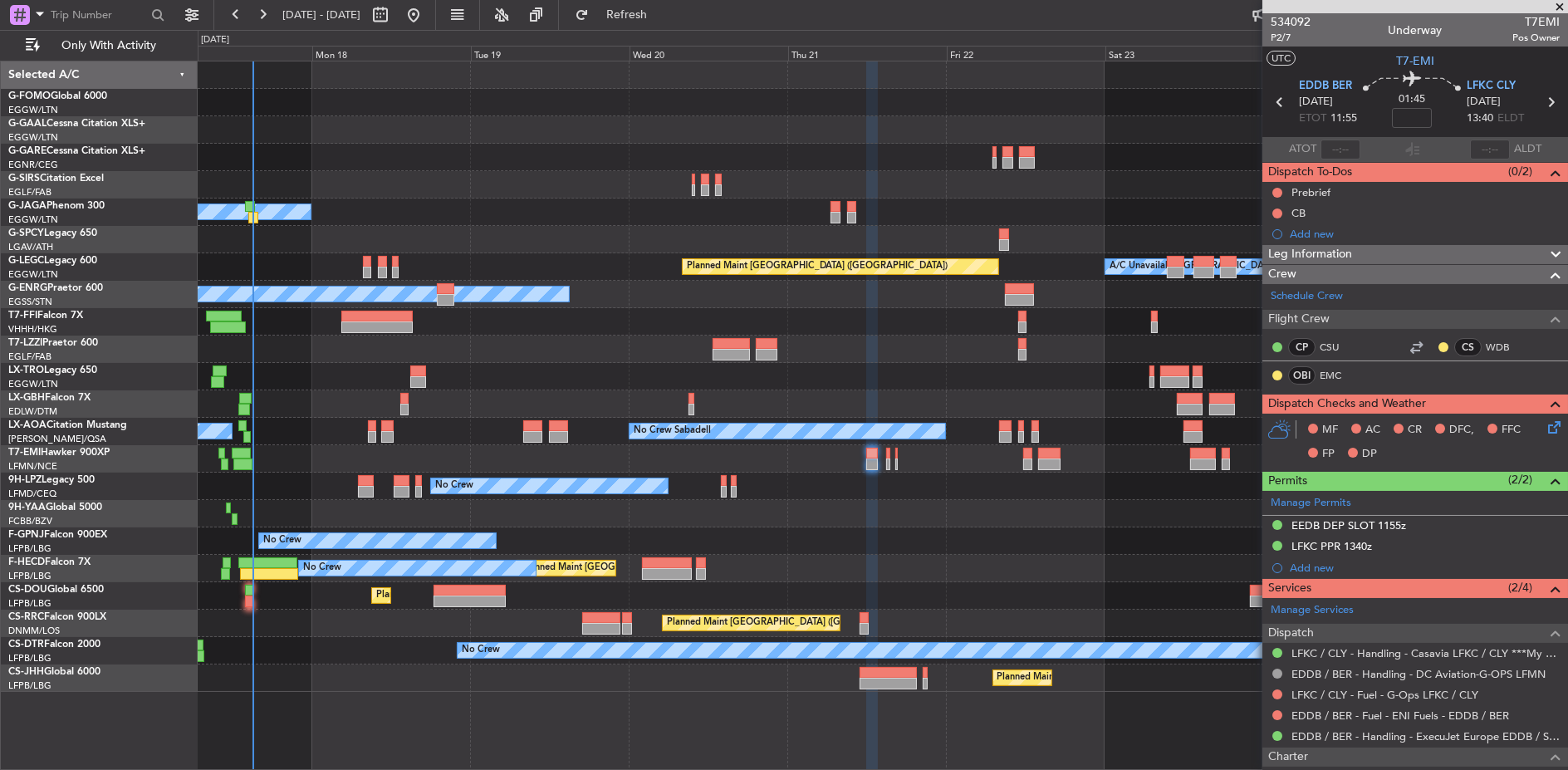
click at [351, 495] on div "No Crew No Crew No Crew" at bounding box center [882, 486] width 1370 height 27
click at [357, 490] on div "No Crew No Crew No Crew" at bounding box center [882, 486] width 1370 height 27
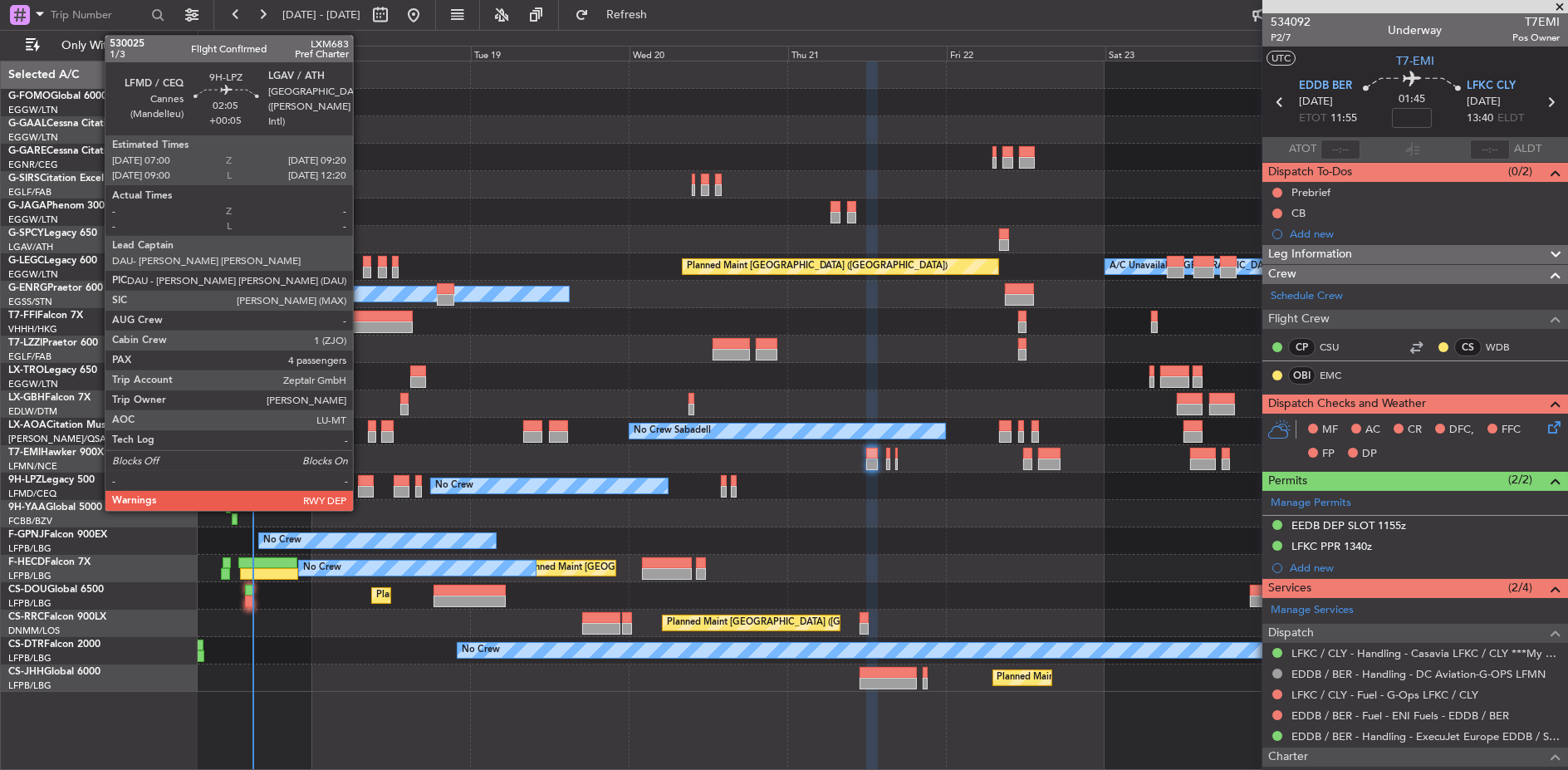
click at [362, 477] on div at bounding box center [366, 481] width 16 height 12
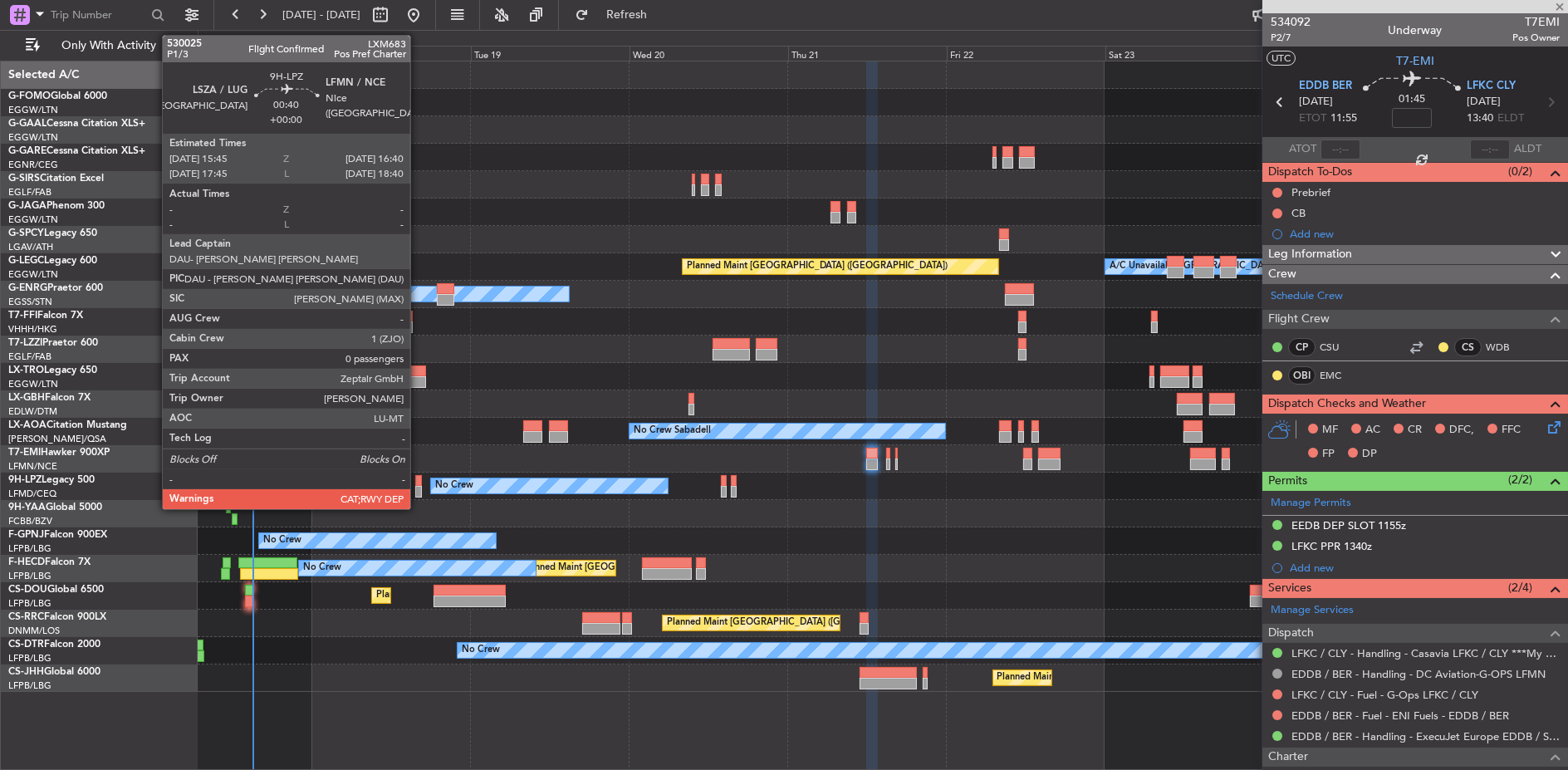
type input "+00:05"
type input "4"
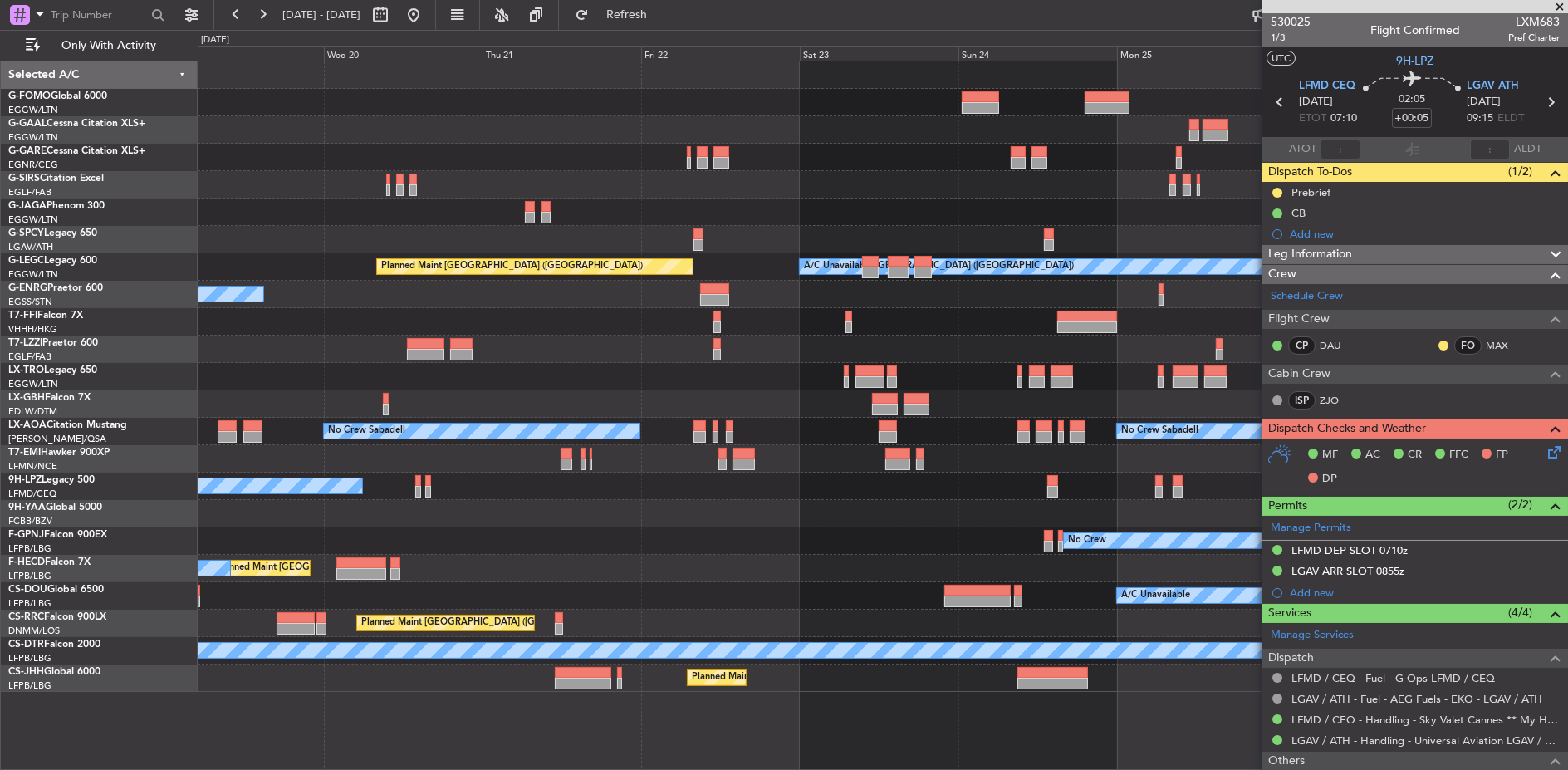
click at [589, 479] on div "Planned Maint Dusseldorf Owner A/C Unavailable London (Luton) Planned Maint Lon…" at bounding box center [883, 376] width 1371 height 630
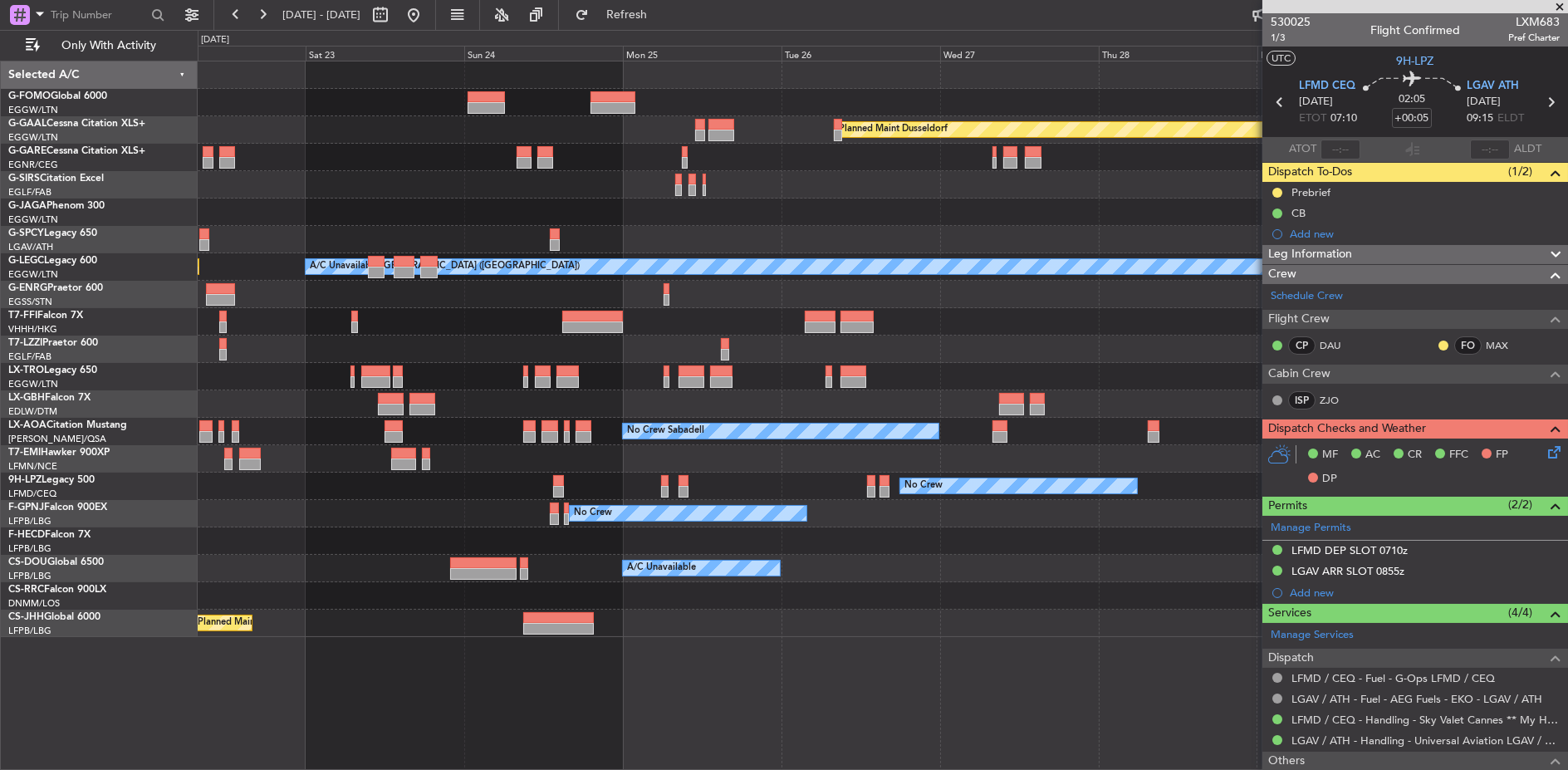
click at [710, 467] on div "Planned Maint Dusseldorf A/C Unavailable London (Luton) Planned Maint London (L…" at bounding box center [882, 349] width 1370 height 576
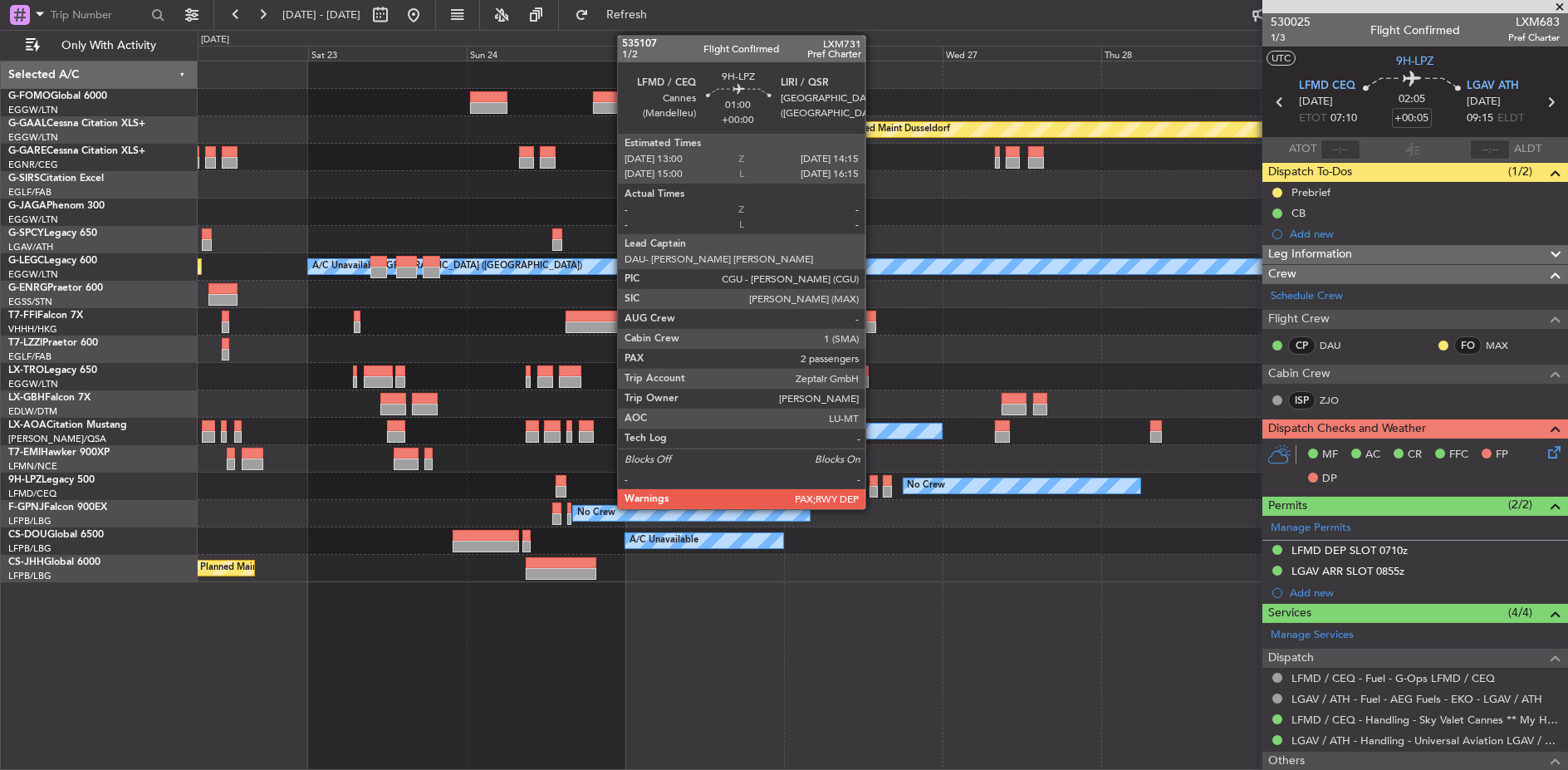
click at [874, 480] on div at bounding box center [874, 481] width 9 height 12
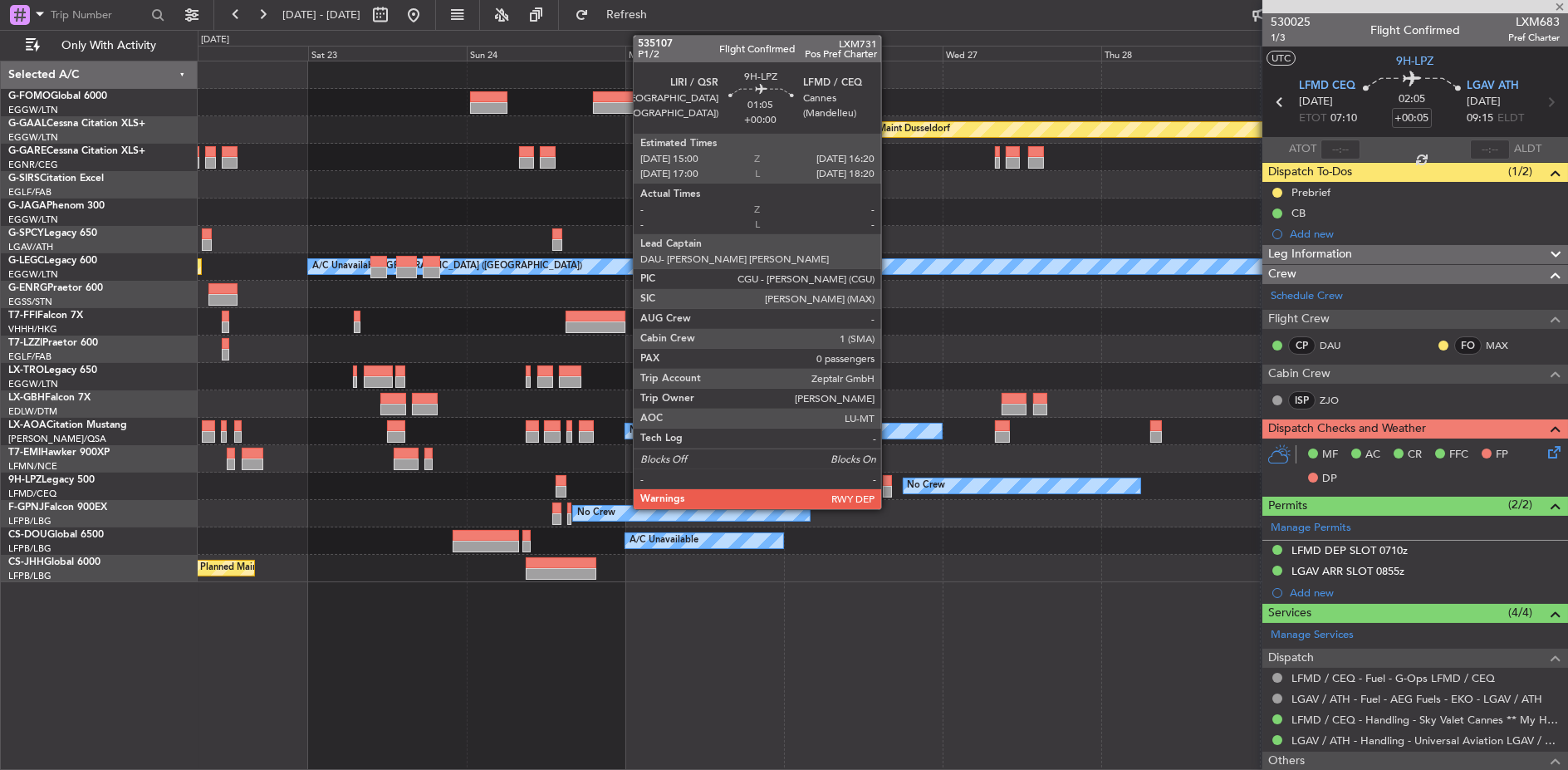
type input "2"
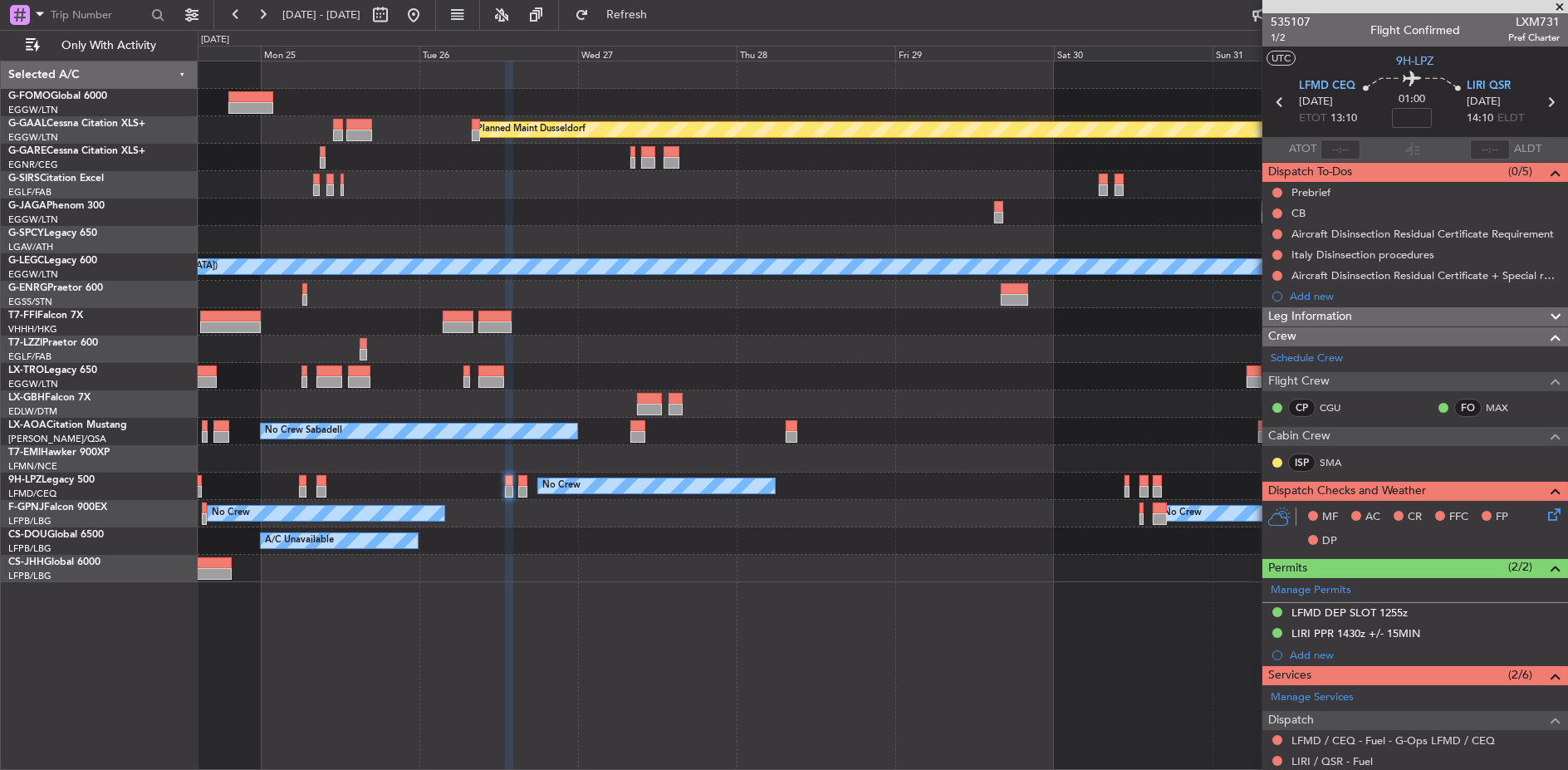
click at [687, 472] on div "No Crew No Crew" at bounding box center [883, 486] width 1371 height 27
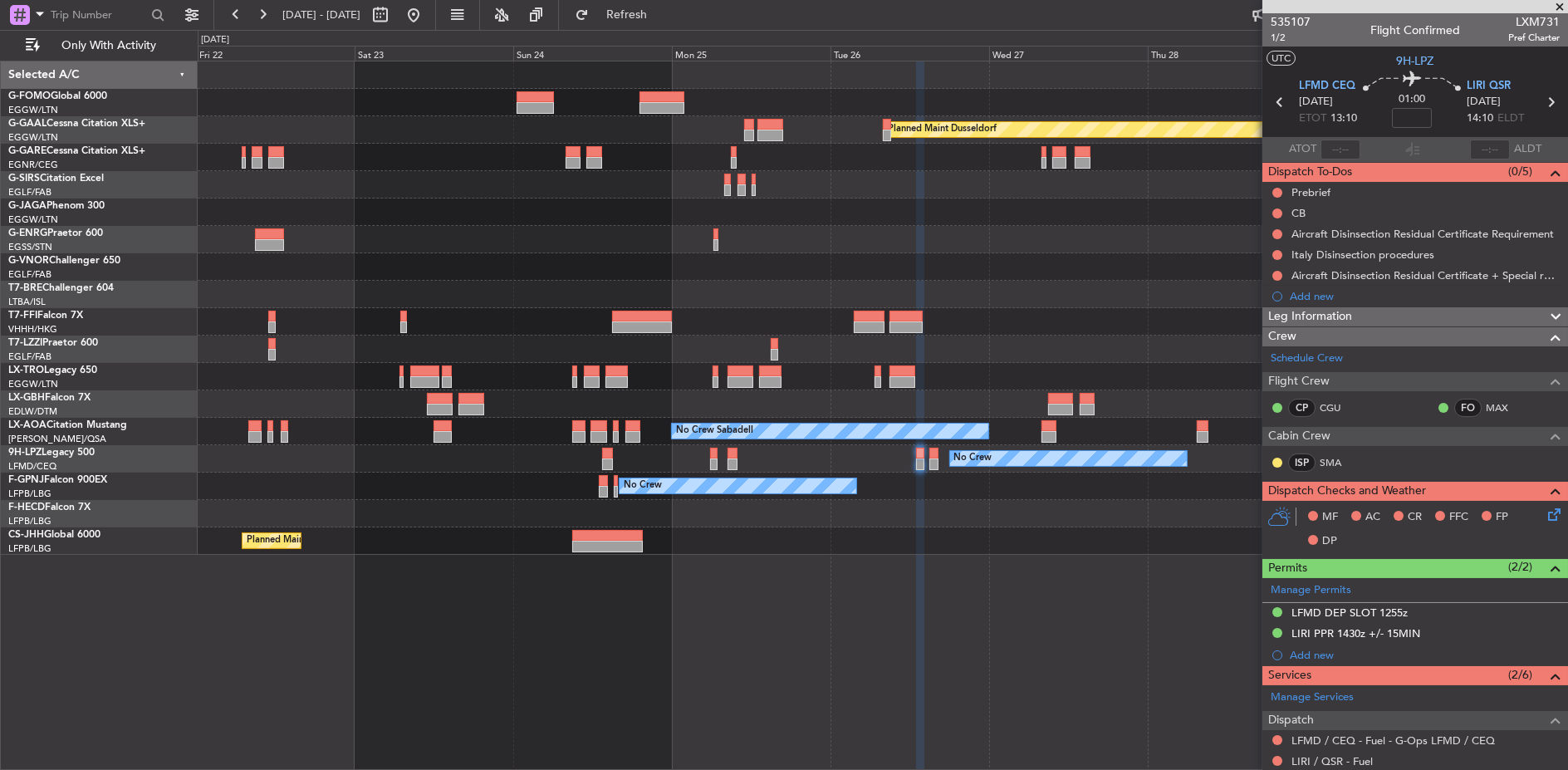
click at [994, 459] on div "No Crew No Crew" at bounding box center [883, 459] width 1371 height 27
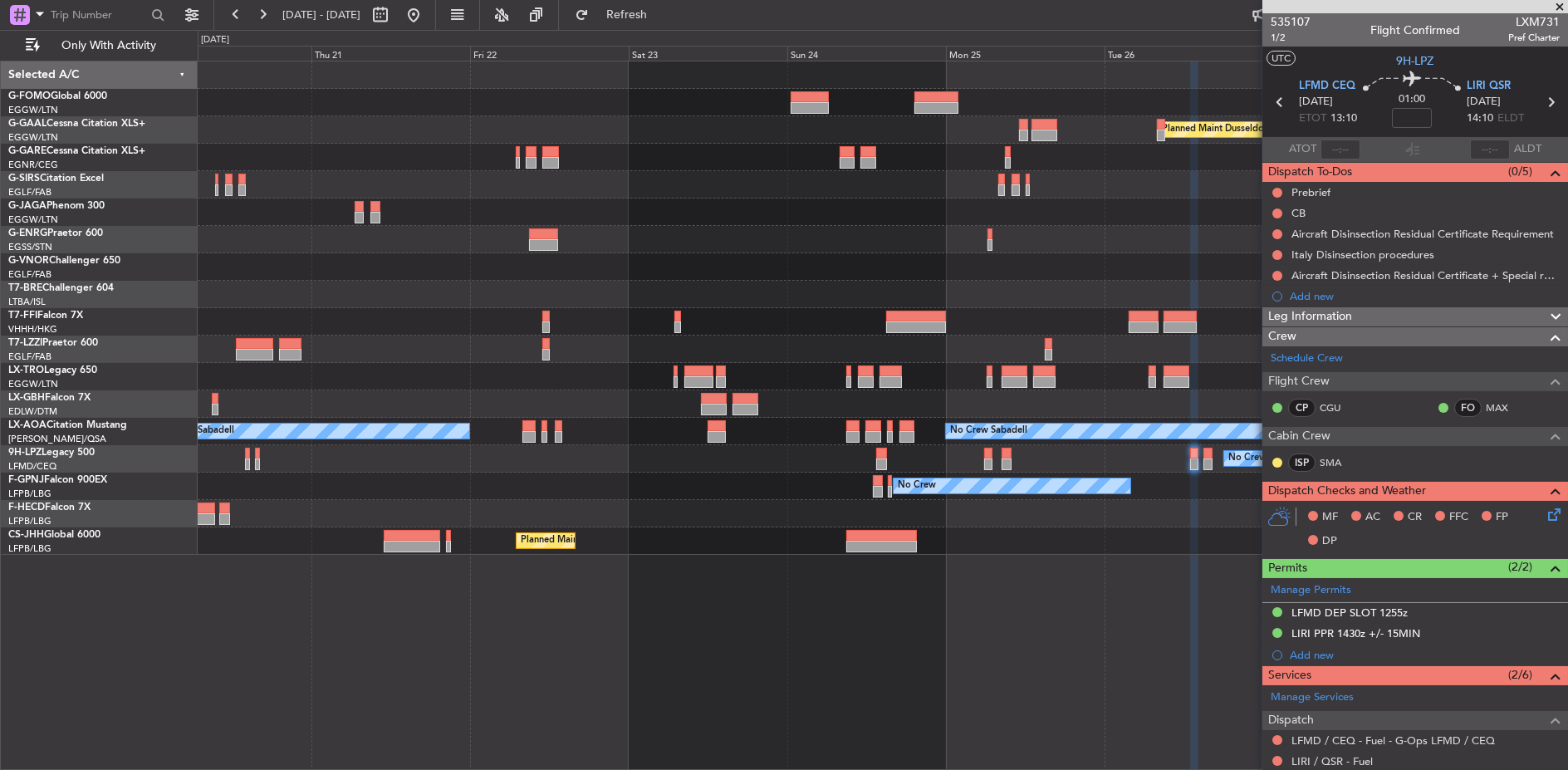
click at [1051, 463] on div "No Crew No Crew" at bounding box center [883, 459] width 1371 height 27
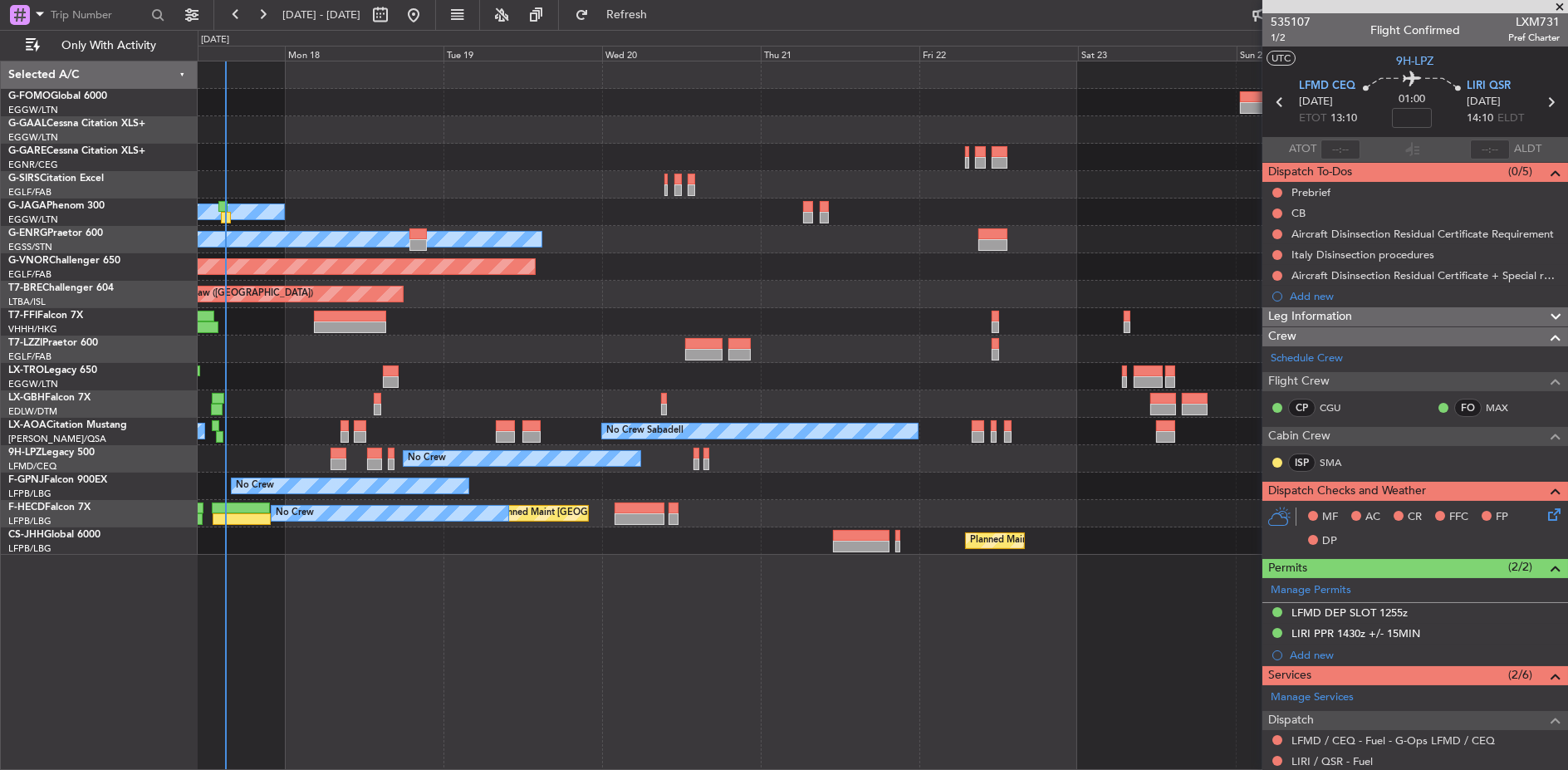
click at [775, 466] on div "No Crew No Crew No Crew" at bounding box center [882, 459] width 1370 height 27
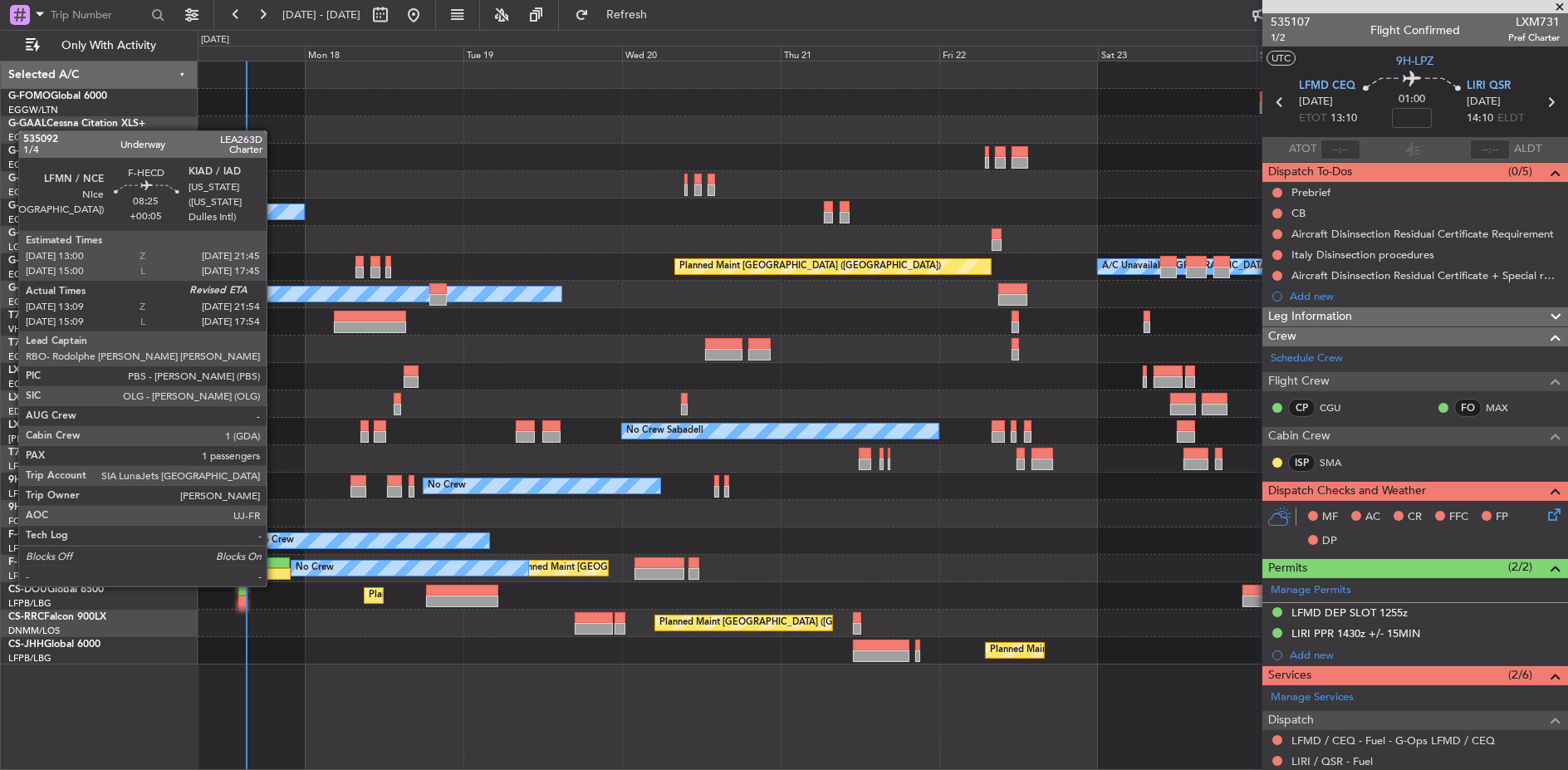
click at [275, 571] on div at bounding box center [262, 574] width 58 height 12
type input "+00:05"
type input "13:24"
type input "1"
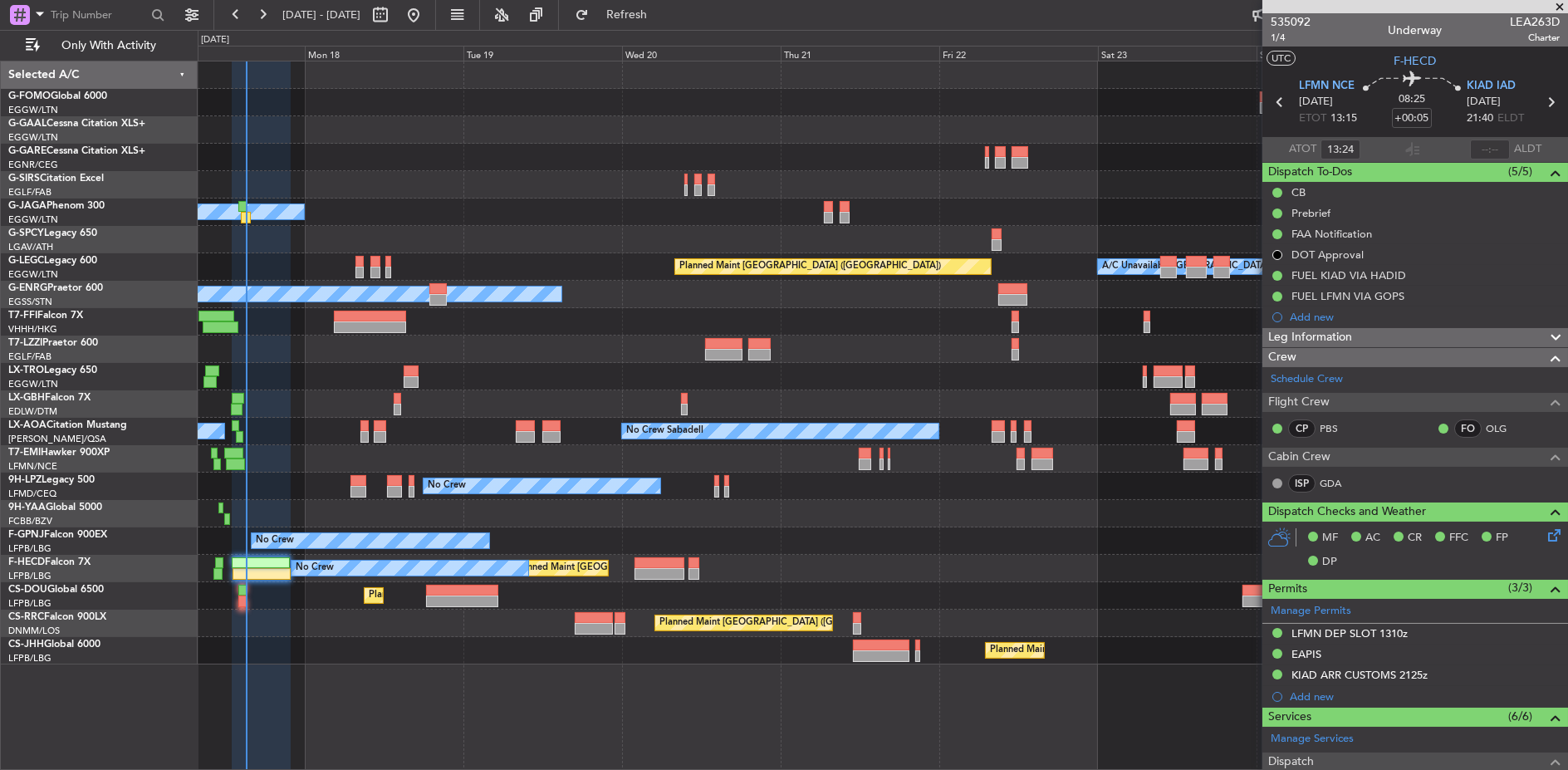
click at [636, 555] on div "Planned Maint Paris (Le Bourget) No Crew" at bounding box center [883, 568] width 1371 height 27
click at [637, 558] on div at bounding box center [658, 563] width 49 height 12
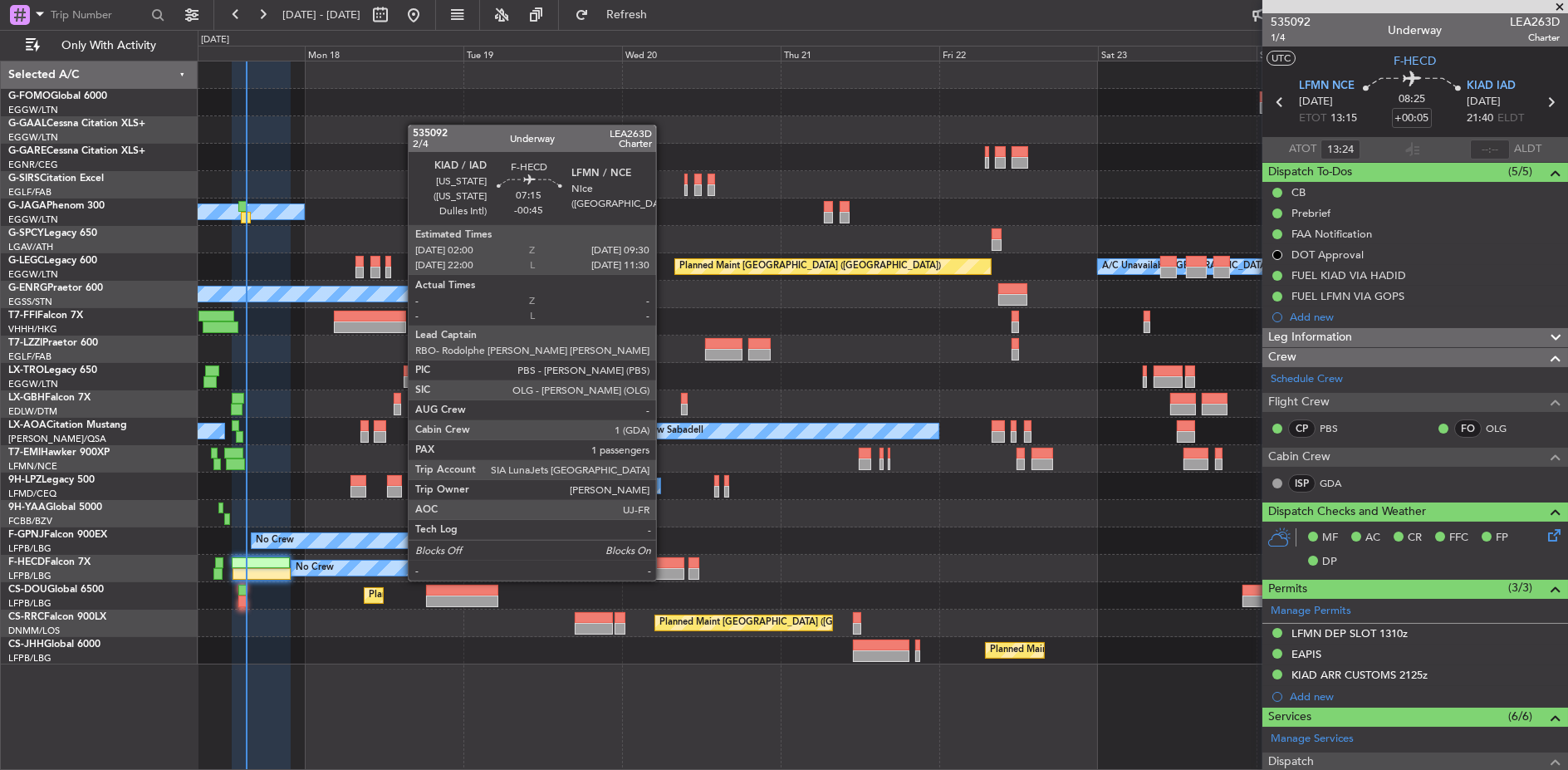
click at [662, 568] on div at bounding box center [658, 574] width 49 height 12
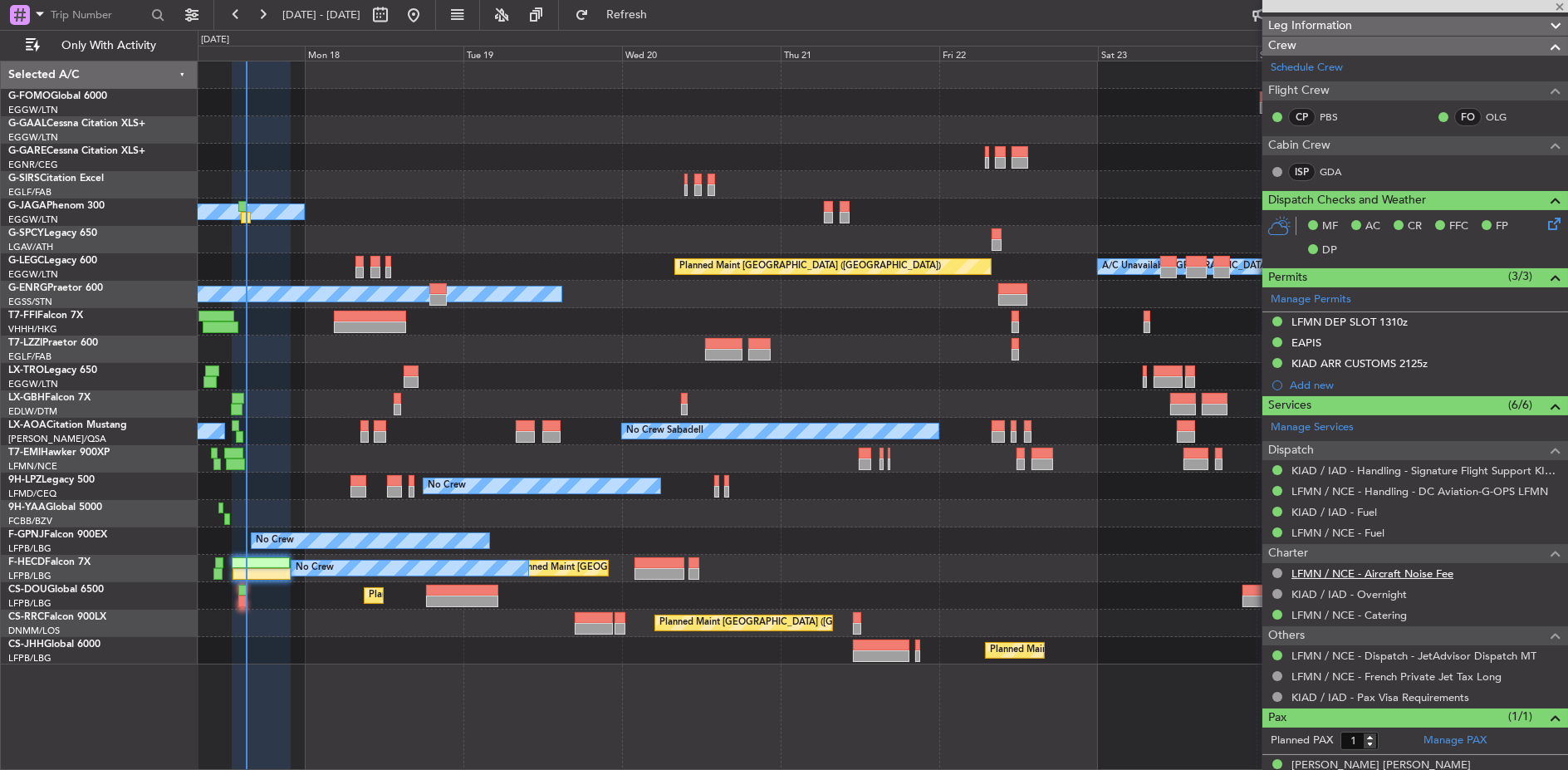
scroll to position [329, 0]
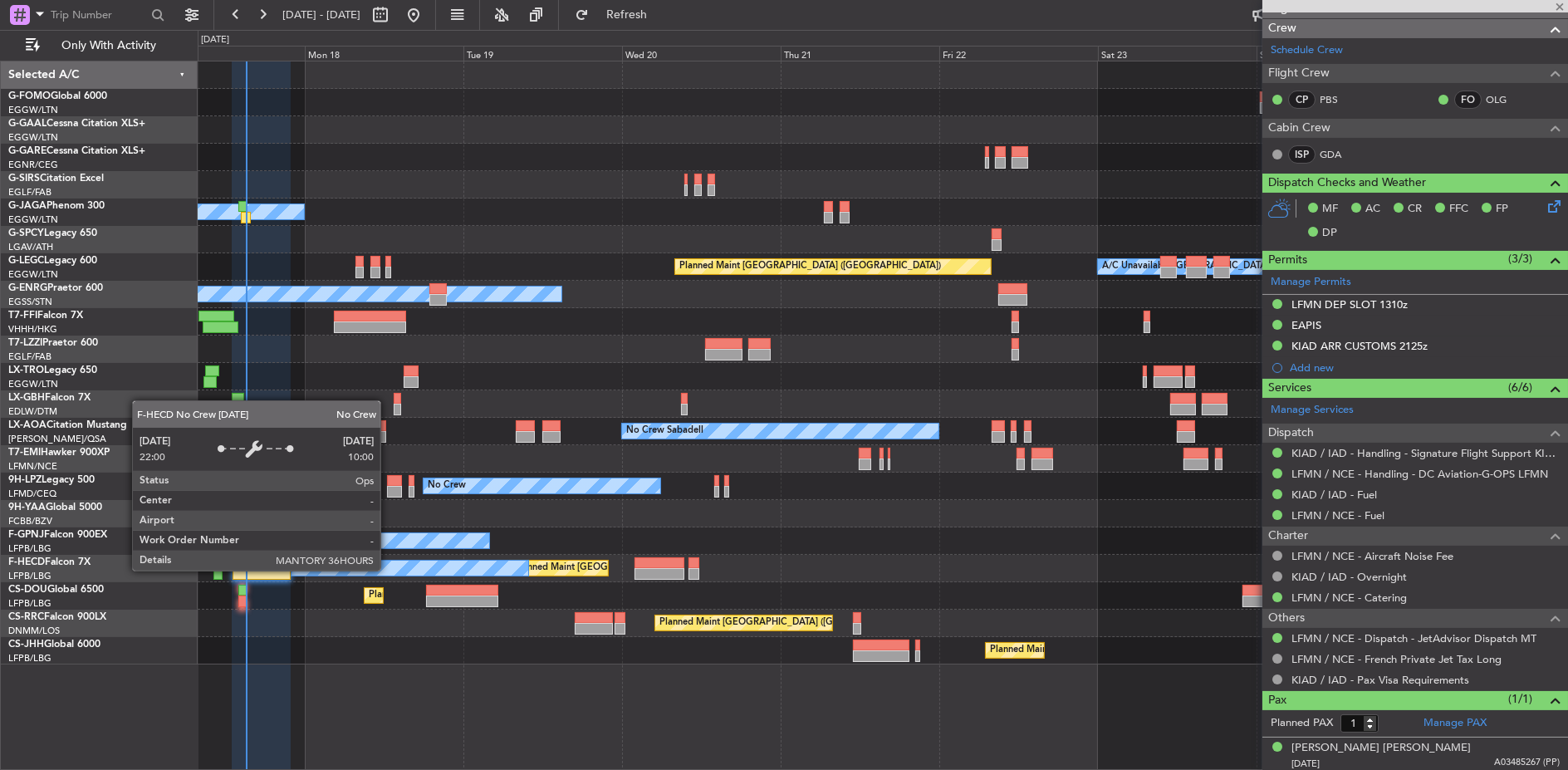
type input "-00:45"
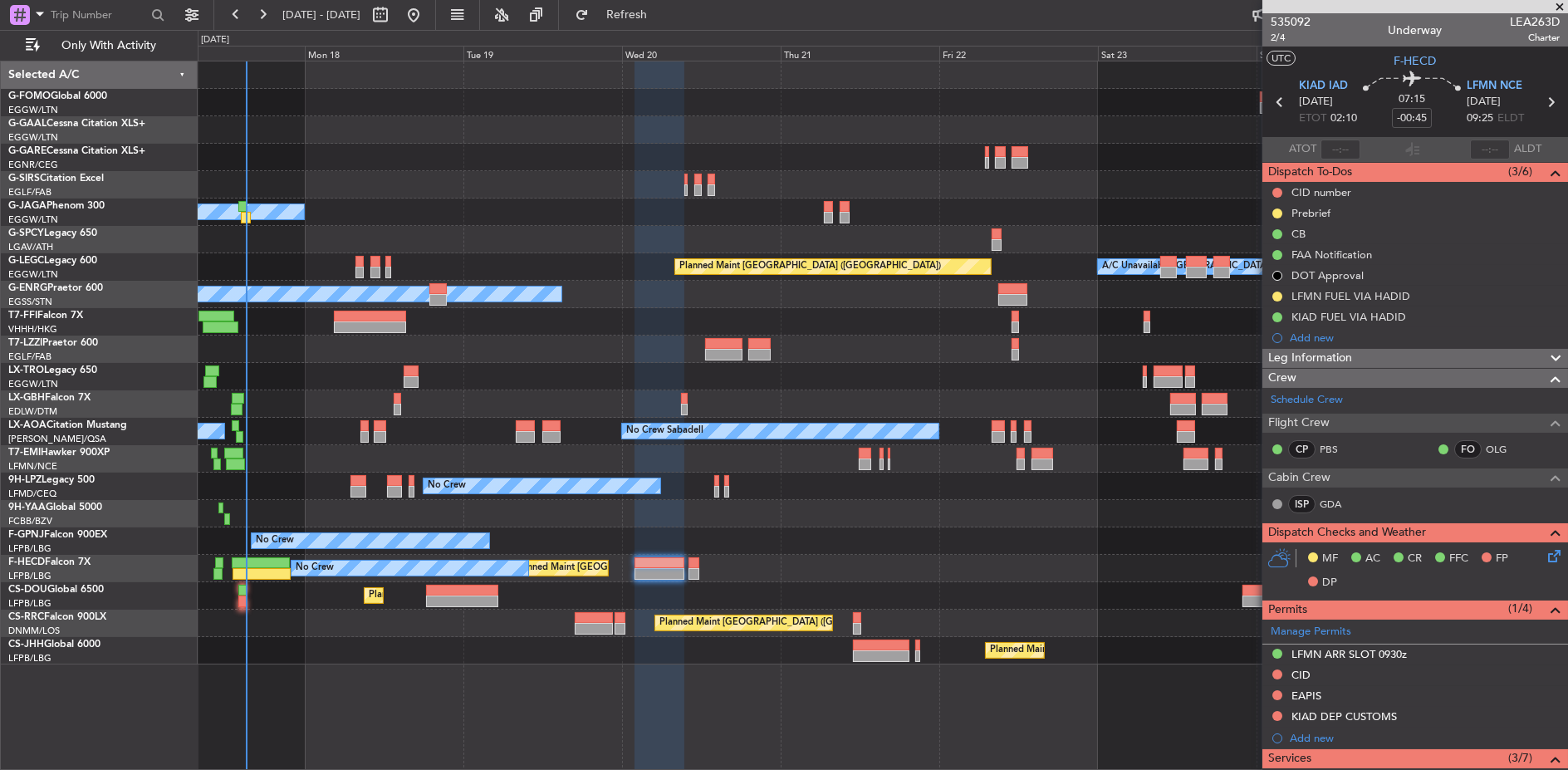
click at [258, 595] on div "Planned Maint Paris (Le Bourget) A/C Unavailable Planned Maint London (Luton)" at bounding box center [883, 596] width 1371 height 27
click at [237, 596] on div "Planned Maint Paris (Le Bourget) A/C Unavailable Planned Maint London (Luton)" at bounding box center [883, 596] width 1371 height 27
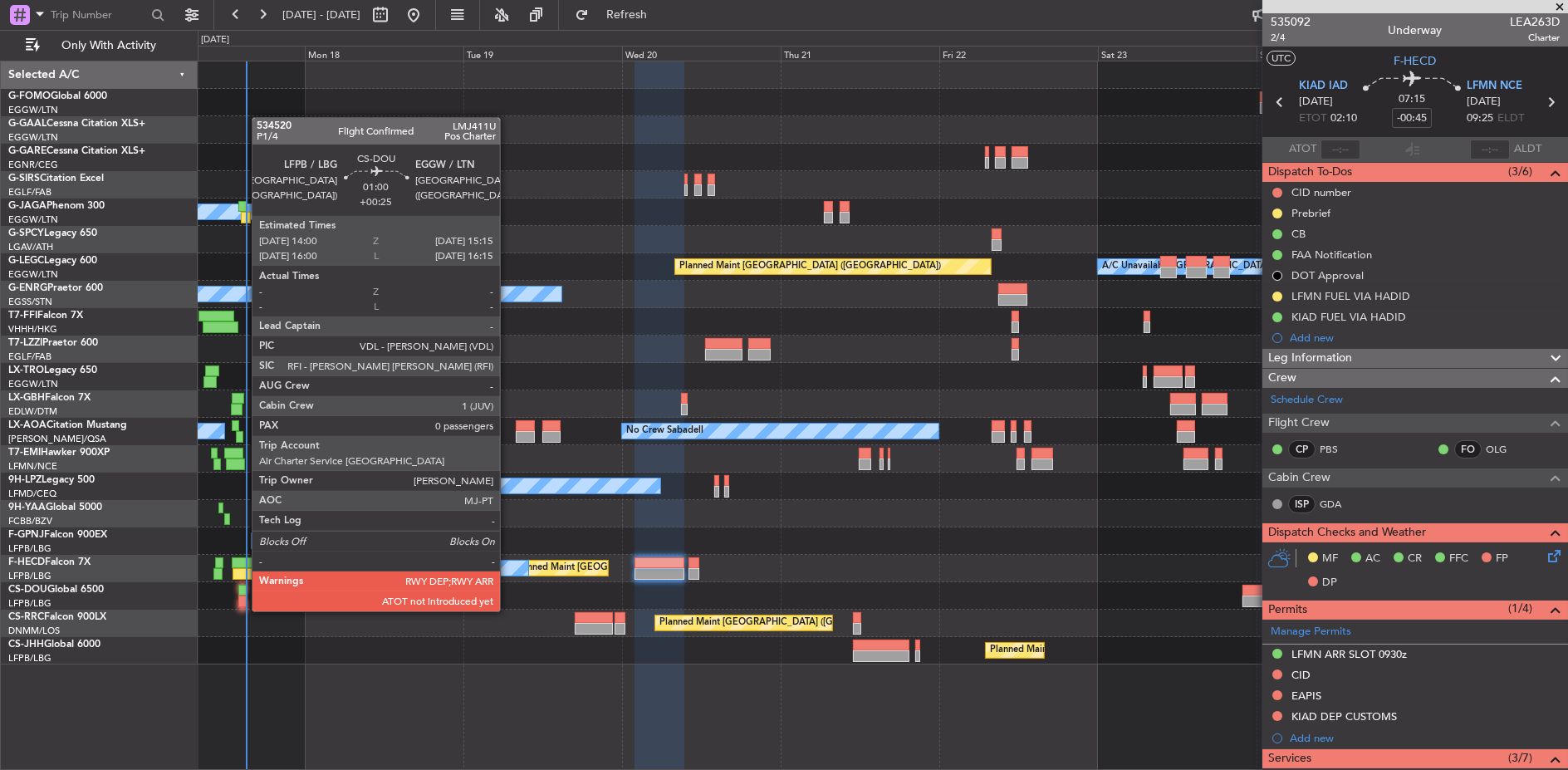
click at [244, 595] on div at bounding box center [242, 601] width 9 height 12
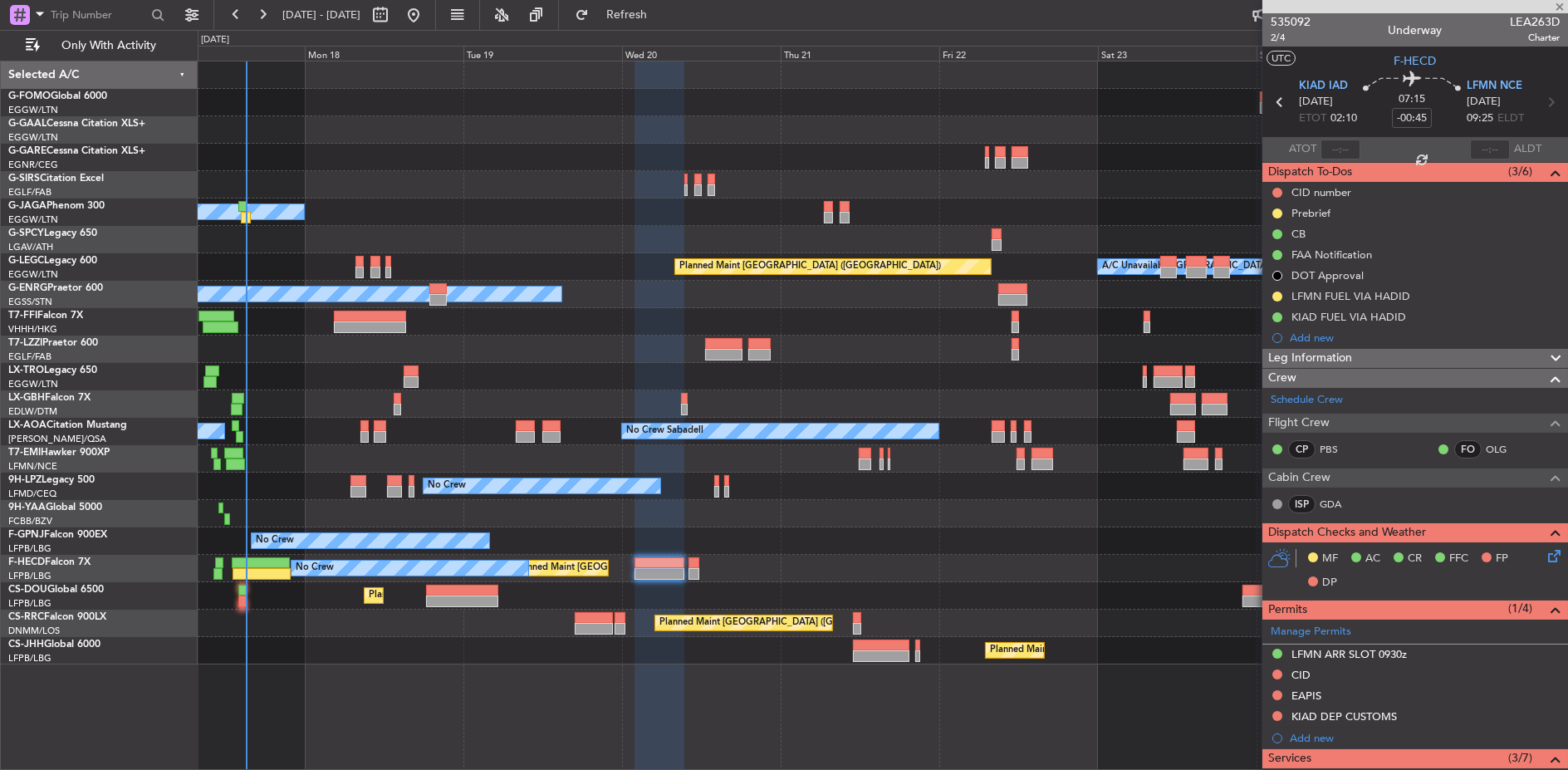
type input "+00:25"
type input "0"
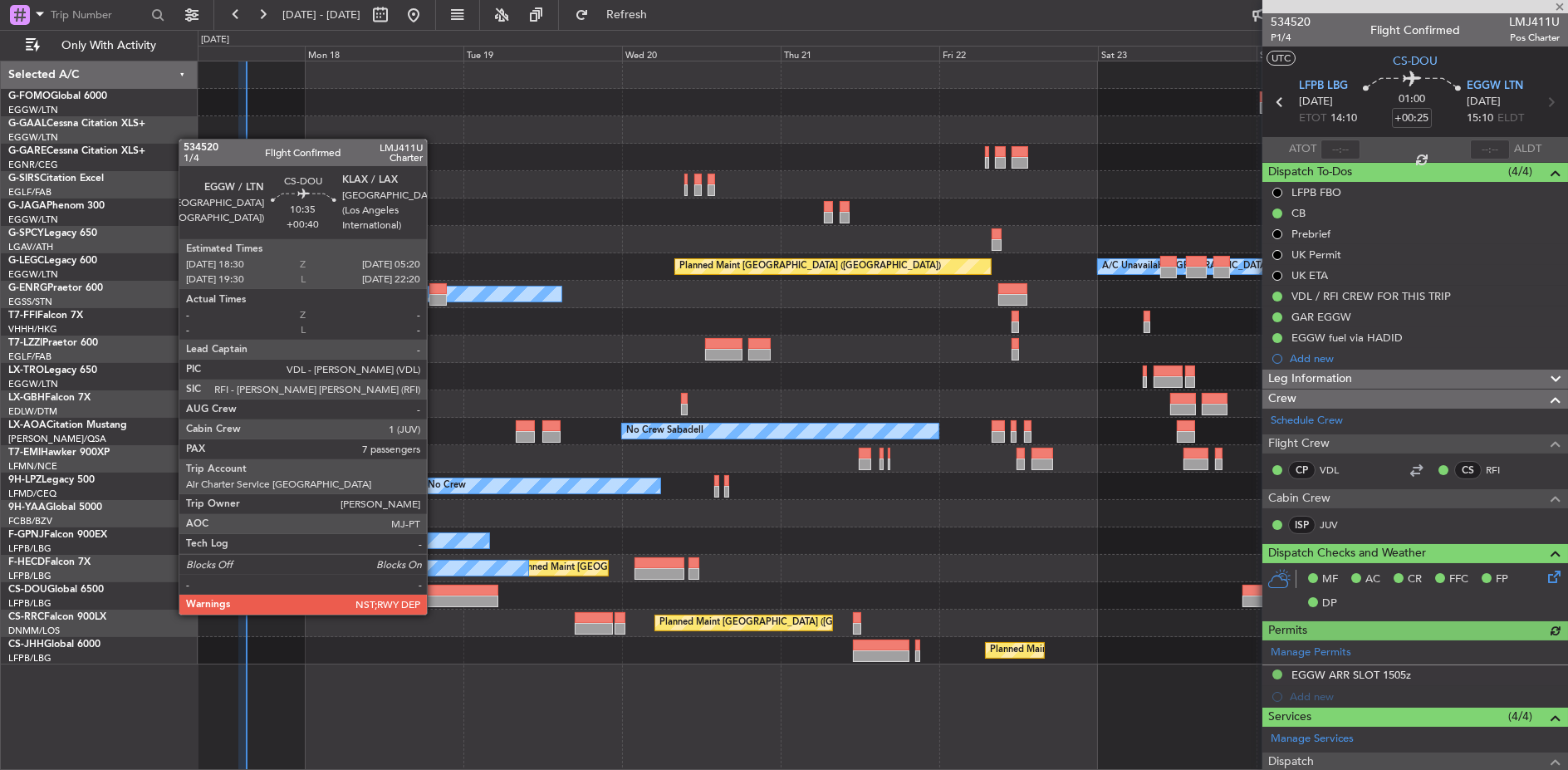
click at [437, 596] on div at bounding box center [462, 601] width 73 height 12
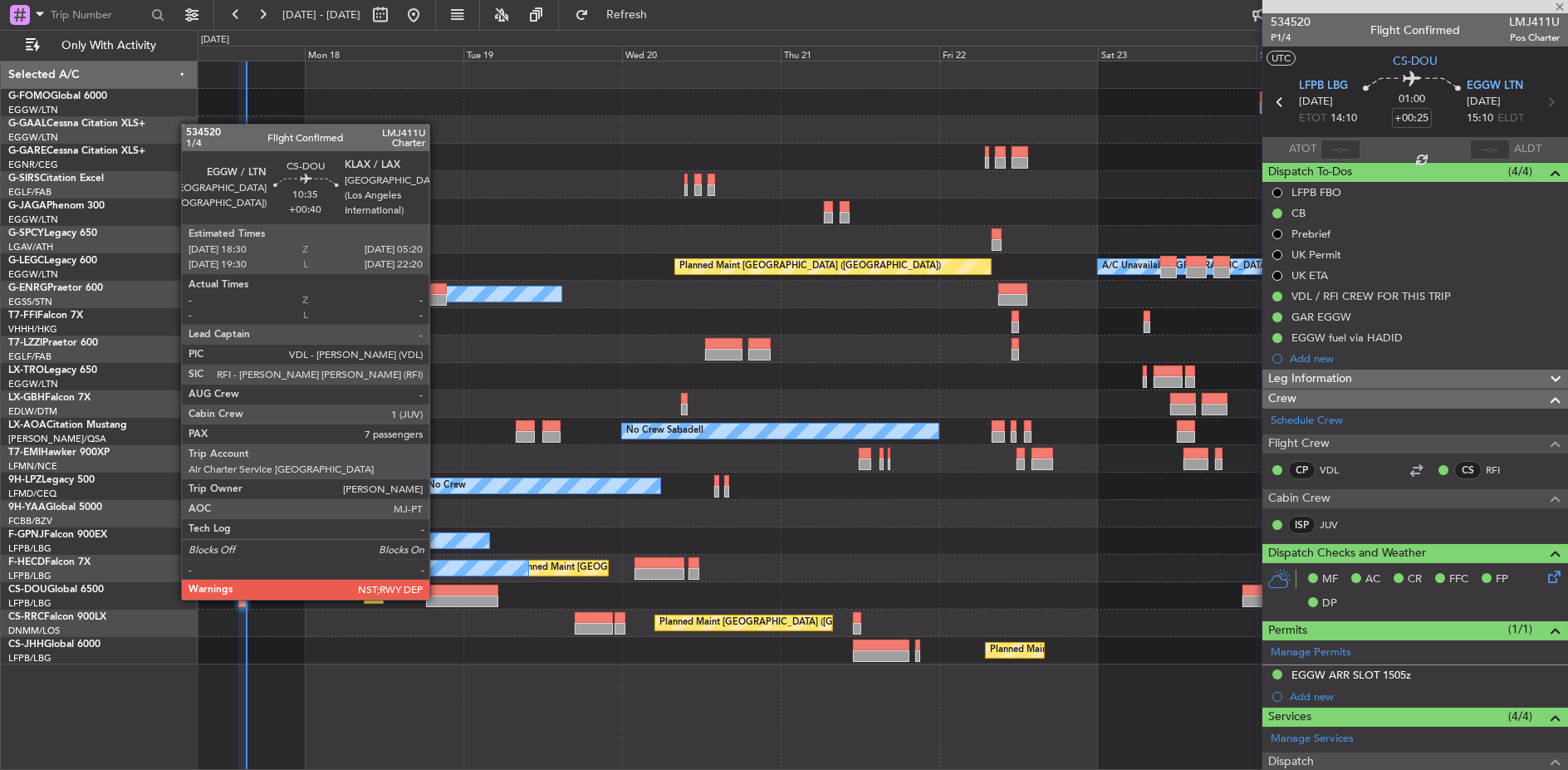
type input "+00:40"
type input "7"
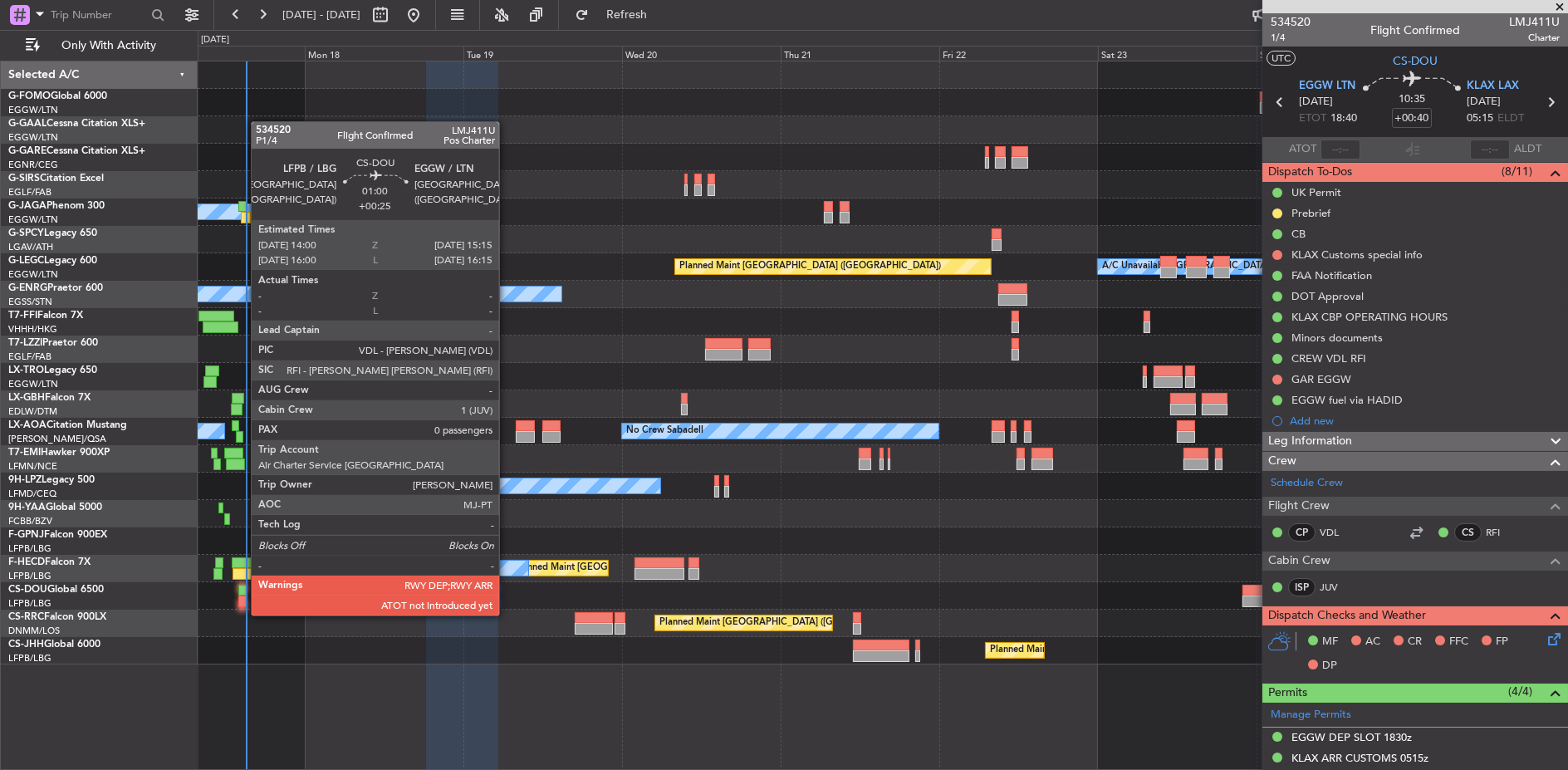
click at [242, 599] on div at bounding box center [242, 601] width 9 height 12
type input "+00:25"
type input "0"
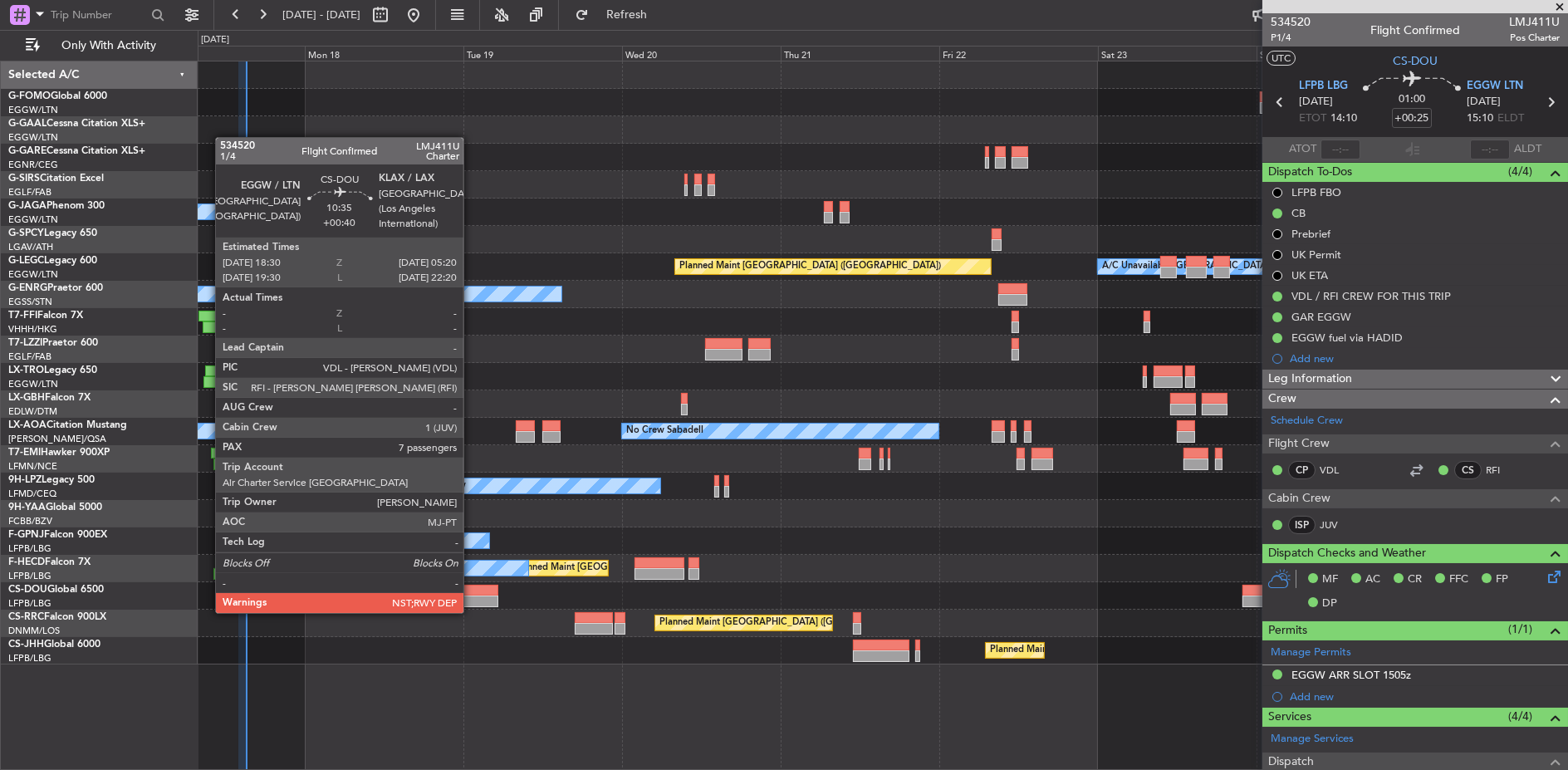
click at [472, 596] on div at bounding box center [462, 601] width 73 height 12
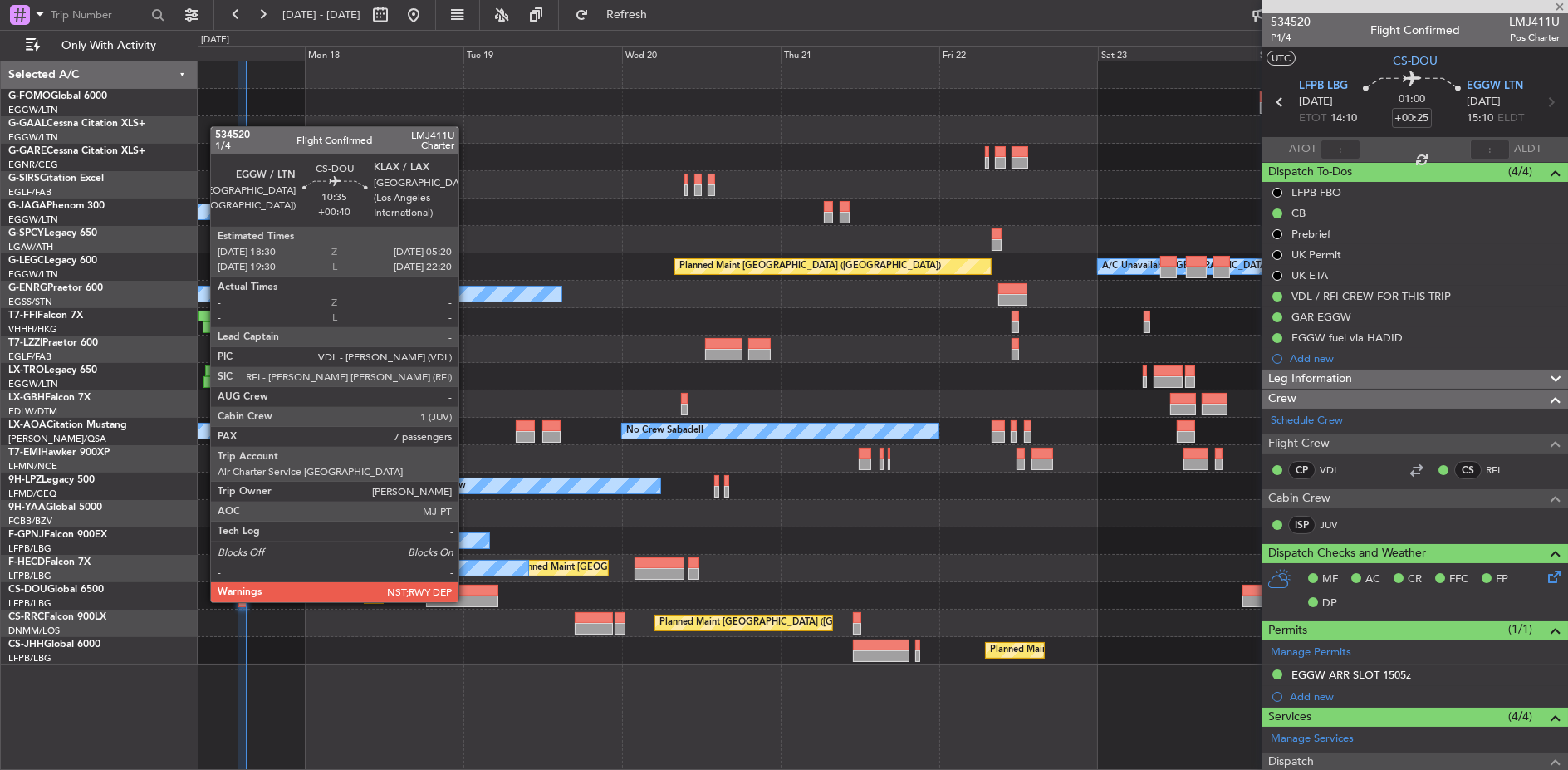
type input "+00:40"
type input "7"
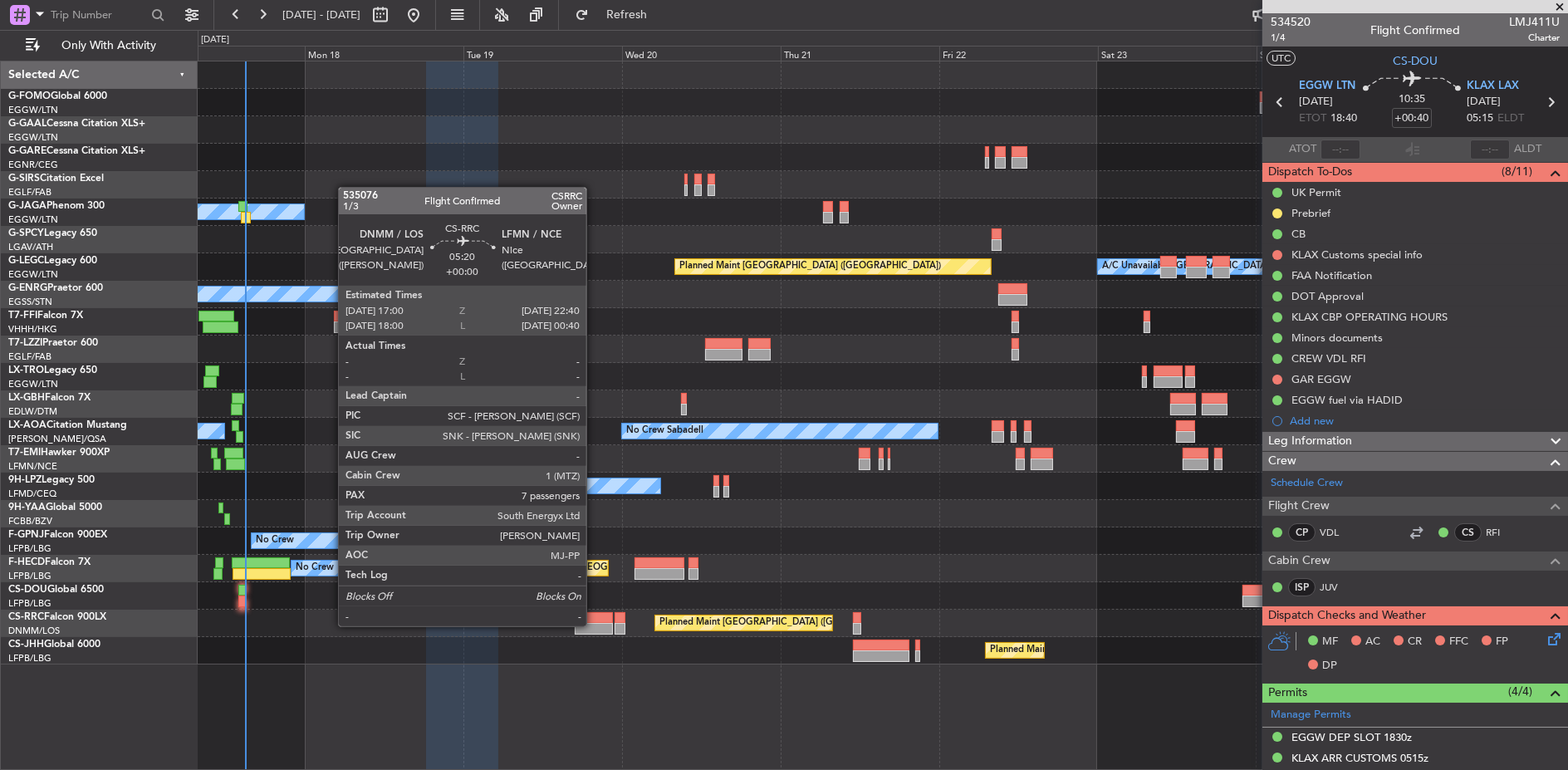
click at [594, 625] on div at bounding box center [593, 629] width 38 height 12
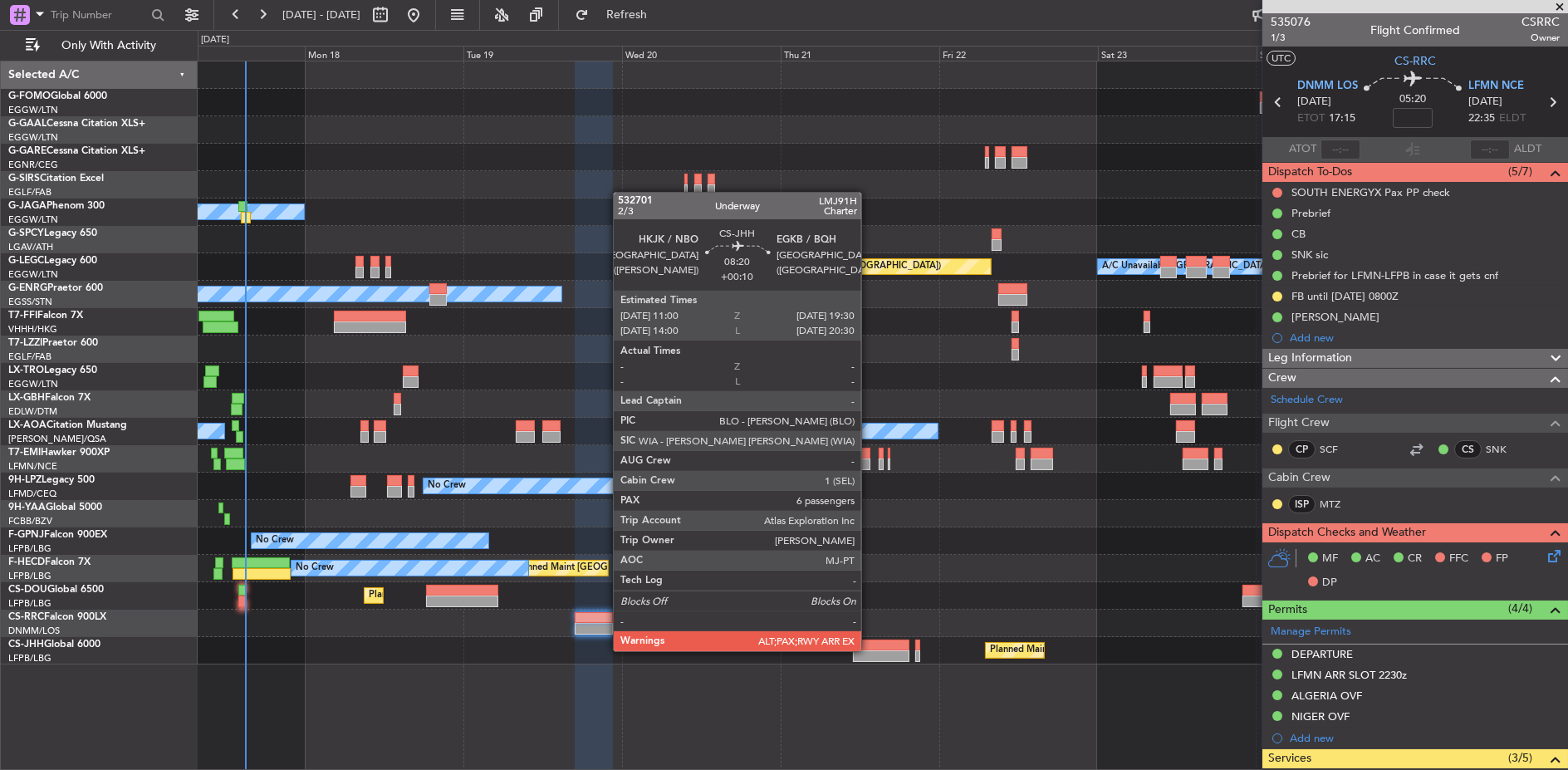
click at [869, 651] on div at bounding box center [881, 657] width 56 height 12
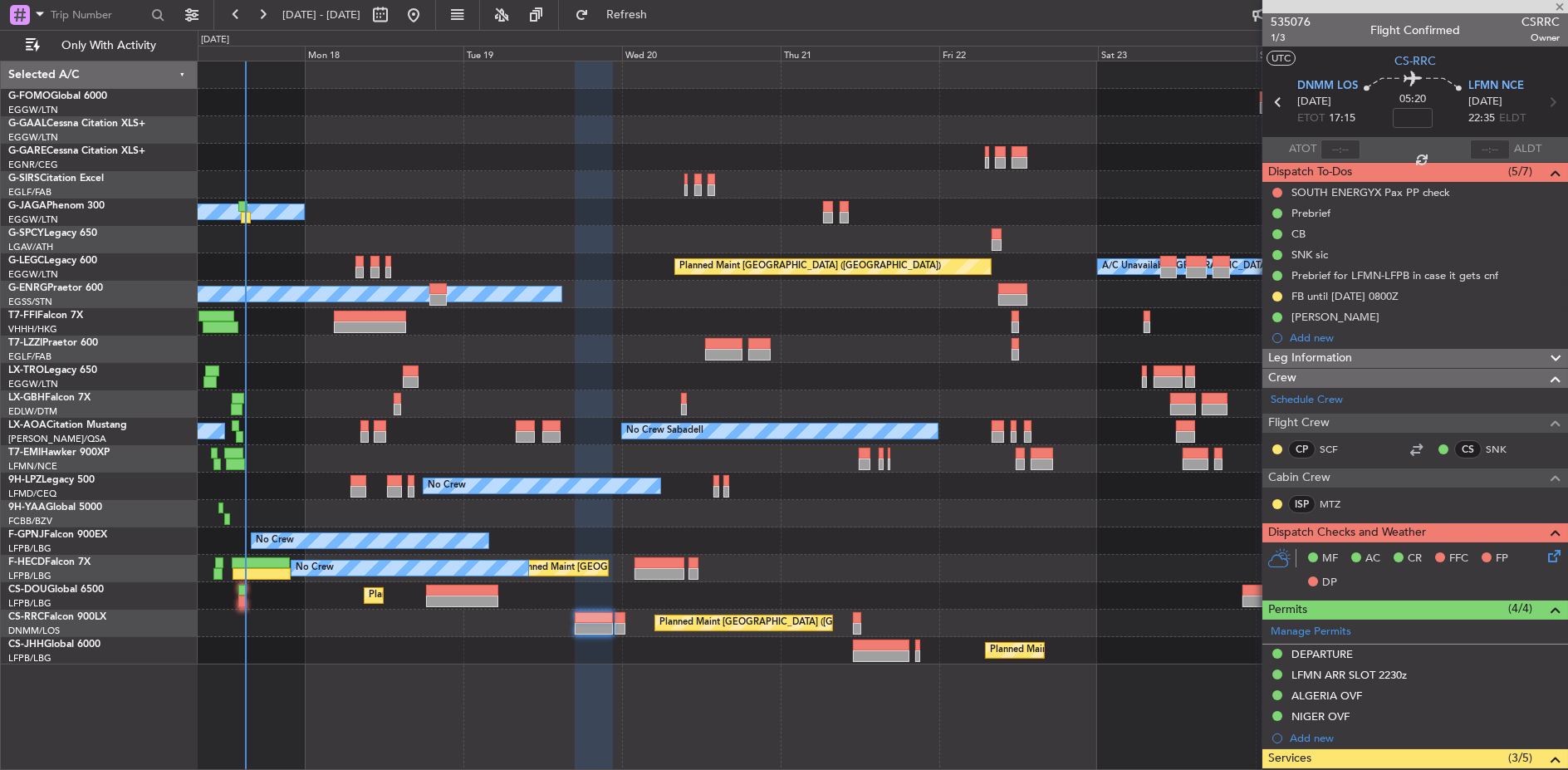
type input "+00:10"
type input "6"
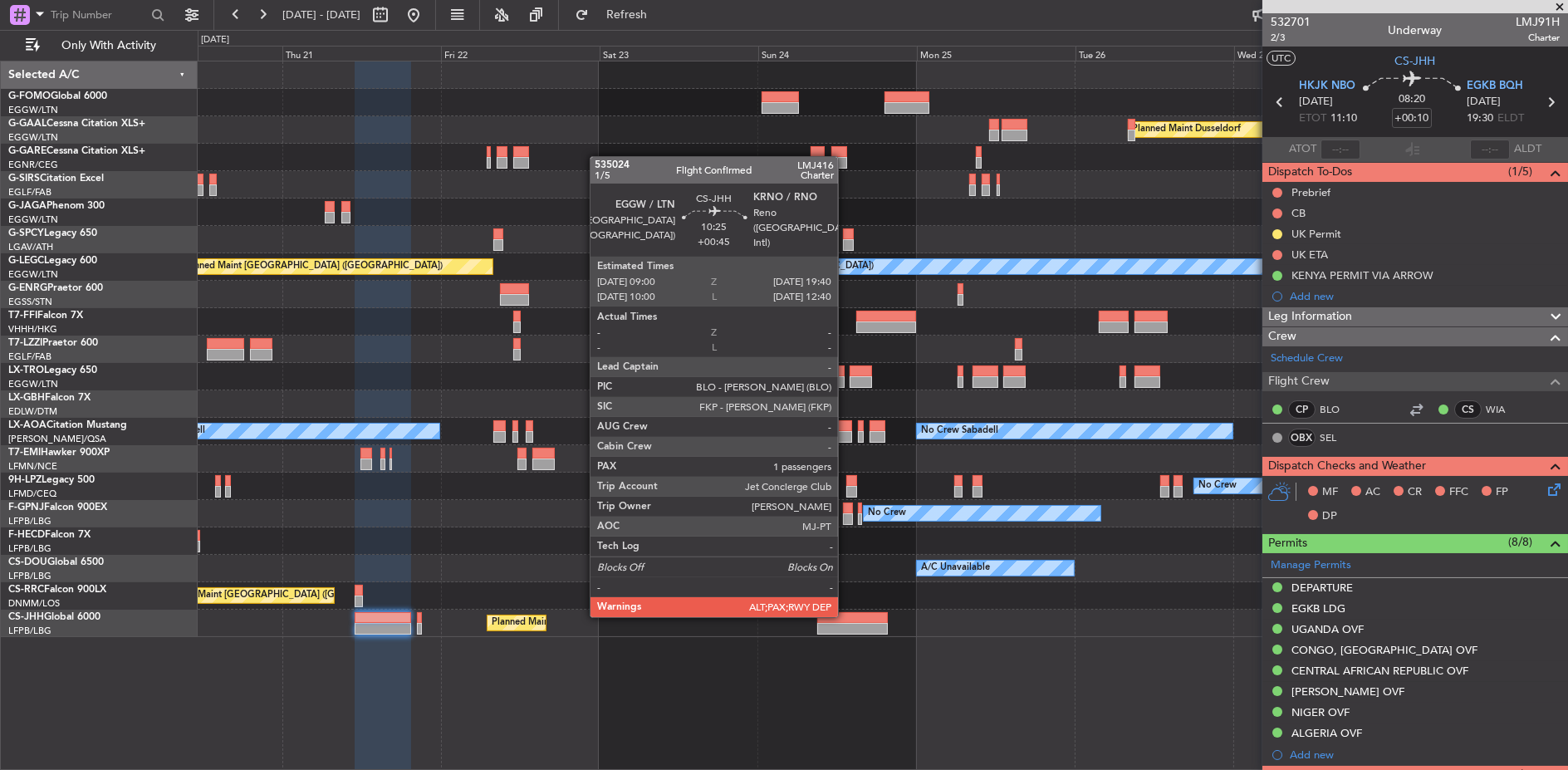
click at [847, 616] on div at bounding box center [852, 618] width 71 height 12
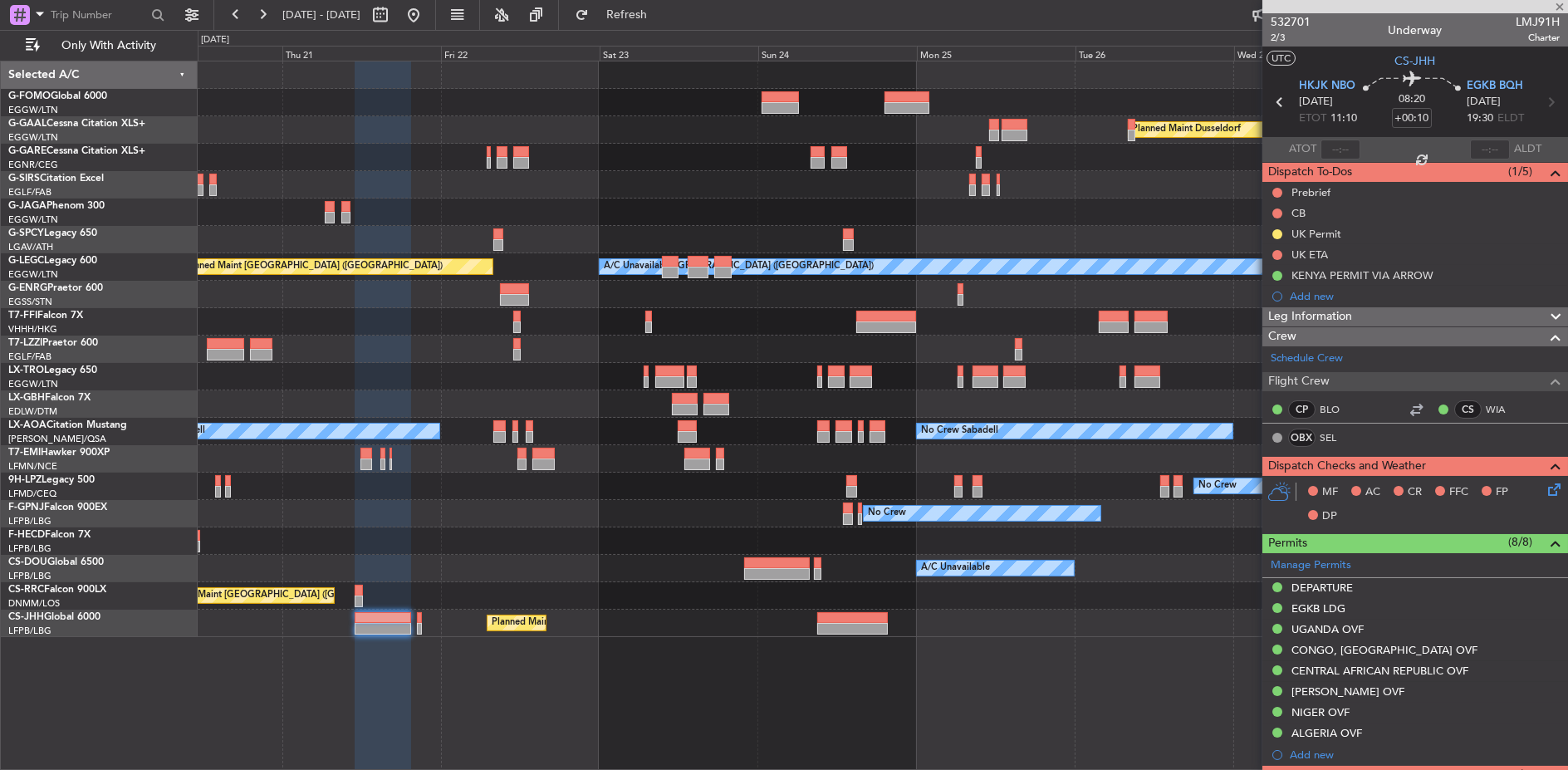
type input "+00:45"
type input "10"
